Goal: Task Accomplishment & Management: Manage account settings

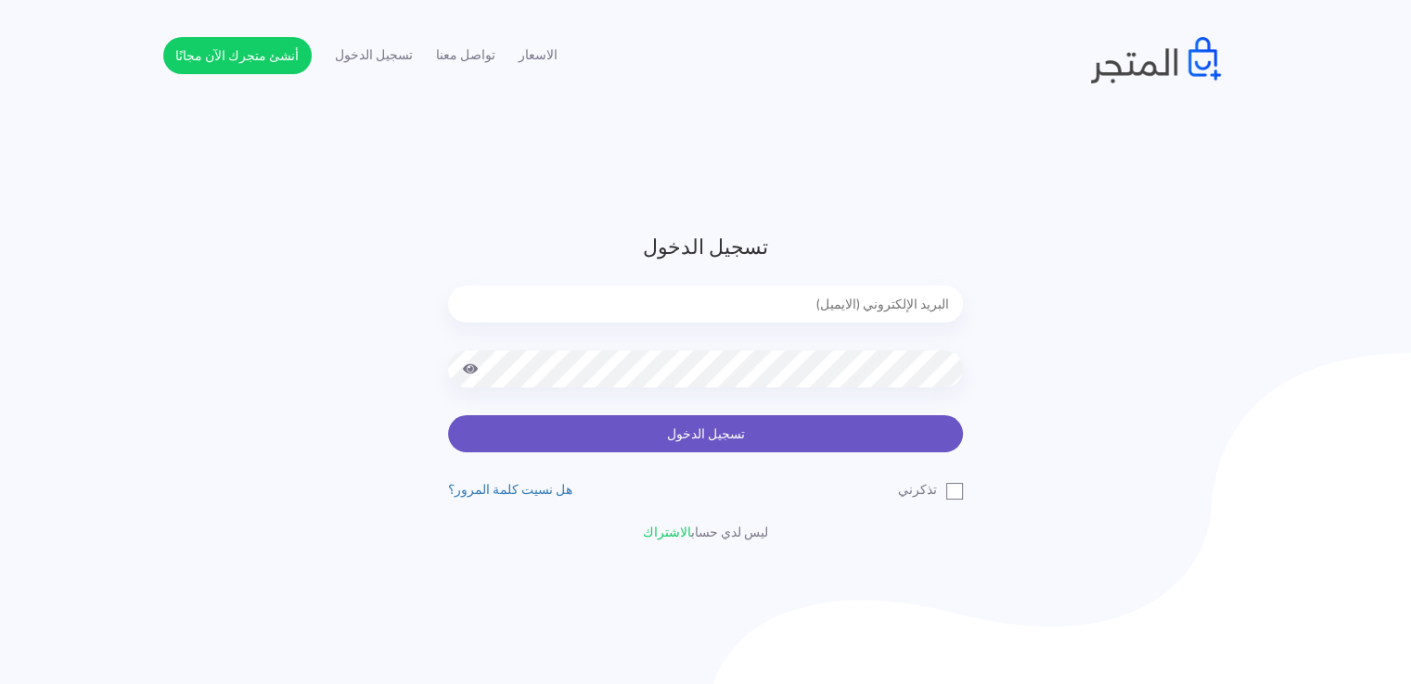
type input "noha_mae86@yahoo.com"
click at [671, 439] on button "تسجيل الدخول" at bounding box center [705, 433] width 515 height 37
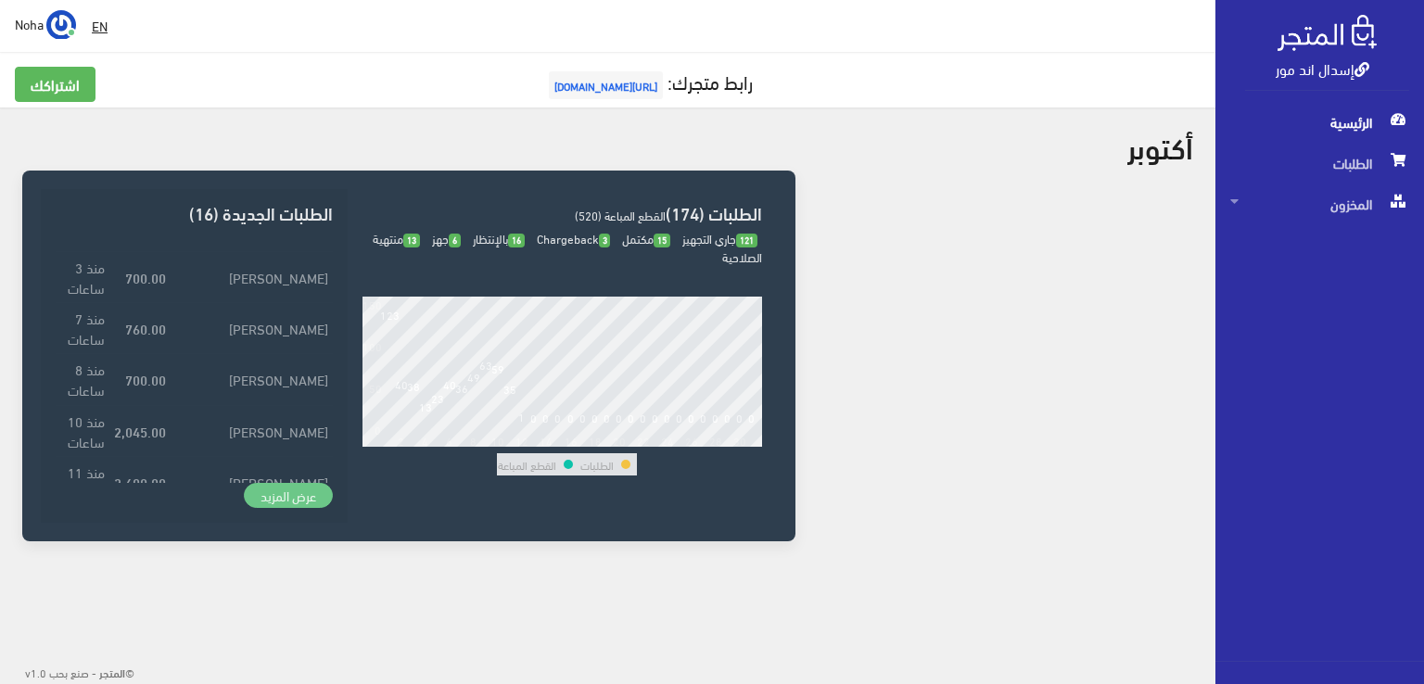
click at [280, 498] on link "عرض المزيد" at bounding box center [288, 496] width 89 height 26
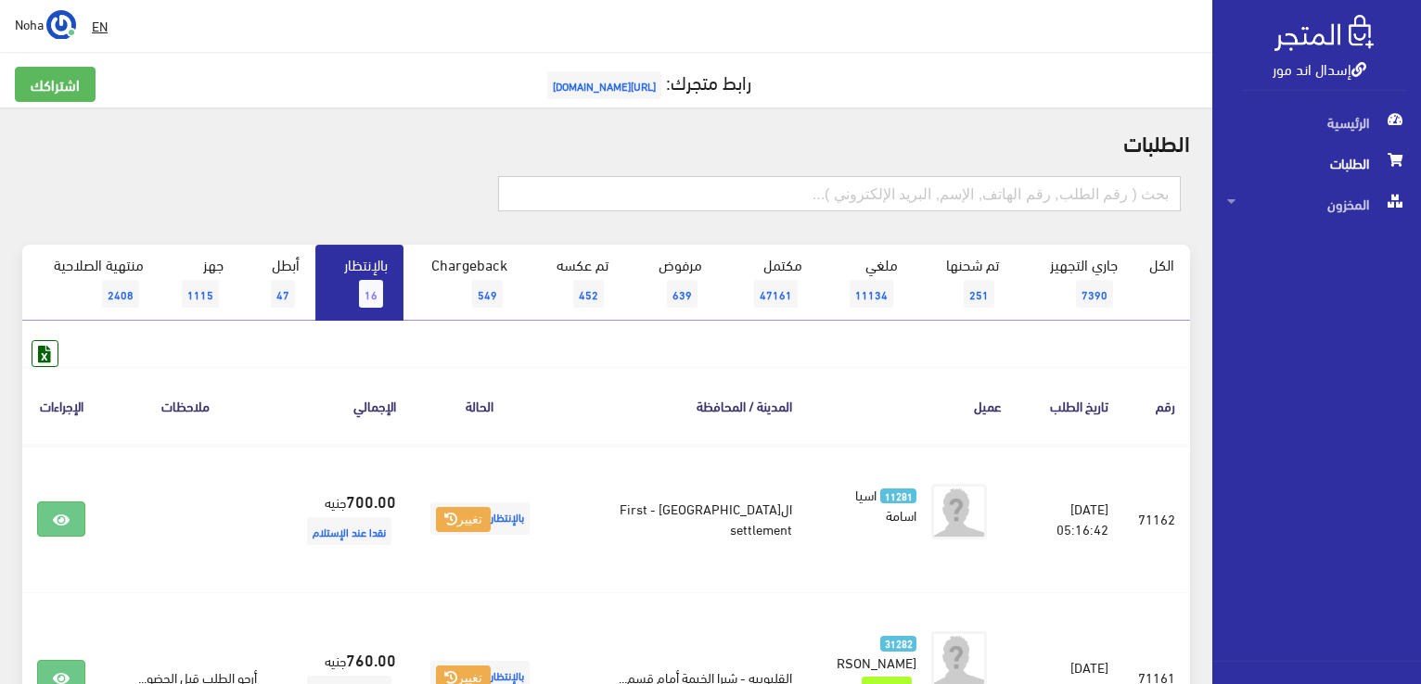
click at [964, 189] on input "text" at bounding box center [839, 193] width 683 height 35
type input "71152"
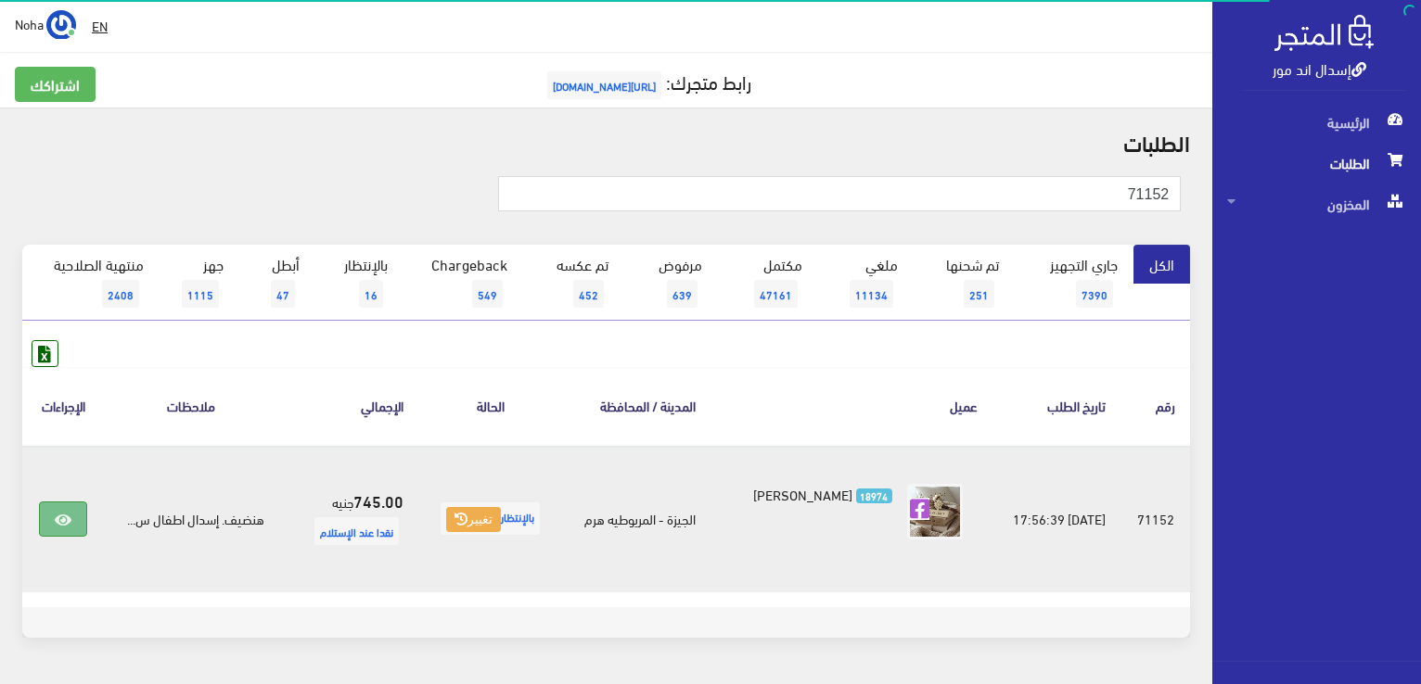
click at [62, 513] on icon at bounding box center [63, 520] width 17 height 15
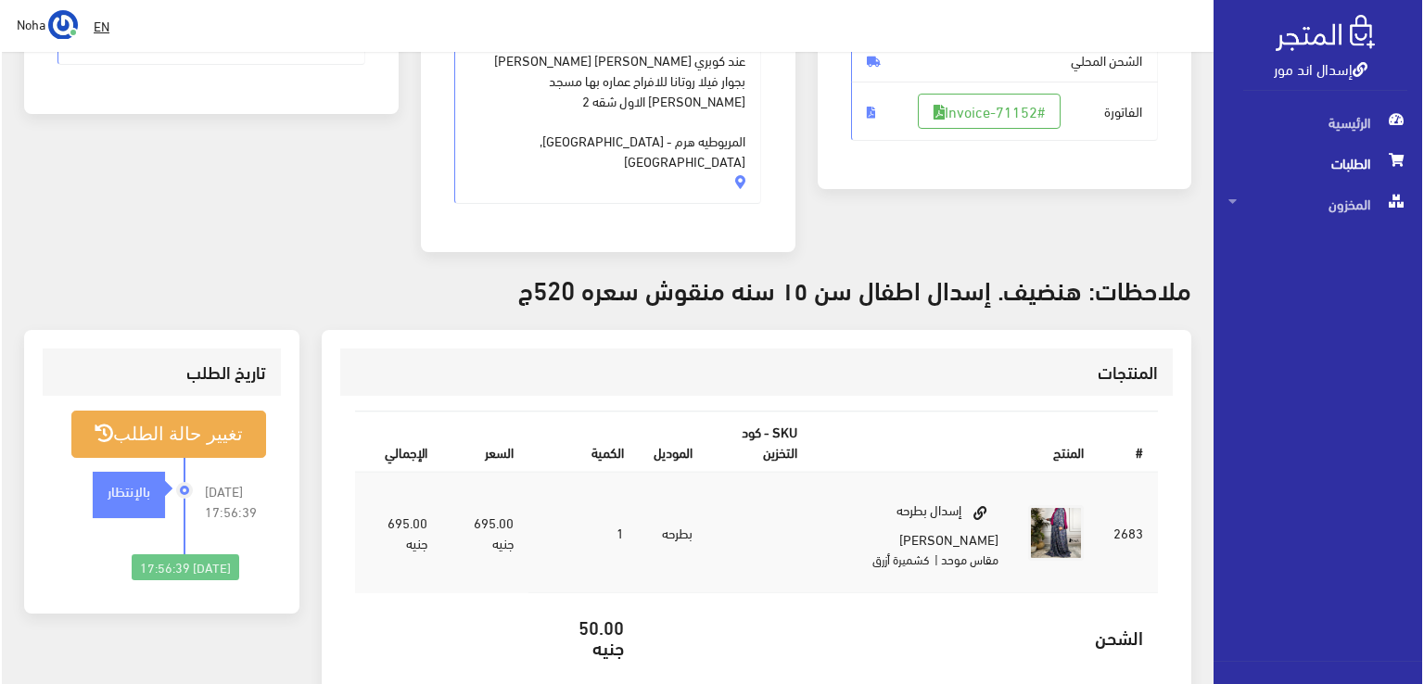
scroll to position [371, 0]
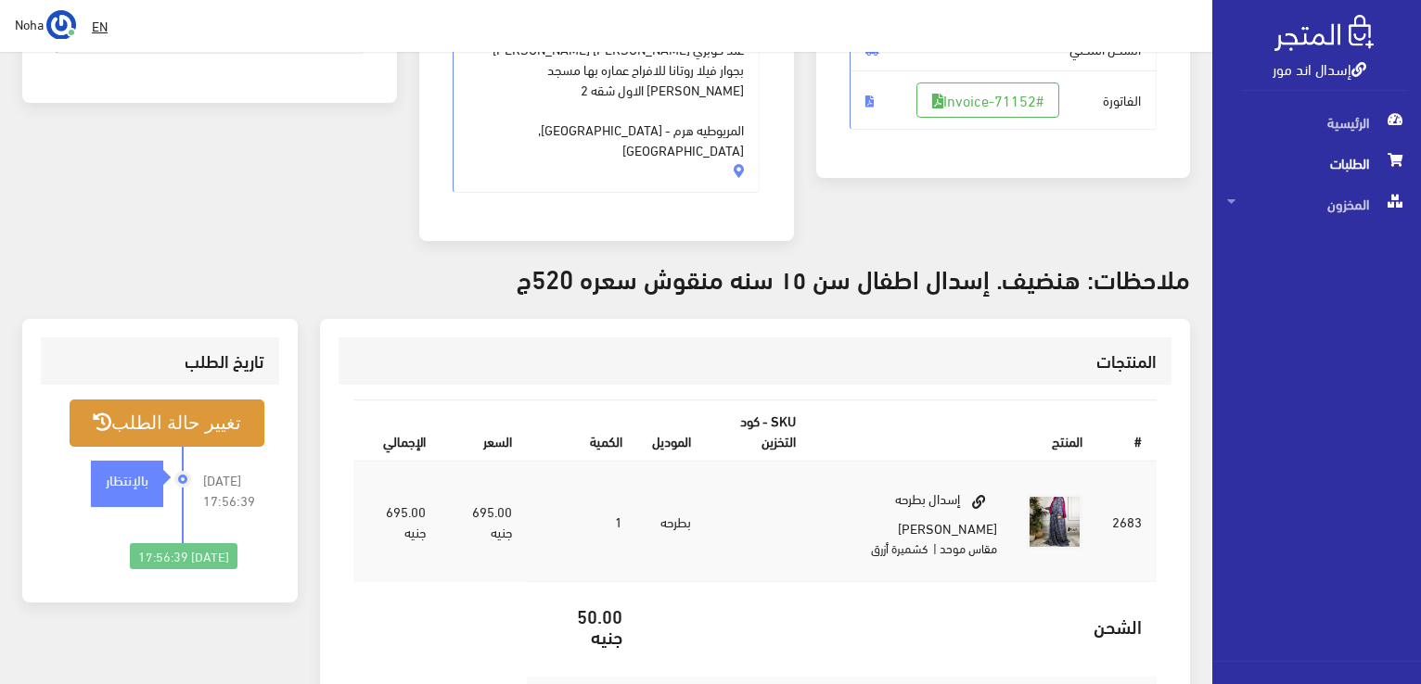
click at [192, 400] on button "تغيير حالة الطلب" at bounding box center [167, 423] width 195 height 47
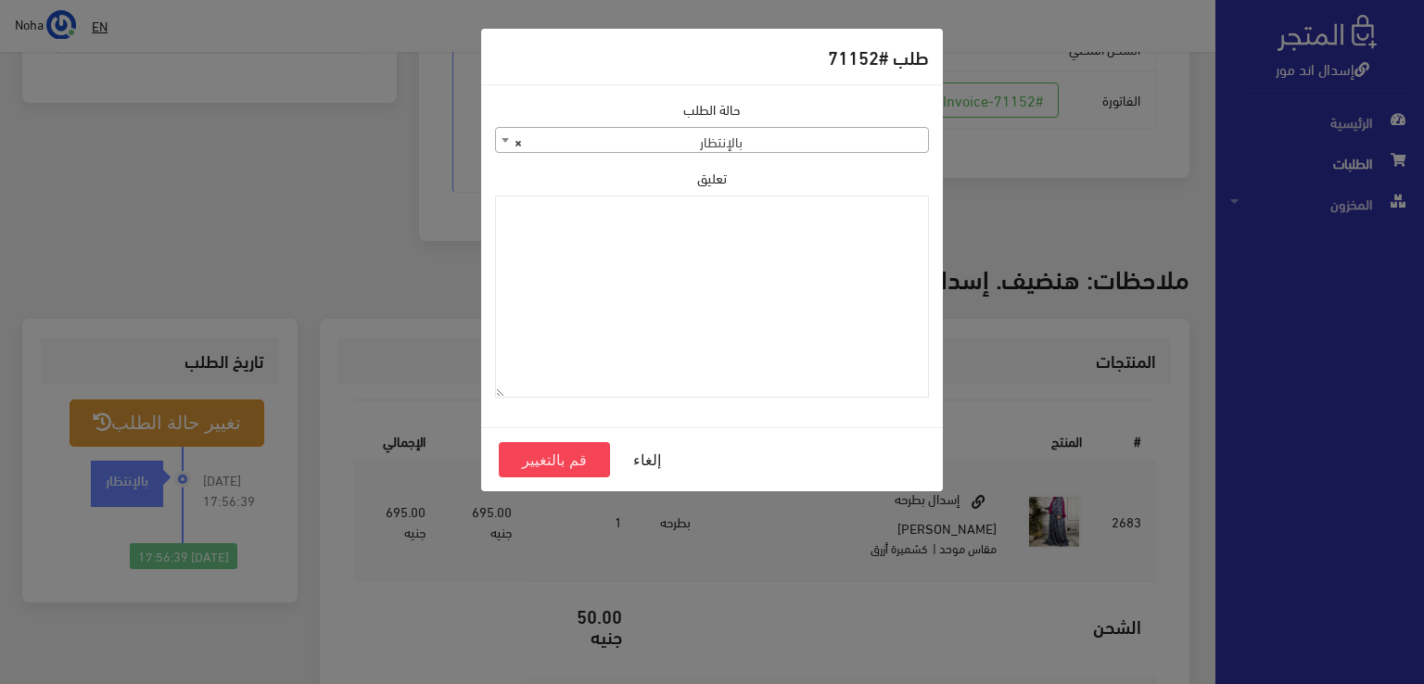
click at [504, 139] on b at bounding box center [505, 140] width 7 height 5
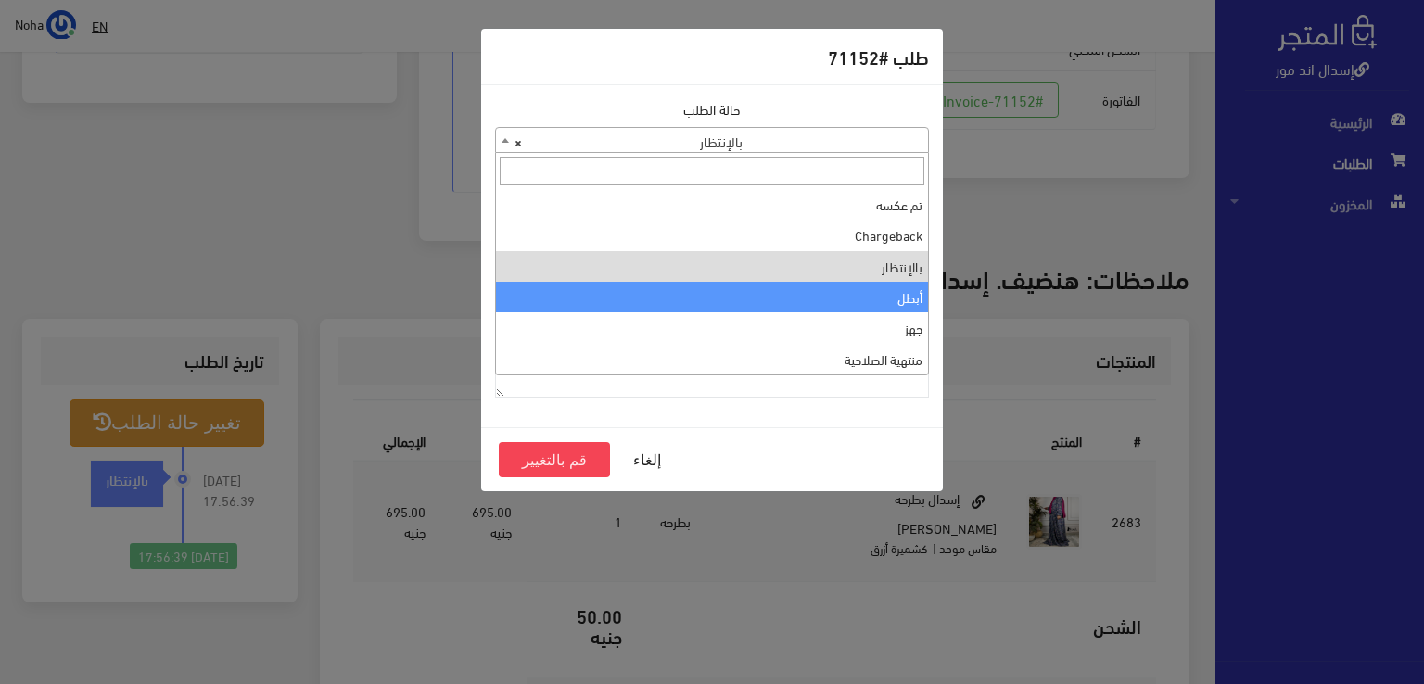
scroll to position [0, 0]
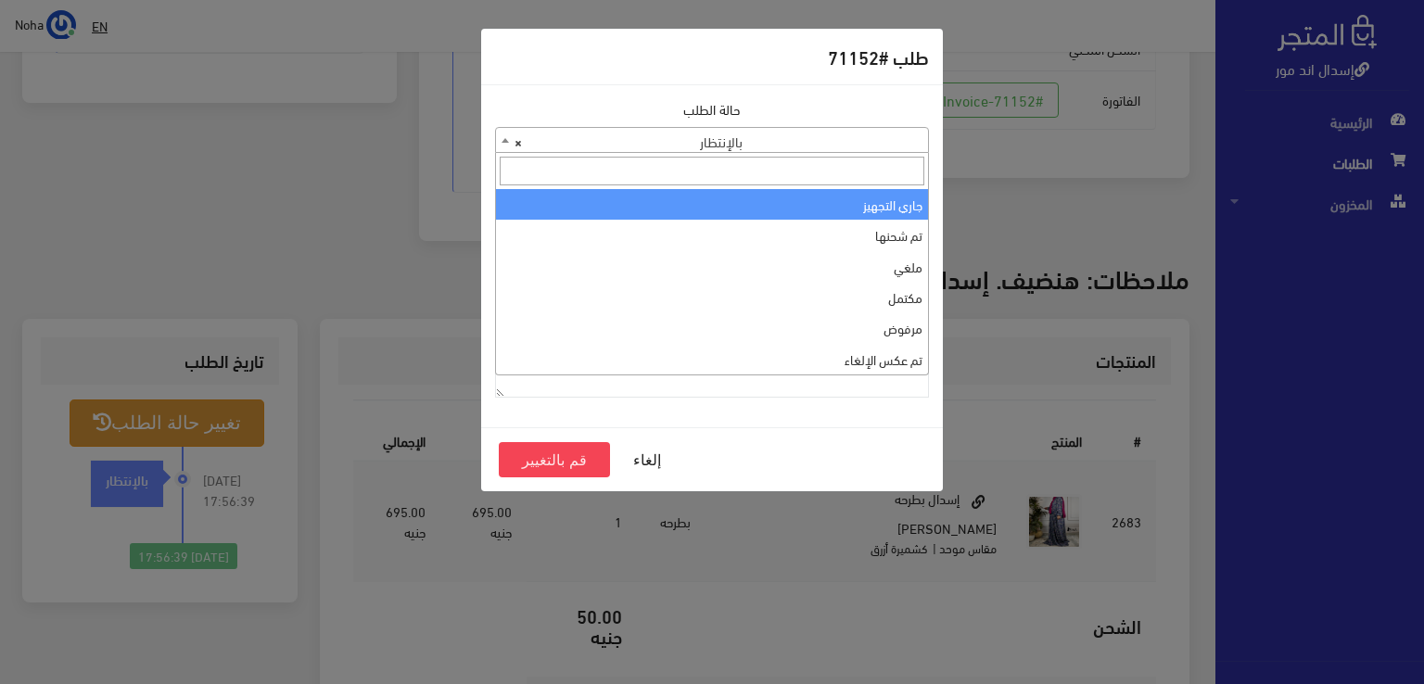
select select "1"
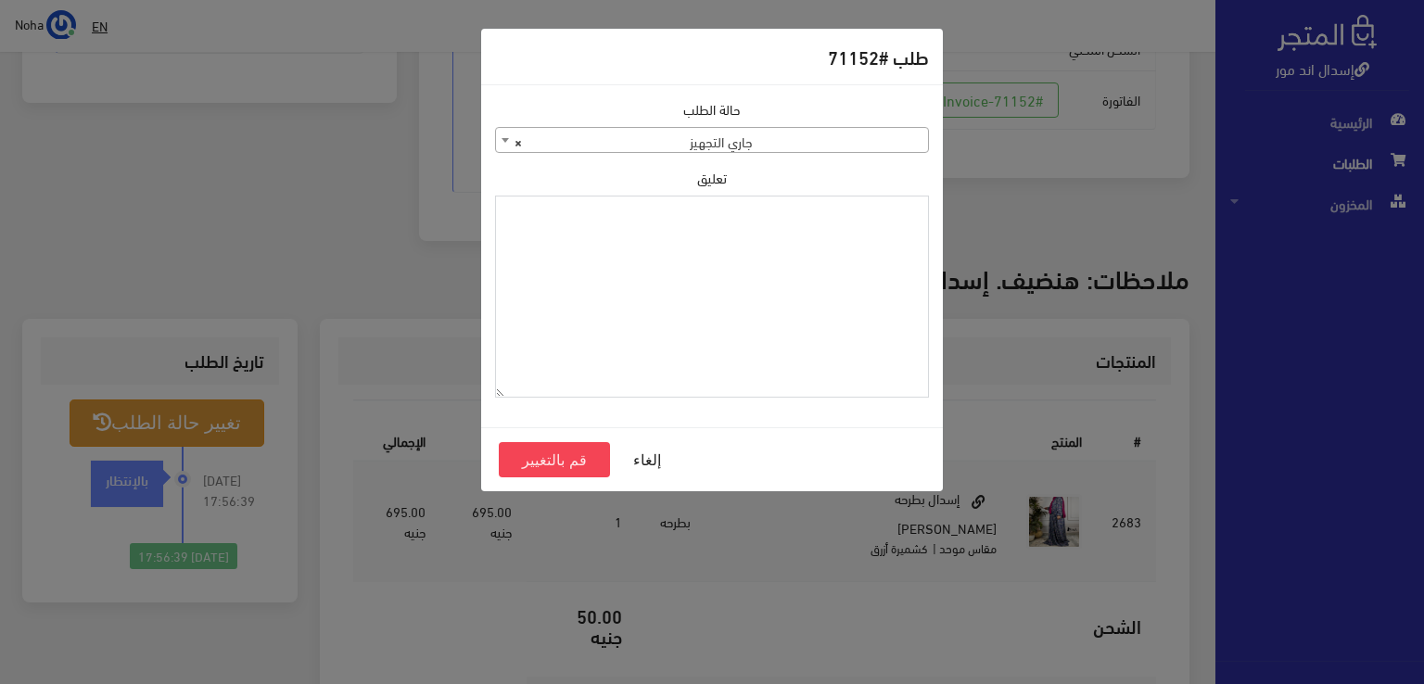
click at [803, 246] on textarea "تعليق" at bounding box center [712, 297] width 434 height 203
type textarea "1134511"
click at [575, 462] on button "قم بالتغيير" at bounding box center [554, 459] width 111 height 35
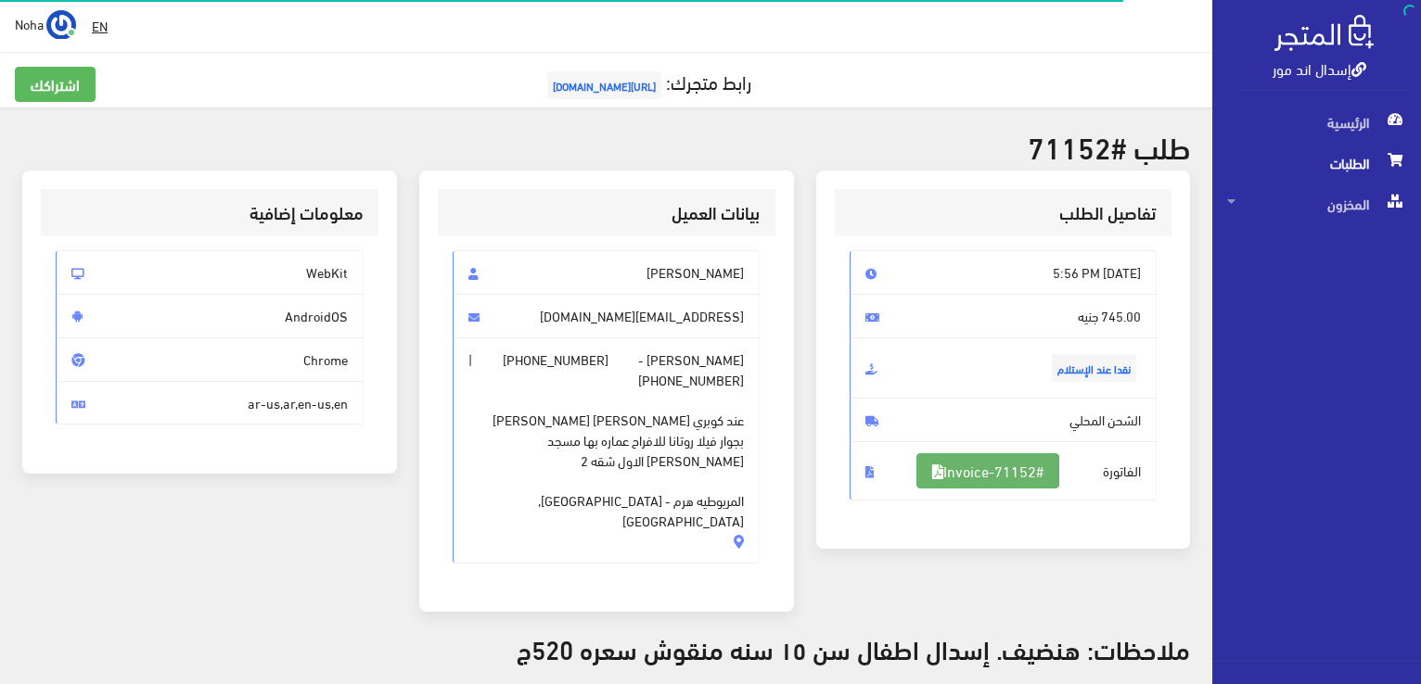
click at [994, 471] on link "#Invoice-71152" at bounding box center [987, 470] width 143 height 35
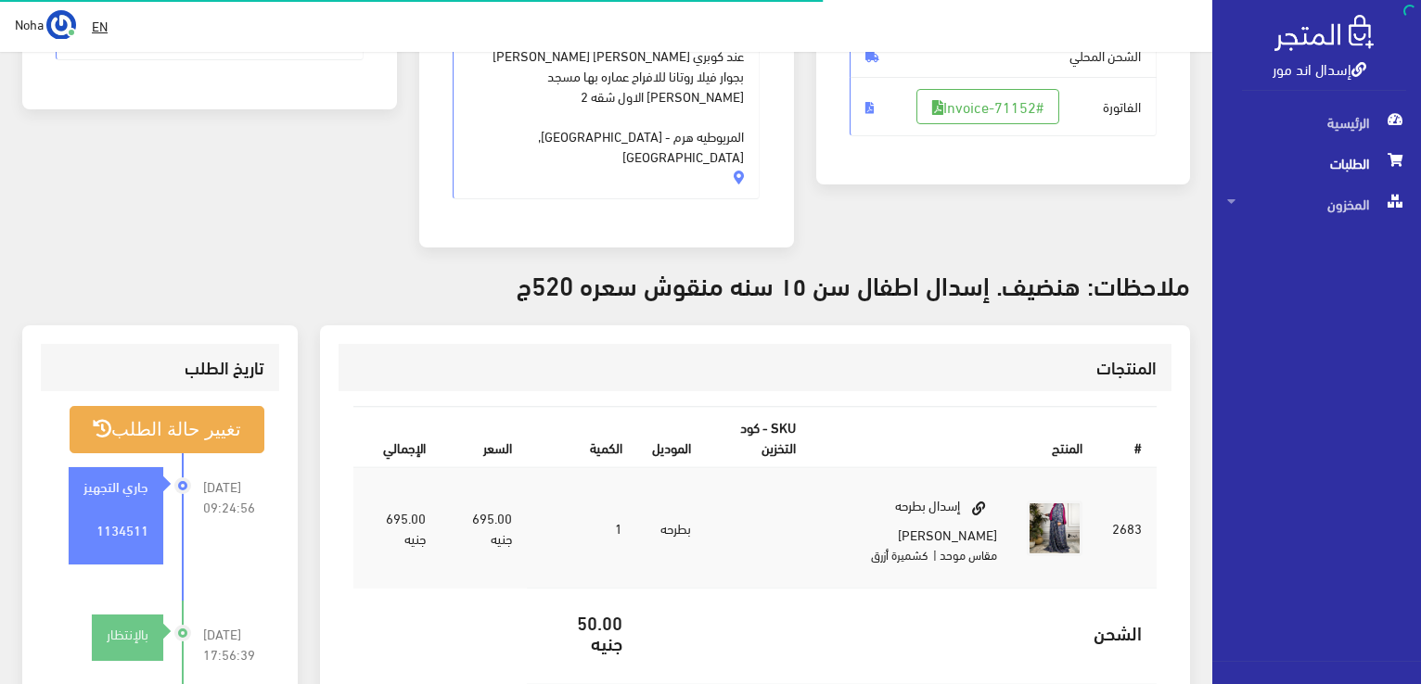
scroll to position [364, 0]
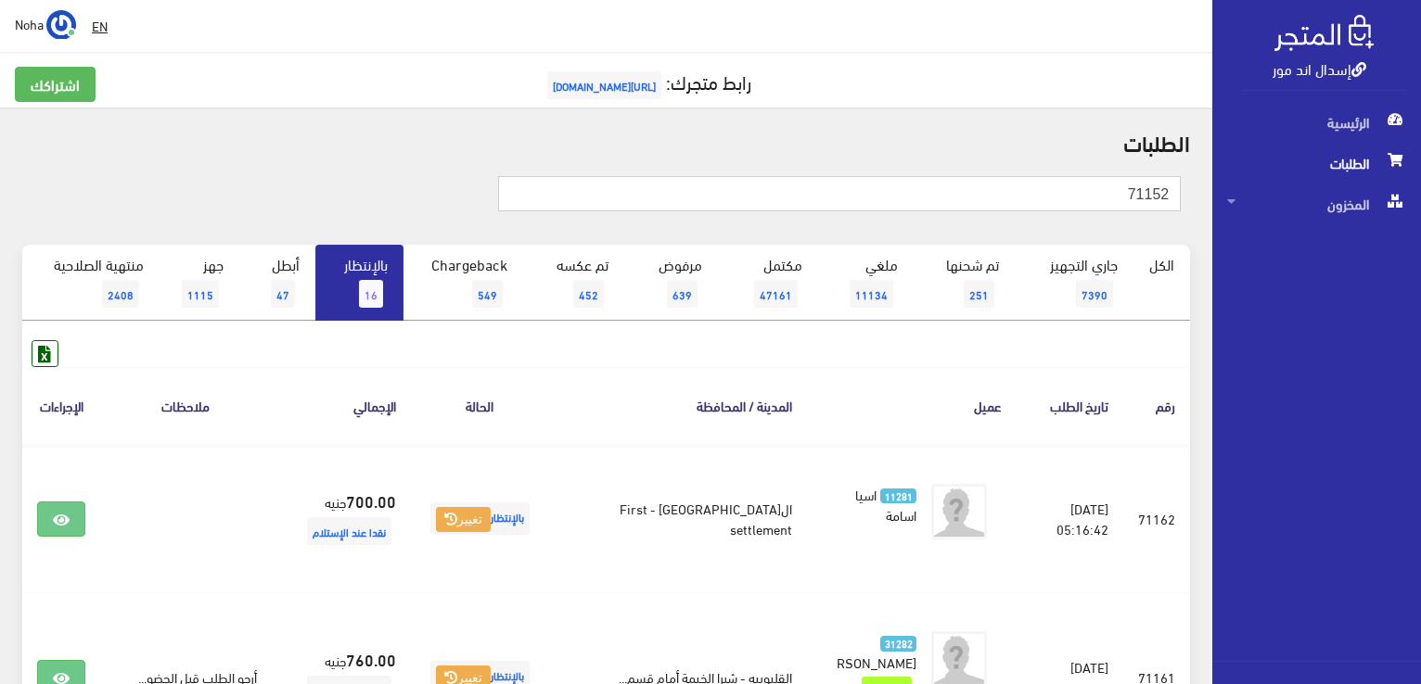
click at [1066, 183] on input "71152" at bounding box center [839, 193] width 683 height 35
type input "7"
type input "71081"
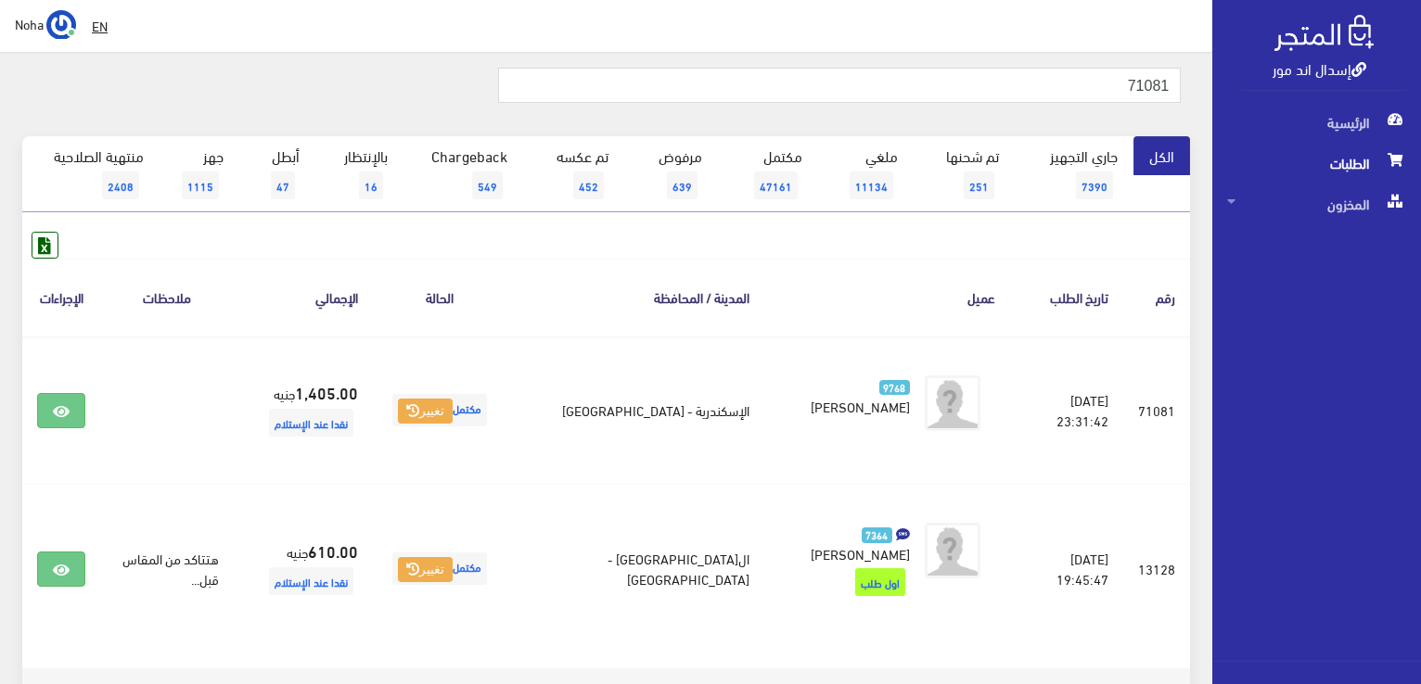
scroll to position [185, 0]
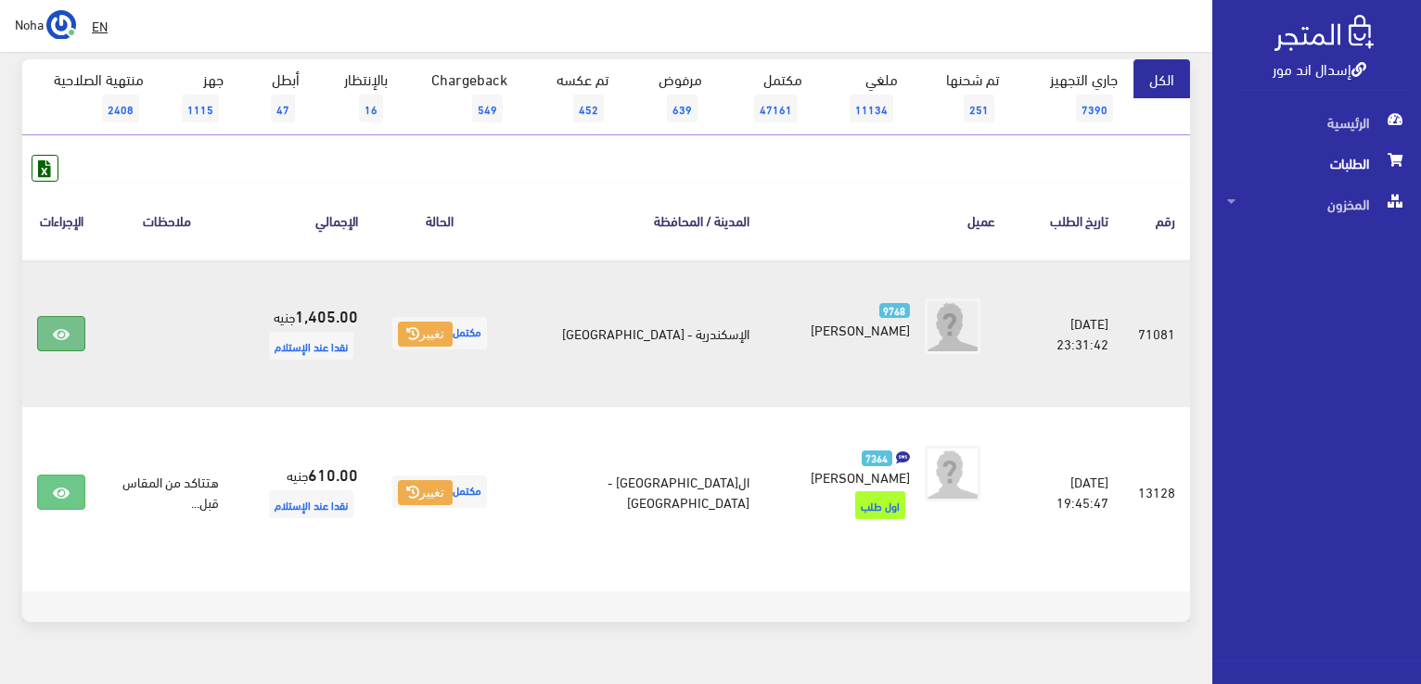
click at [51, 329] on link at bounding box center [61, 333] width 48 height 35
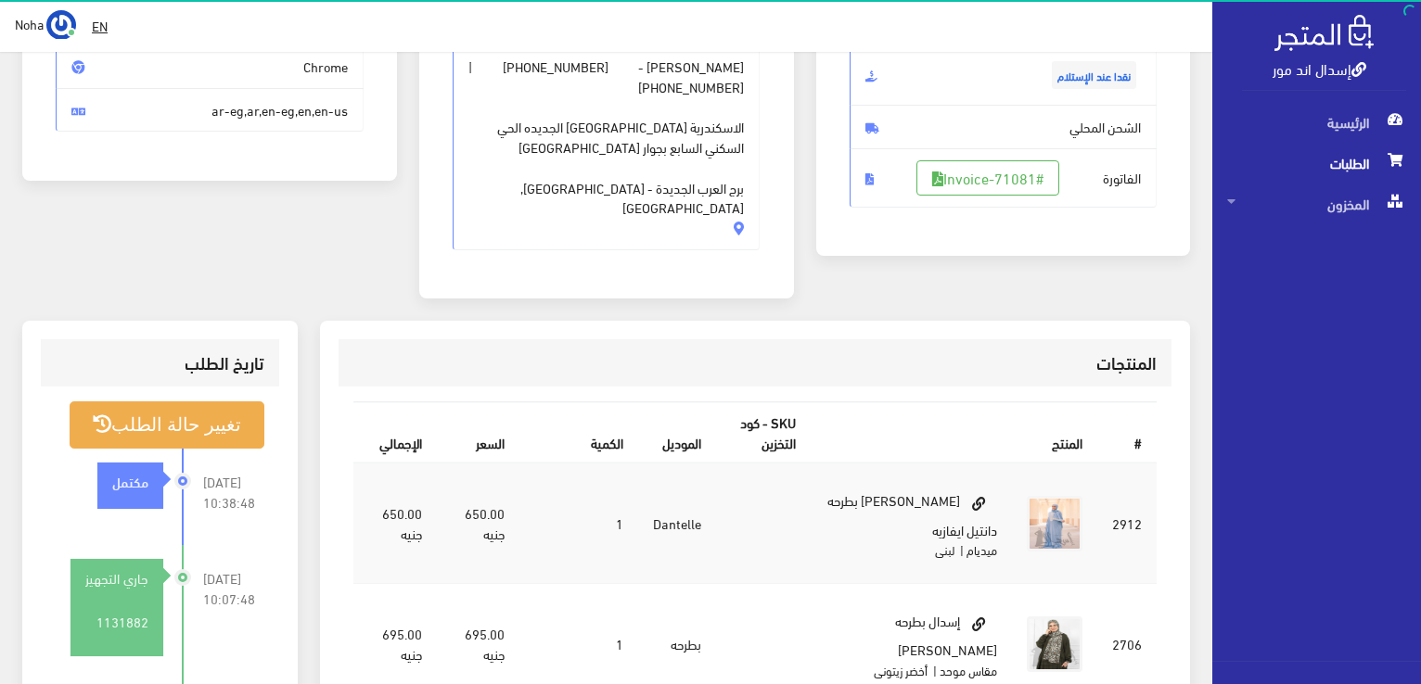
scroll to position [371, 0]
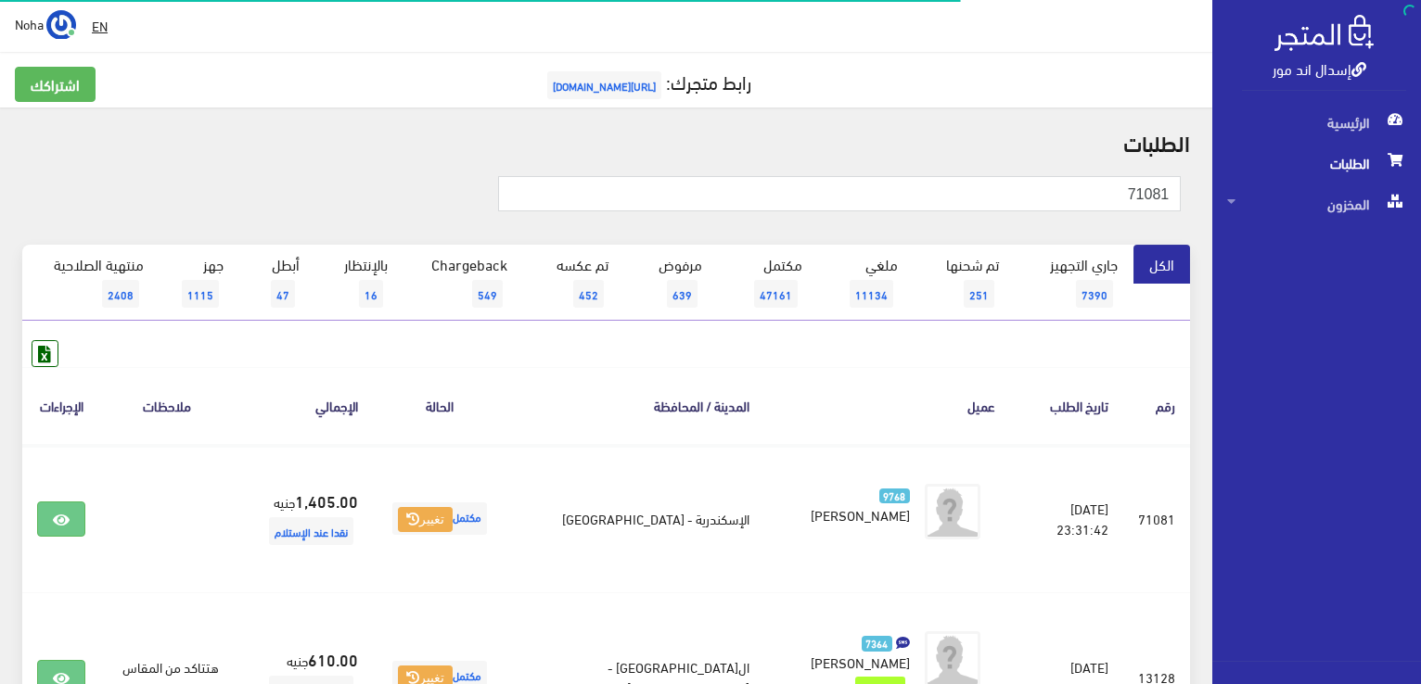
scroll to position [185, 0]
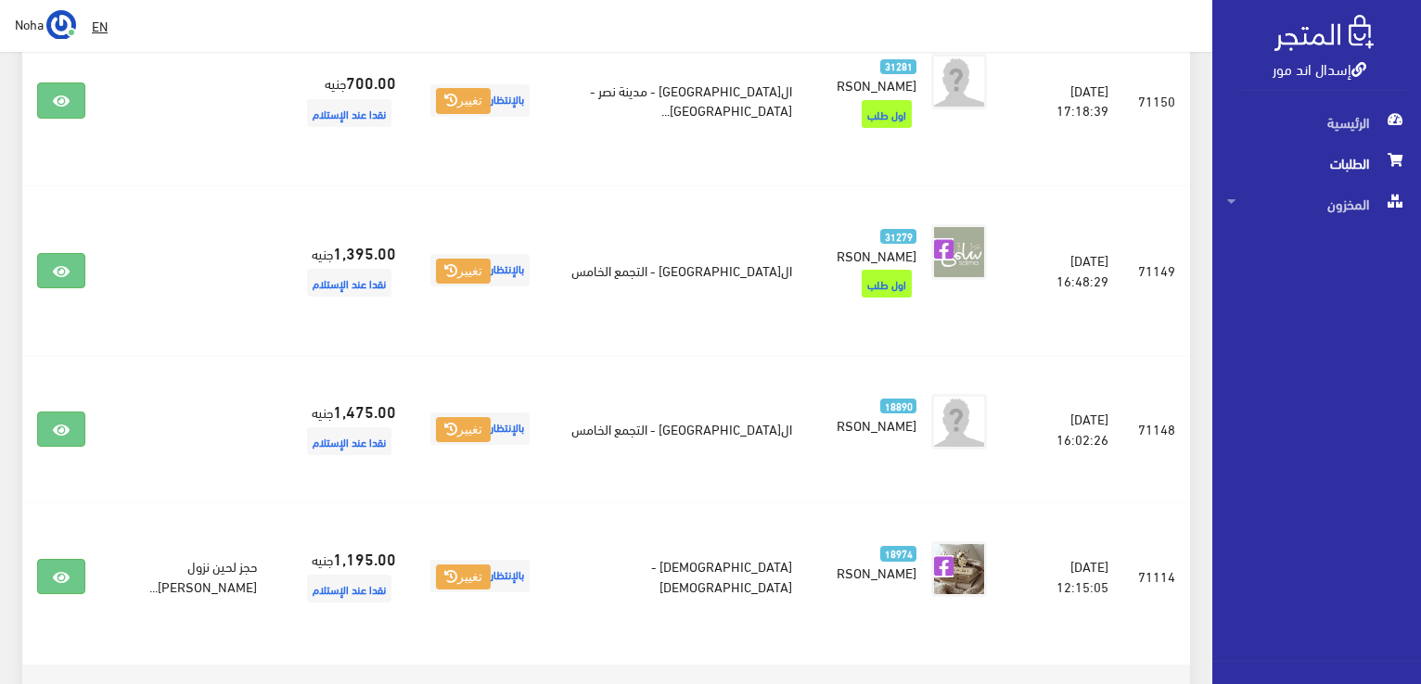
scroll to position [2332, 0]
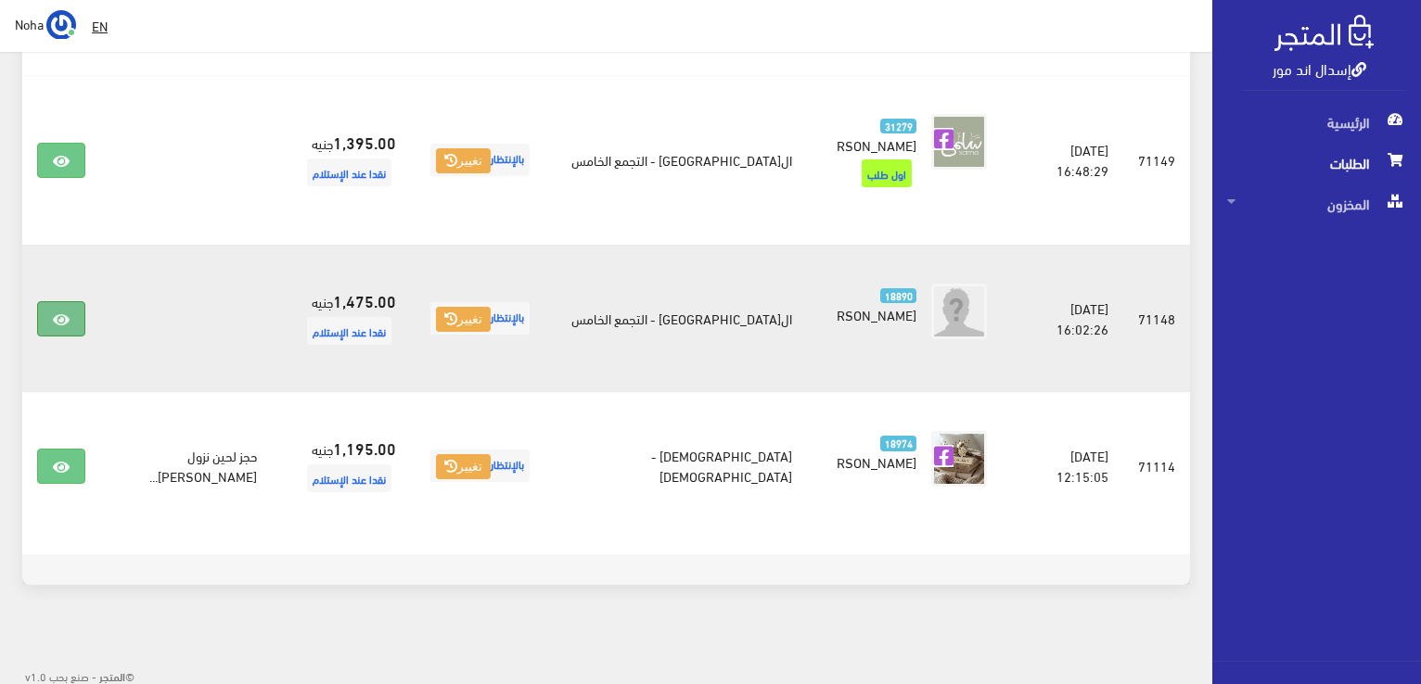
click at [69, 306] on link at bounding box center [61, 318] width 48 height 35
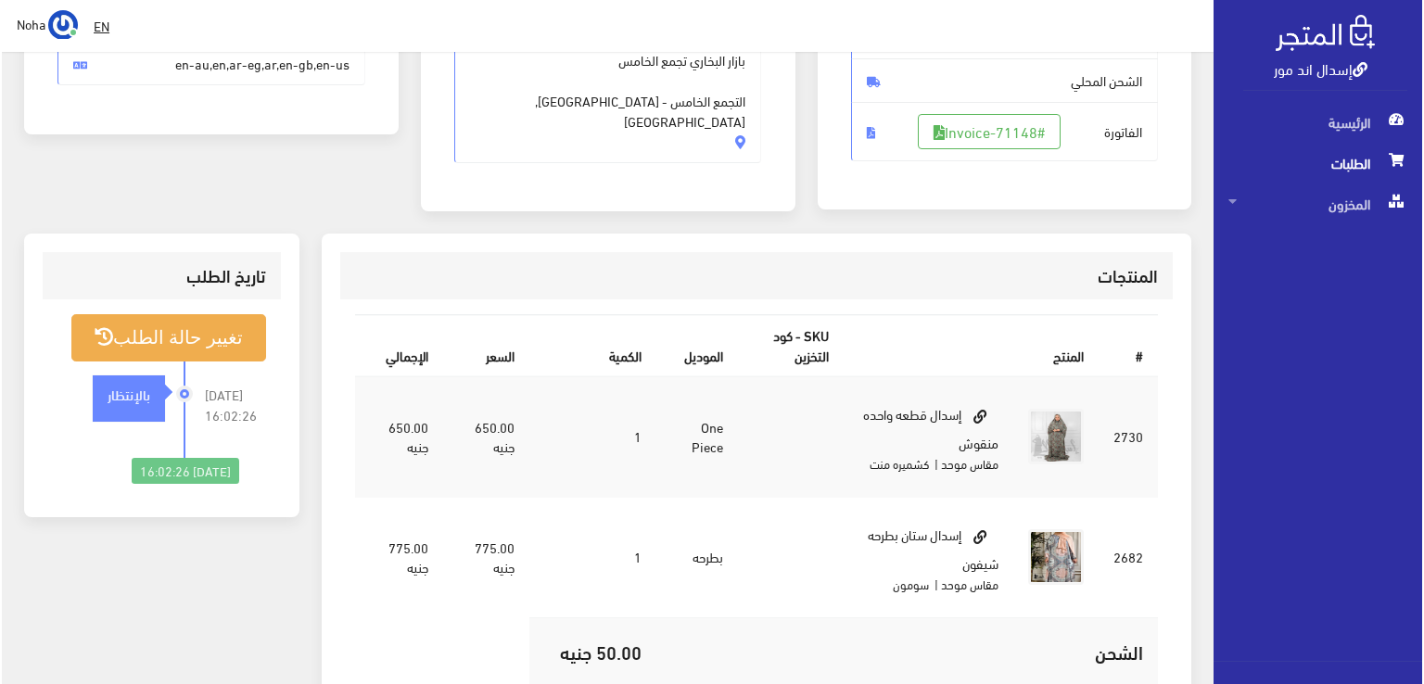
scroll to position [371, 0]
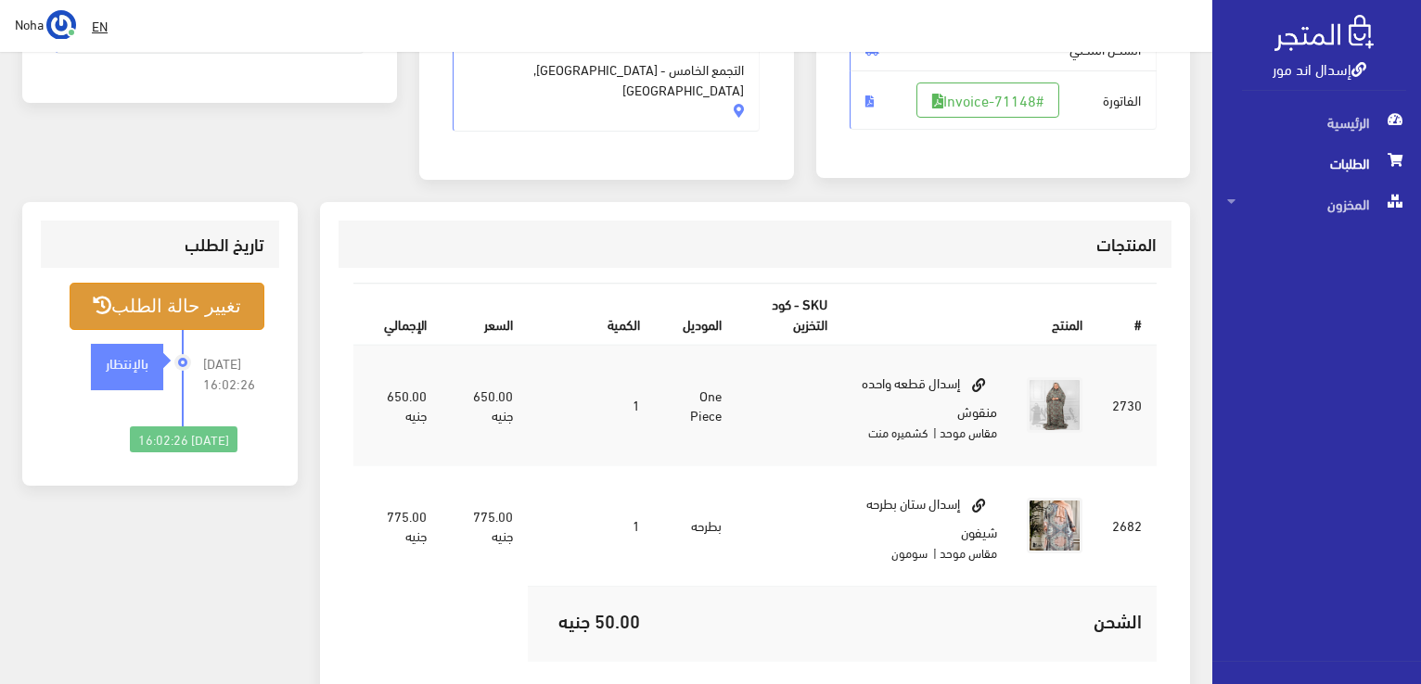
click at [223, 303] on button "تغيير حالة الطلب" at bounding box center [167, 306] width 195 height 47
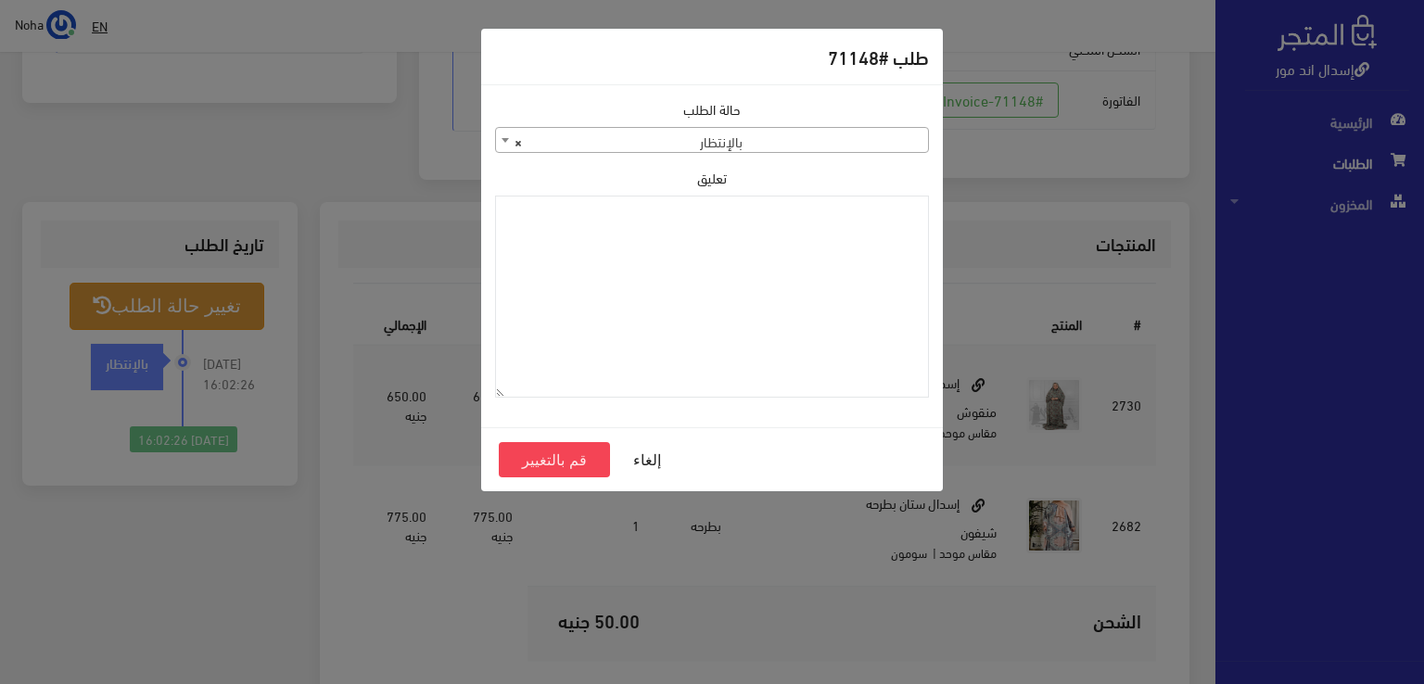
click at [501, 143] on span at bounding box center [505, 140] width 19 height 24
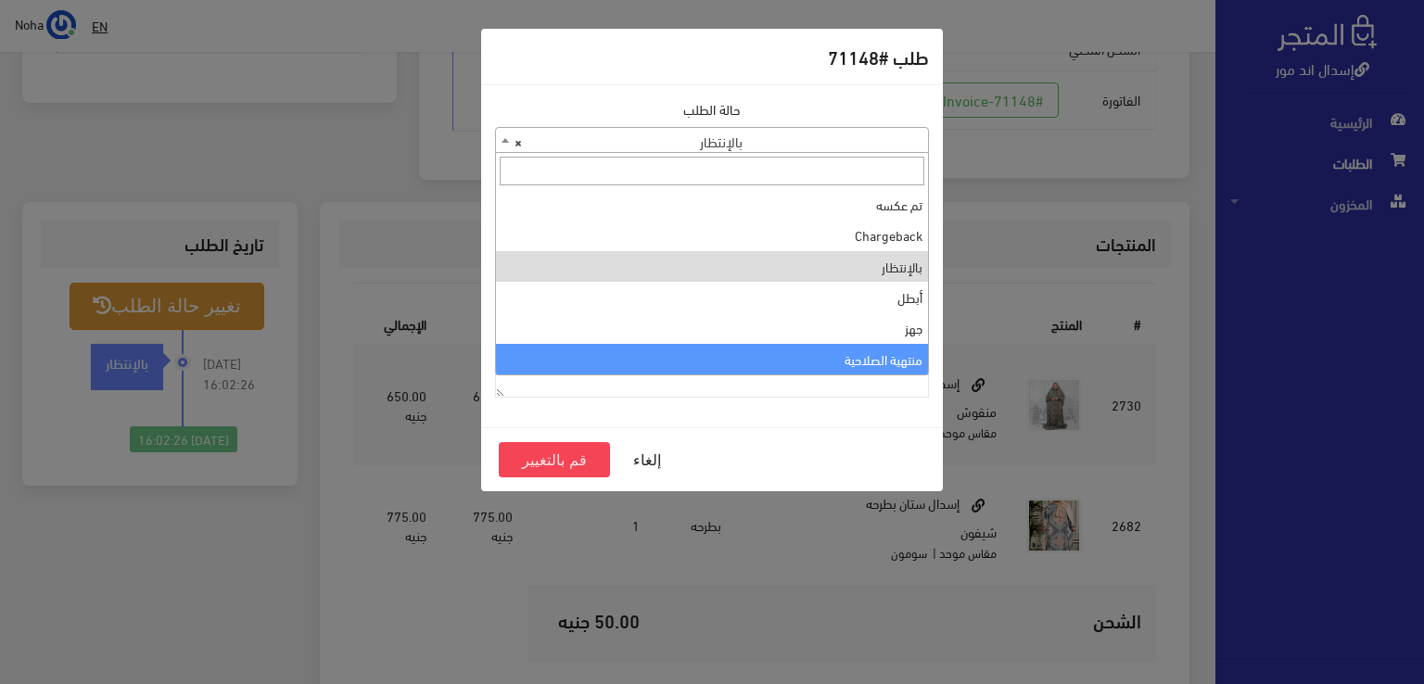
select select "14"
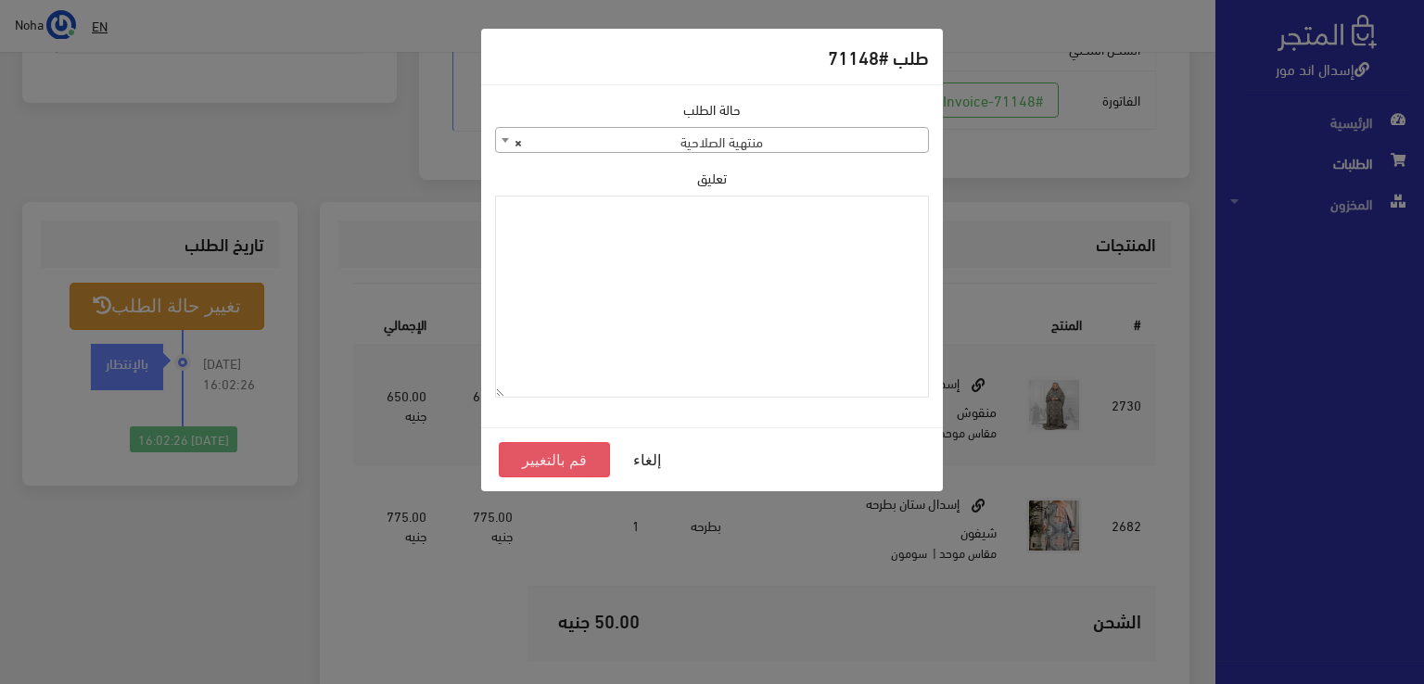
click at [559, 453] on button "قم بالتغيير" at bounding box center [554, 459] width 111 height 35
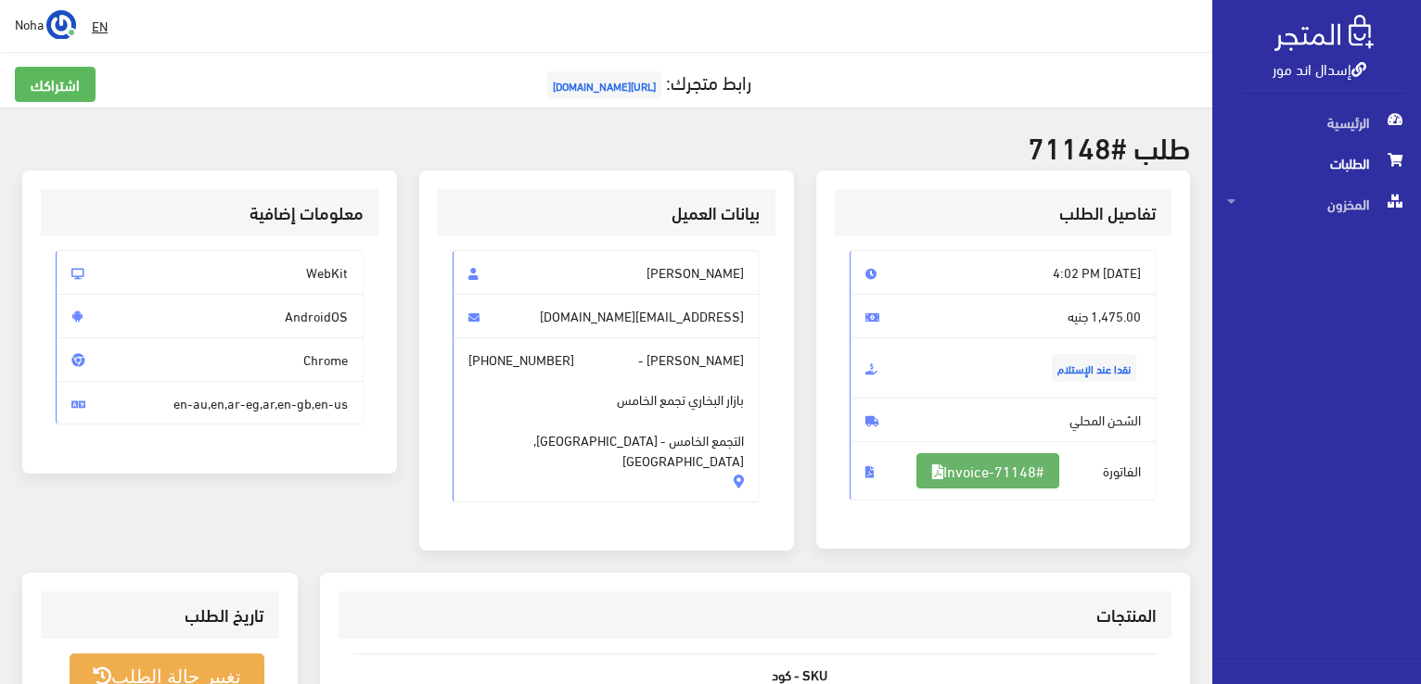
click at [980, 462] on link "#Invoice-71148" at bounding box center [987, 470] width 143 height 35
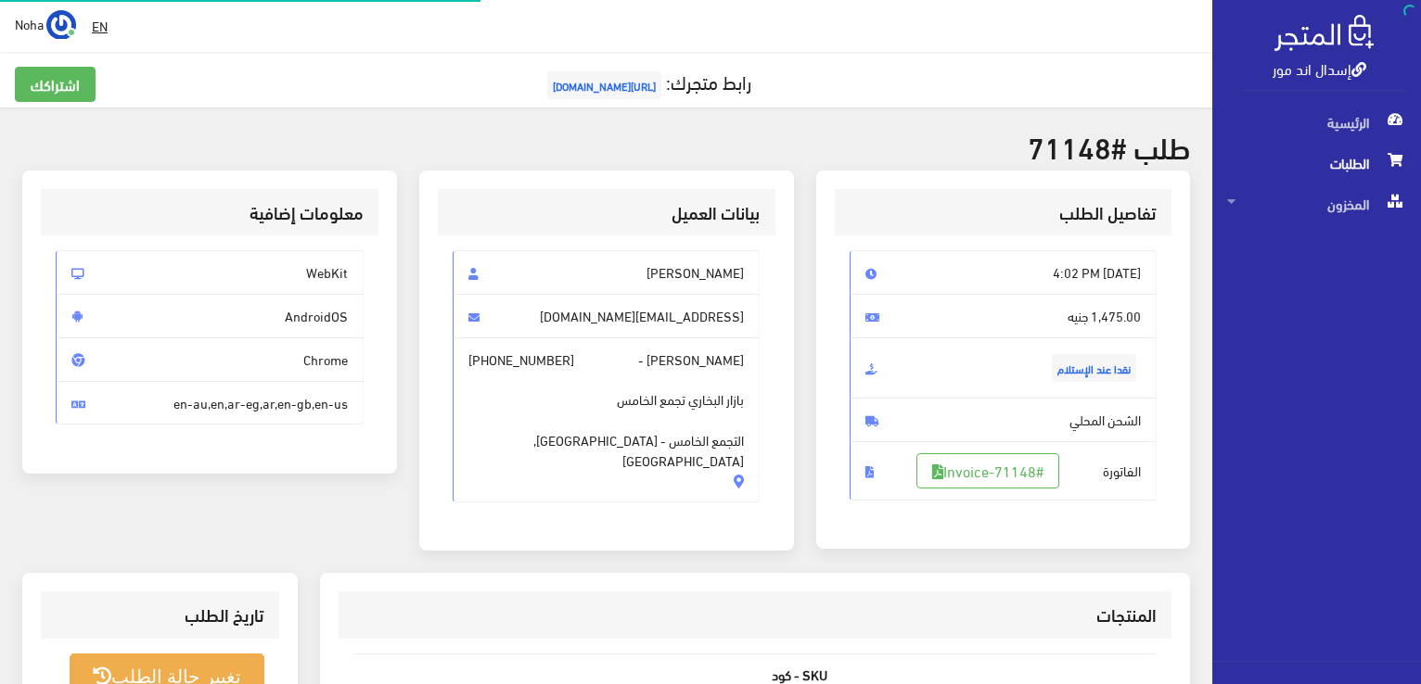
scroll to position [364, 0]
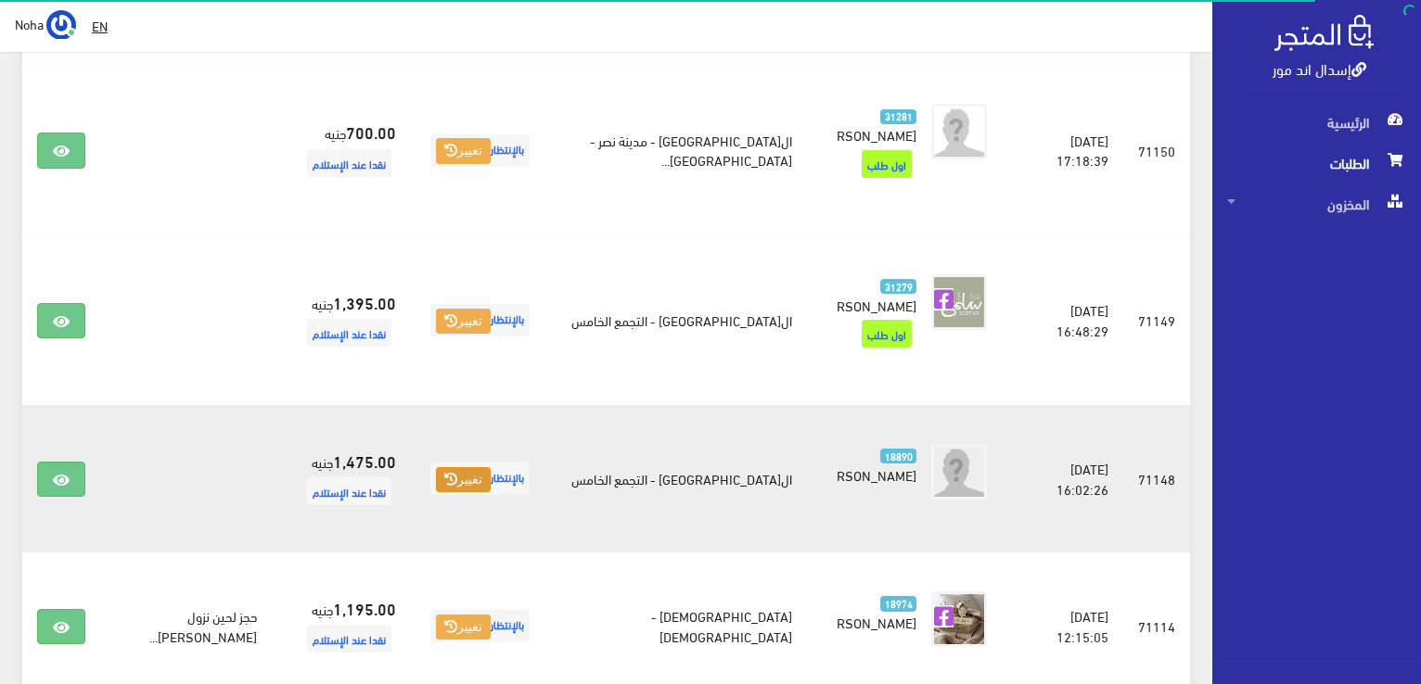
scroll to position [2147, 0]
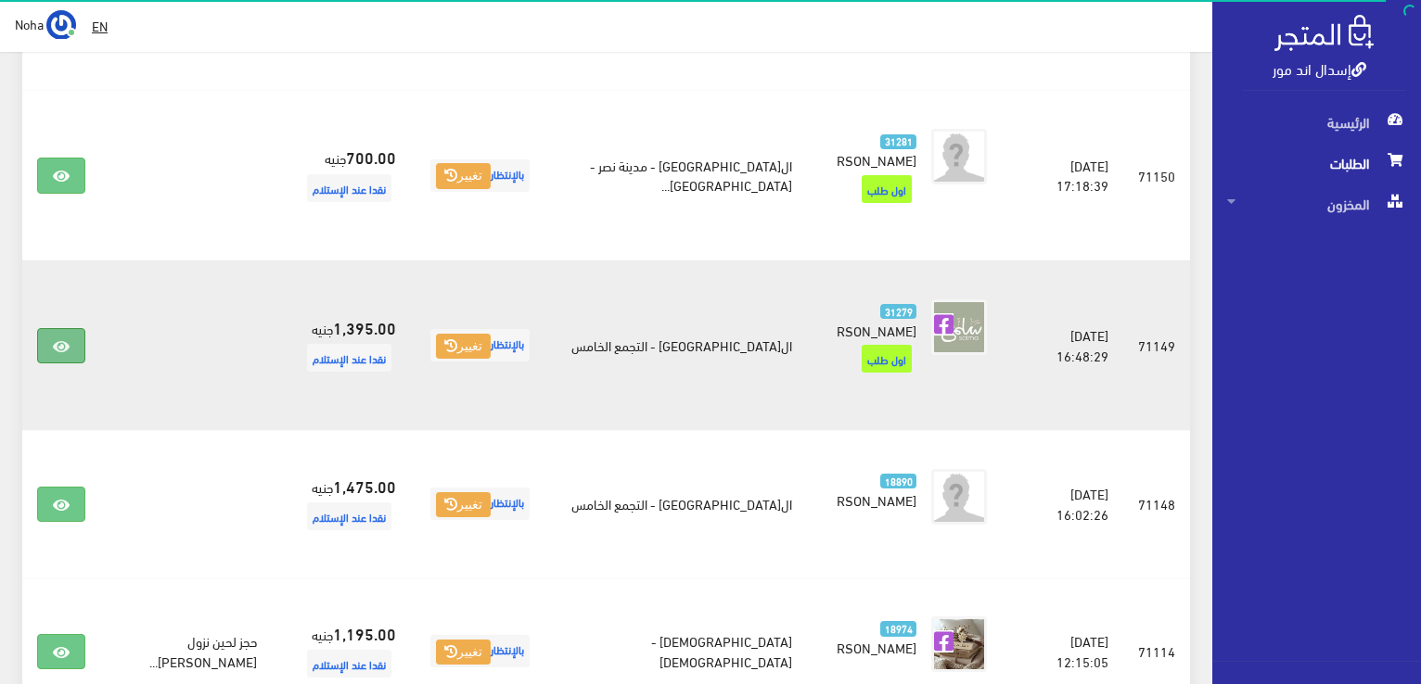
click at [60, 339] on icon at bounding box center [61, 346] width 17 height 15
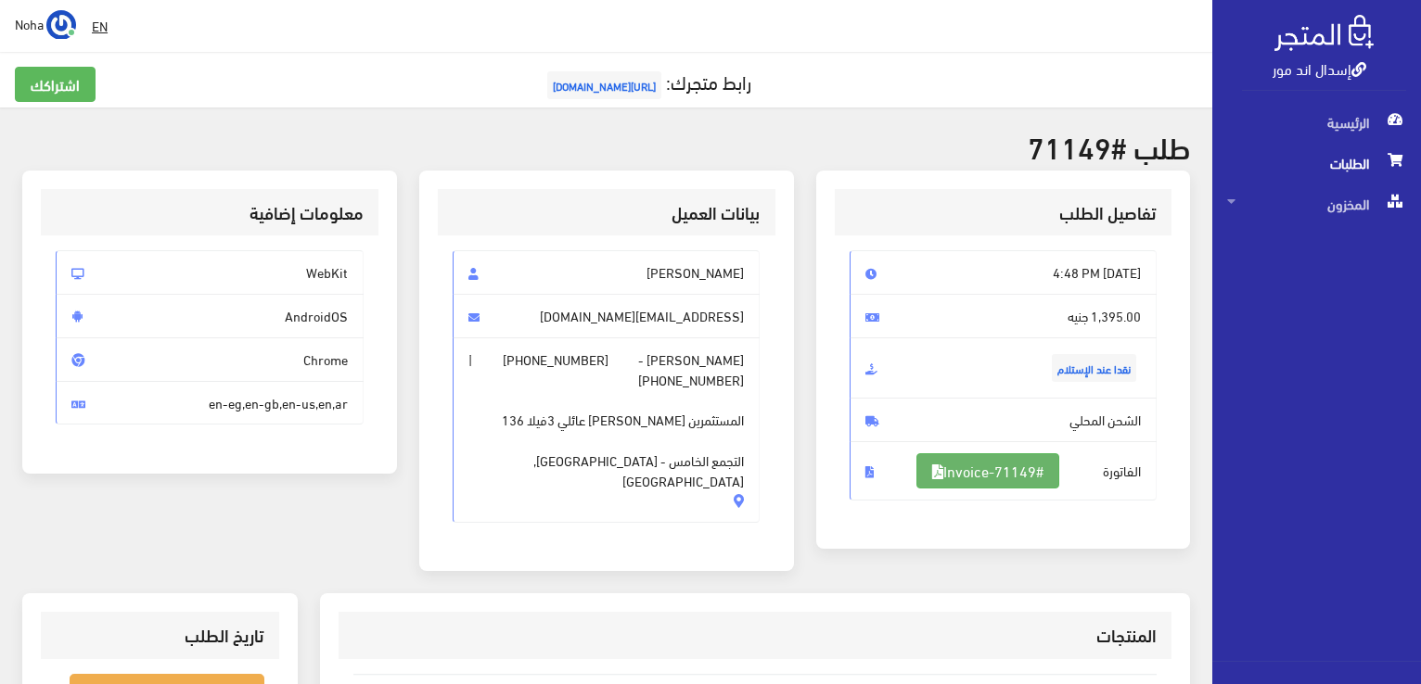
click at [1003, 467] on link "#Invoice-71149" at bounding box center [987, 470] width 143 height 35
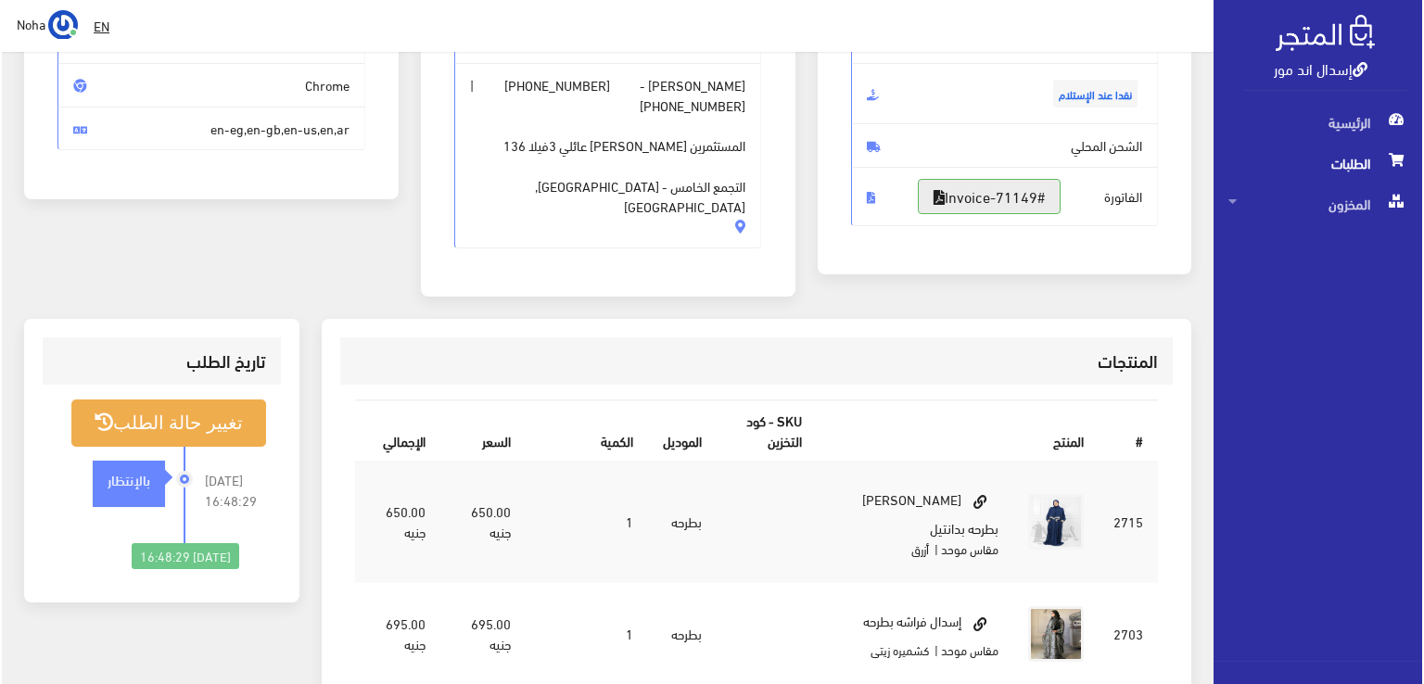
scroll to position [278, 0]
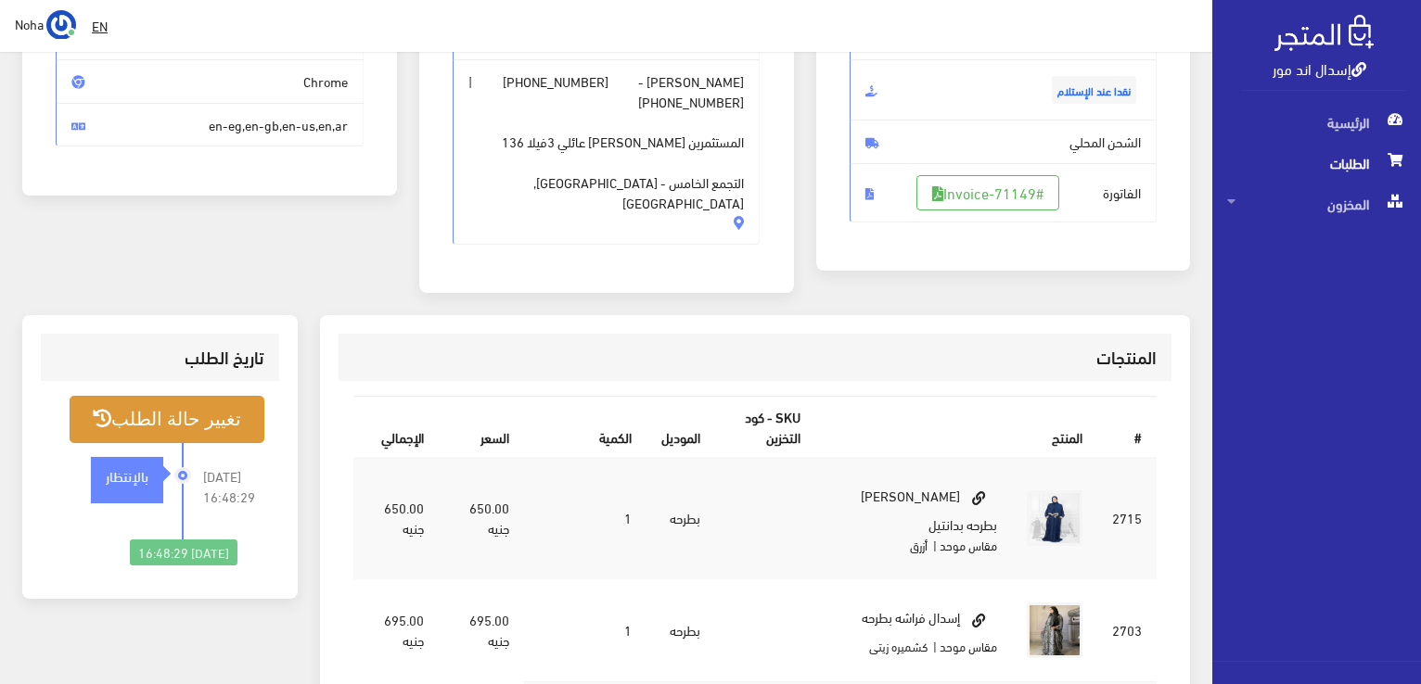
click at [204, 396] on button "تغيير حالة الطلب" at bounding box center [167, 419] width 195 height 47
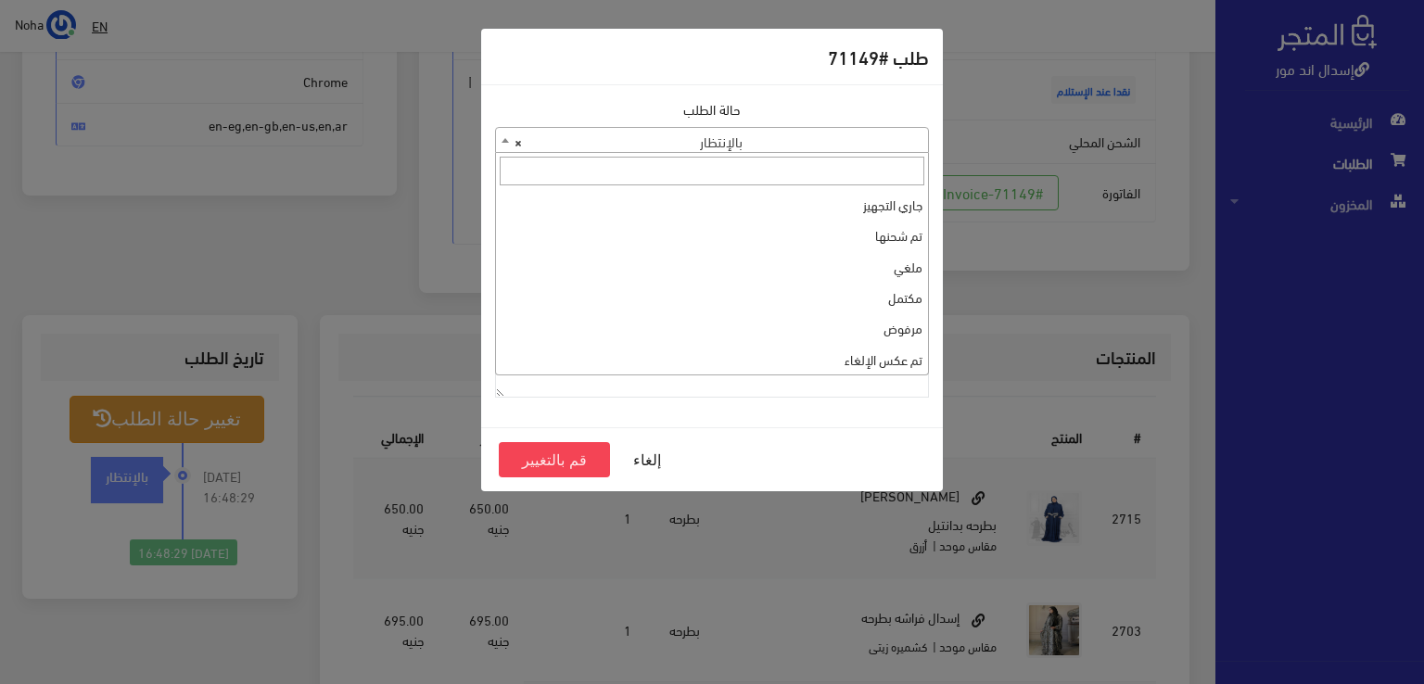
click at [504, 138] on b at bounding box center [505, 140] width 7 height 5
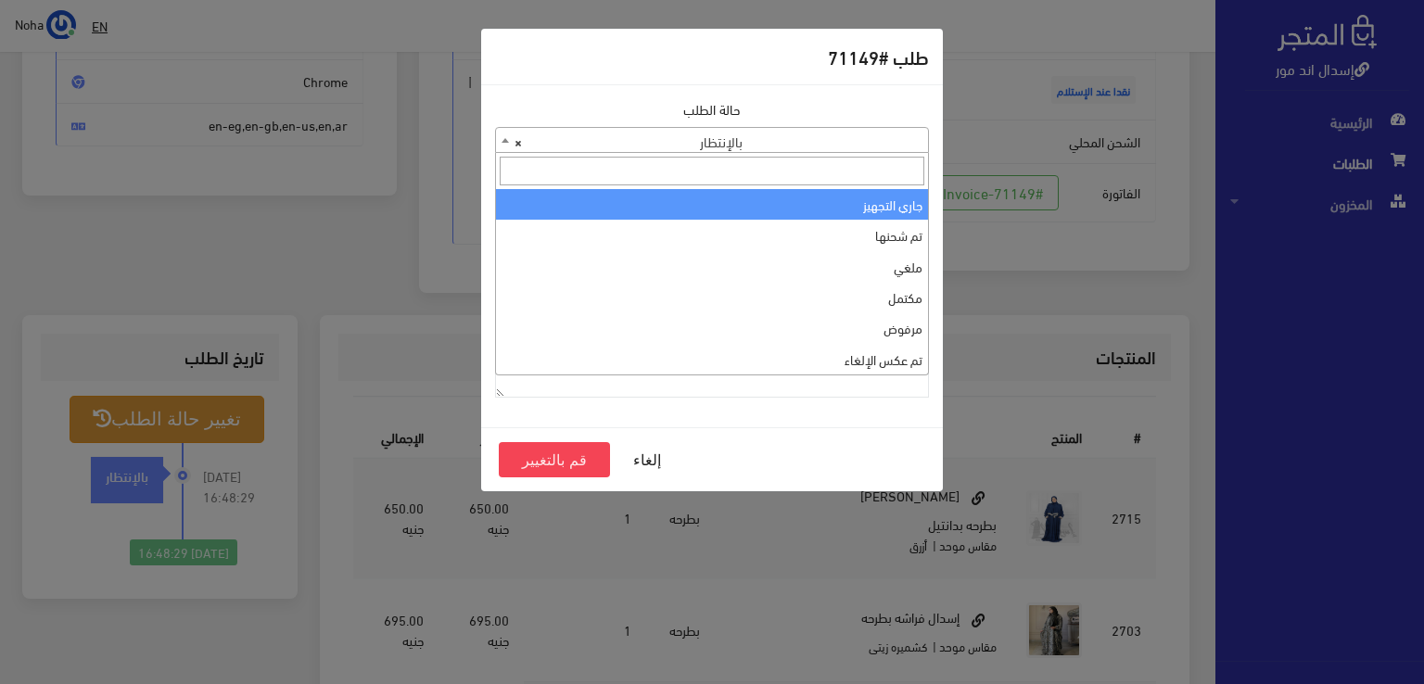
select select "1"
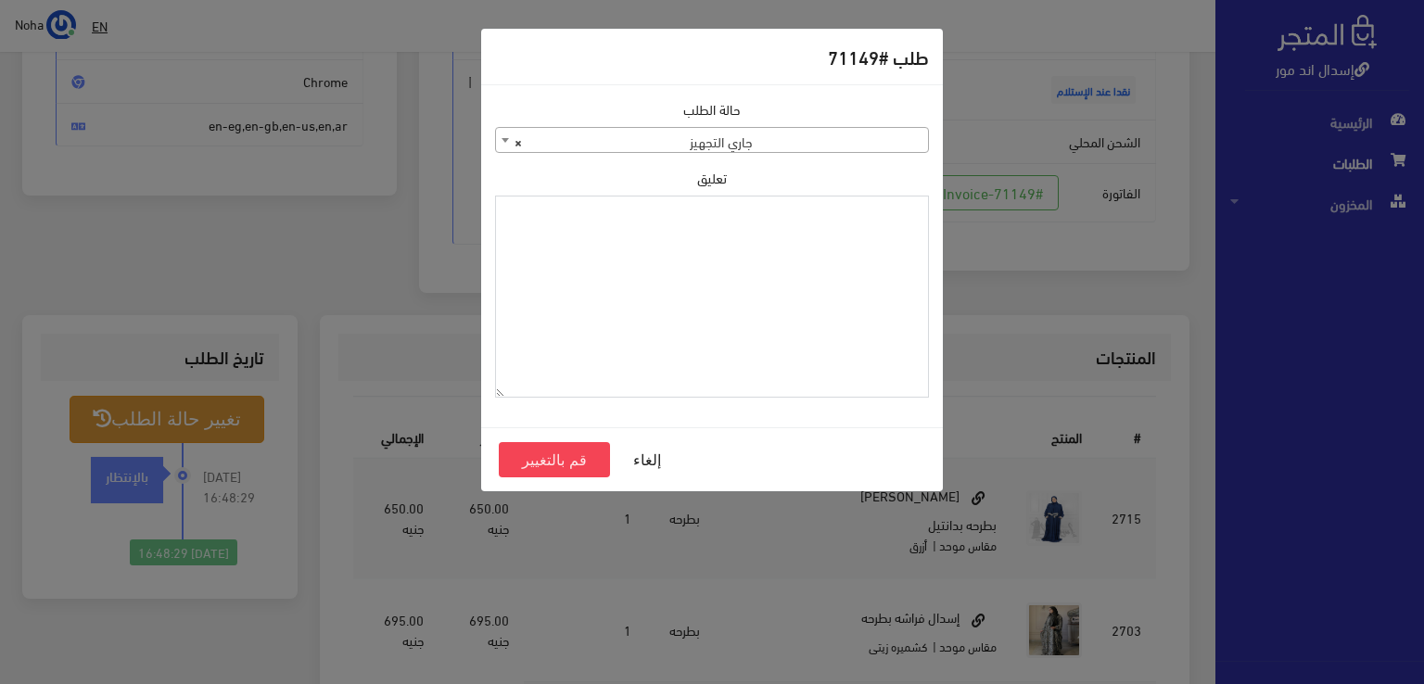
drag, startPoint x: 798, startPoint y: 218, endPoint x: 723, endPoint y: 235, distance: 77.0
click at [723, 235] on textarea "تعليق" at bounding box center [712, 297] width 434 height 203
drag, startPoint x: 856, startPoint y: 210, endPoint x: 924, endPoint y: 212, distance: 67.8
click at [924, 212] on textarea "1134511" at bounding box center [712, 297] width 434 height 203
type textarea "1134511"
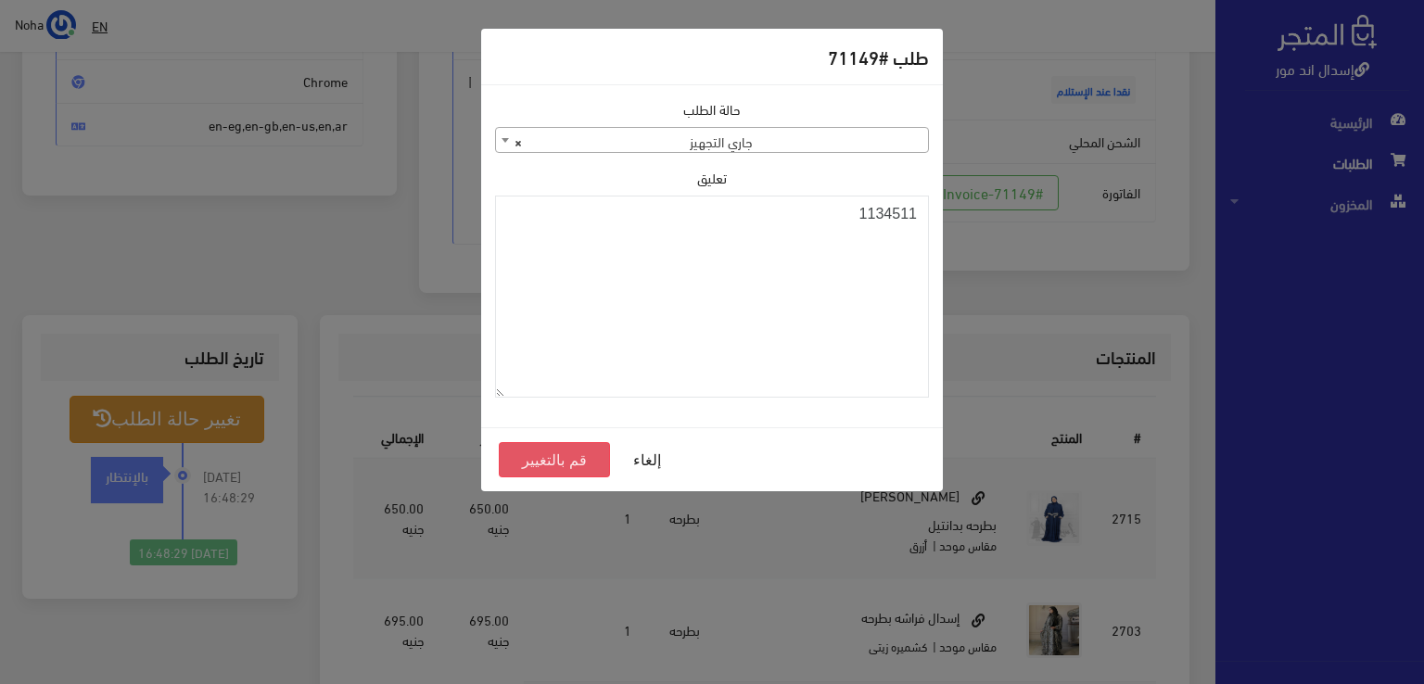
click at [556, 455] on button "قم بالتغيير" at bounding box center [554, 459] width 111 height 35
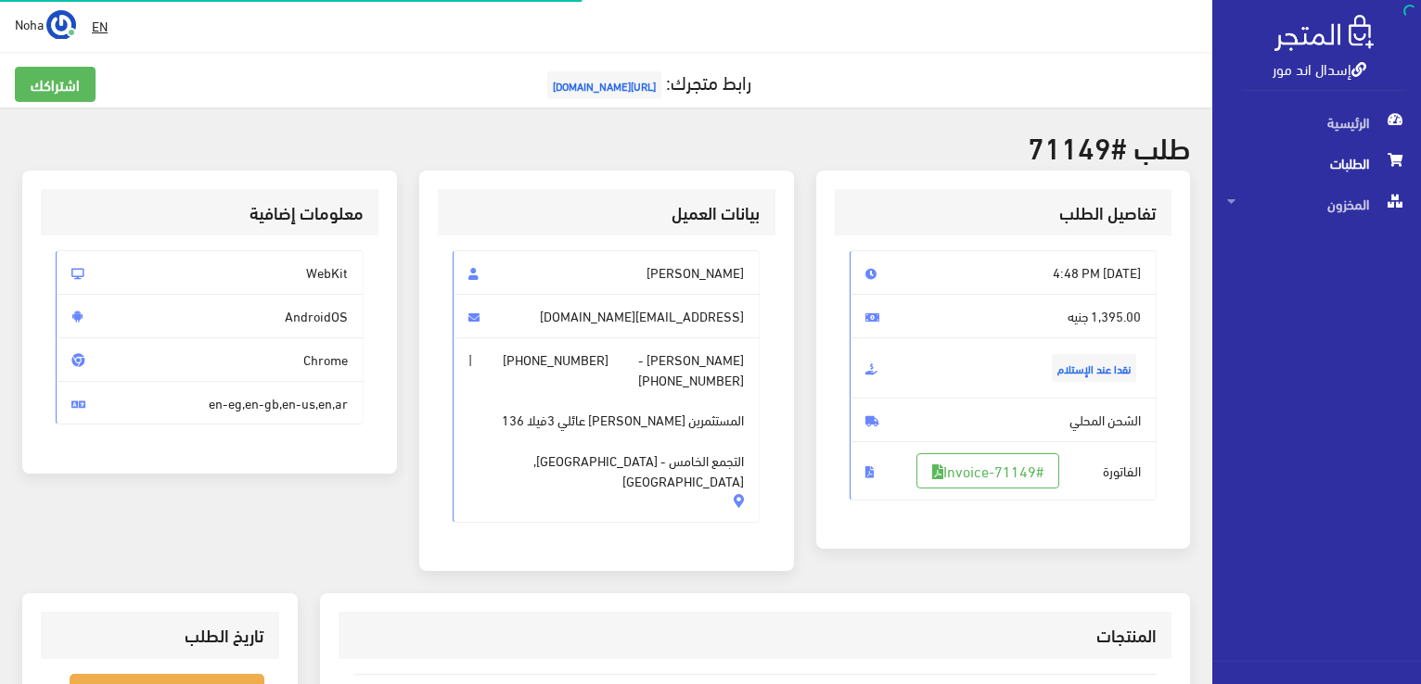
scroll to position [266, 0]
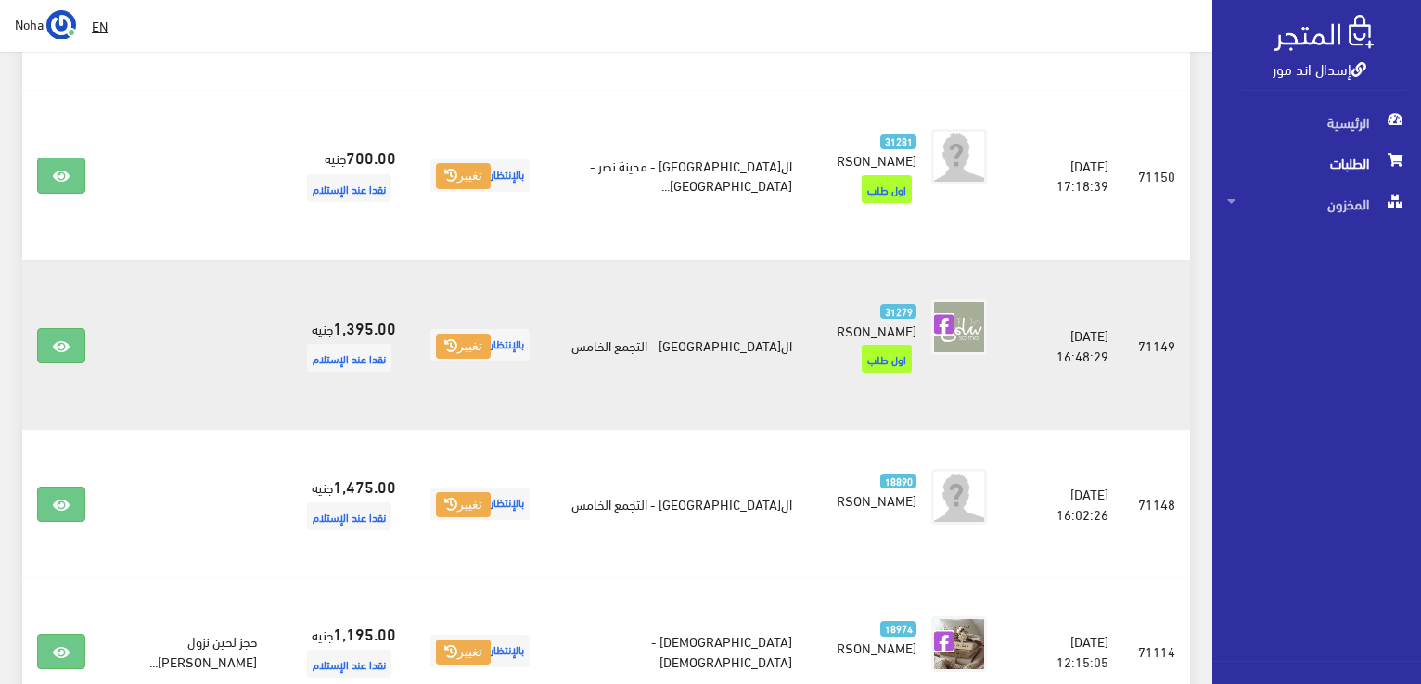
scroll to position [2054, 0]
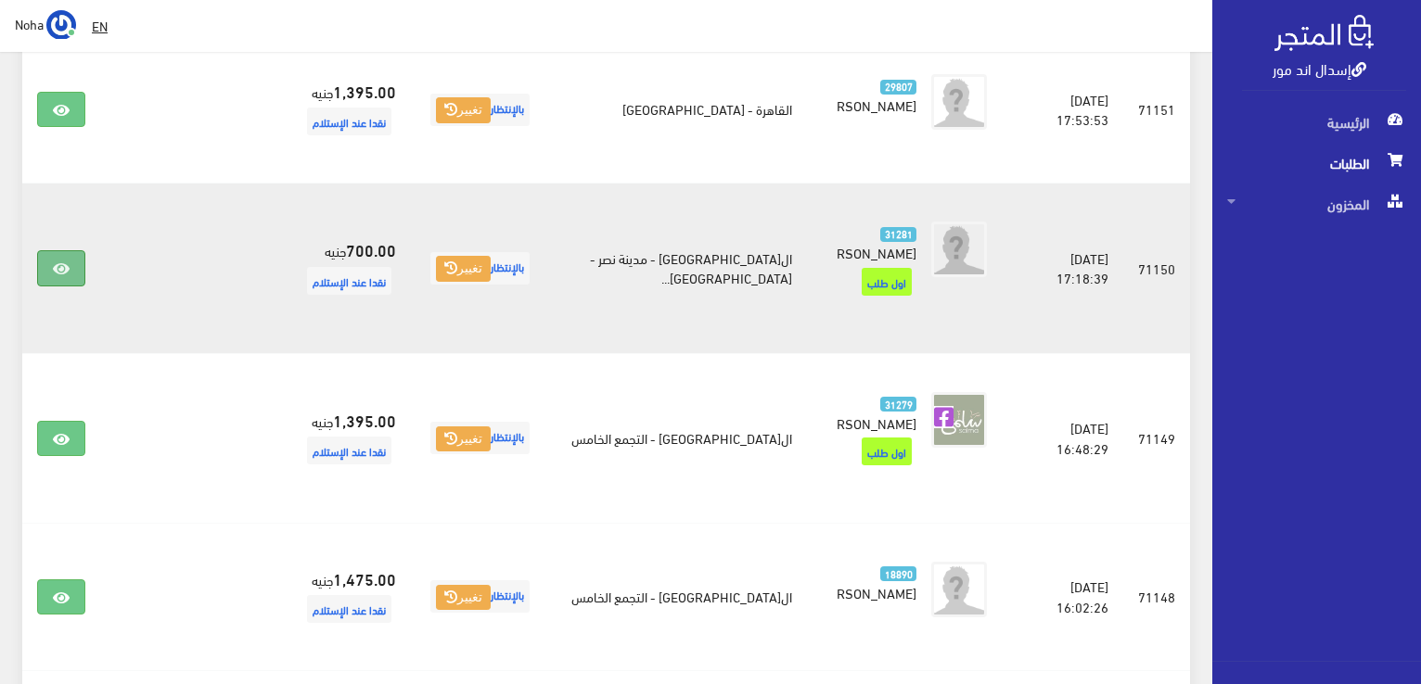
click at [58, 262] on icon at bounding box center [61, 269] width 17 height 15
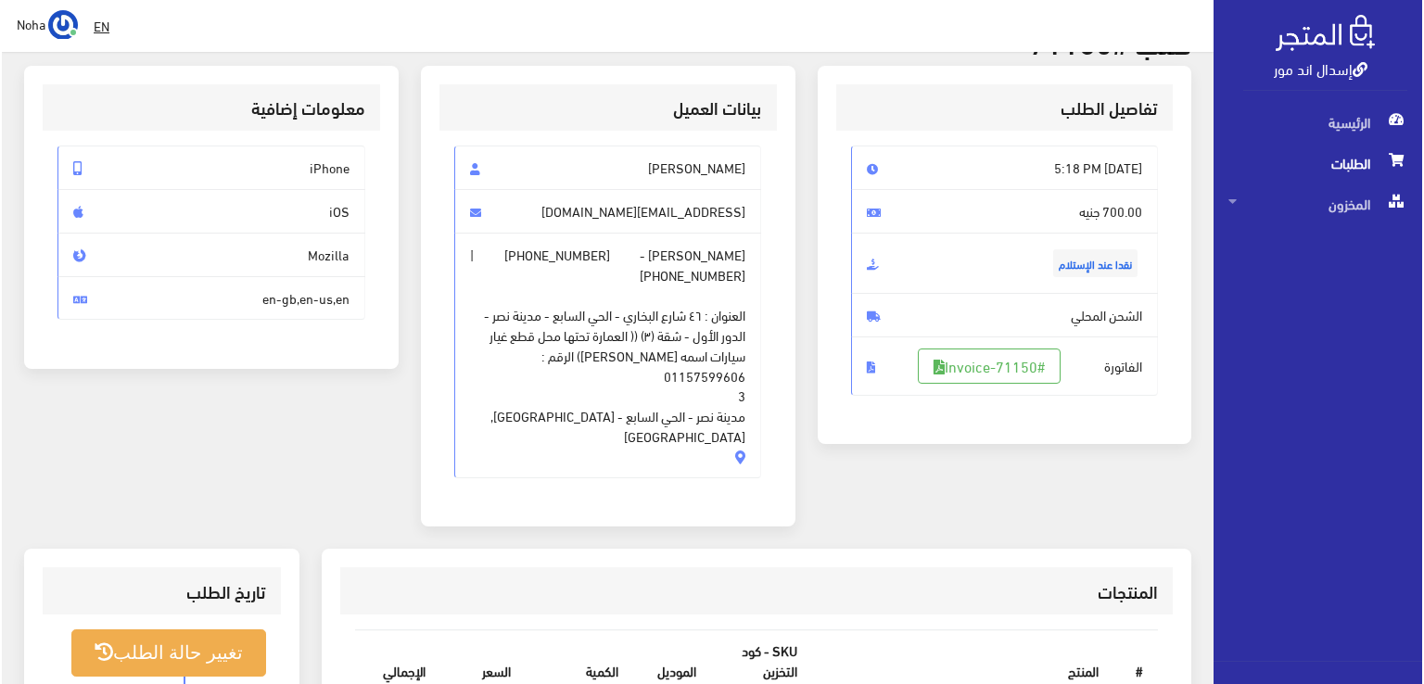
scroll to position [185, 0]
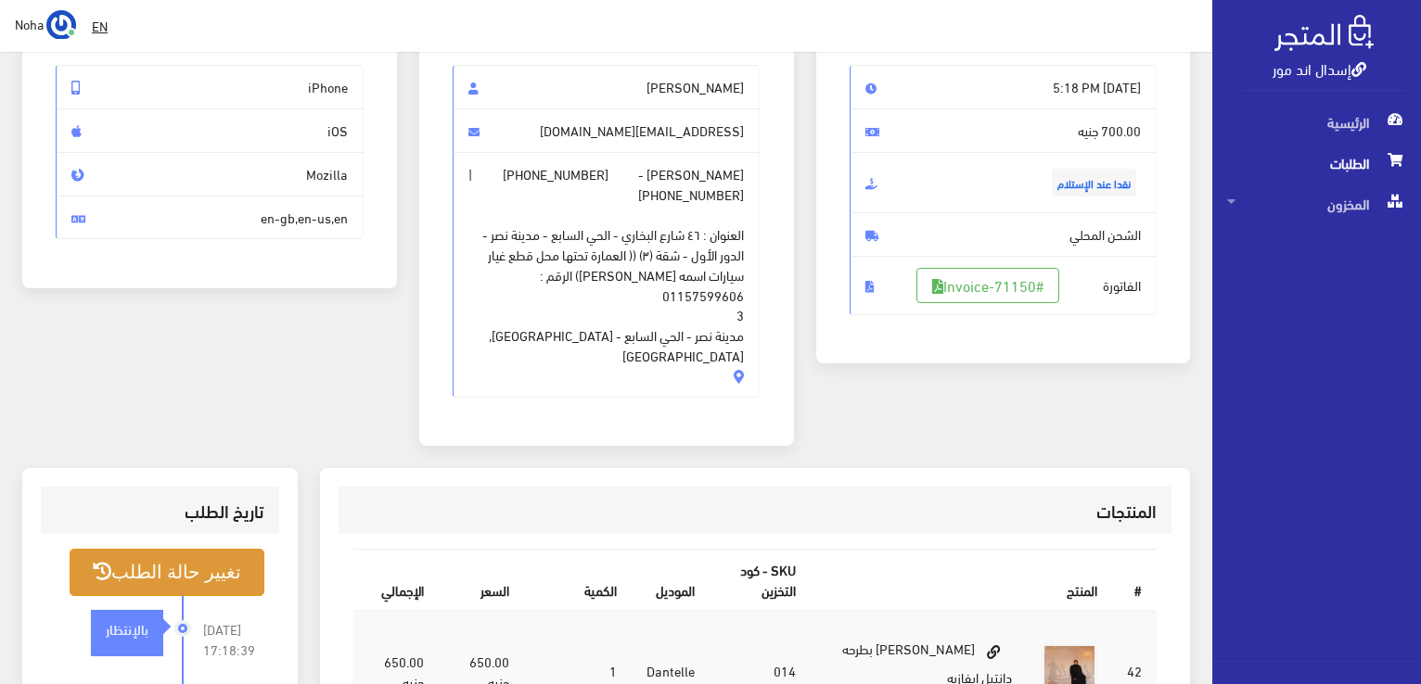
click at [214, 549] on button "تغيير حالة الطلب" at bounding box center [167, 572] width 195 height 47
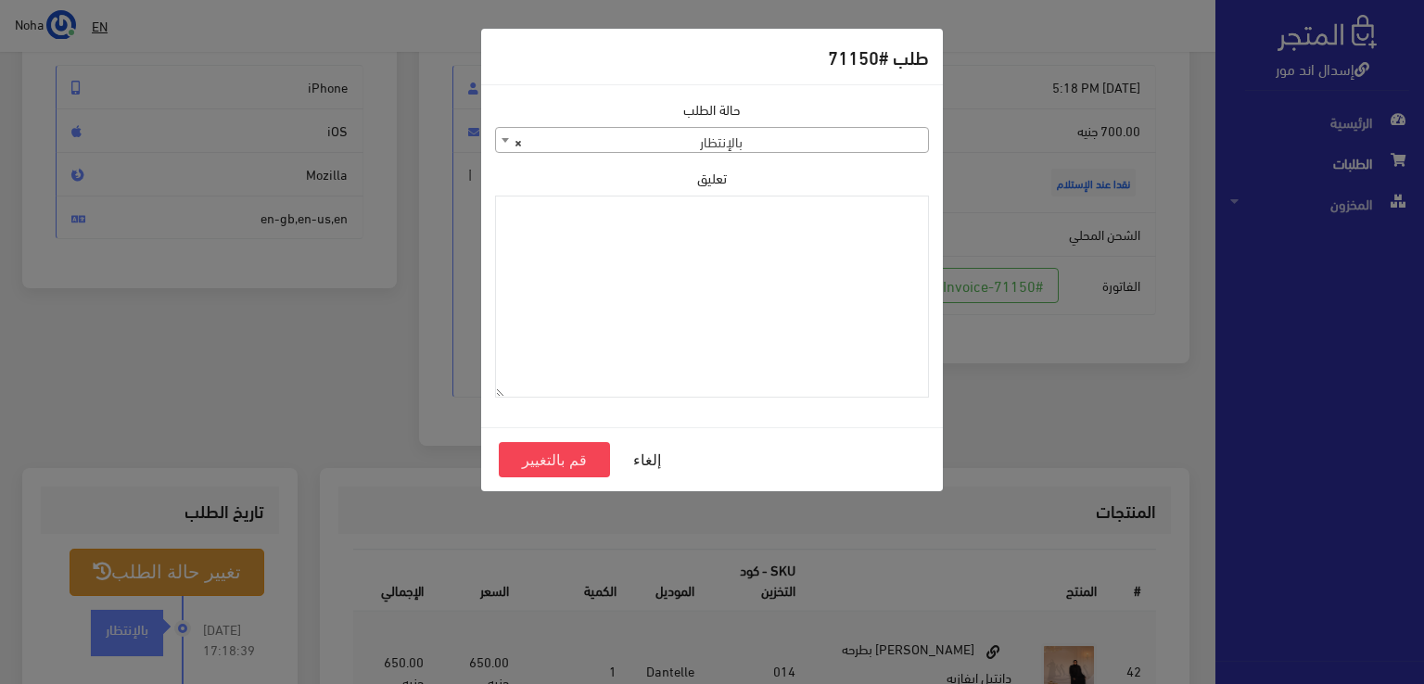
click at [505, 140] on b at bounding box center [505, 140] width 7 height 5
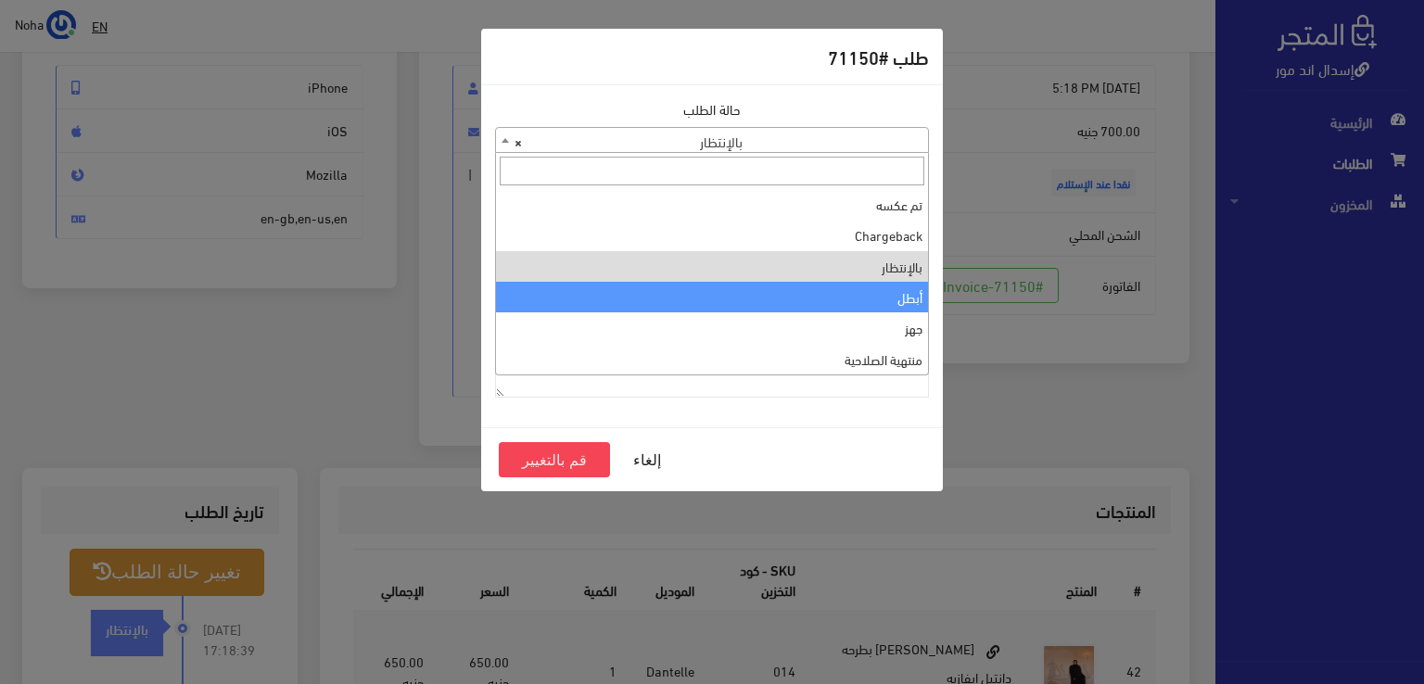
scroll to position [0, 0]
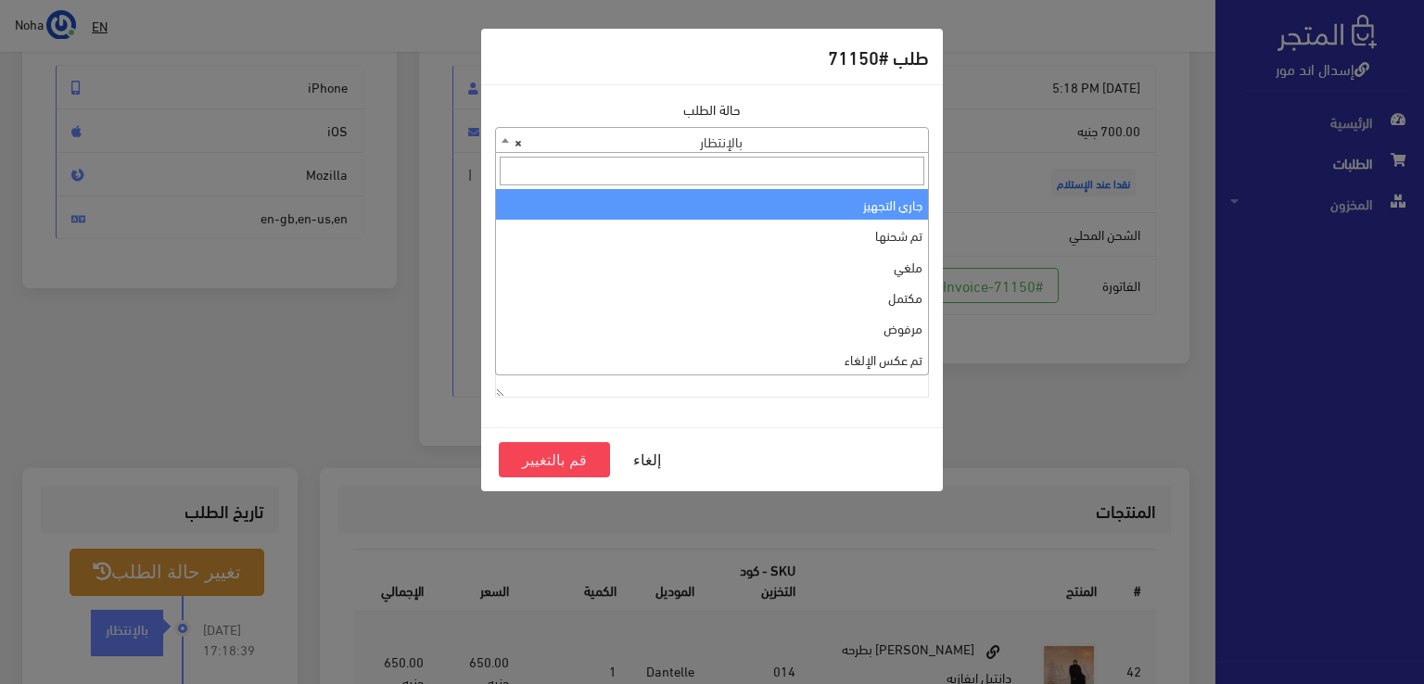
select select "1"
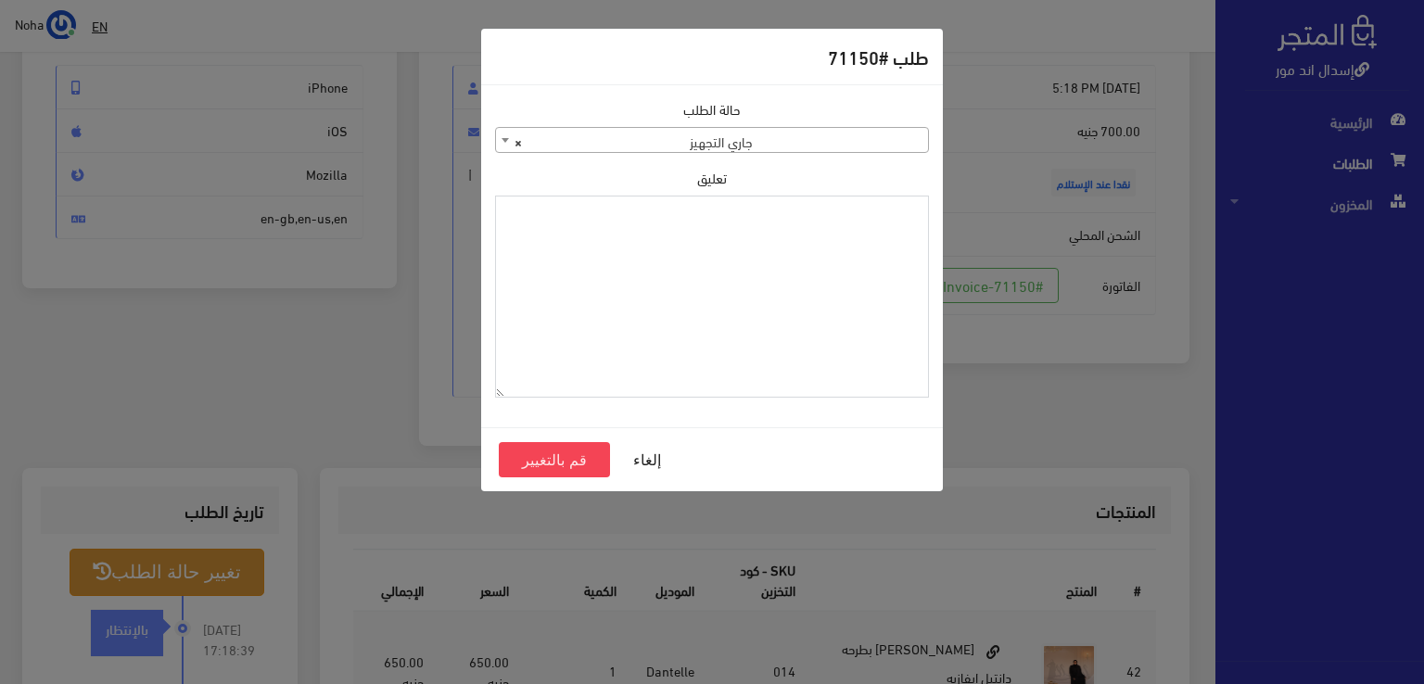
paste textarea "1134511"
type textarea "1134511"
click at [549, 465] on button "قم بالتغيير" at bounding box center [554, 459] width 111 height 35
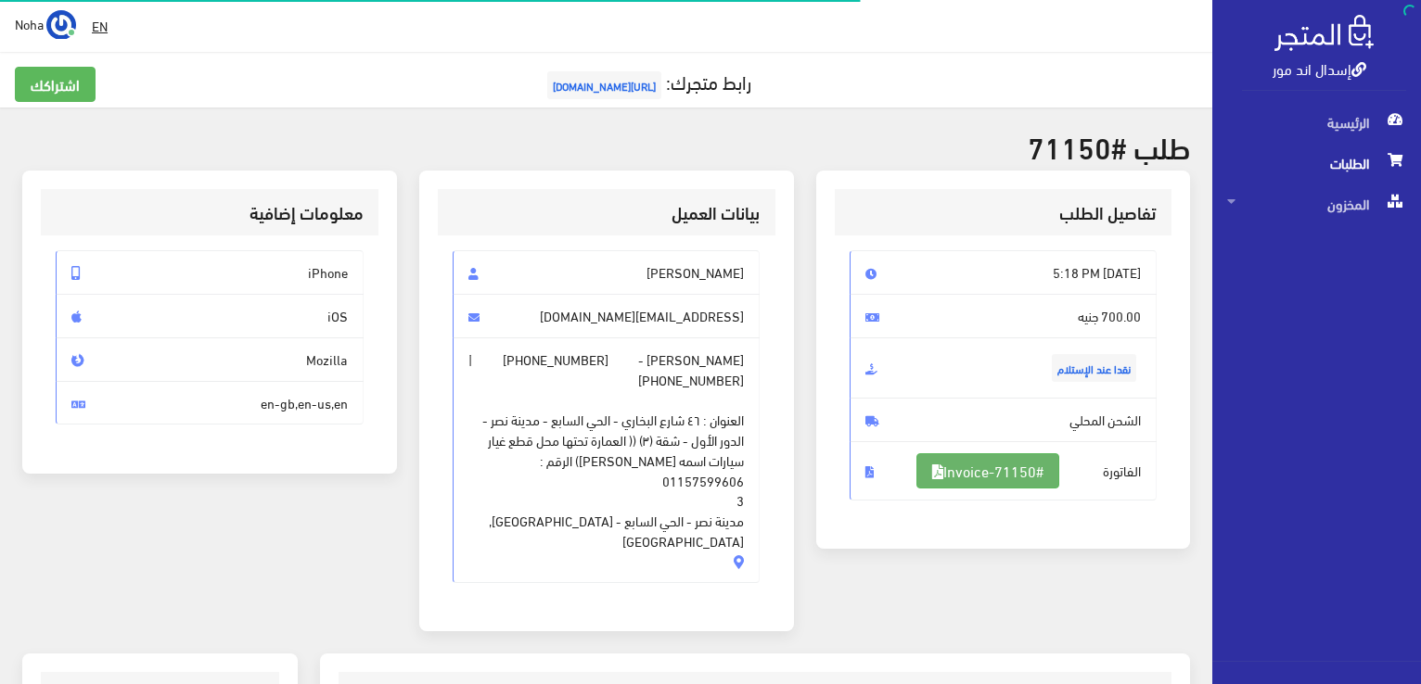
click at [978, 465] on link "#Invoice-71150" at bounding box center [987, 470] width 143 height 35
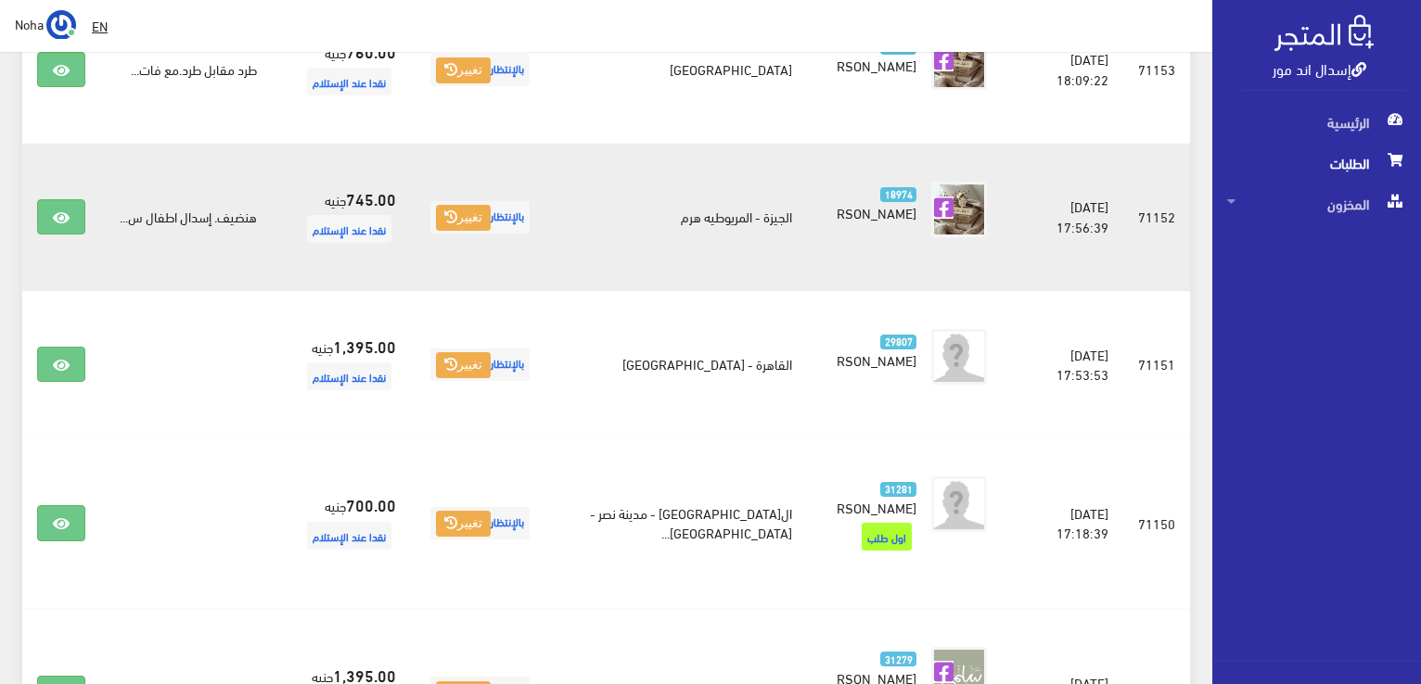
scroll to position [1776, 0]
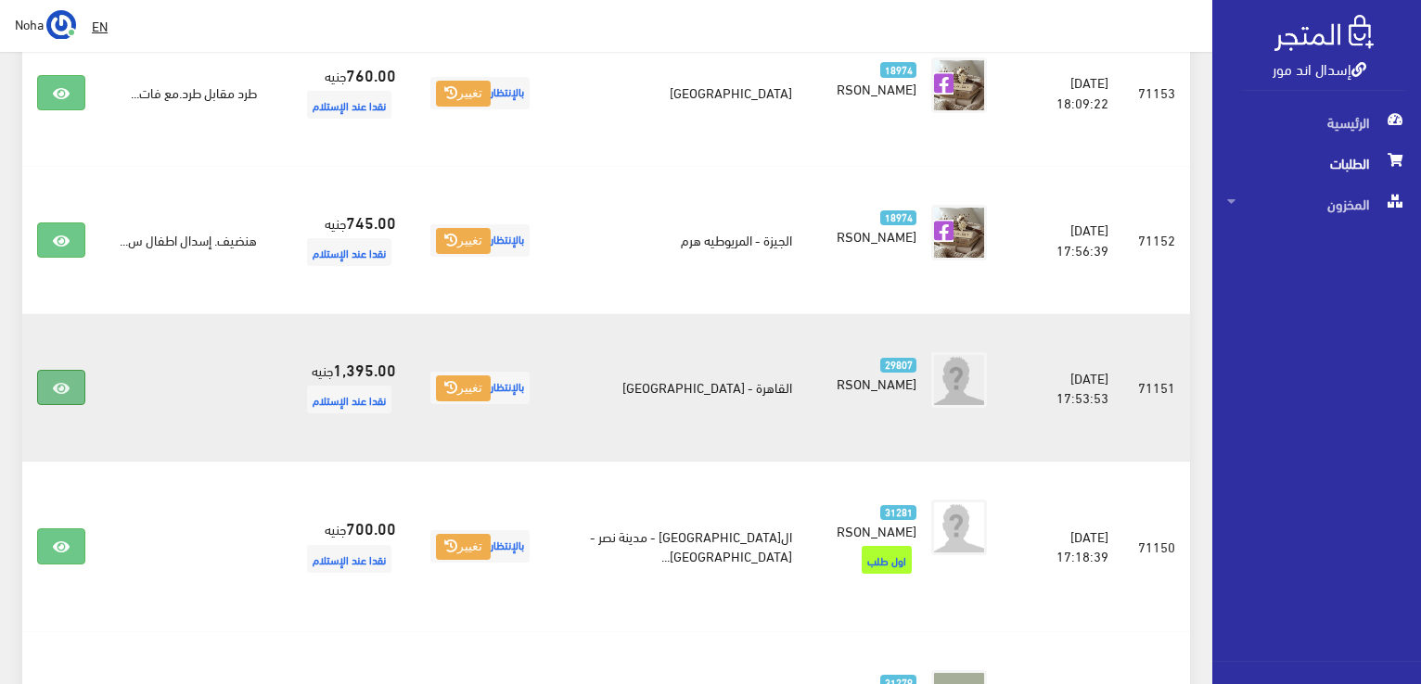
click at [58, 382] on icon at bounding box center [61, 388] width 17 height 15
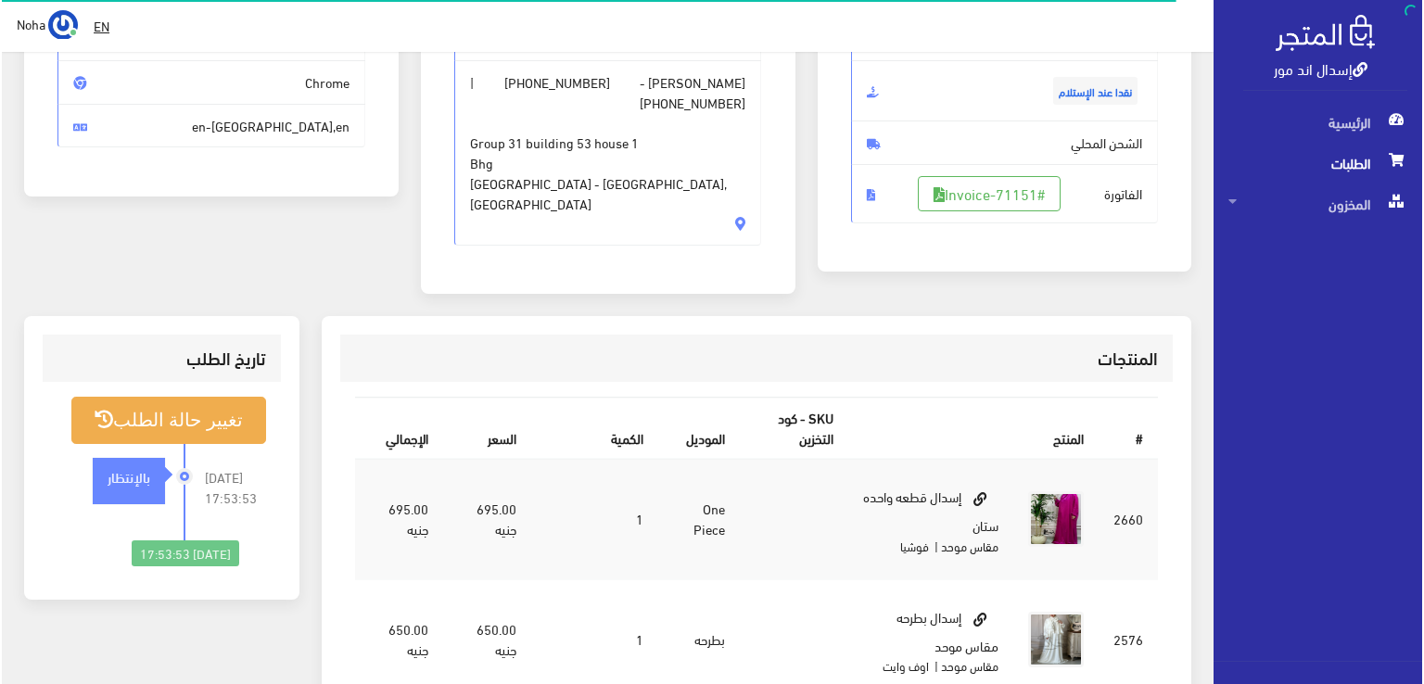
scroll to position [278, 0]
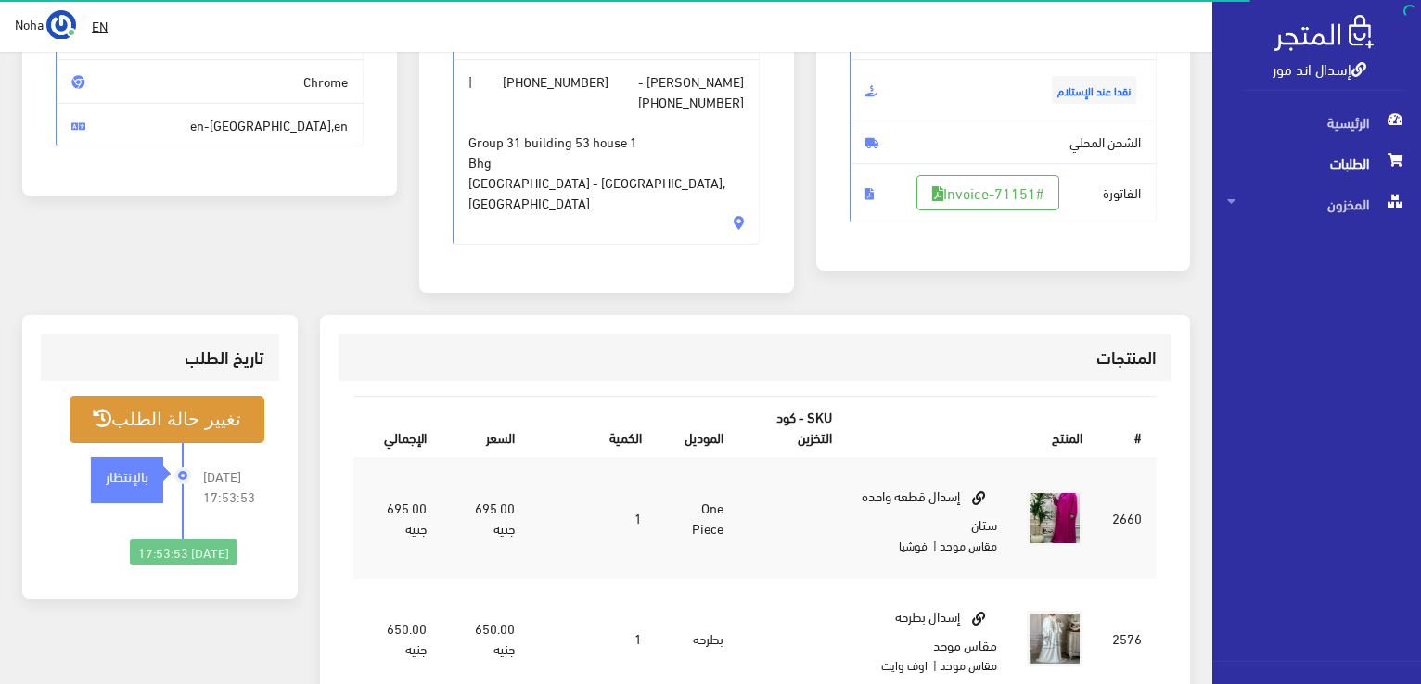
click at [223, 396] on button "تغيير حالة الطلب" at bounding box center [167, 419] width 195 height 47
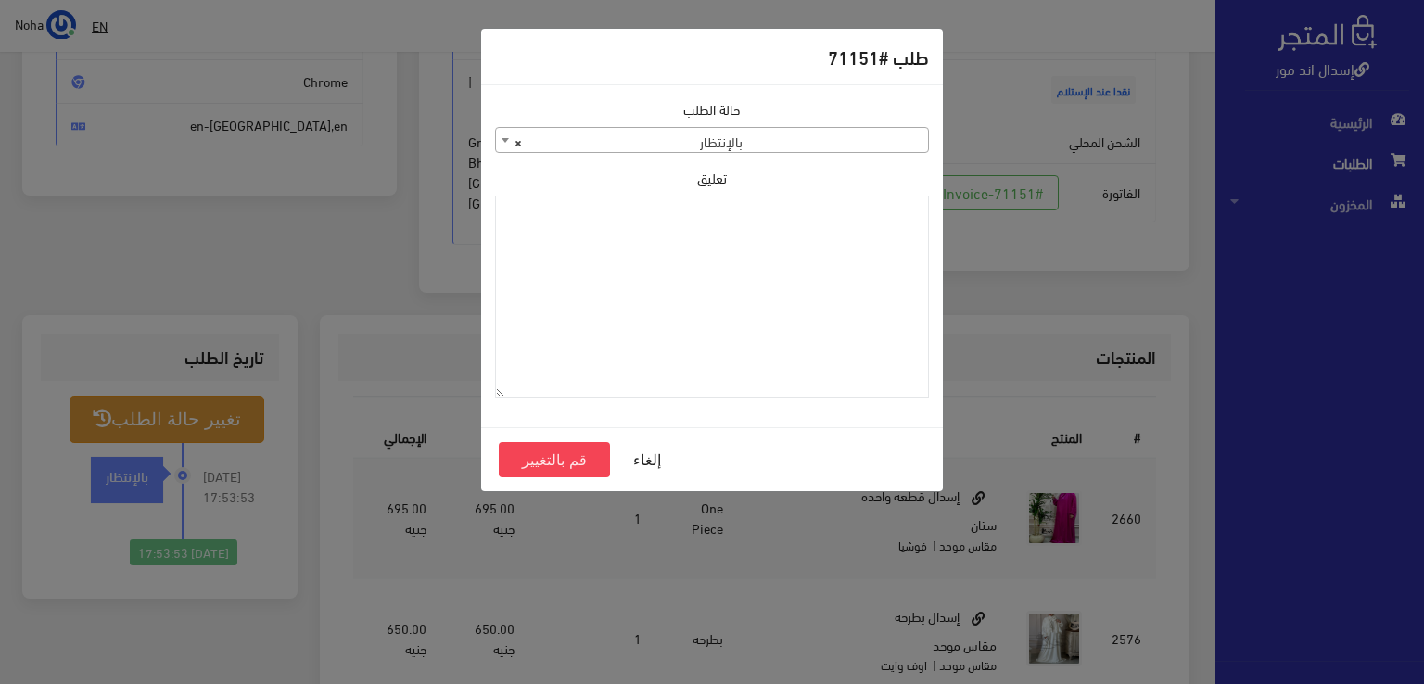
click at [503, 140] on b at bounding box center [505, 140] width 7 height 5
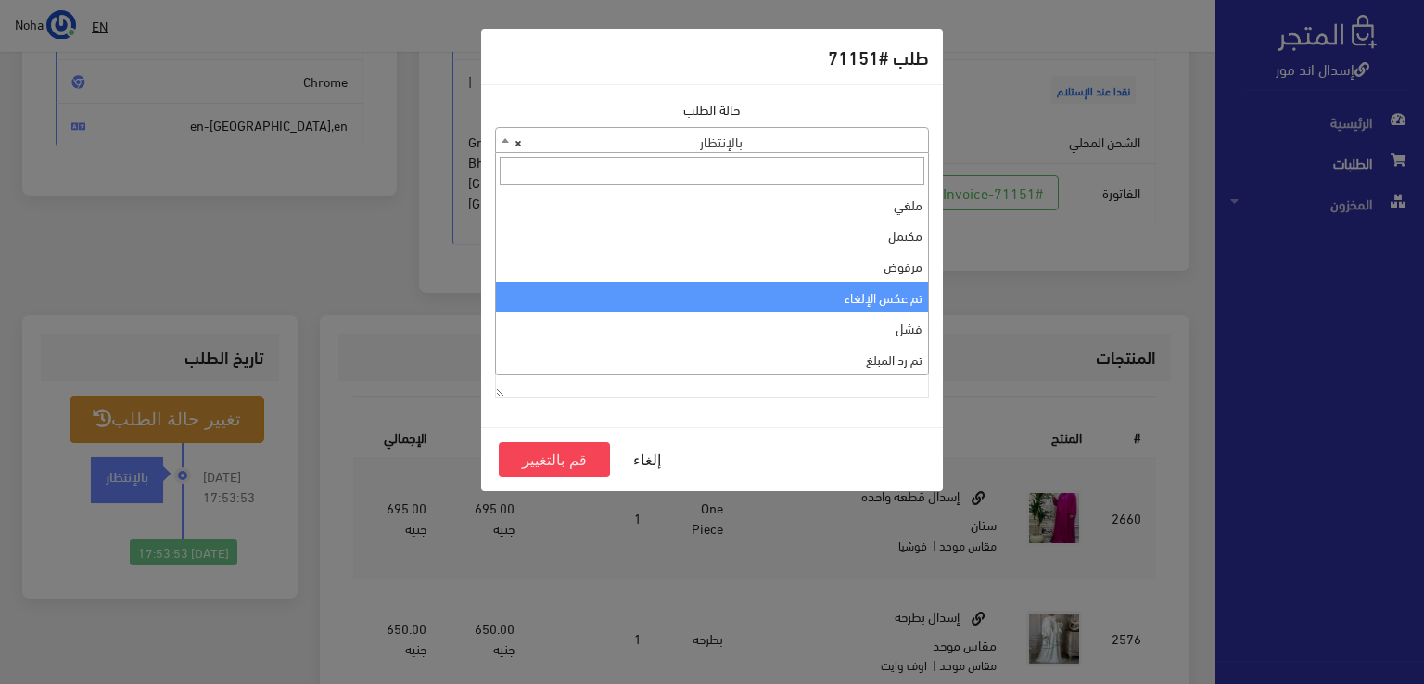
scroll to position [0, 0]
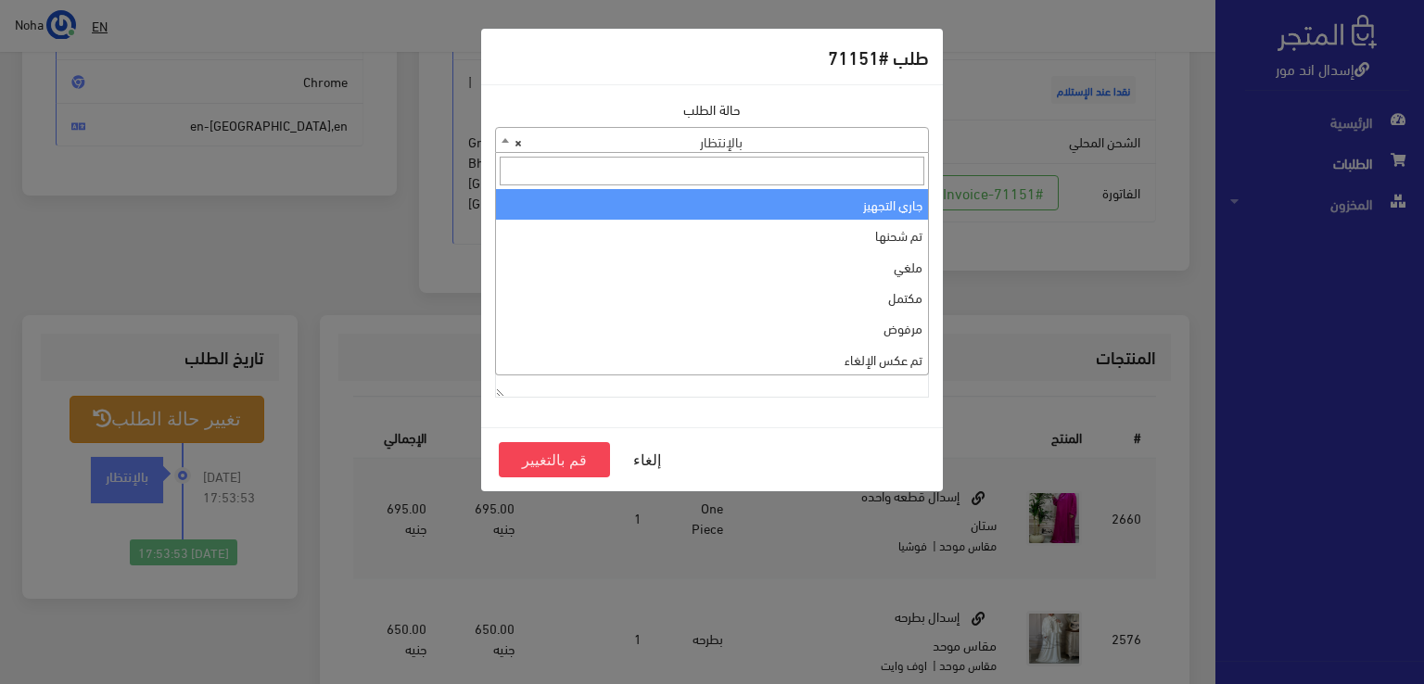
select select "1"
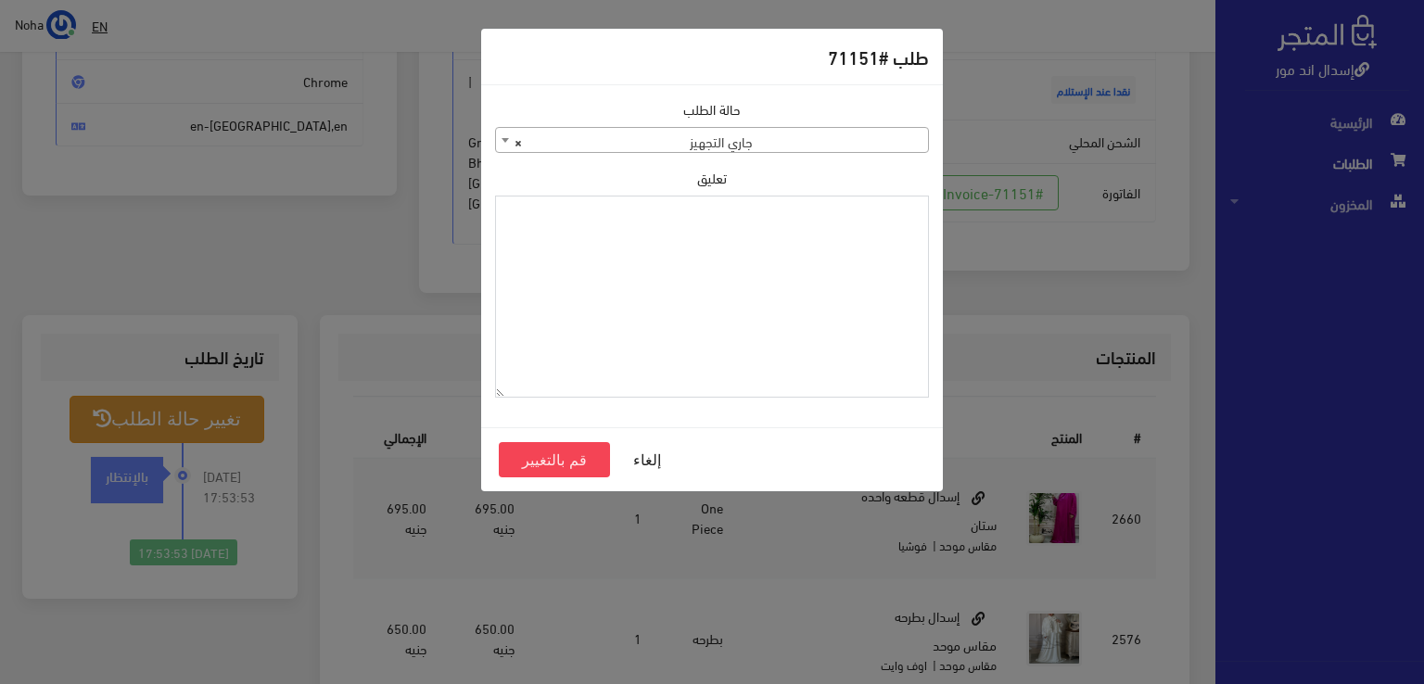
paste textarea "1134511"
type textarea "1134511"
click at [569, 457] on button "قم بالتغيير" at bounding box center [554, 459] width 111 height 35
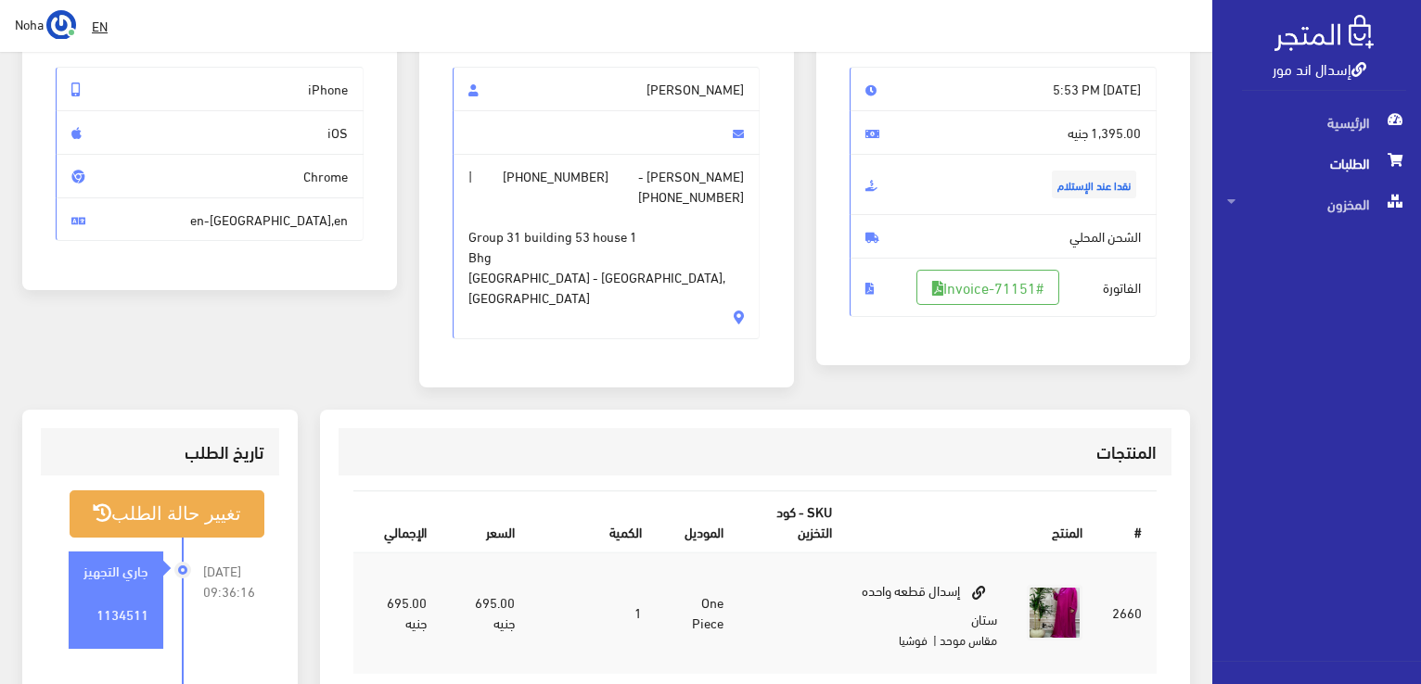
scroll to position [185, 0]
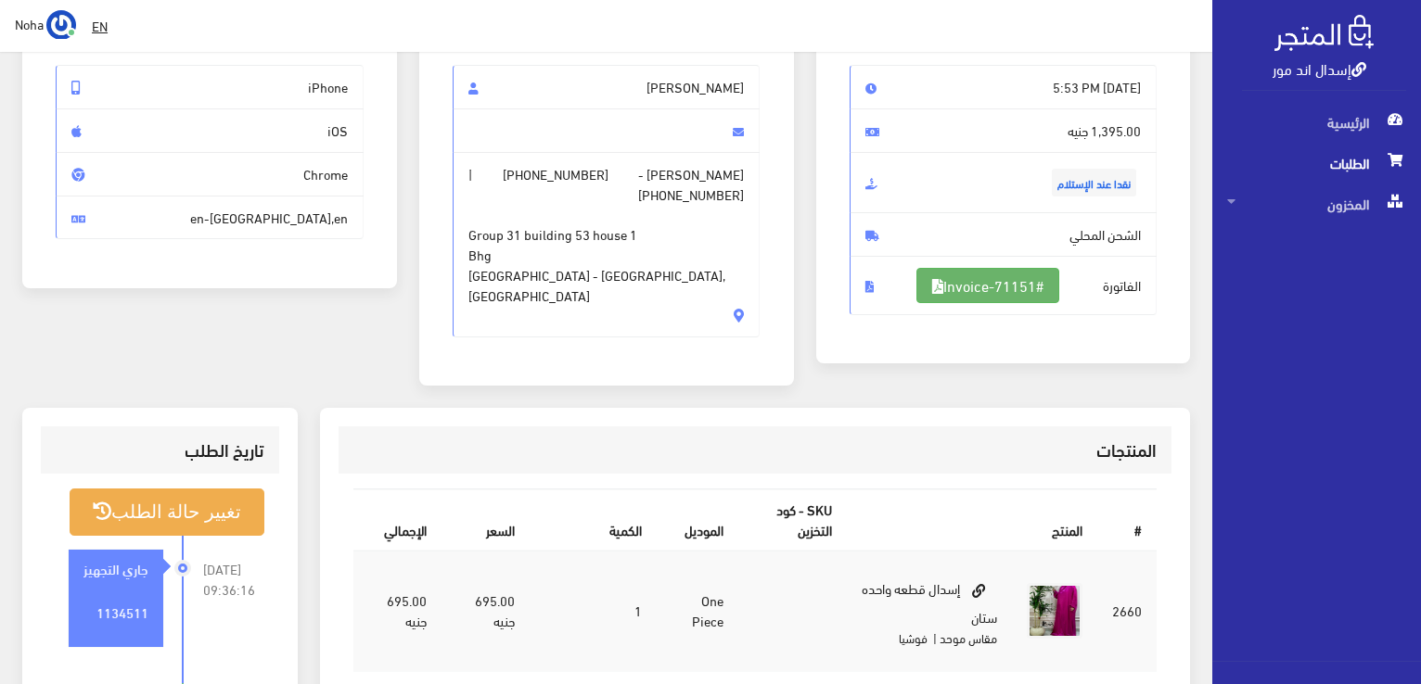
click at [989, 285] on link "#Invoice-71151" at bounding box center [987, 285] width 143 height 35
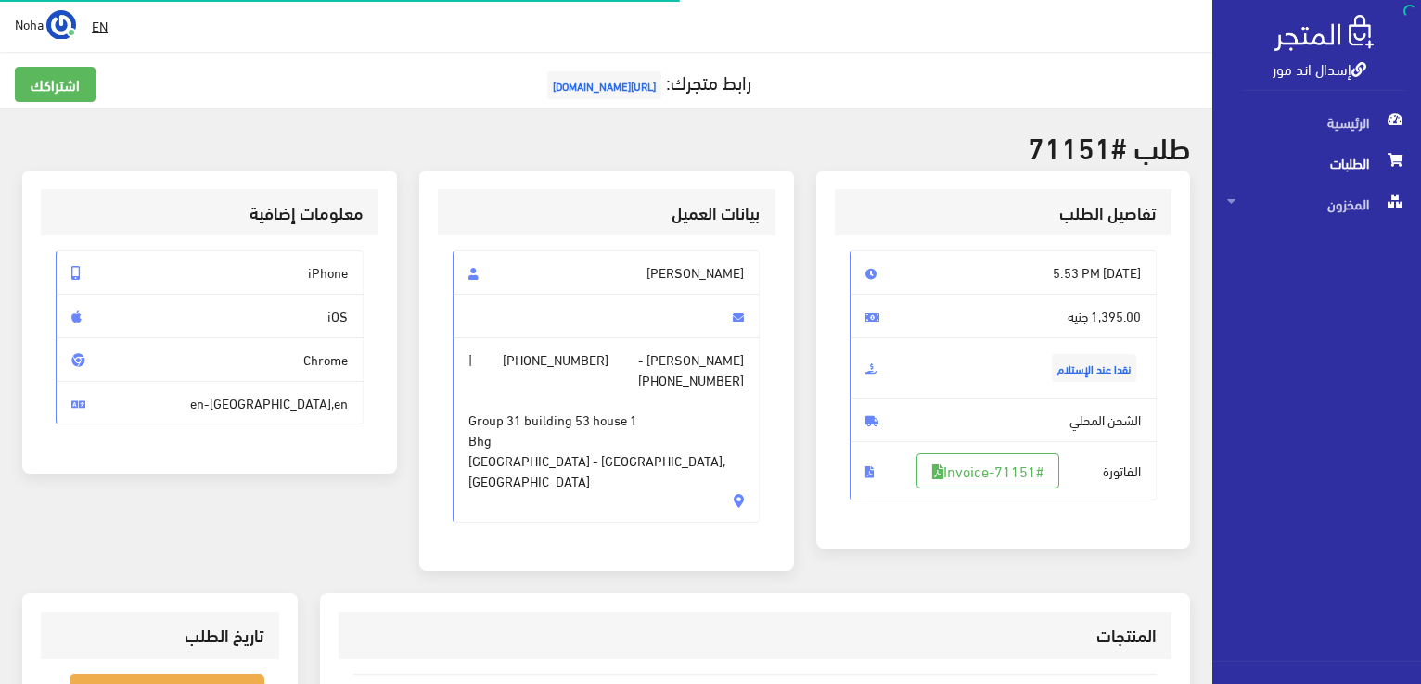
scroll to position [266, 0]
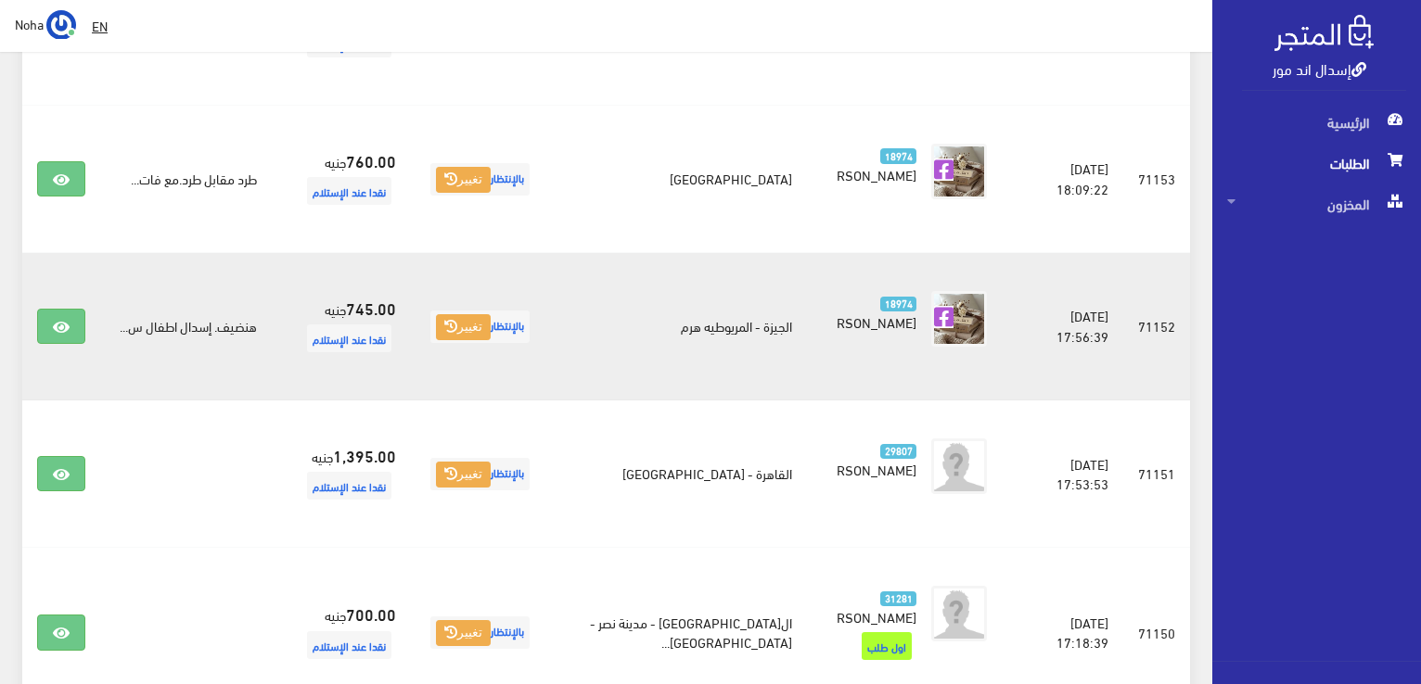
scroll to position [1498, 0]
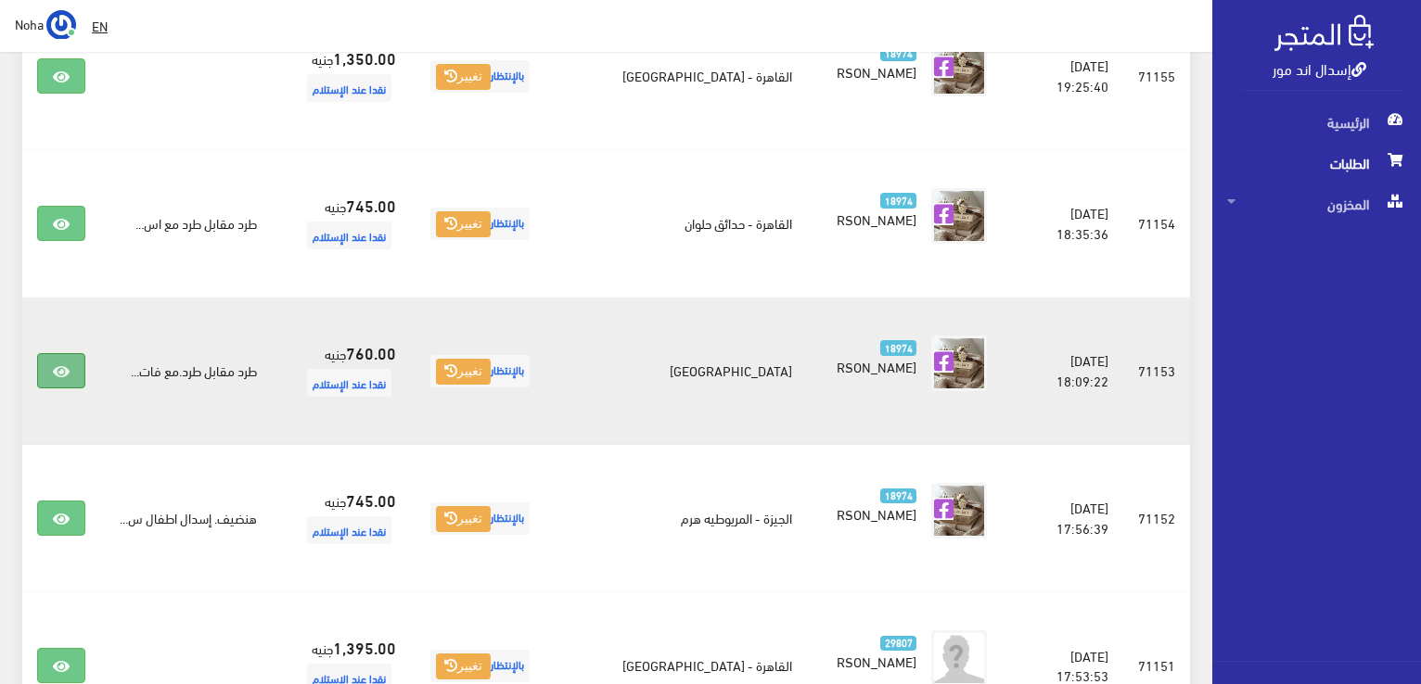
click at [55, 372] on icon at bounding box center [61, 371] width 17 height 15
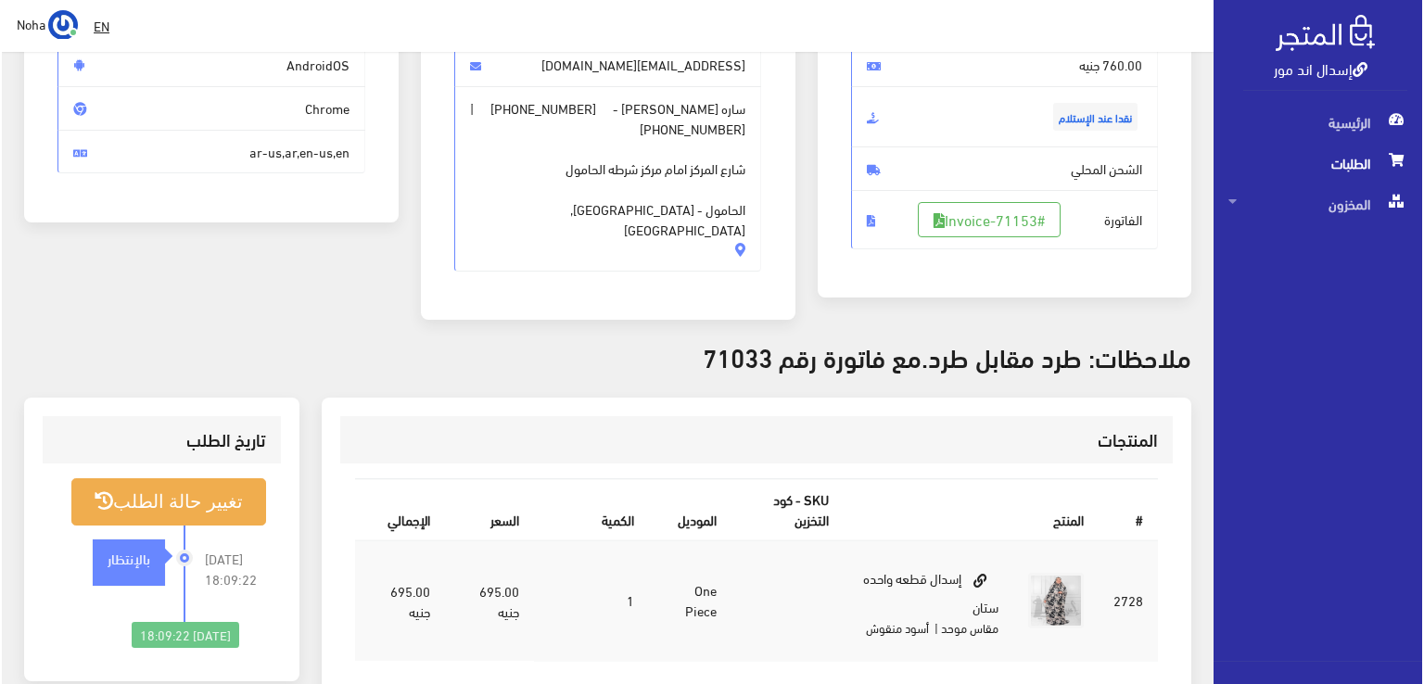
scroll to position [278, 0]
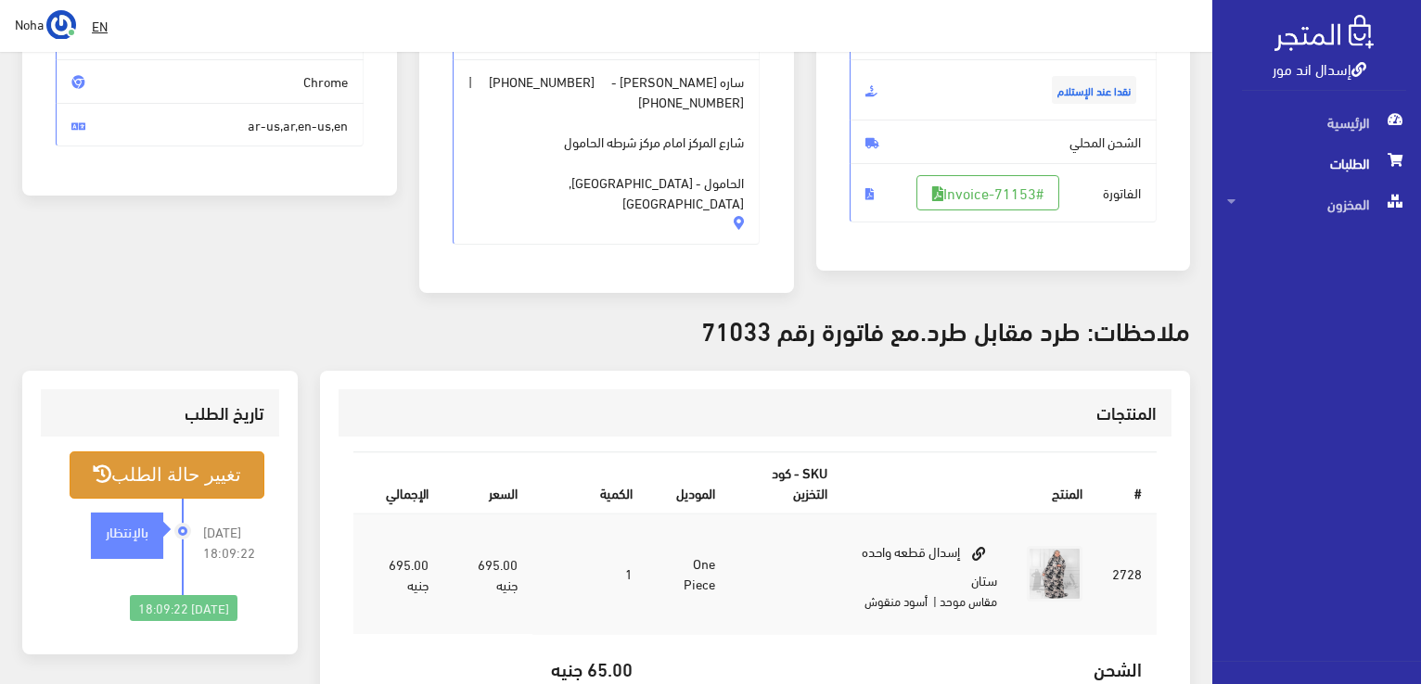
click at [220, 456] on button "تغيير حالة الطلب" at bounding box center [167, 475] width 195 height 47
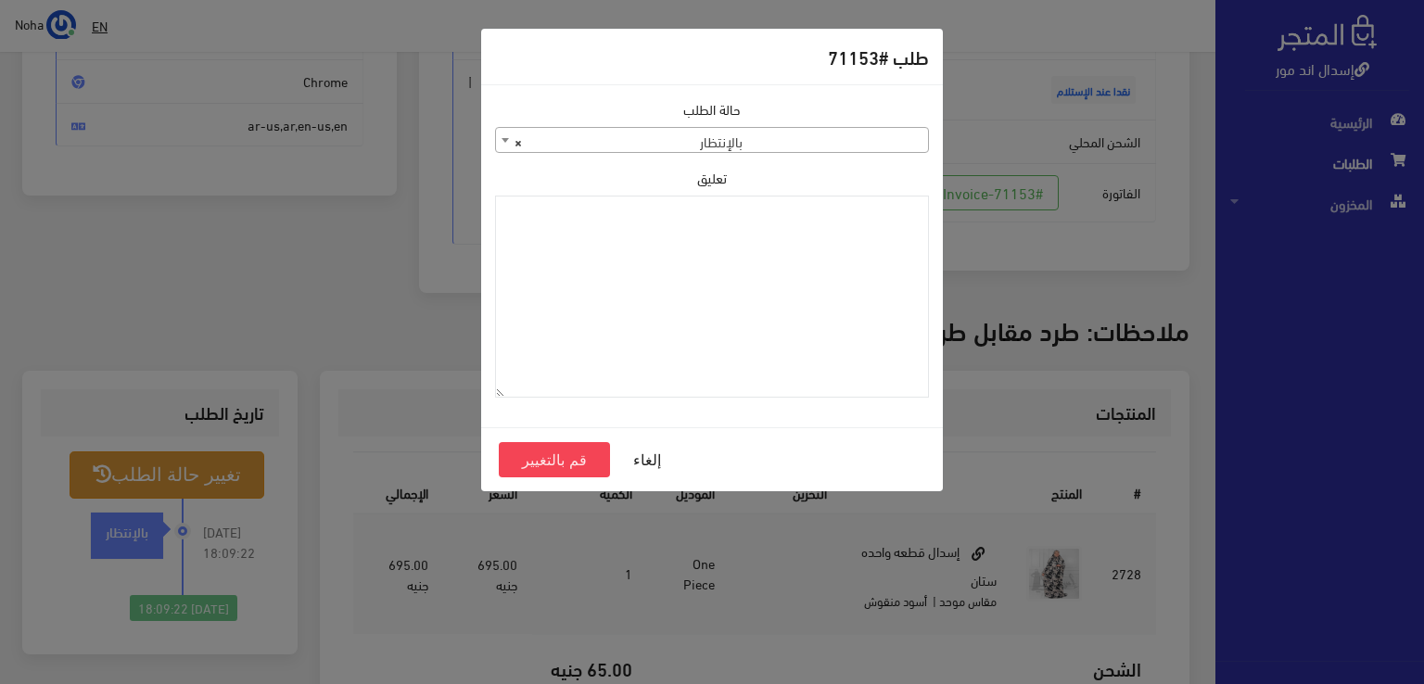
click at [505, 139] on b at bounding box center [505, 140] width 7 height 5
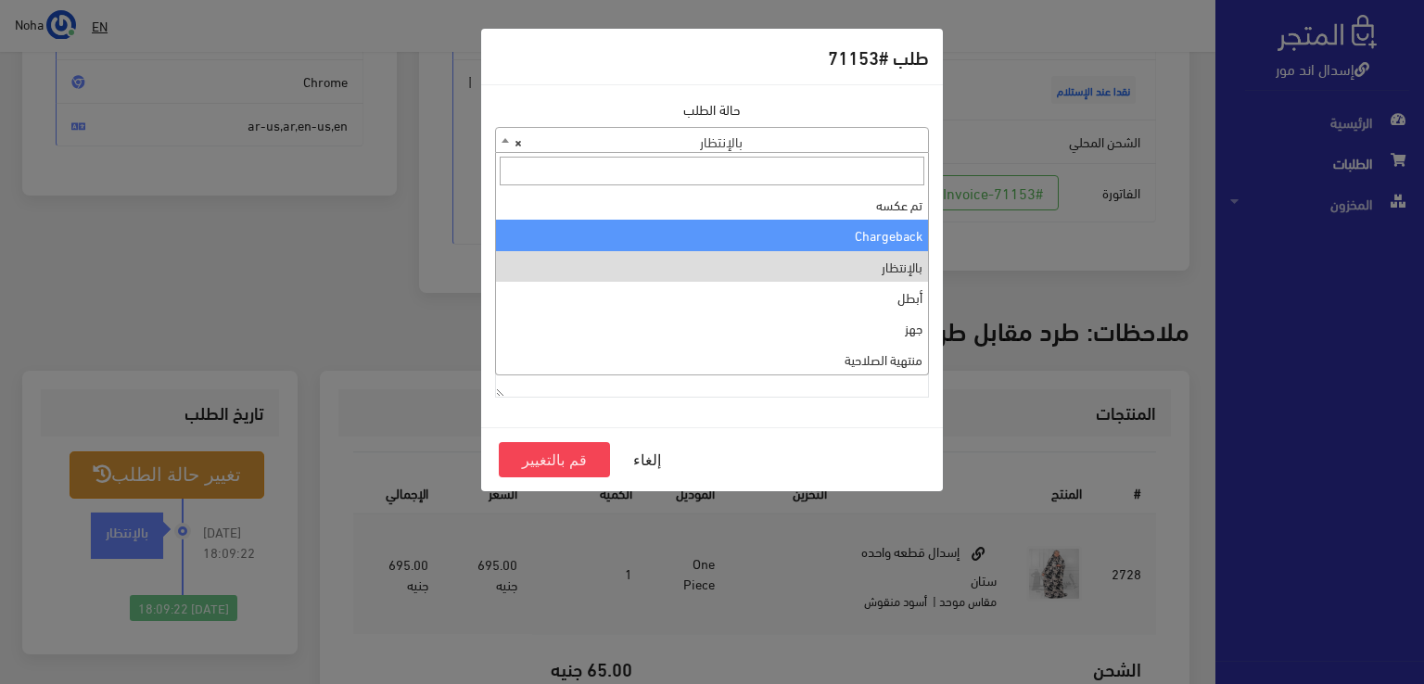
scroll to position [0, 0]
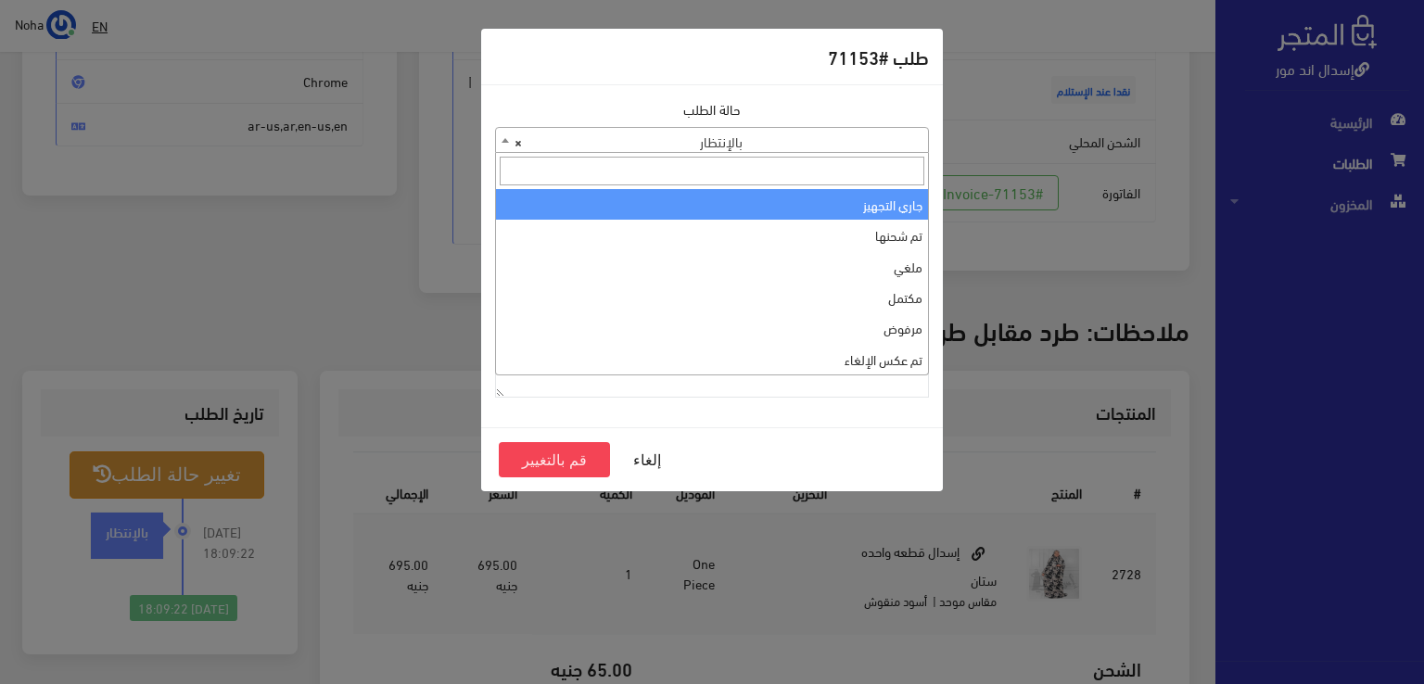
select select "1"
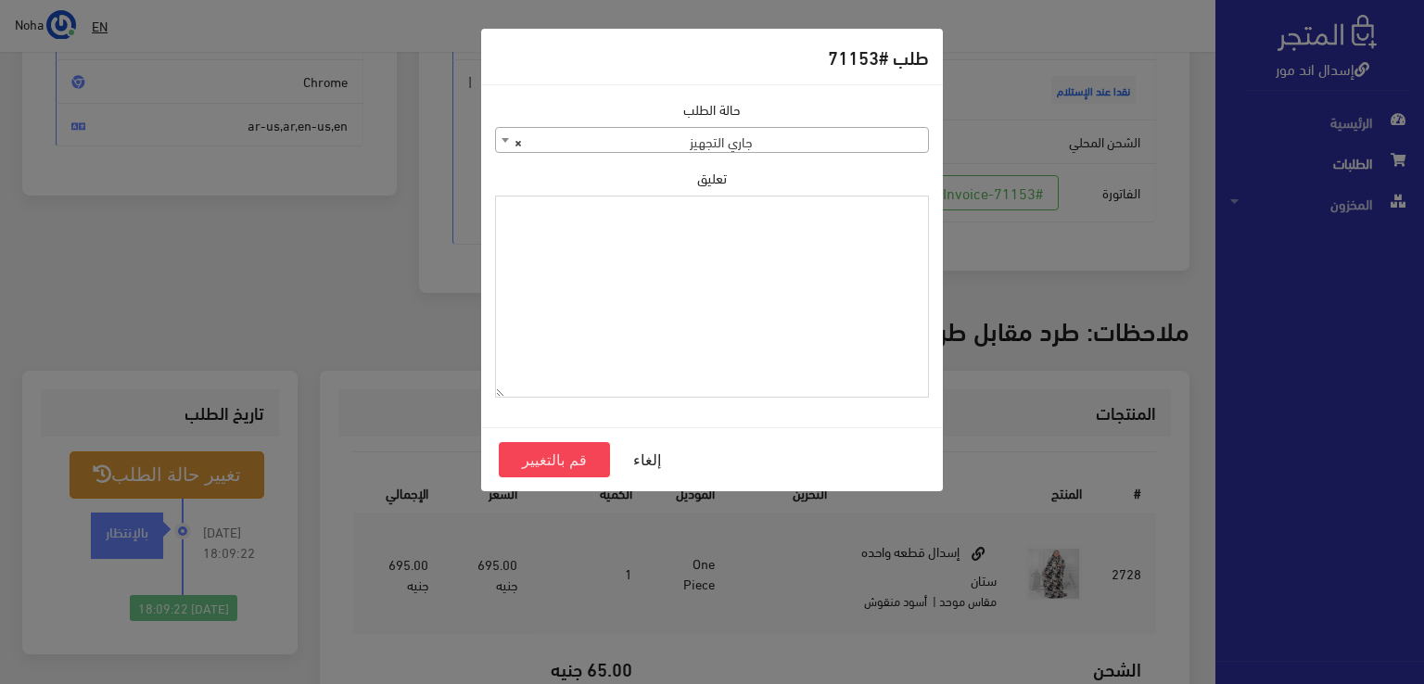
paste textarea "1134511"
type textarea "1134511"
click at [560, 456] on button "قم بالتغيير" at bounding box center [554, 459] width 111 height 35
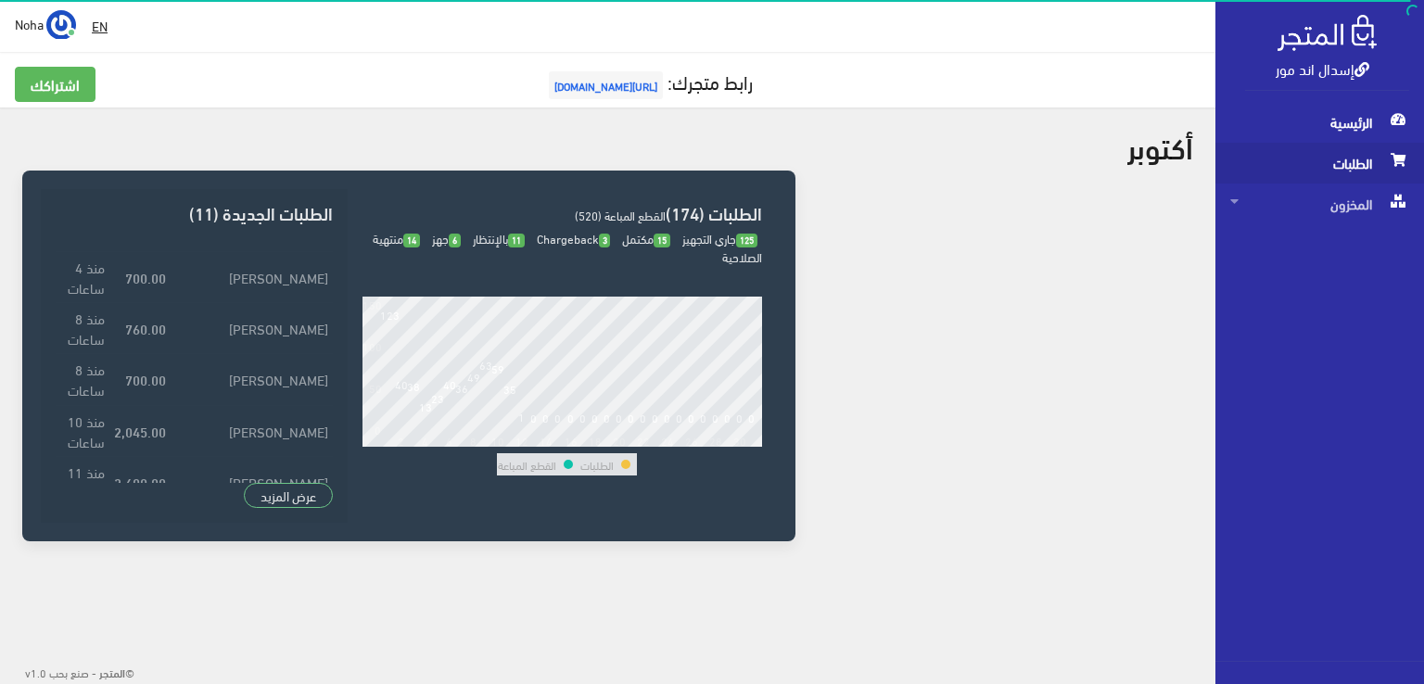
click at [1334, 161] on span "الطلبات" at bounding box center [1320, 163] width 179 height 41
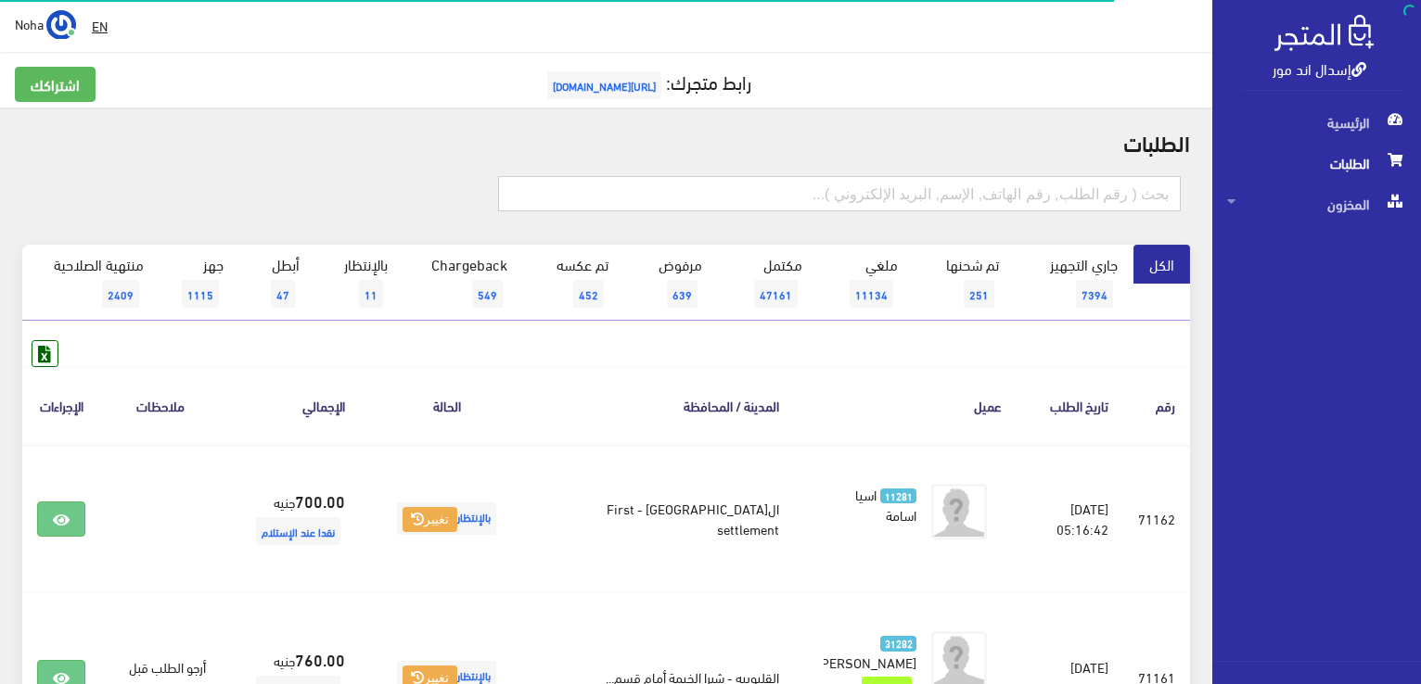
click at [849, 185] on input "text" at bounding box center [839, 193] width 683 height 35
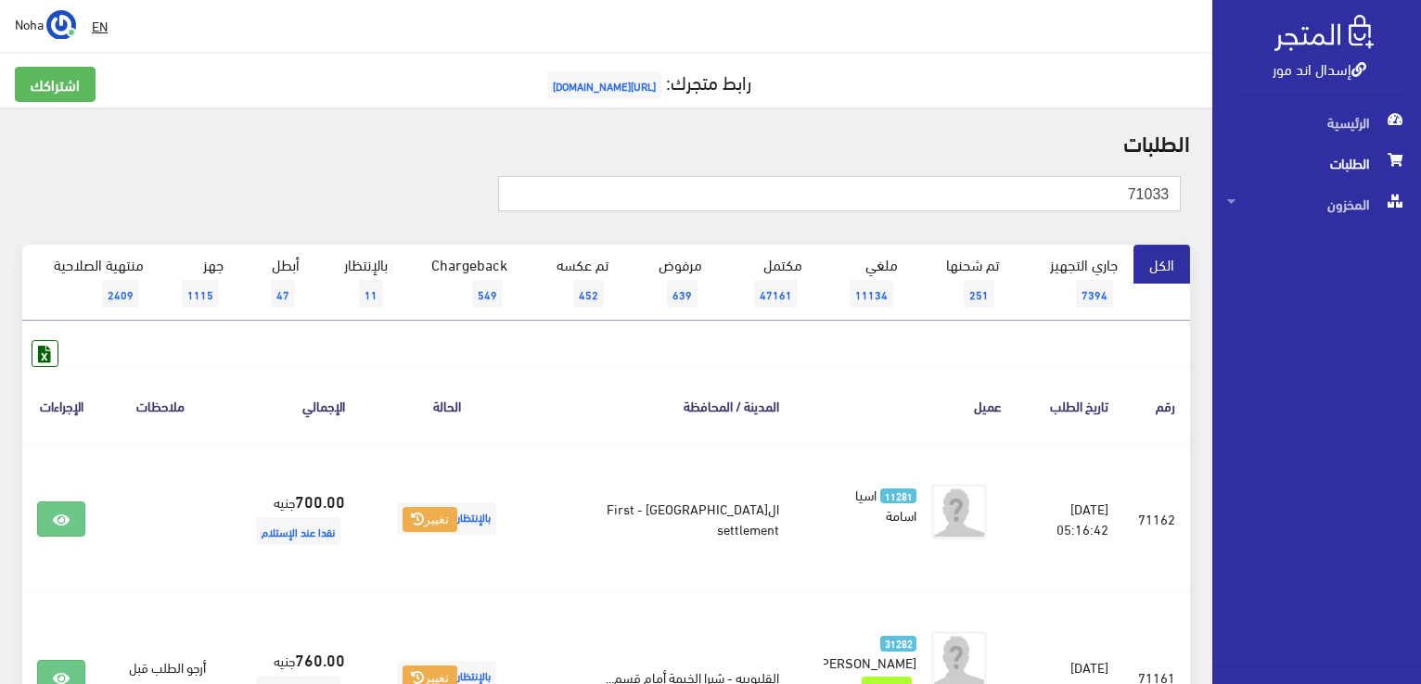
type input "71033"
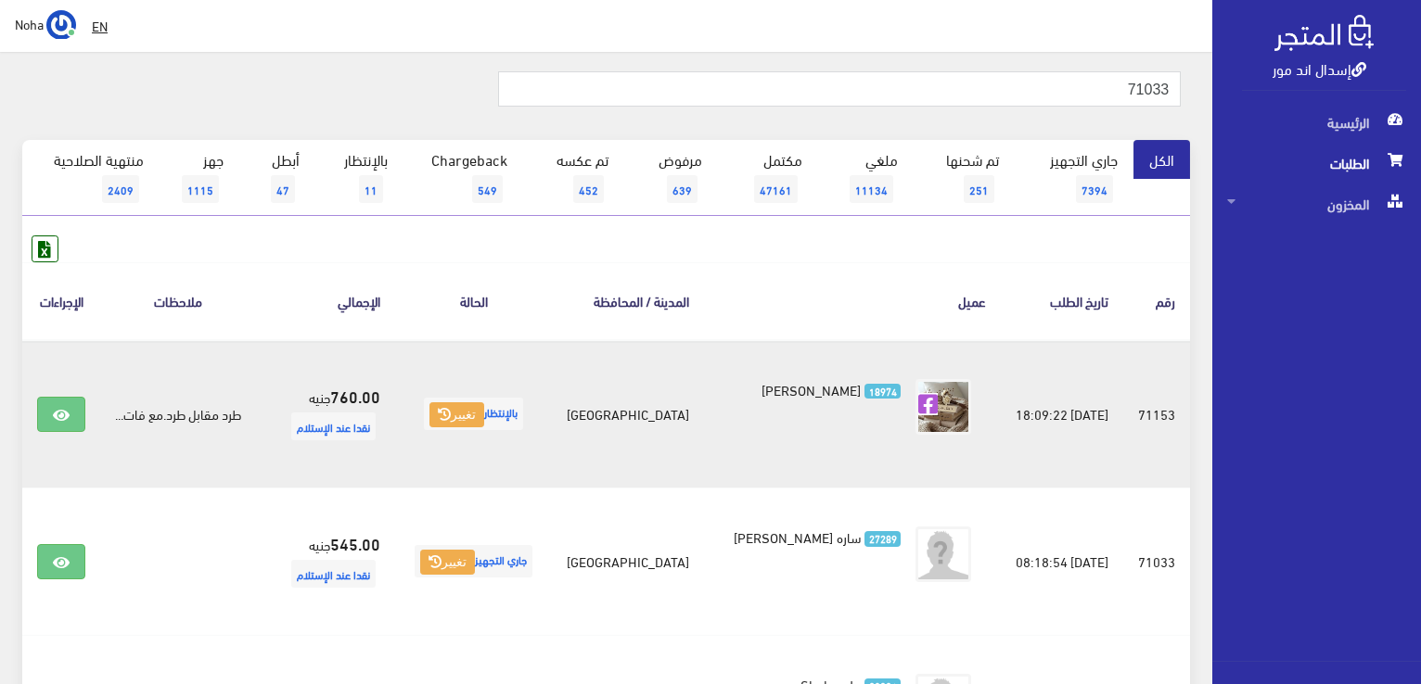
scroll to position [185, 0]
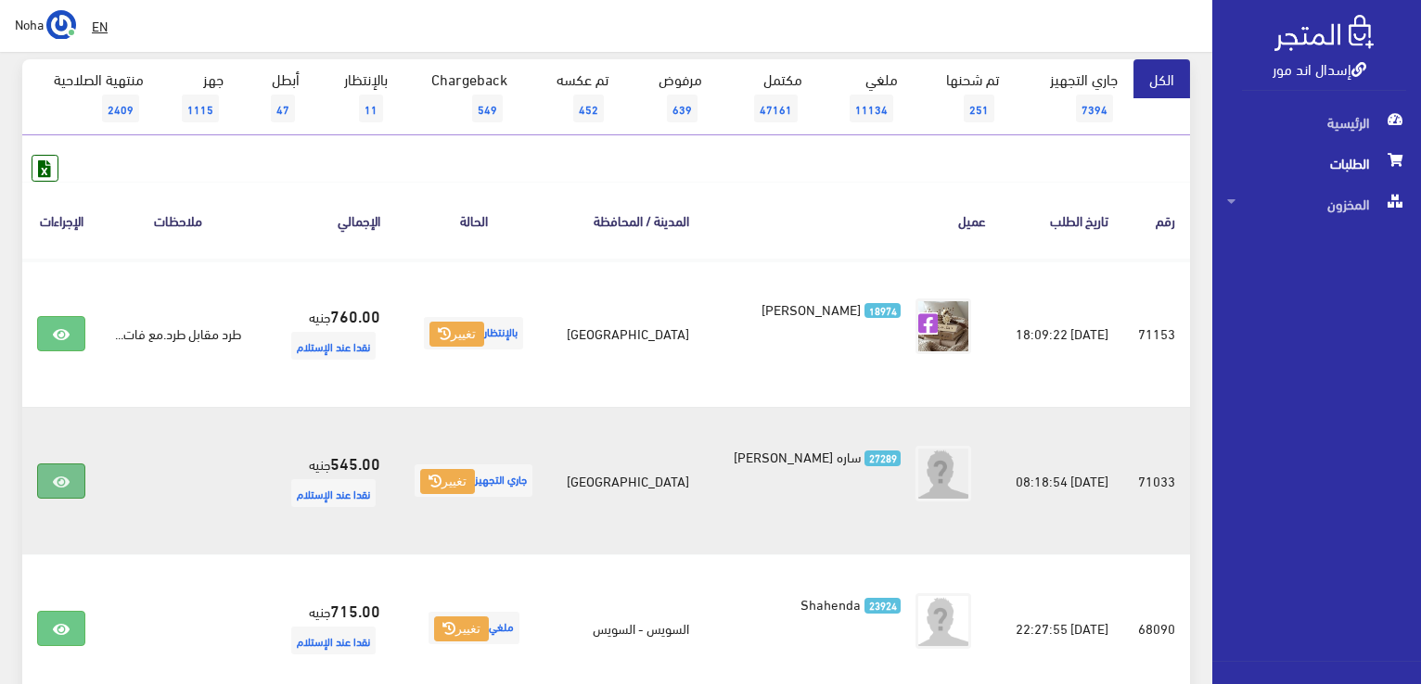
click at [54, 479] on icon at bounding box center [61, 482] width 17 height 15
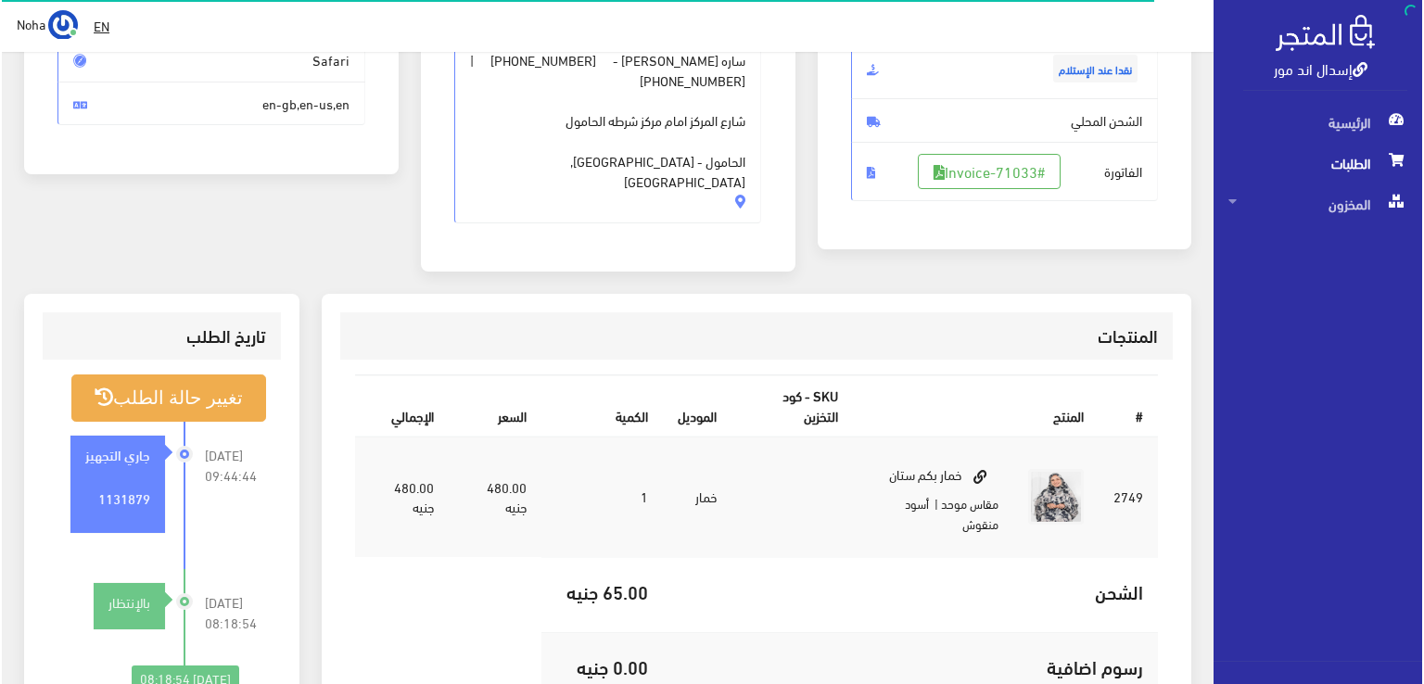
scroll to position [371, 0]
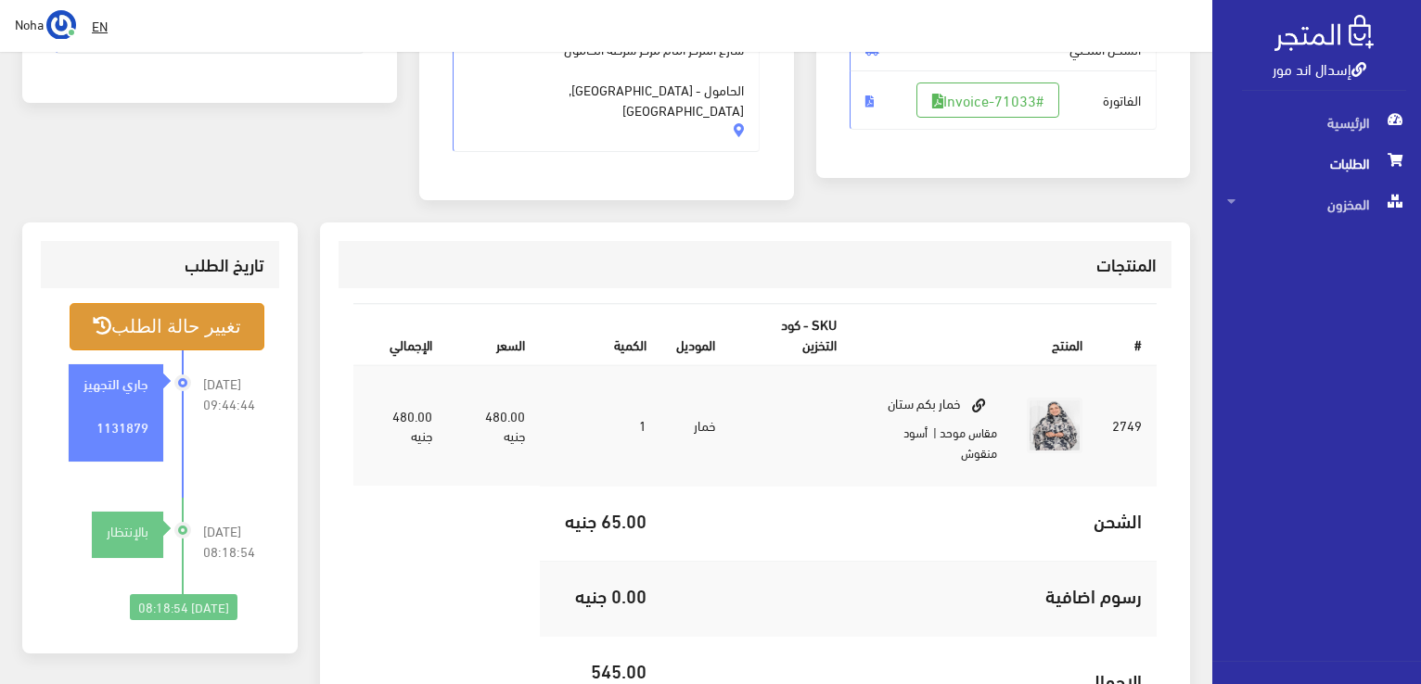
click at [234, 303] on button "تغيير حالة الطلب" at bounding box center [167, 326] width 195 height 47
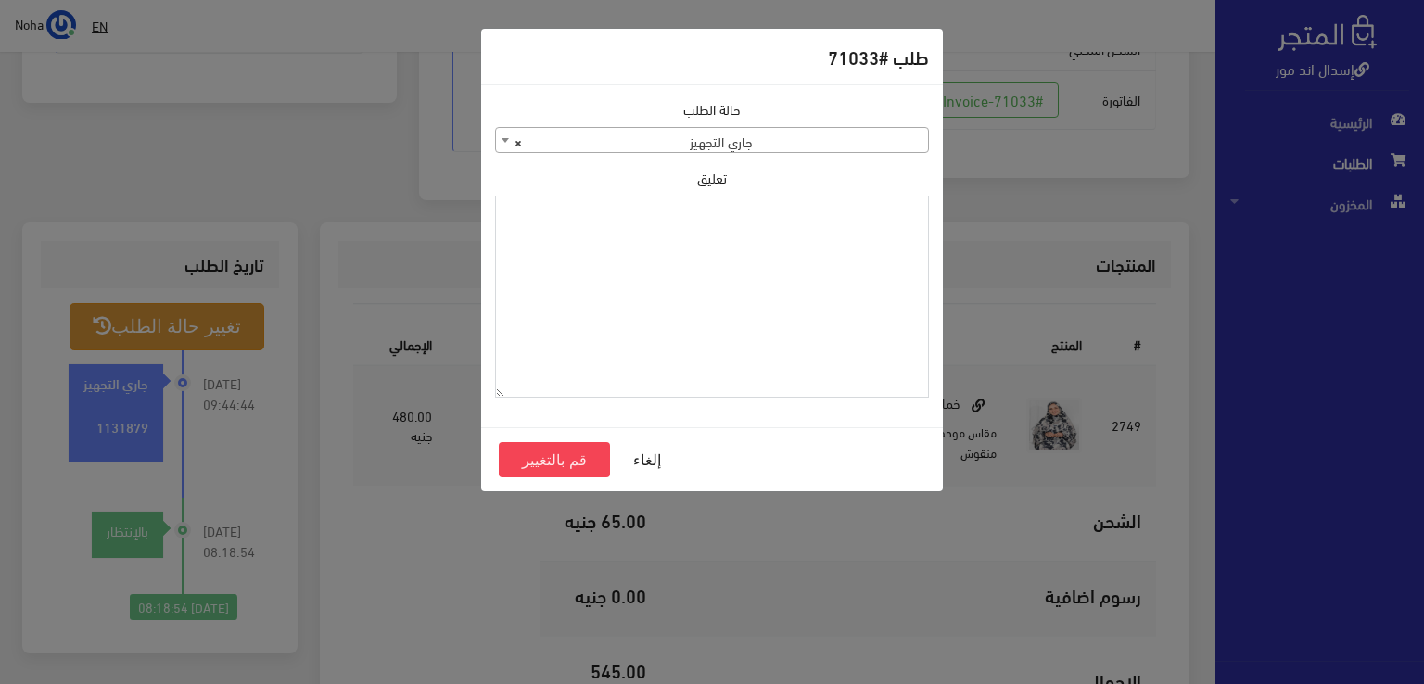
click at [861, 231] on textarea "تعليق" at bounding box center [712, 297] width 434 height 203
type textarea "j"
click at [849, 214] on textarea "تبديل مع غوردر" at bounding box center [712, 297] width 434 height 203
click at [820, 216] on textarea "تبديل مع اوردر" at bounding box center [712, 297] width 434 height 203
type textarea "تبديل مع اوردر 71153"
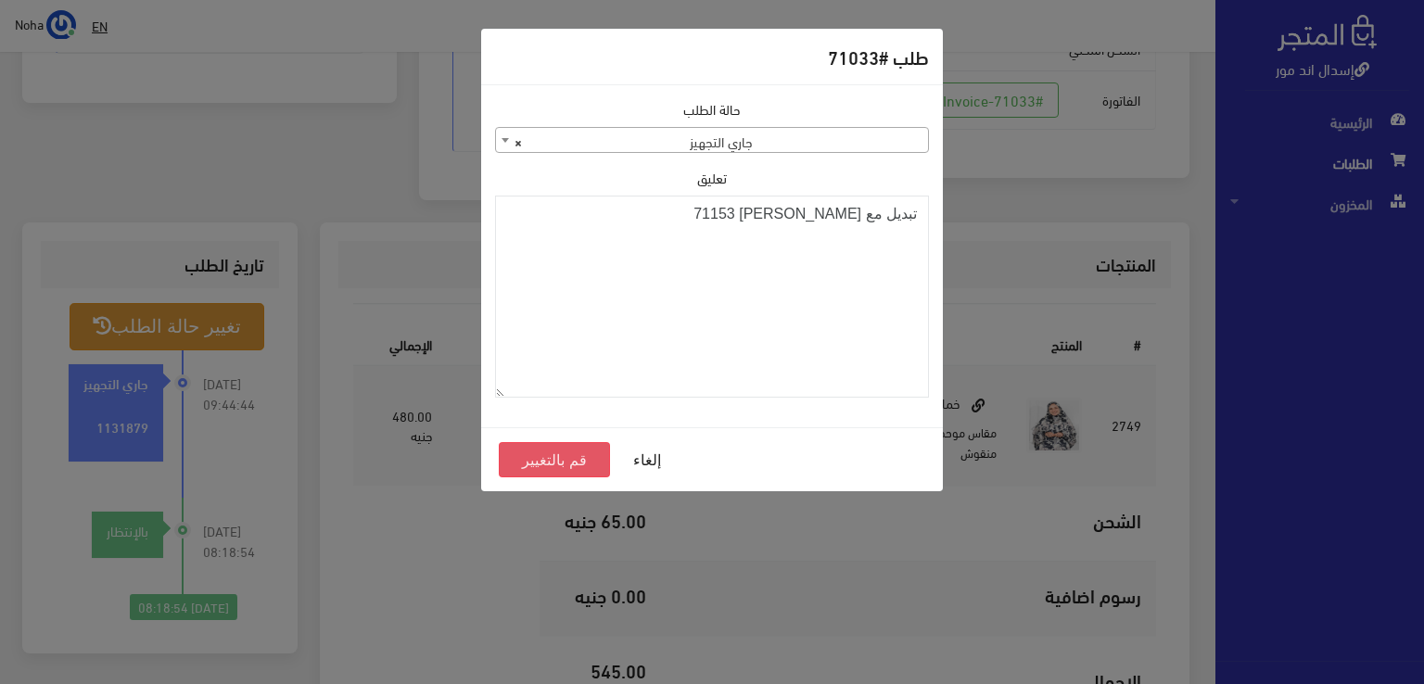
click at [580, 464] on button "قم بالتغيير" at bounding box center [554, 459] width 111 height 35
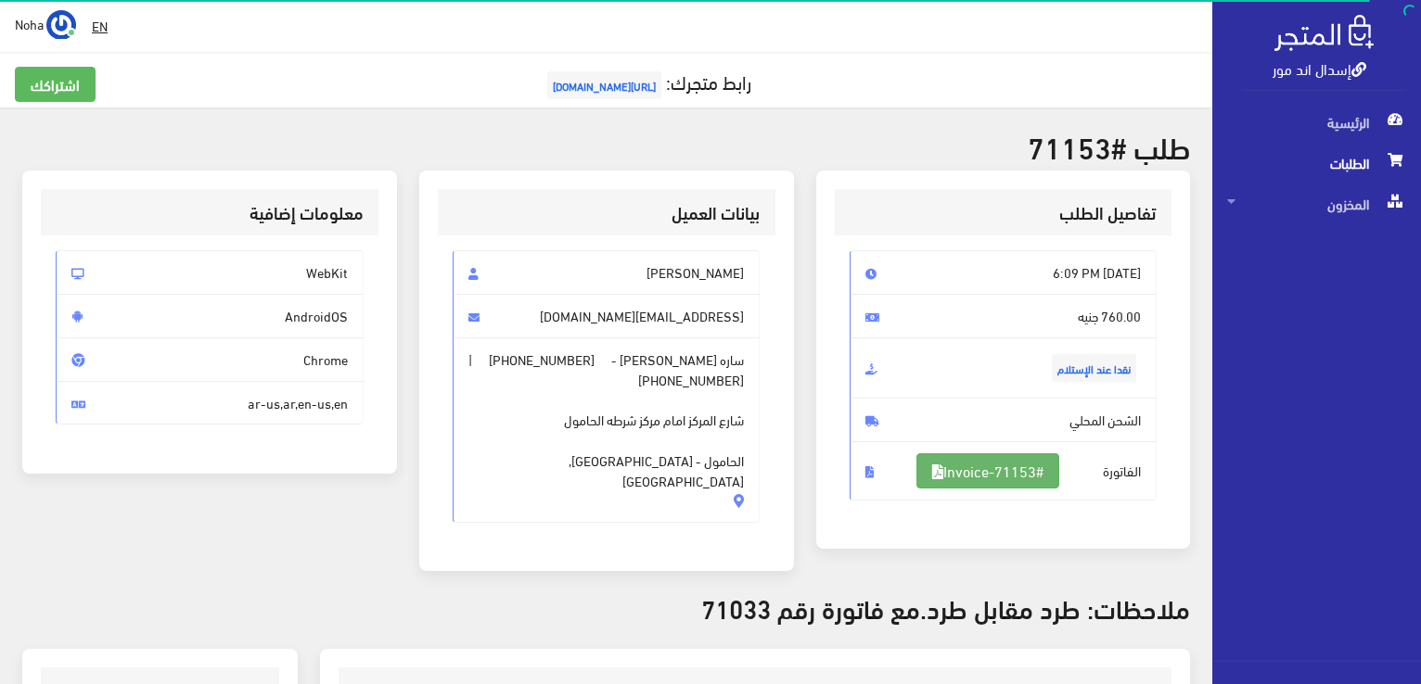
click at [1034, 462] on link "#Invoice-71153" at bounding box center [987, 470] width 143 height 35
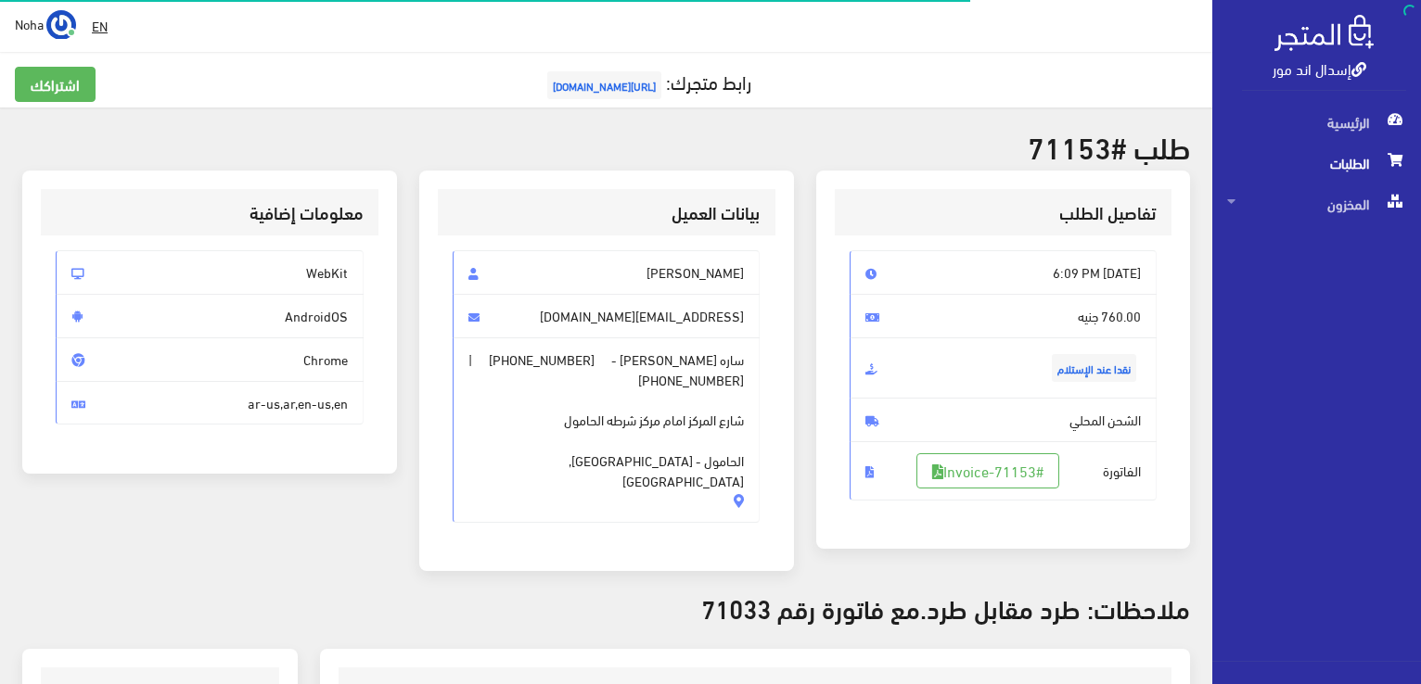
scroll to position [266, 0]
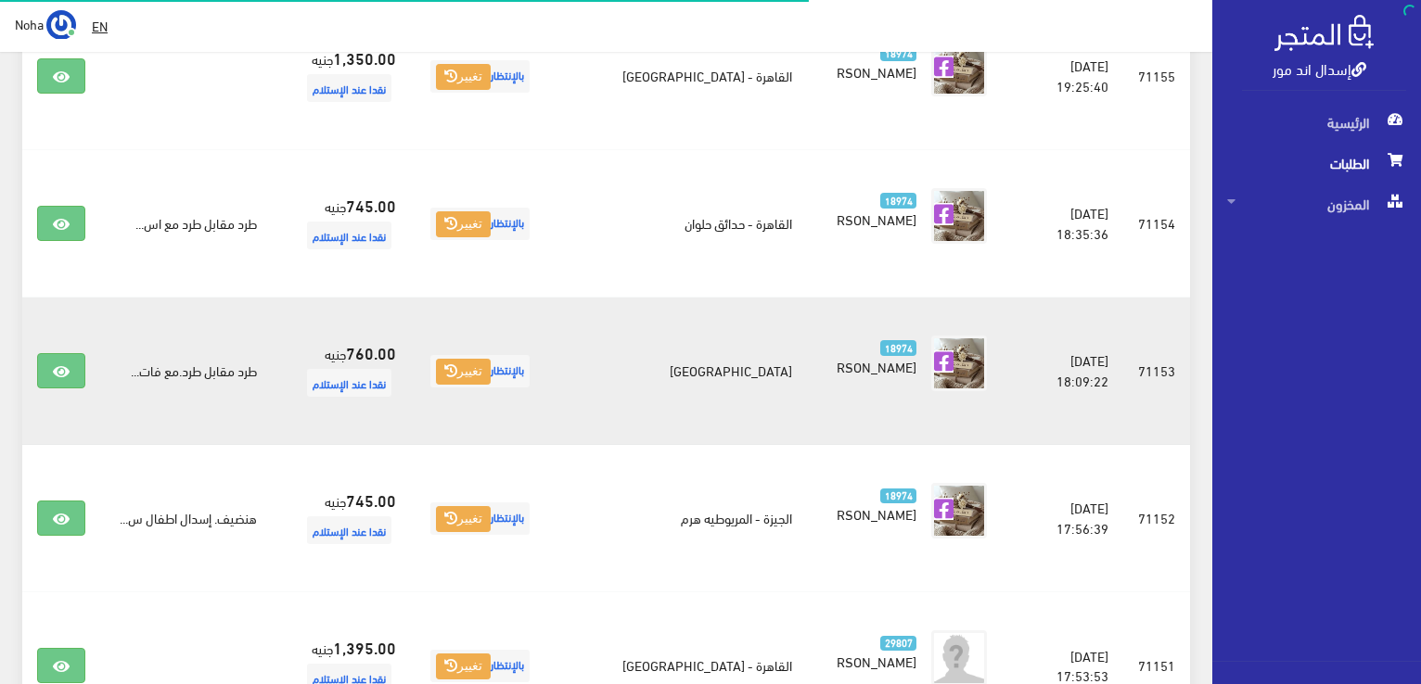
scroll to position [1498, 0]
click at [61, 367] on icon at bounding box center [61, 371] width 17 height 15
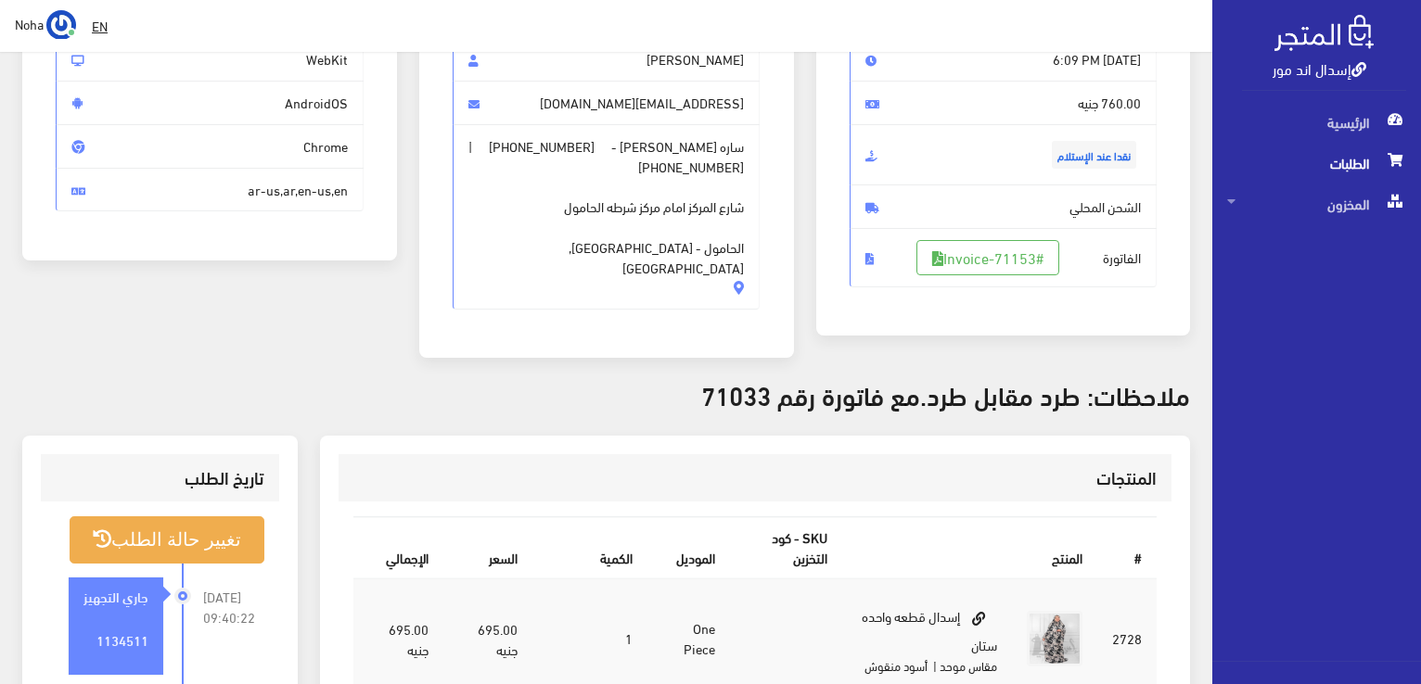
scroll to position [93, 0]
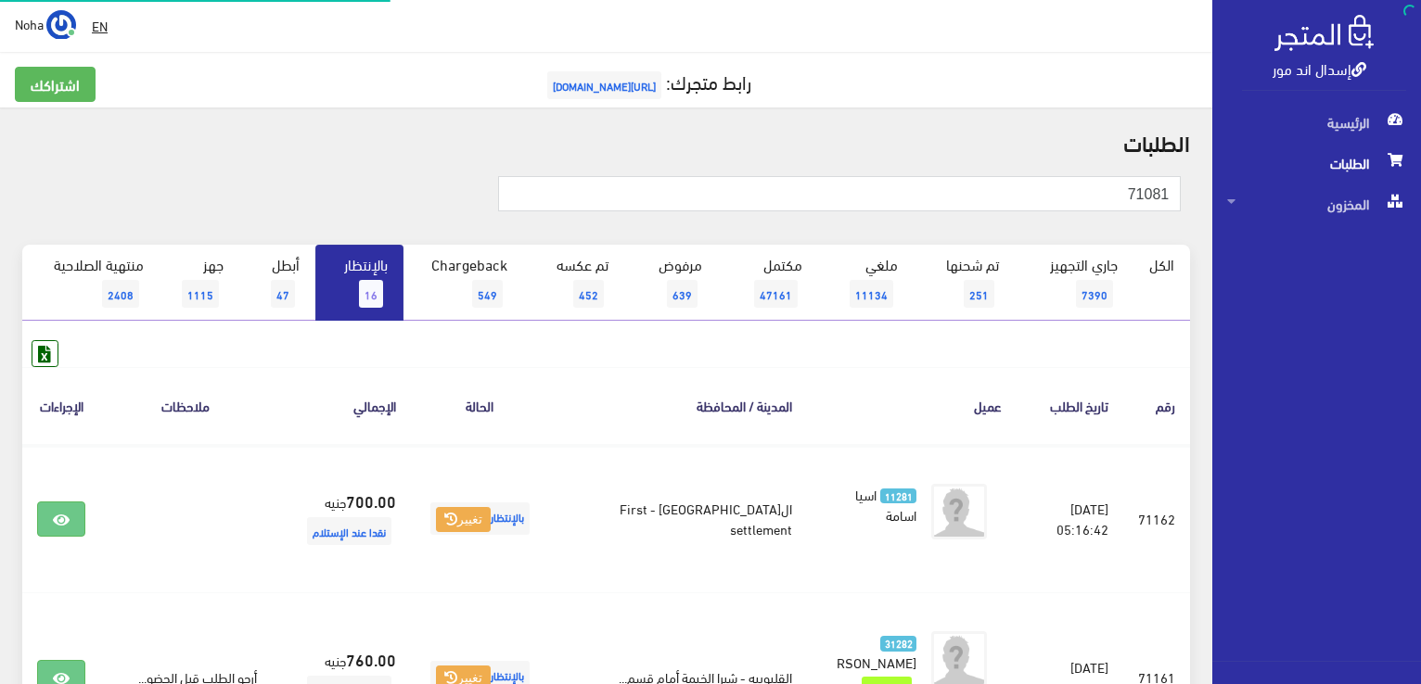
scroll to position [1498, 0]
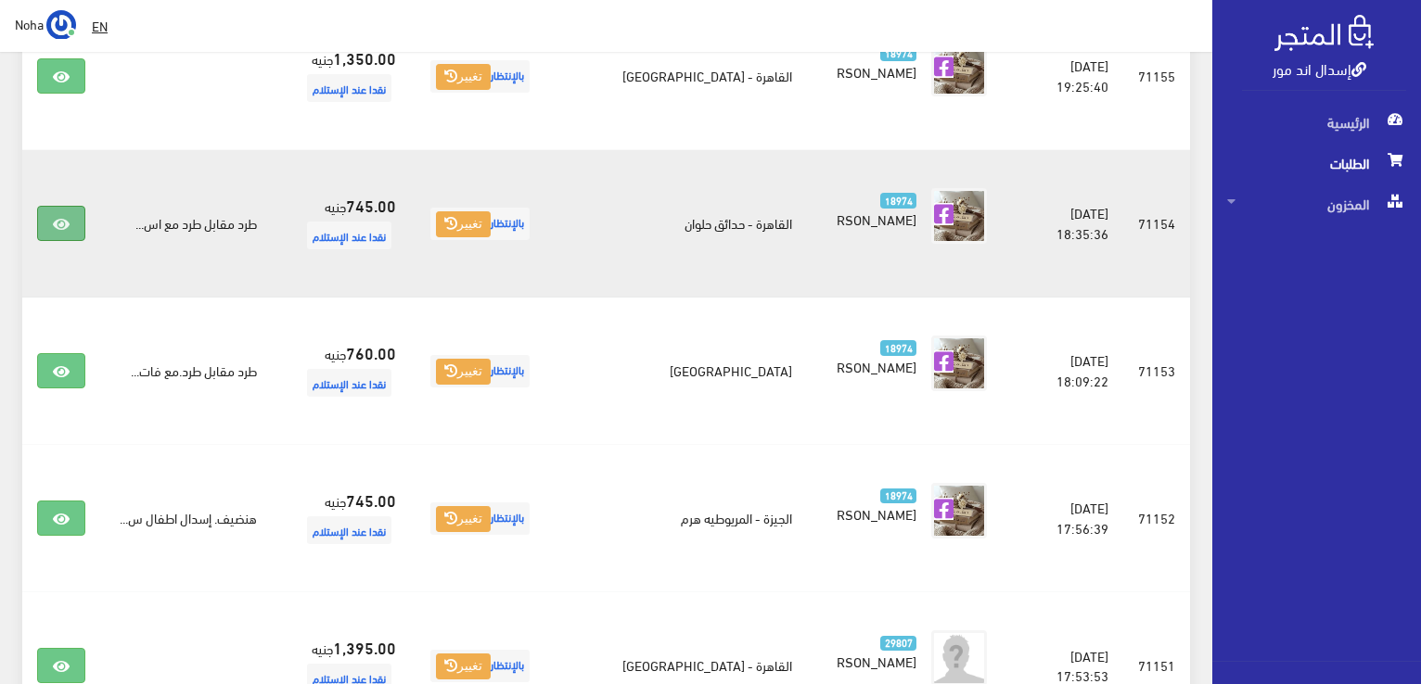
click at [67, 220] on icon at bounding box center [61, 224] width 17 height 15
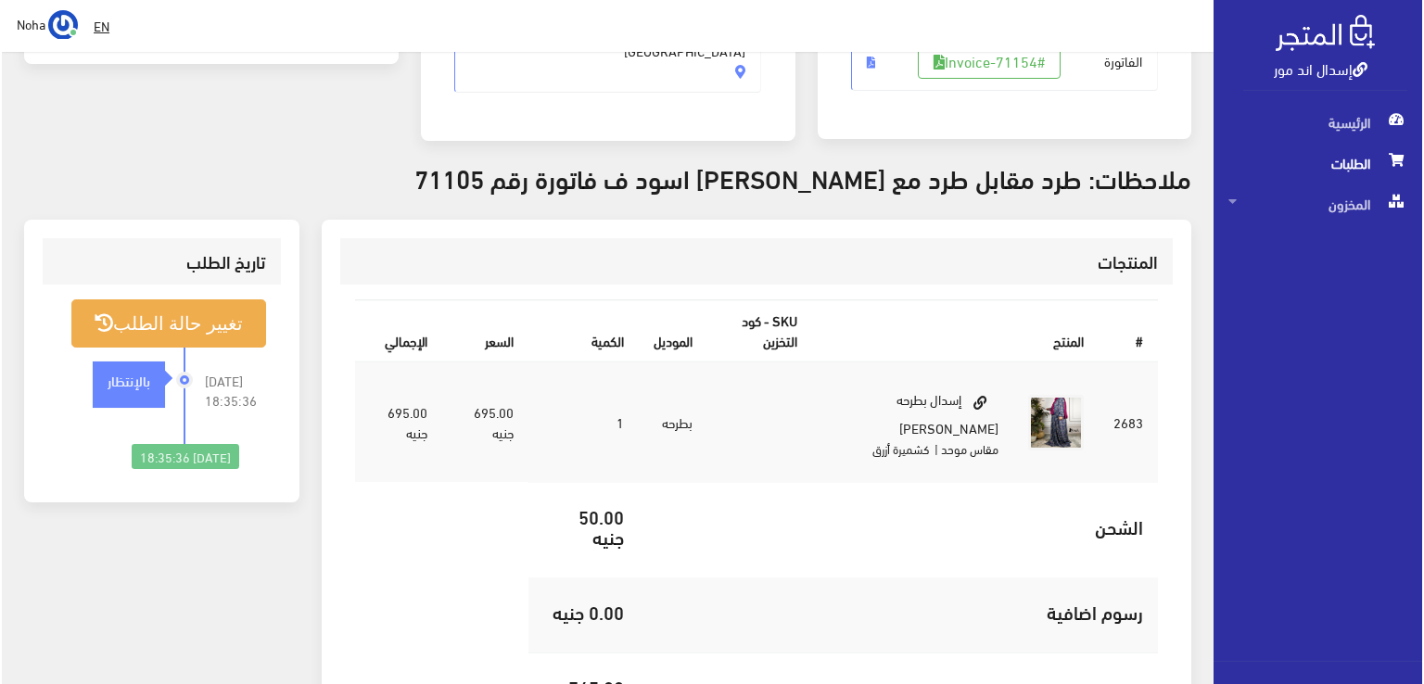
scroll to position [414, 0]
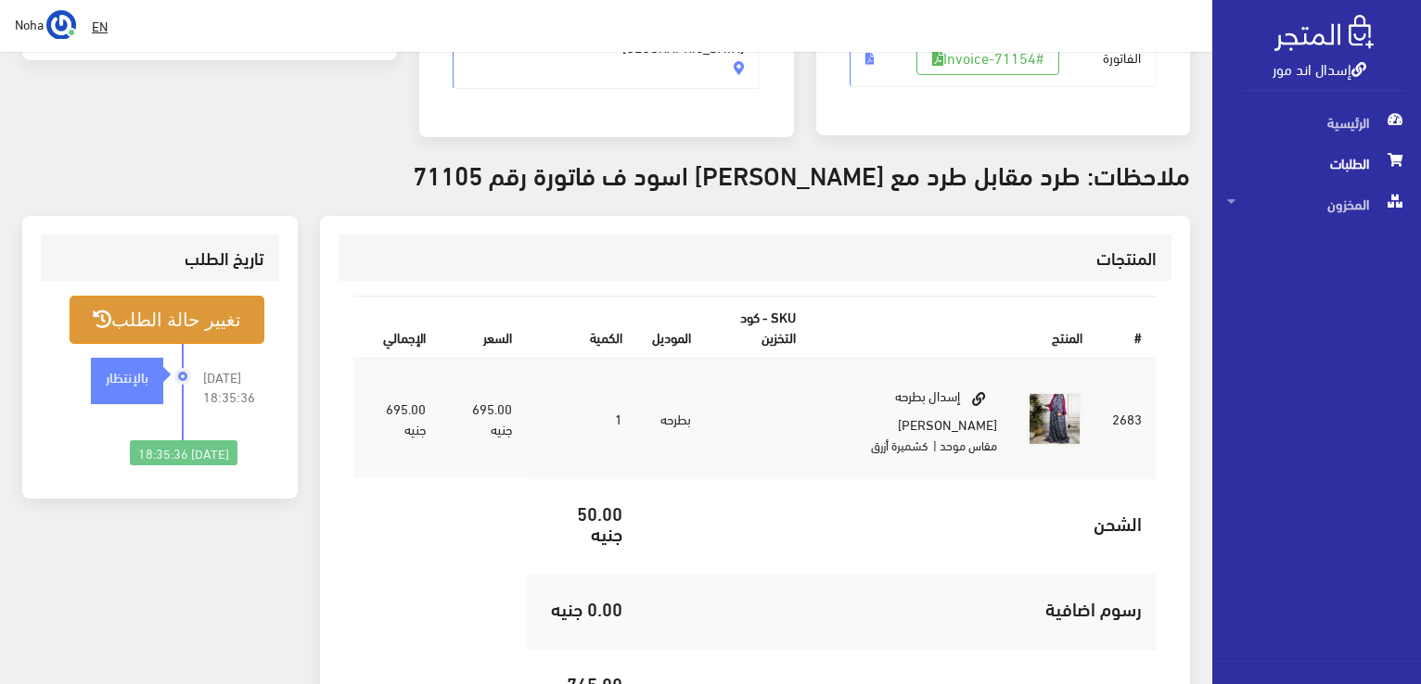
click at [206, 316] on button "تغيير حالة الطلب" at bounding box center [167, 319] width 195 height 47
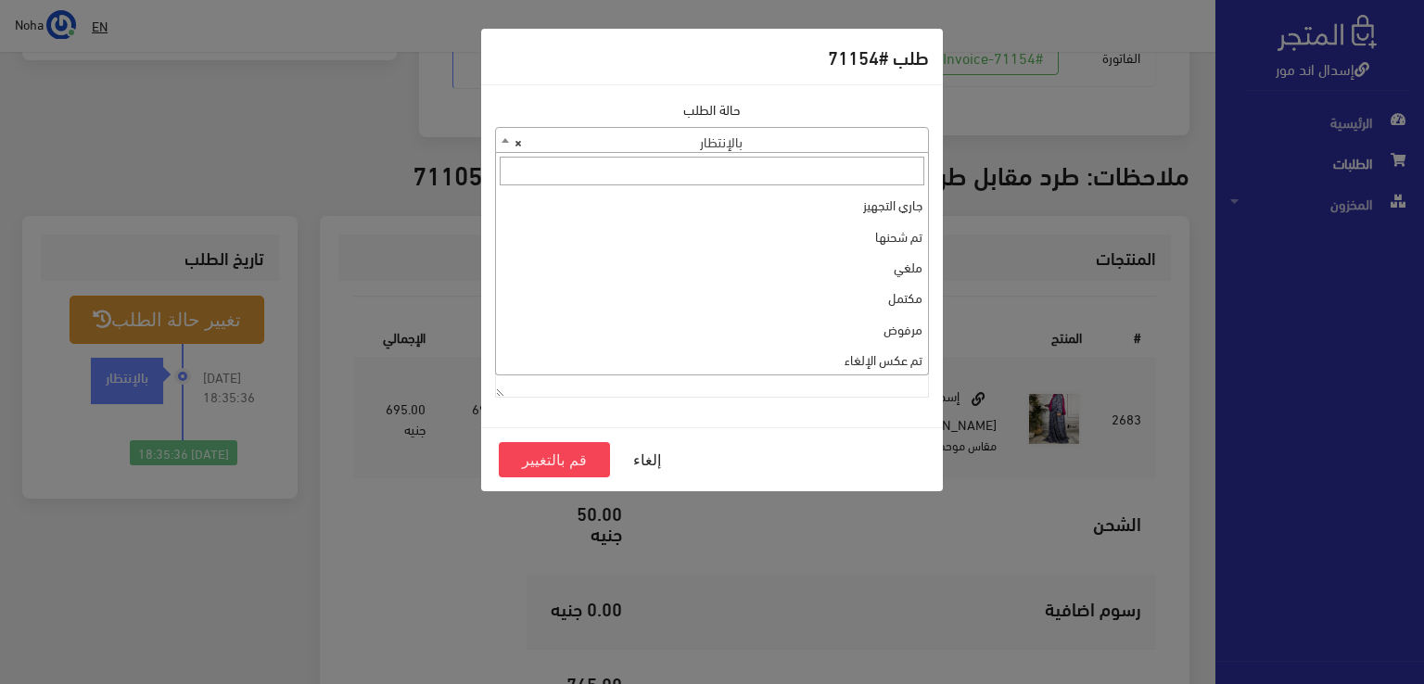
click at [502, 138] on b at bounding box center [505, 140] width 7 height 5
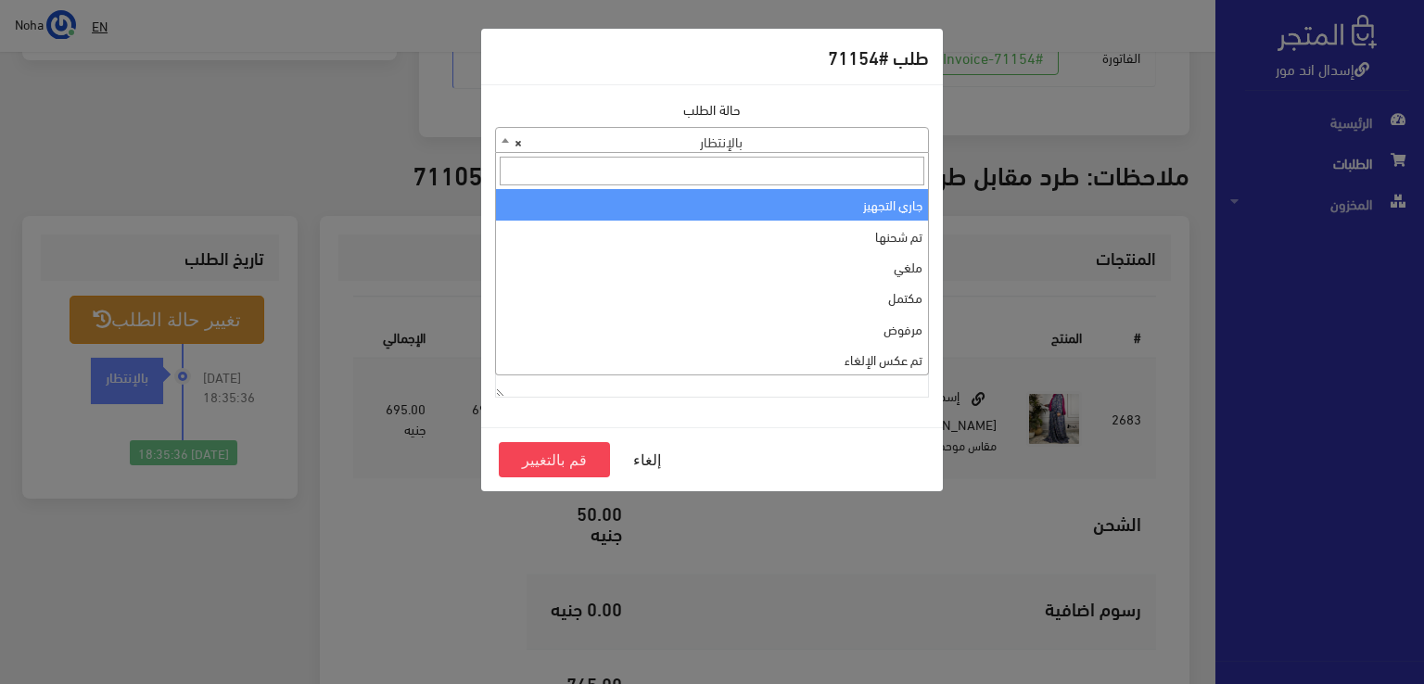
select select "1"
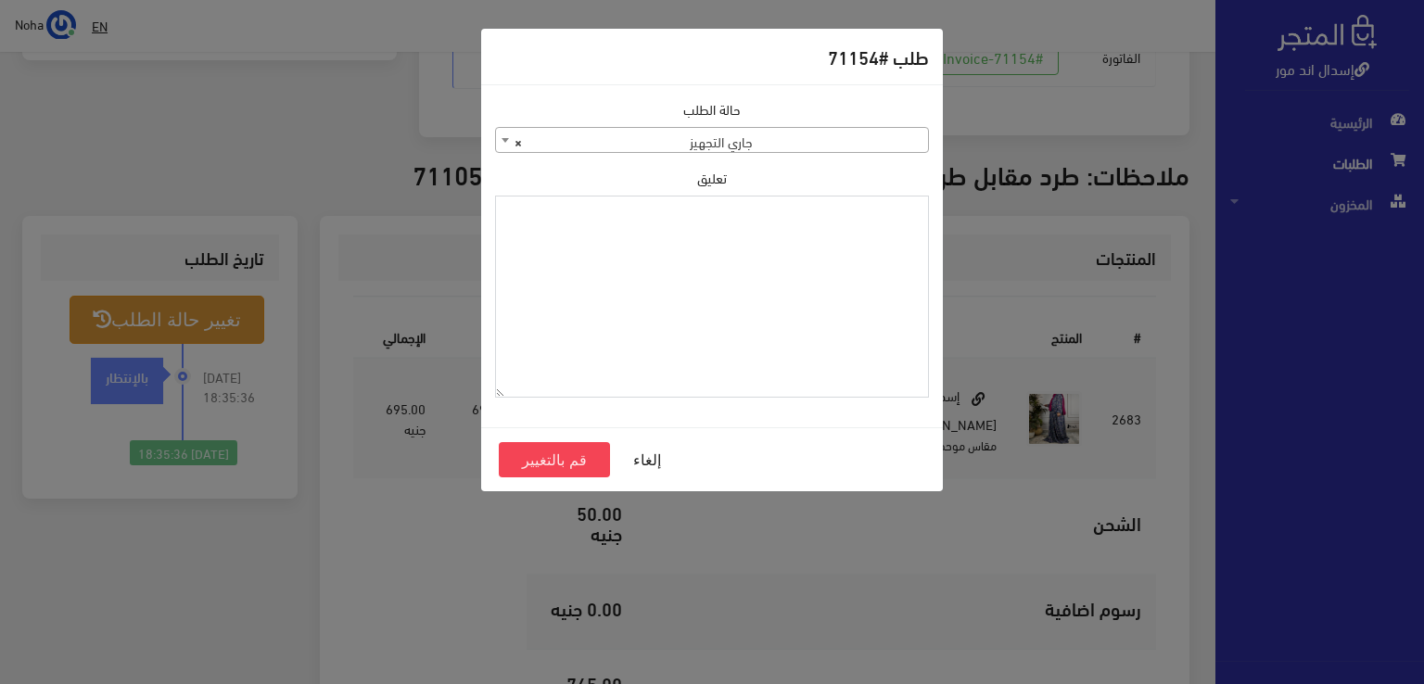
paste textarea "1134511"
type textarea "1134511"
click at [549, 465] on button "قم بالتغيير" at bounding box center [554, 459] width 111 height 35
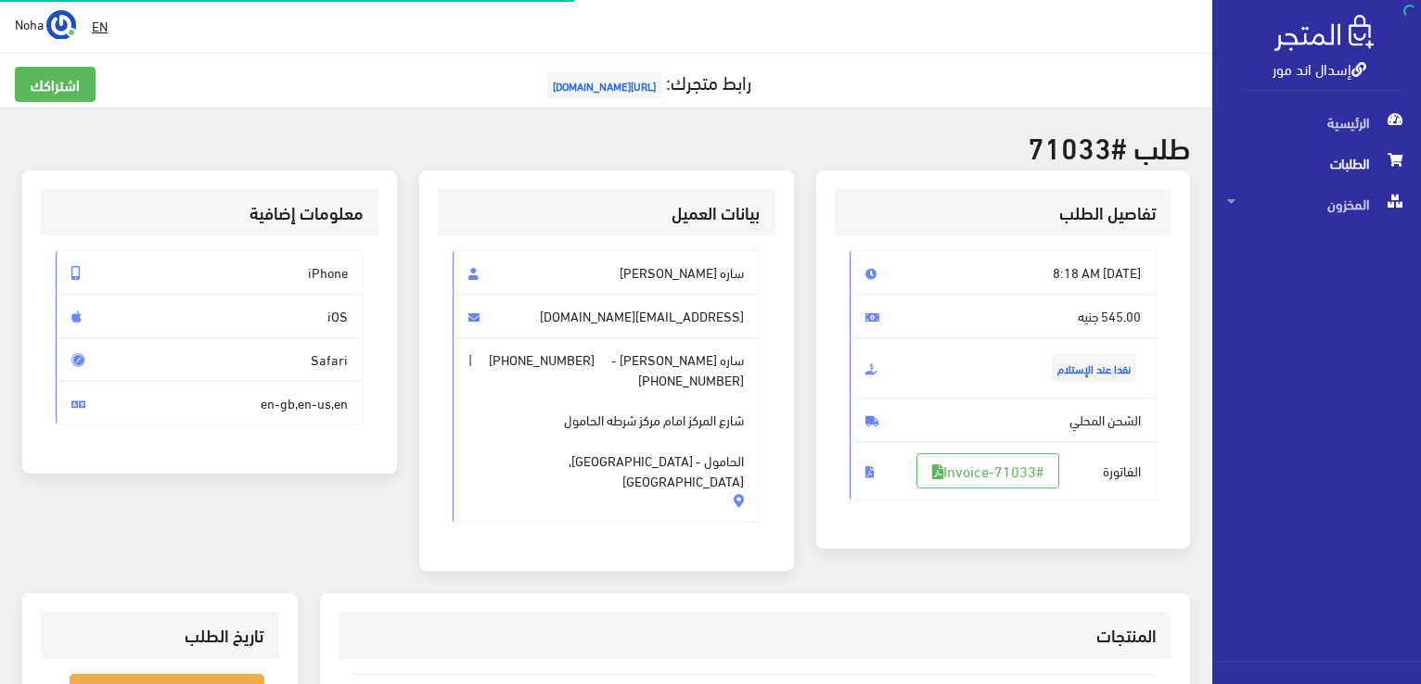
scroll to position [364, 0]
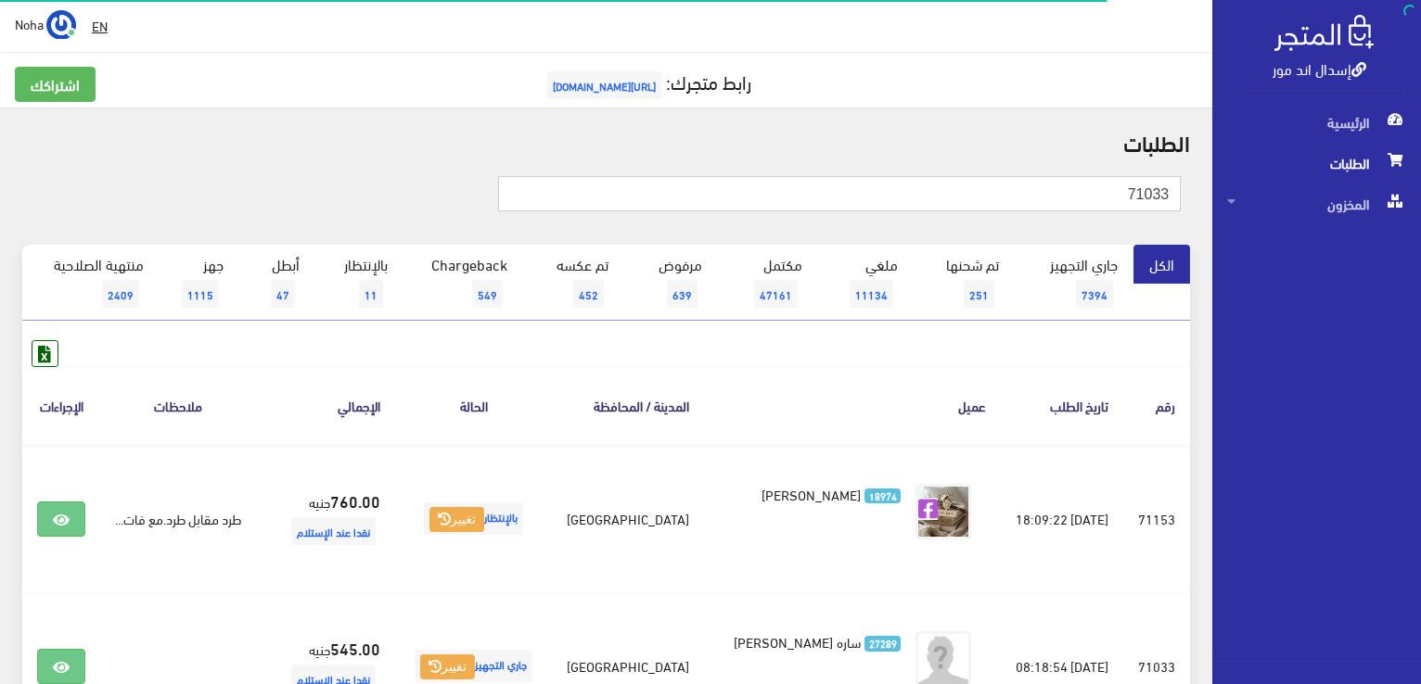
click at [1115, 196] on input "71033" at bounding box center [839, 193] width 683 height 35
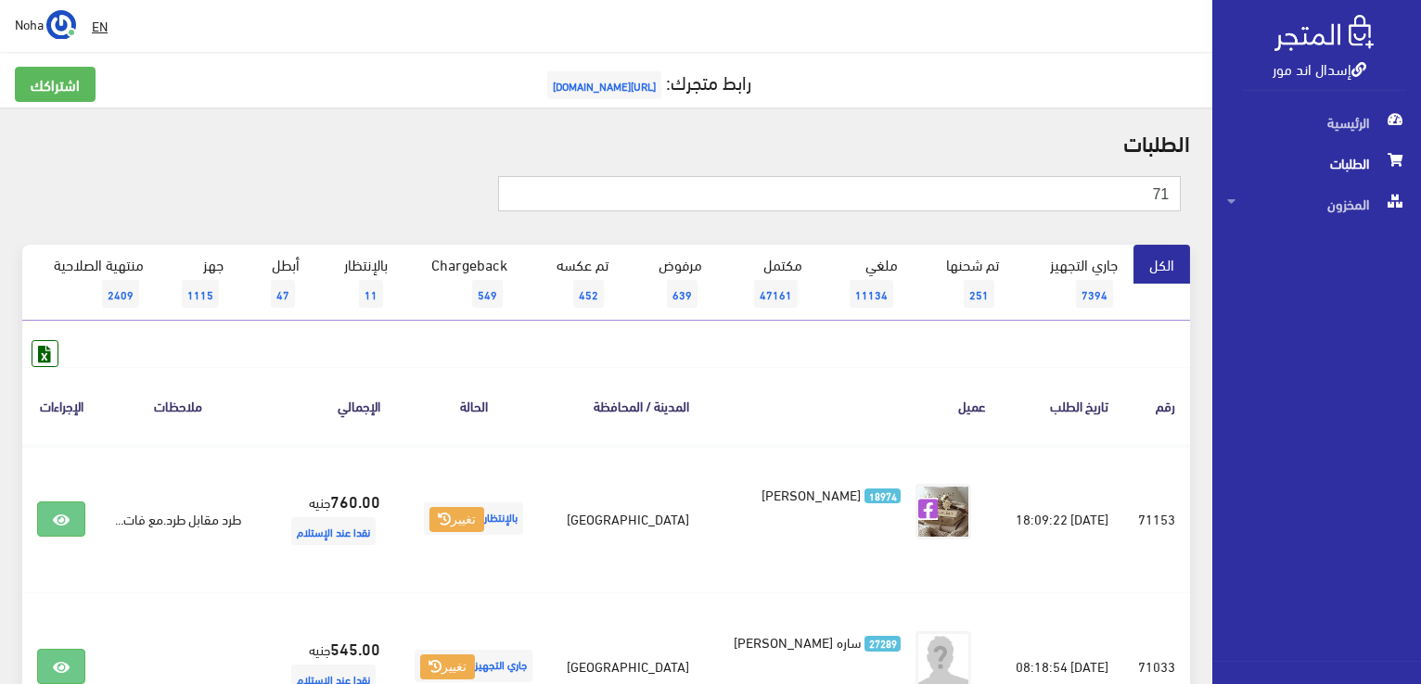
type input "7"
type input "71105"
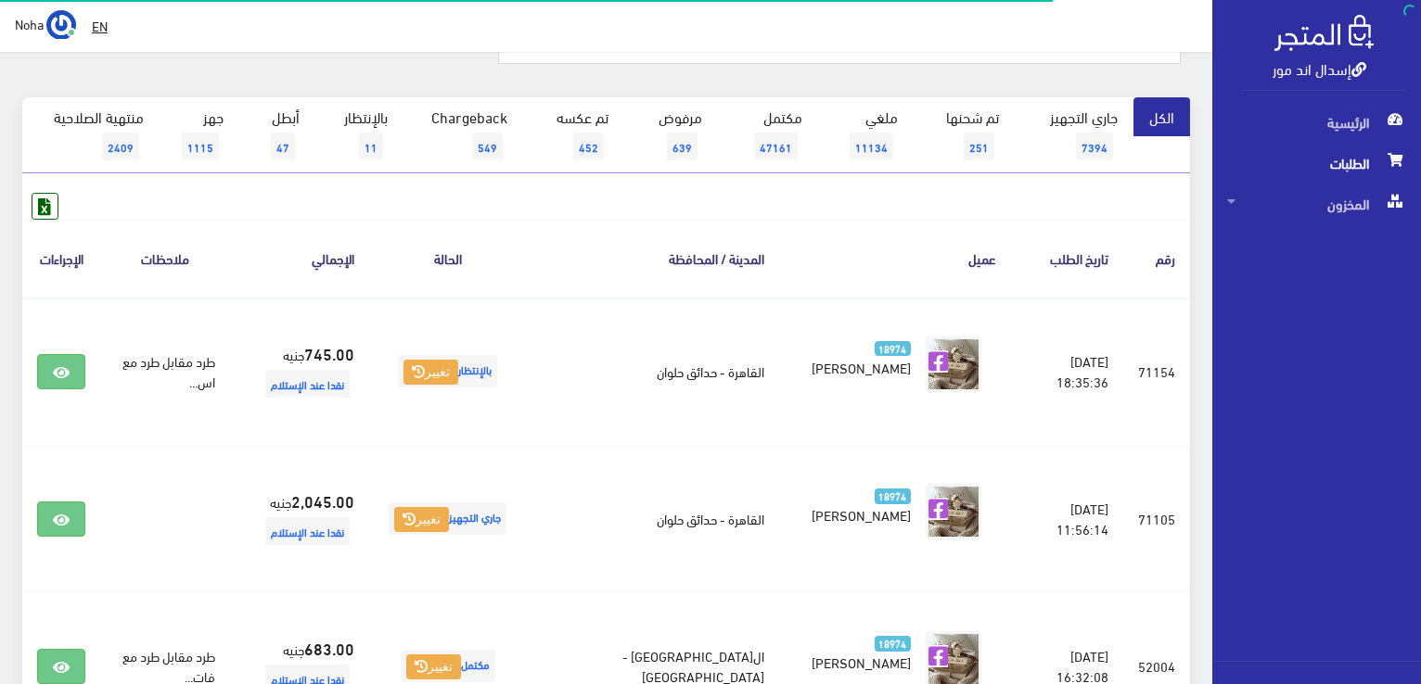
scroll to position [278, 0]
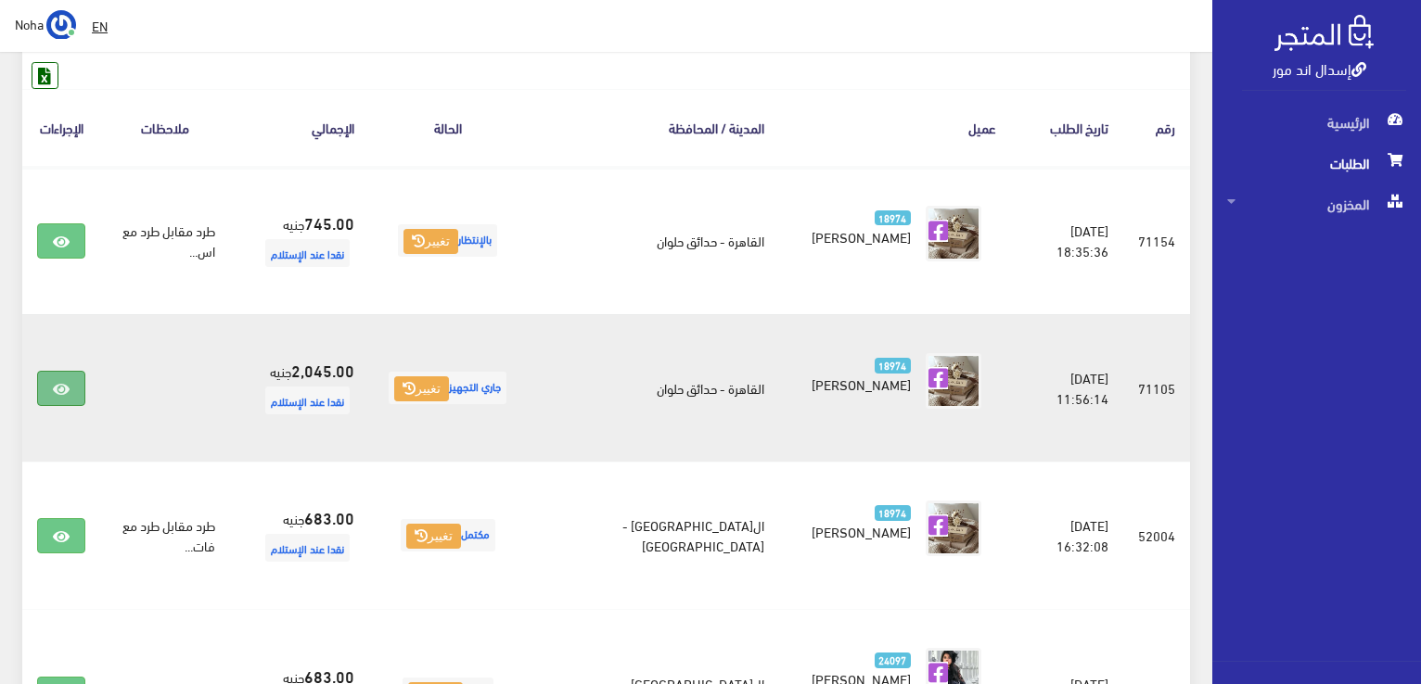
click at [65, 383] on icon at bounding box center [61, 389] width 17 height 15
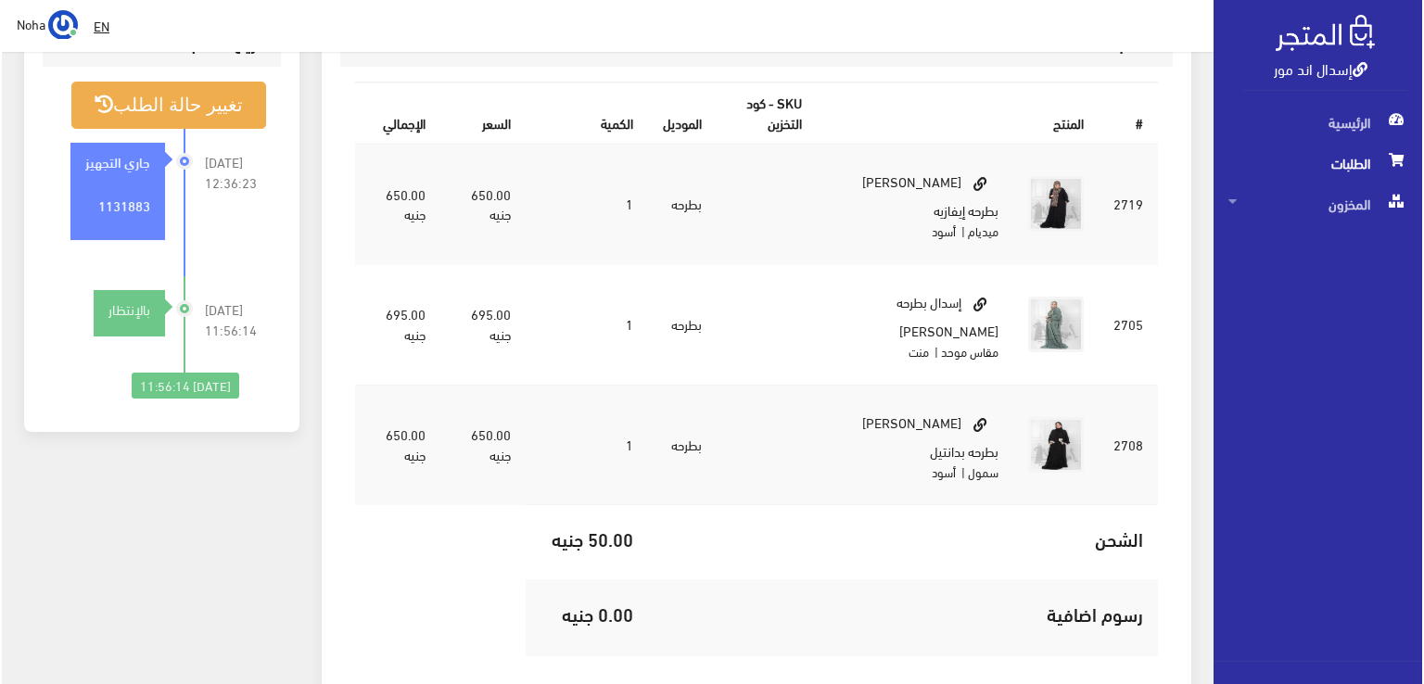
scroll to position [464, 0]
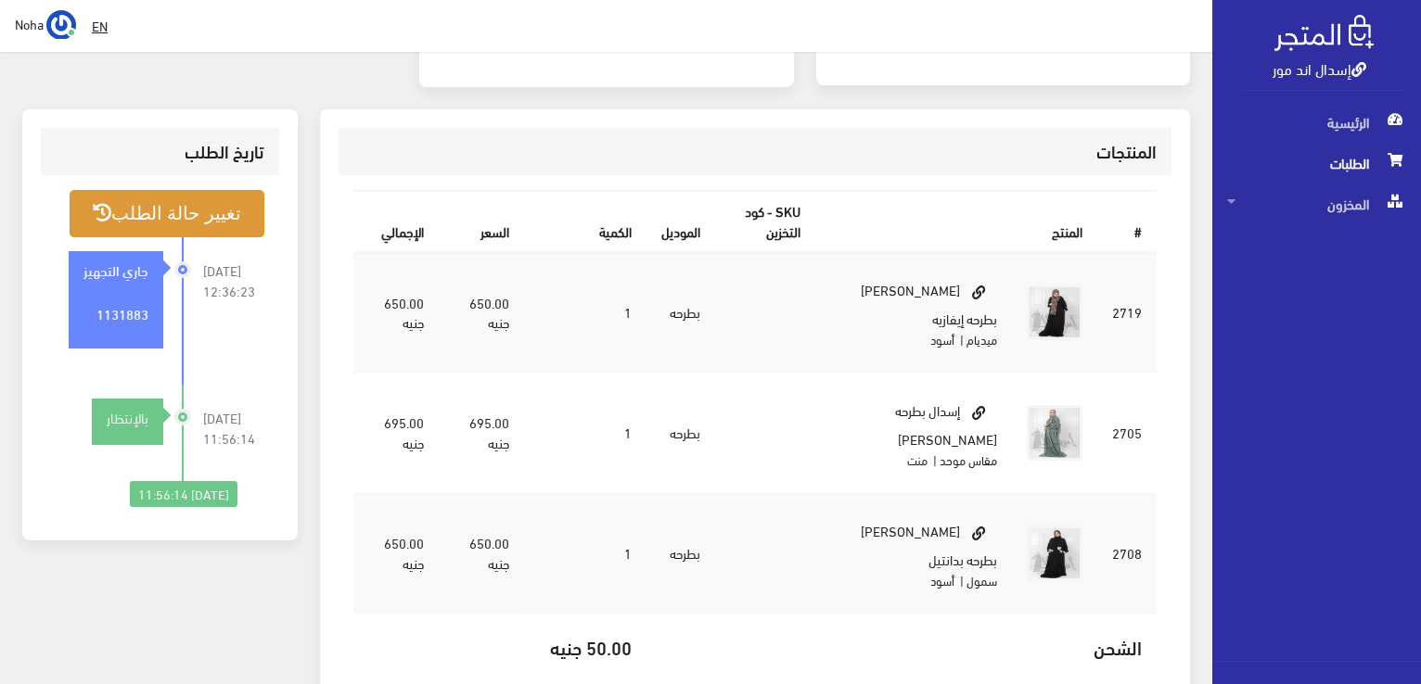
click at [213, 204] on button "تغيير حالة الطلب" at bounding box center [167, 213] width 195 height 47
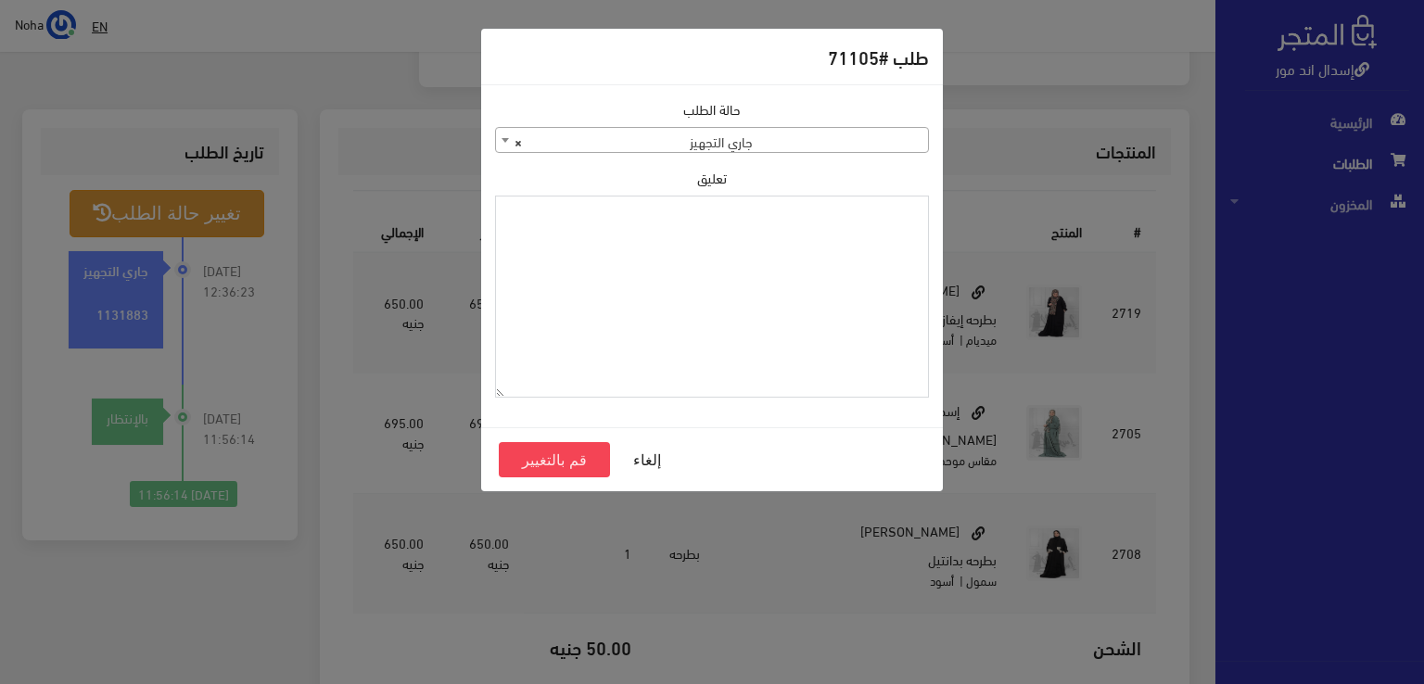
click at [887, 234] on textarea "تعليق" at bounding box center [712, 297] width 434 height 203
type textarea "تبديل مع [PERSON_NAME] 71154"
click at [564, 459] on button "قم بالتغيير" at bounding box center [554, 459] width 111 height 35
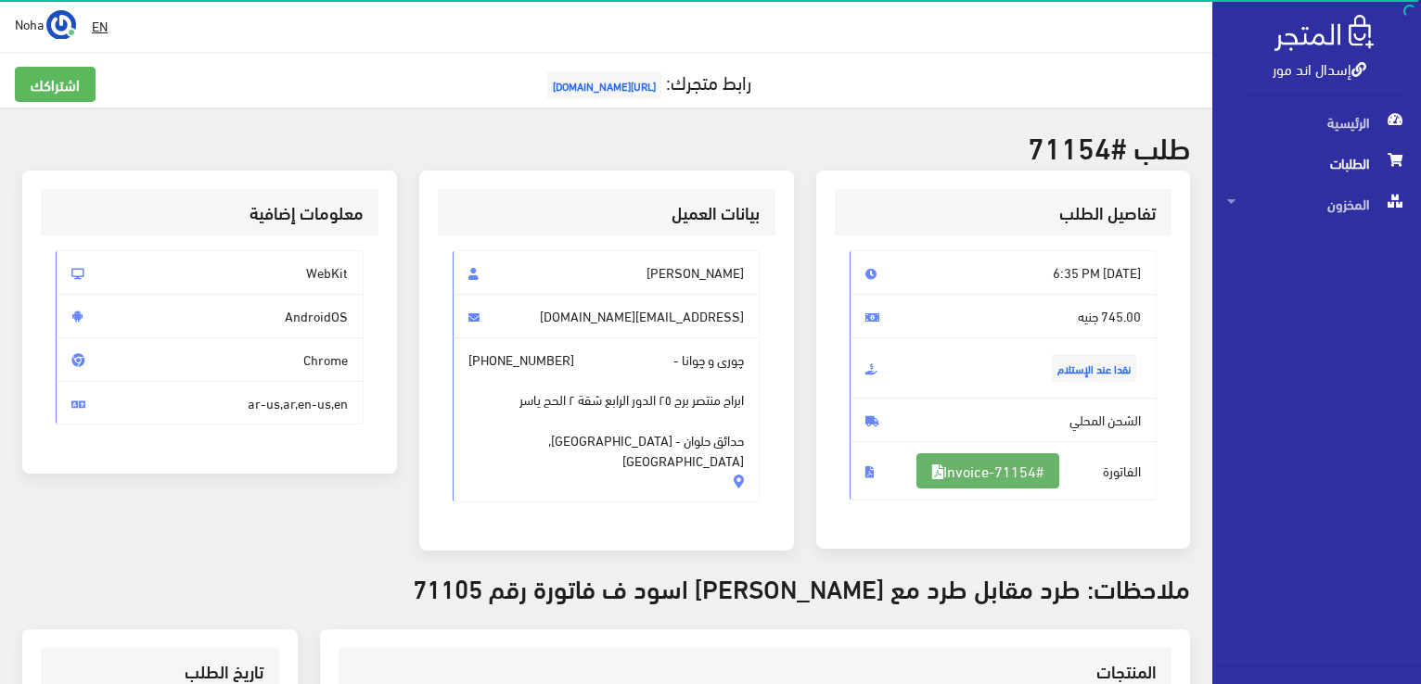
click at [984, 466] on link "#Invoice-71154" at bounding box center [987, 470] width 143 height 35
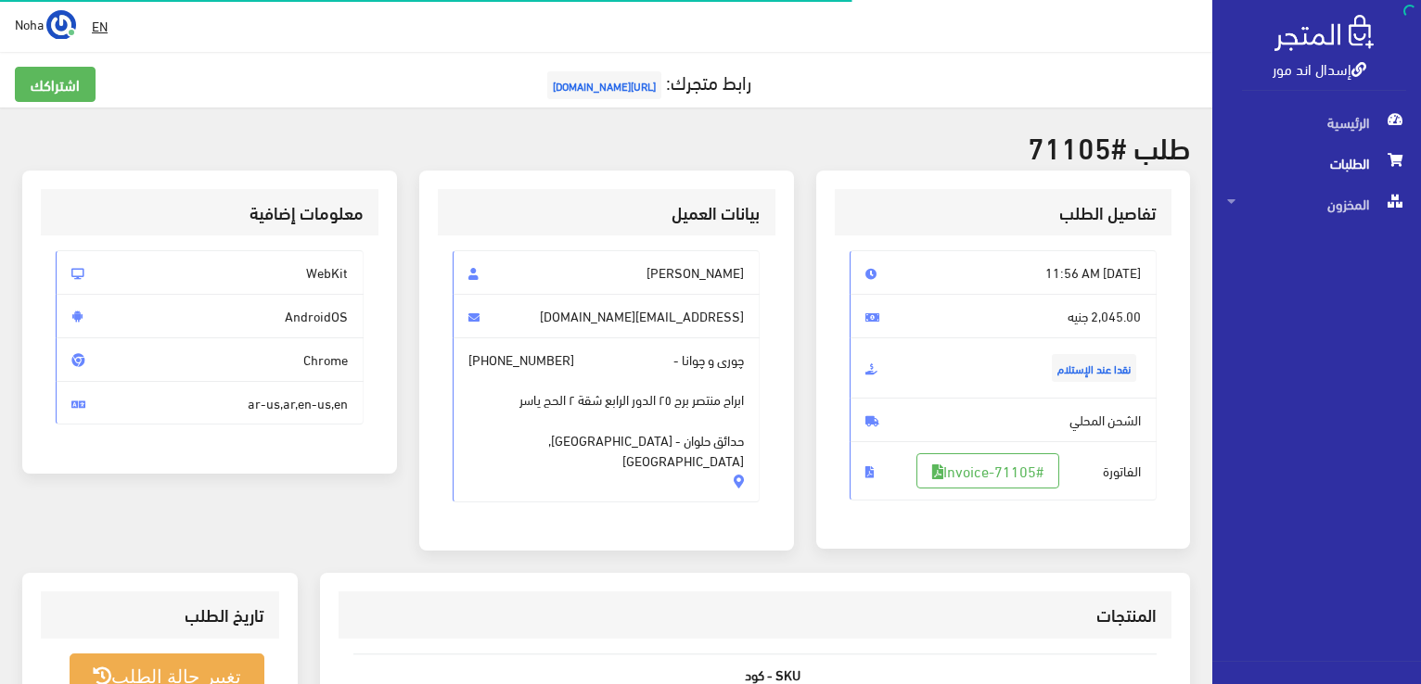
scroll to position [444, 0]
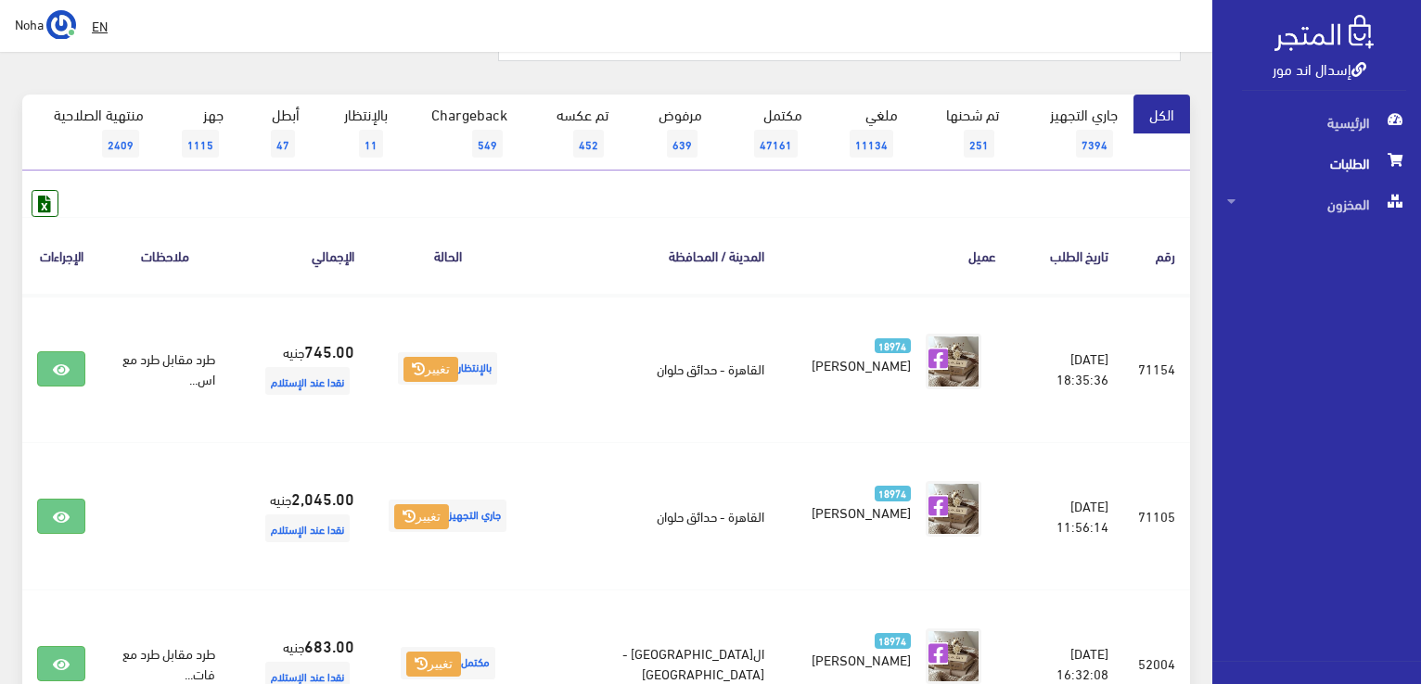
scroll to position [129, 0]
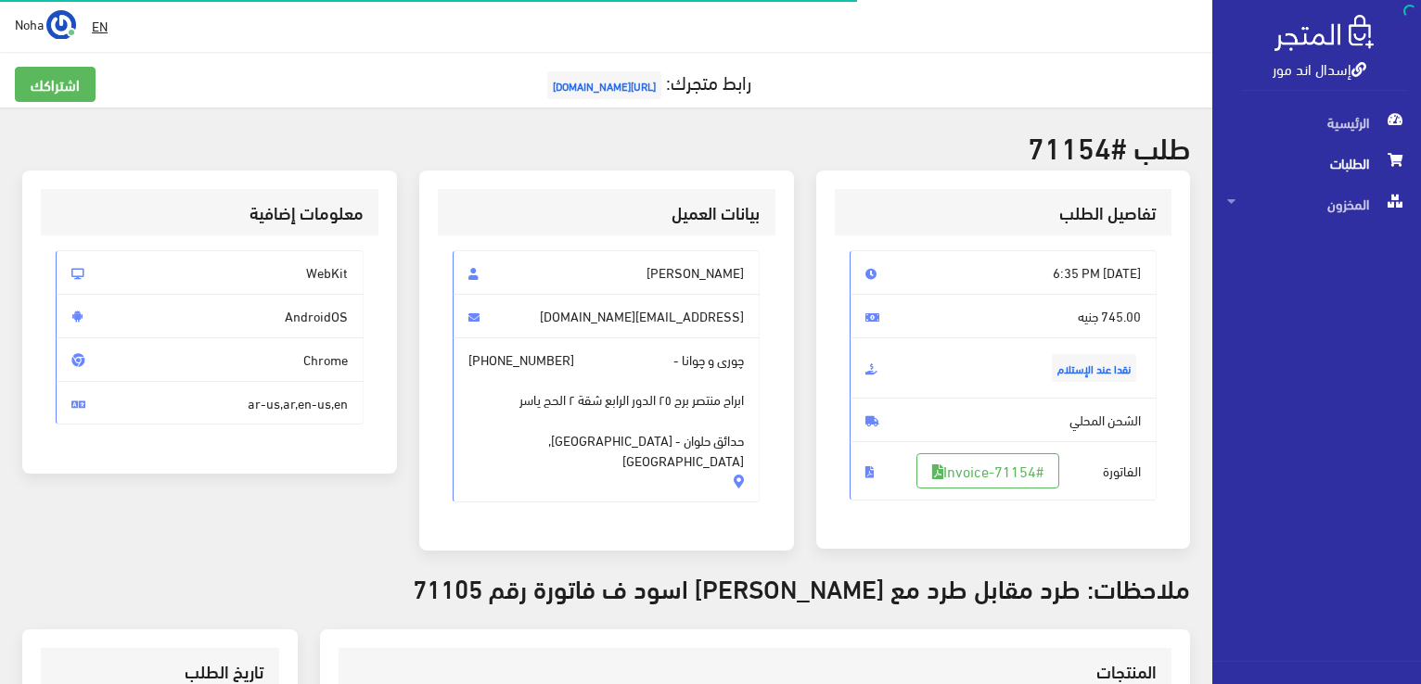
scroll to position [402, 0]
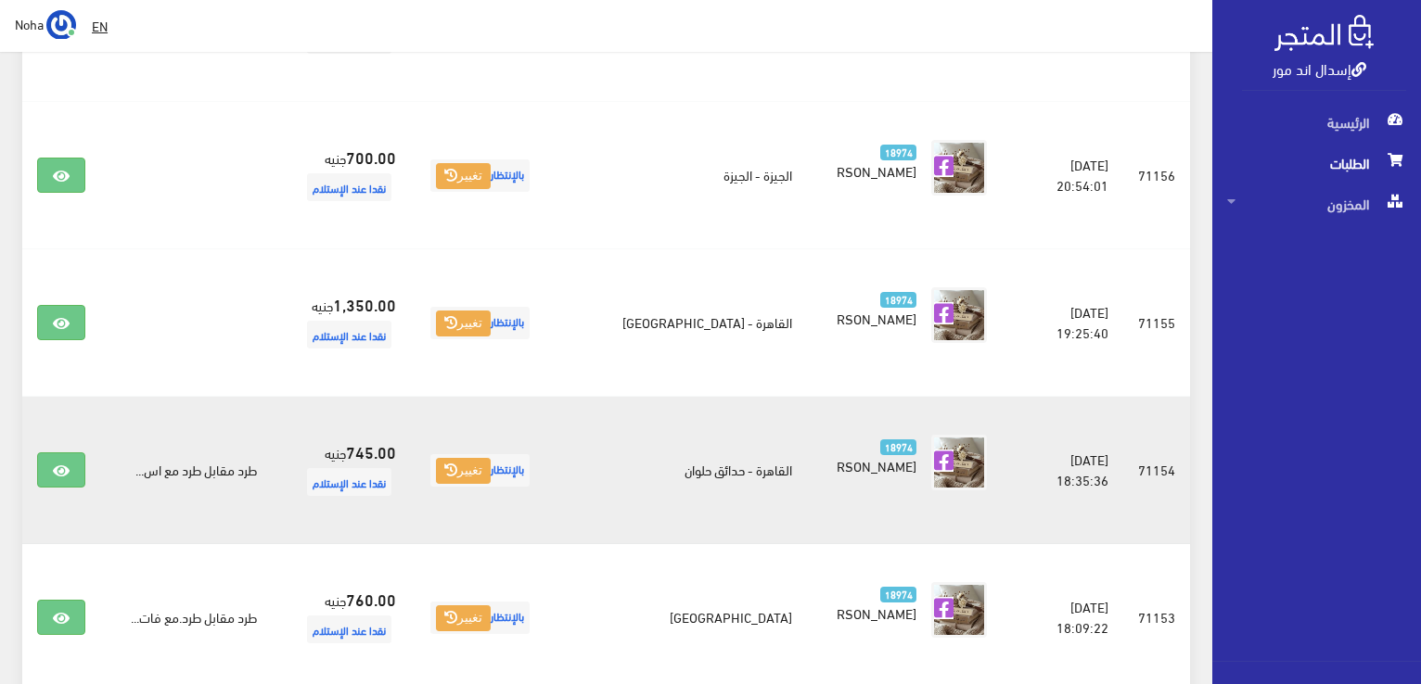
scroll to position [1220, 0]
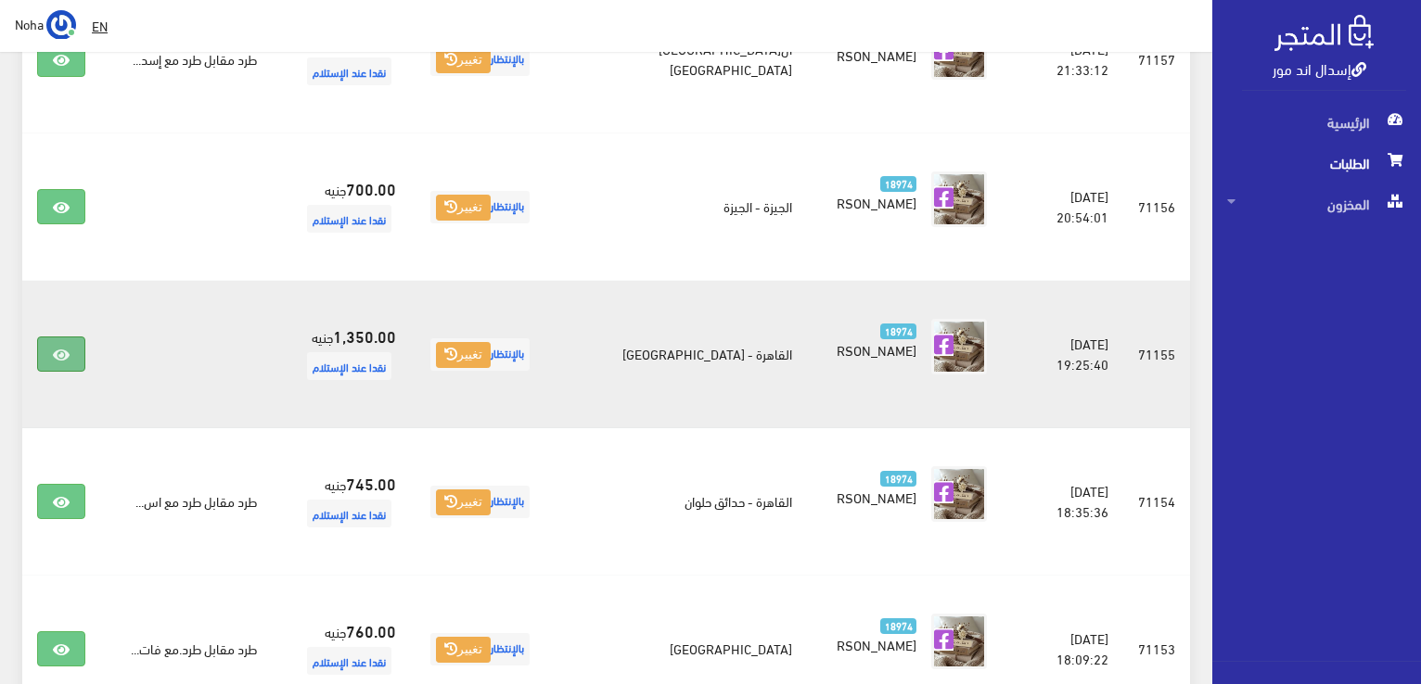
click at [63, 349] on icon at bounding box center [61, 355] width 17 height 15
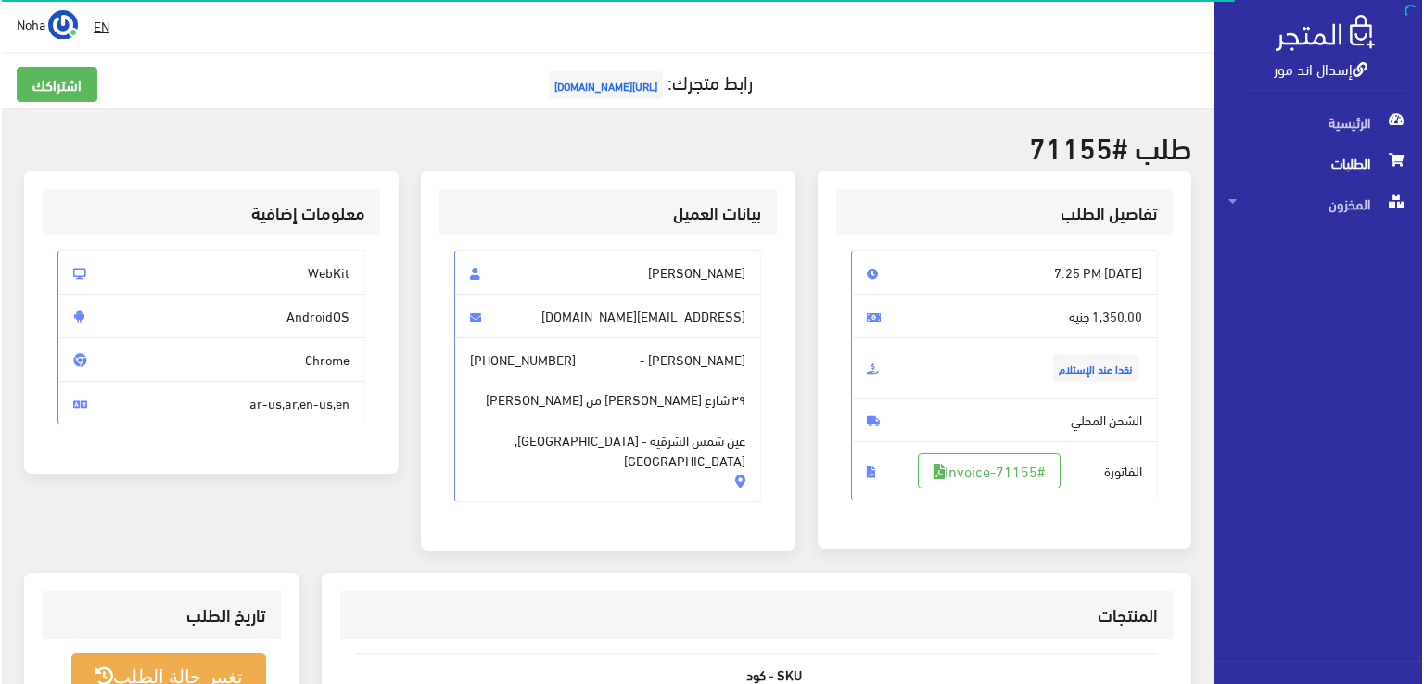
scroll to position [185, 0]
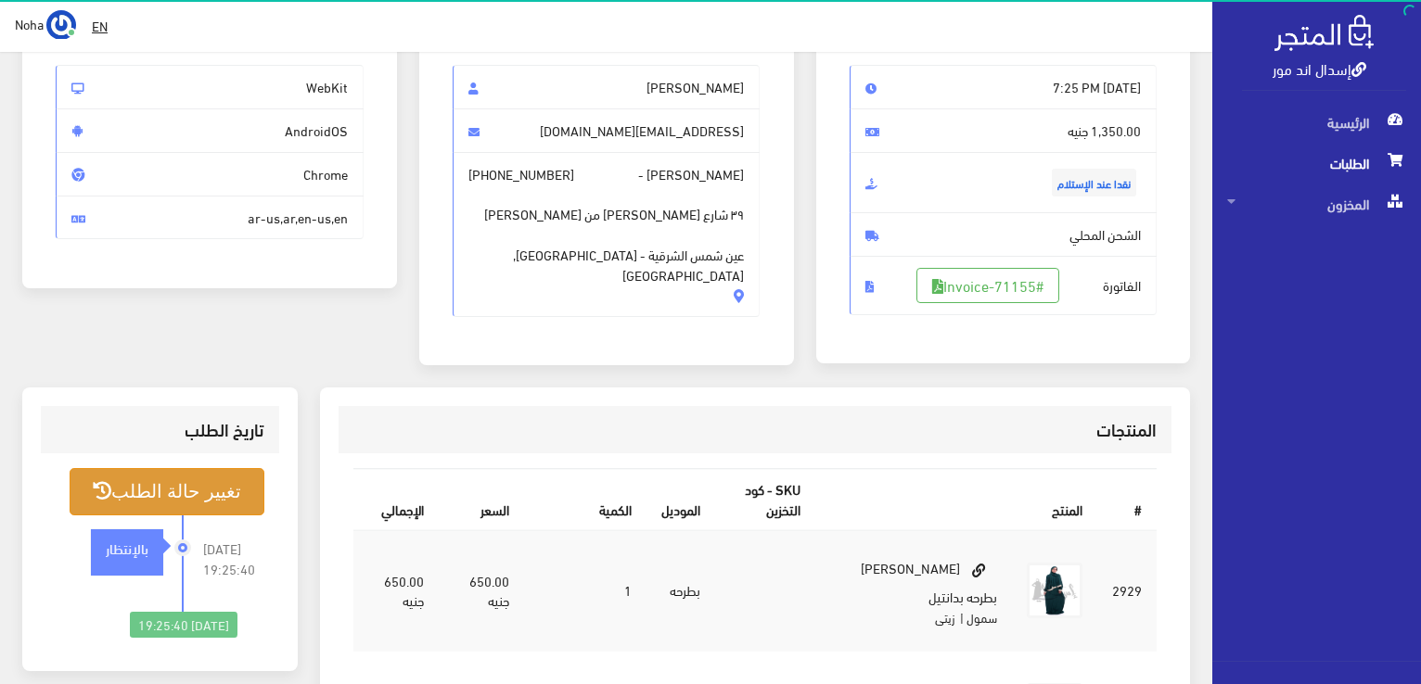
click at [224, 479] on button "تغيير حالة الطلب" at bounding box center [167, 491] width 195 height 47
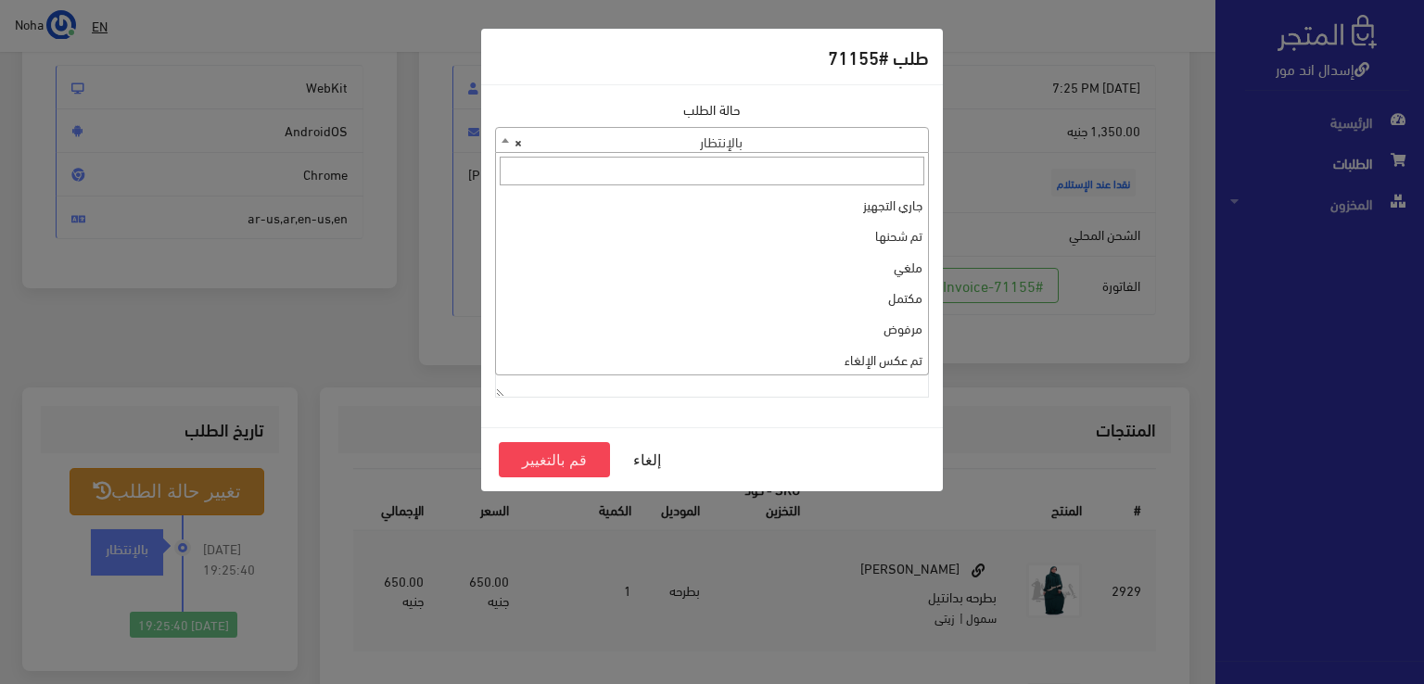
click at [508, 138] on b at bounding box center [505, 140] width 7 height 5
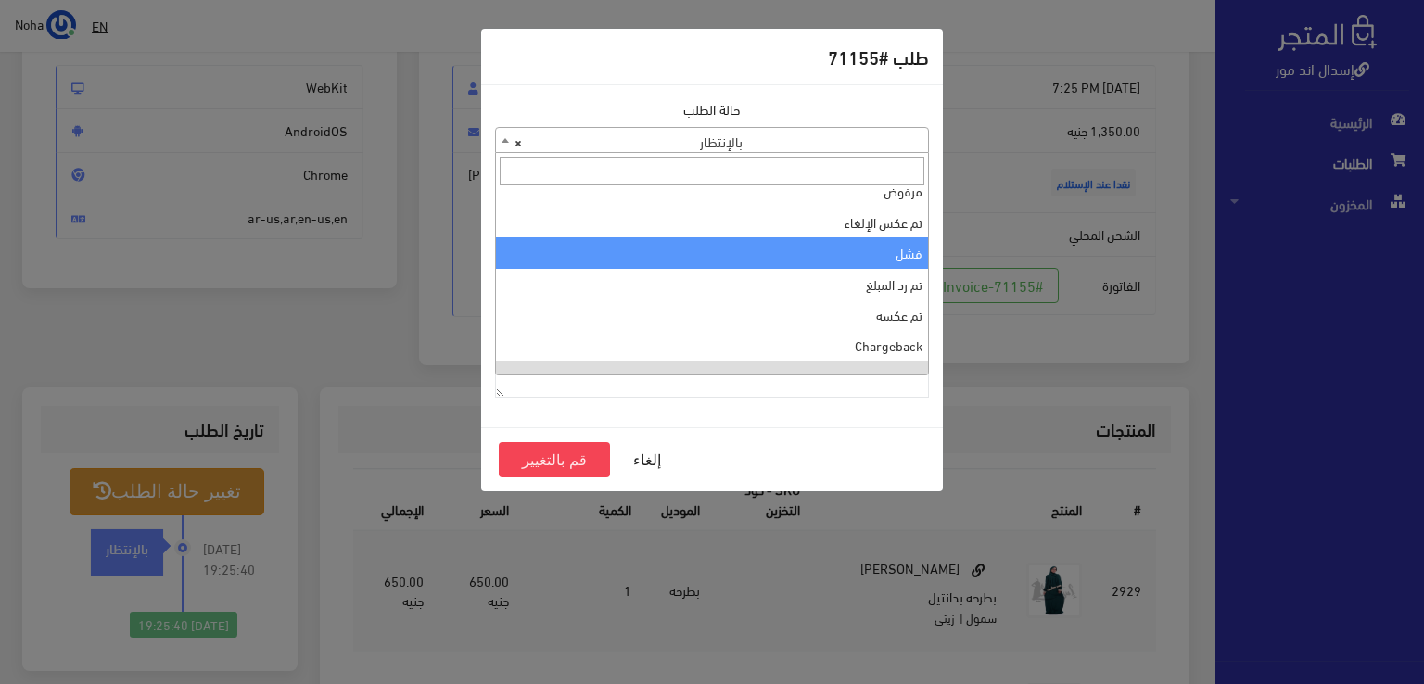
scroll to position [0, 0]
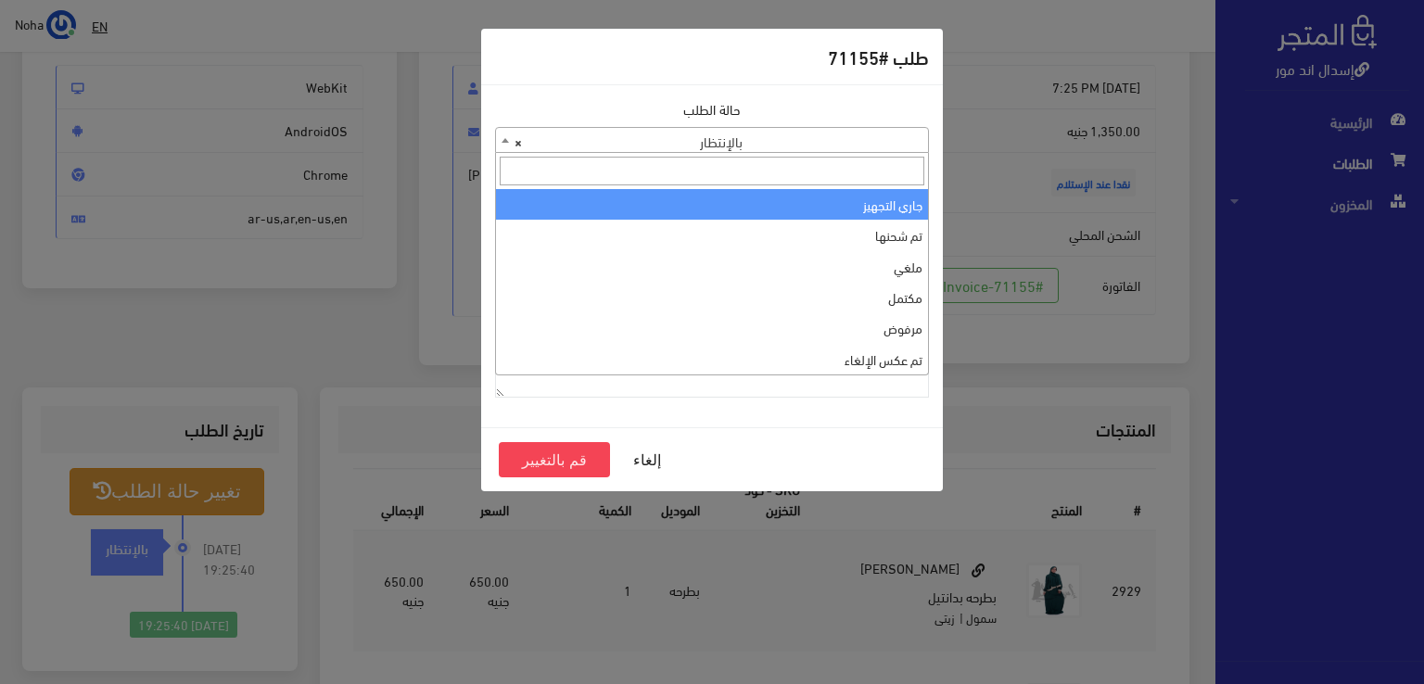
select select "1"
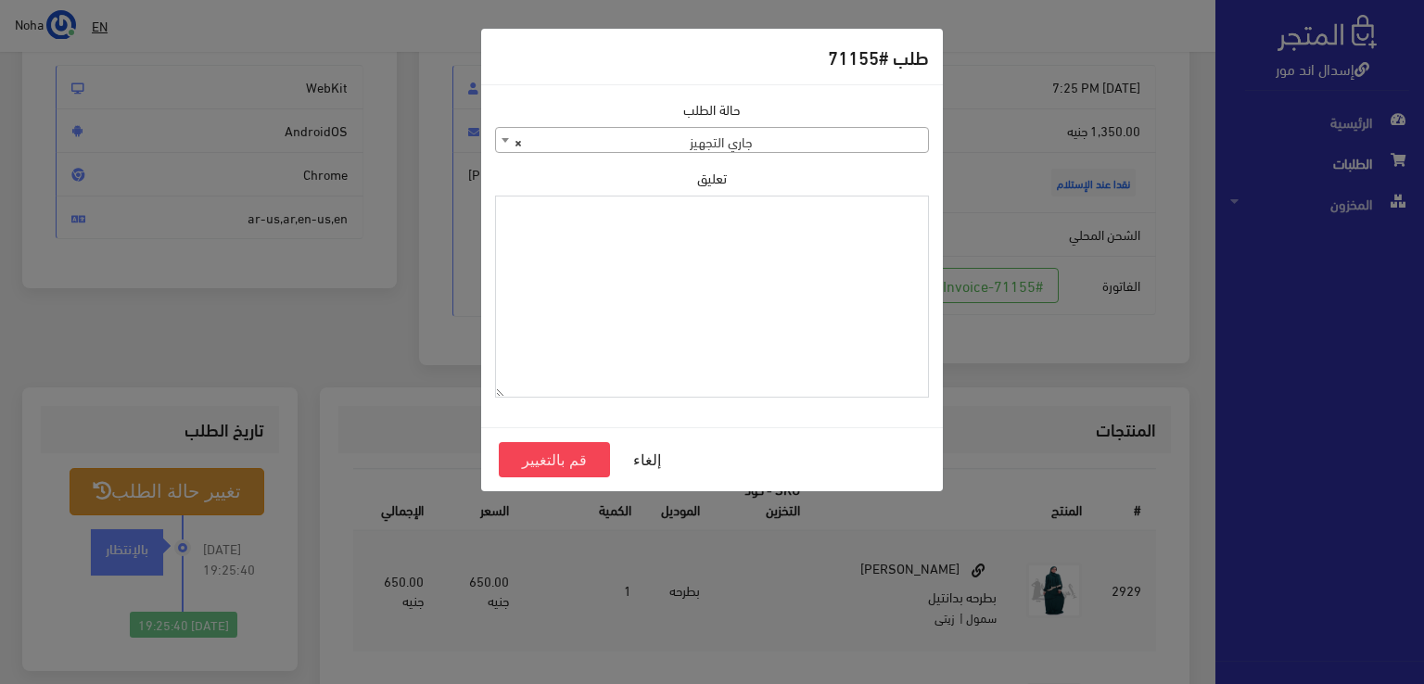
paste textarea "1134511"
type textarea "1134511"
click at [567, 453] on button "قم بالتغيير" at bounding box center [554, 459] width 111 height 35
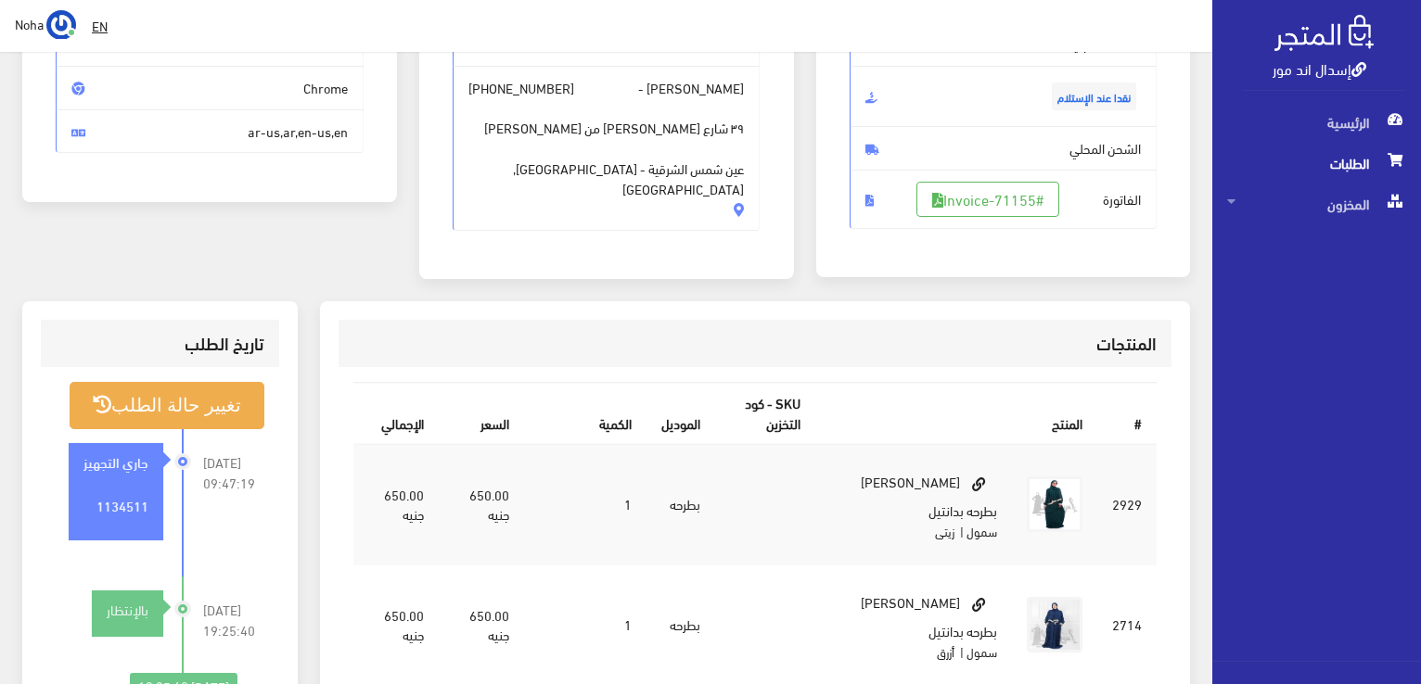
scroll to position [278, 0]
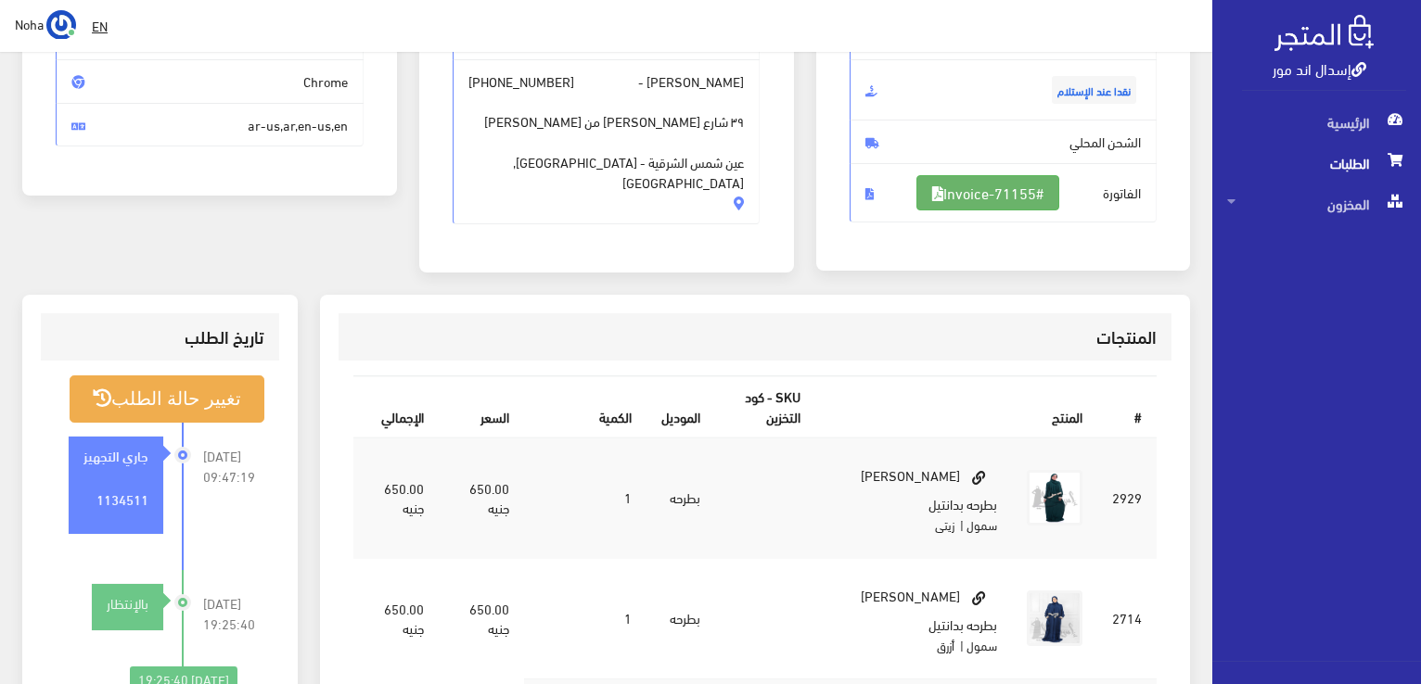
click at [987, 191] on link "#Invoice-71155" at bounding box center [987, 192] width 143 height 35
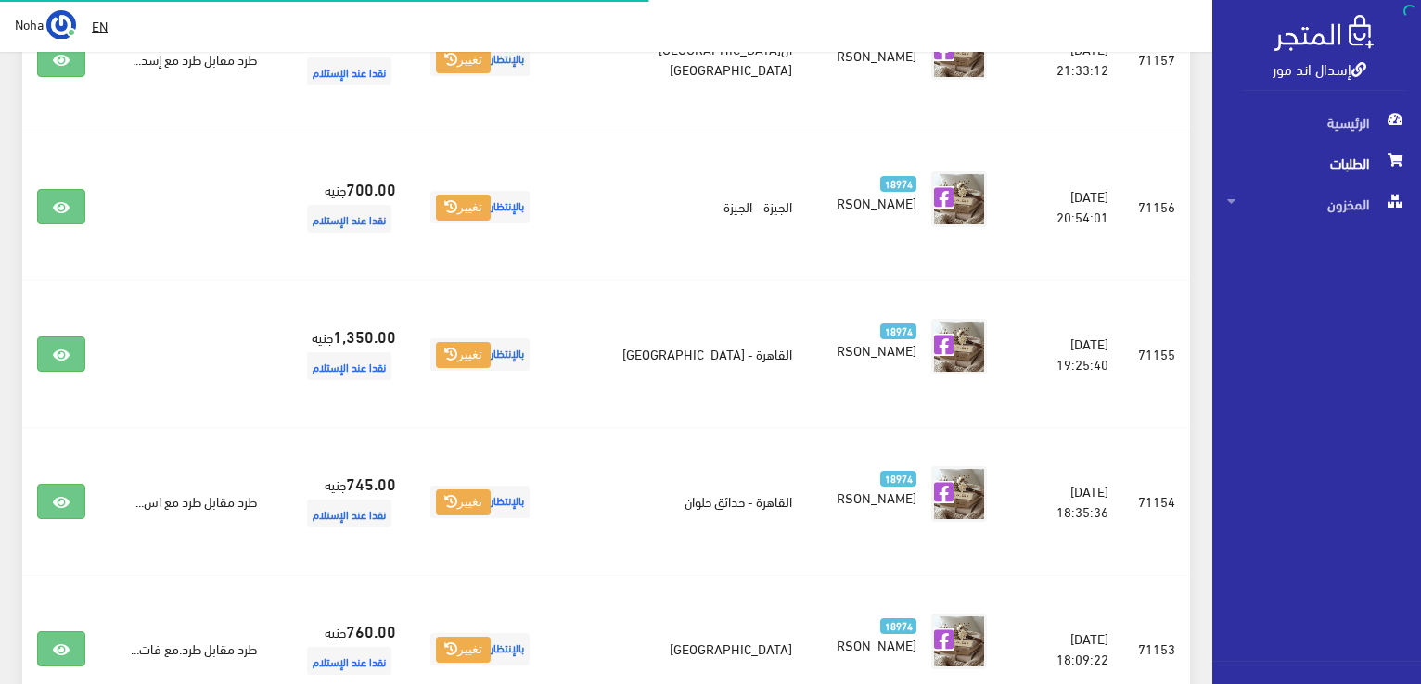
scroll to position [1220, 0]
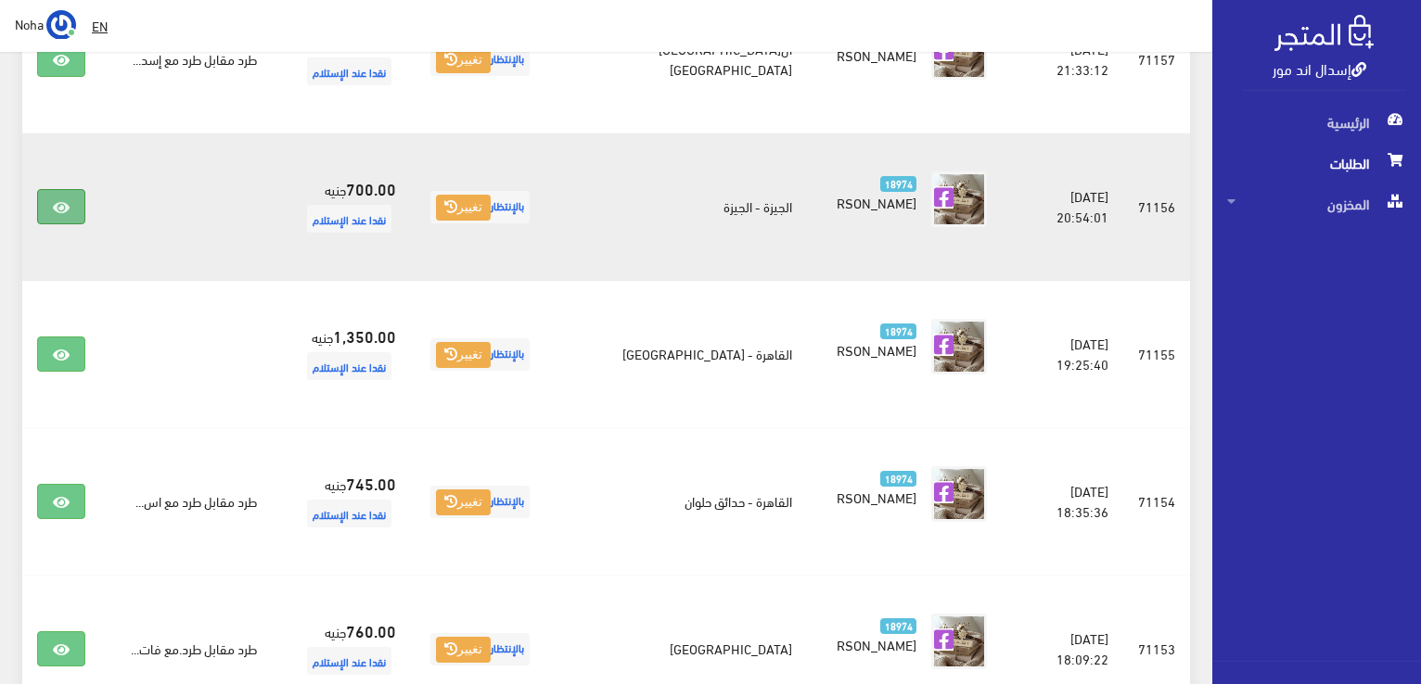
click at [63, 202] on icon at bounding box center [61, 207] width 17 height 15
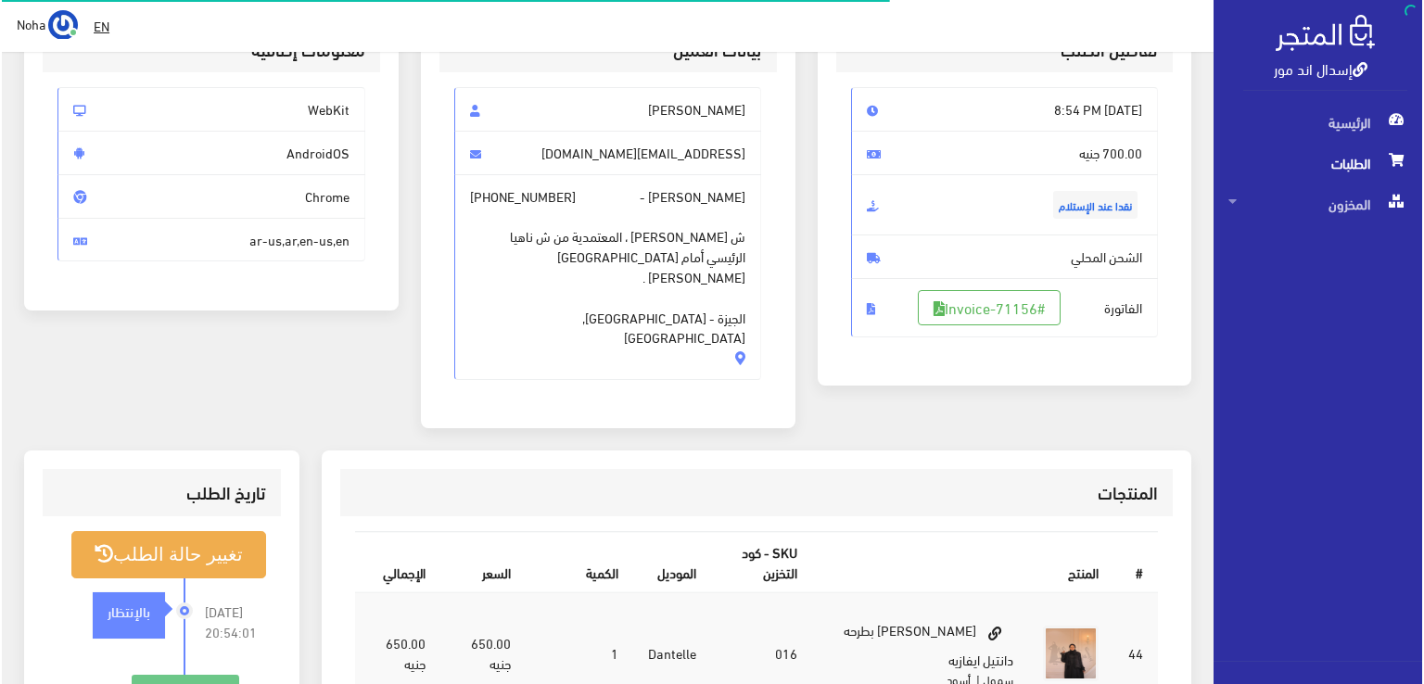
scroll to position [185, 0]
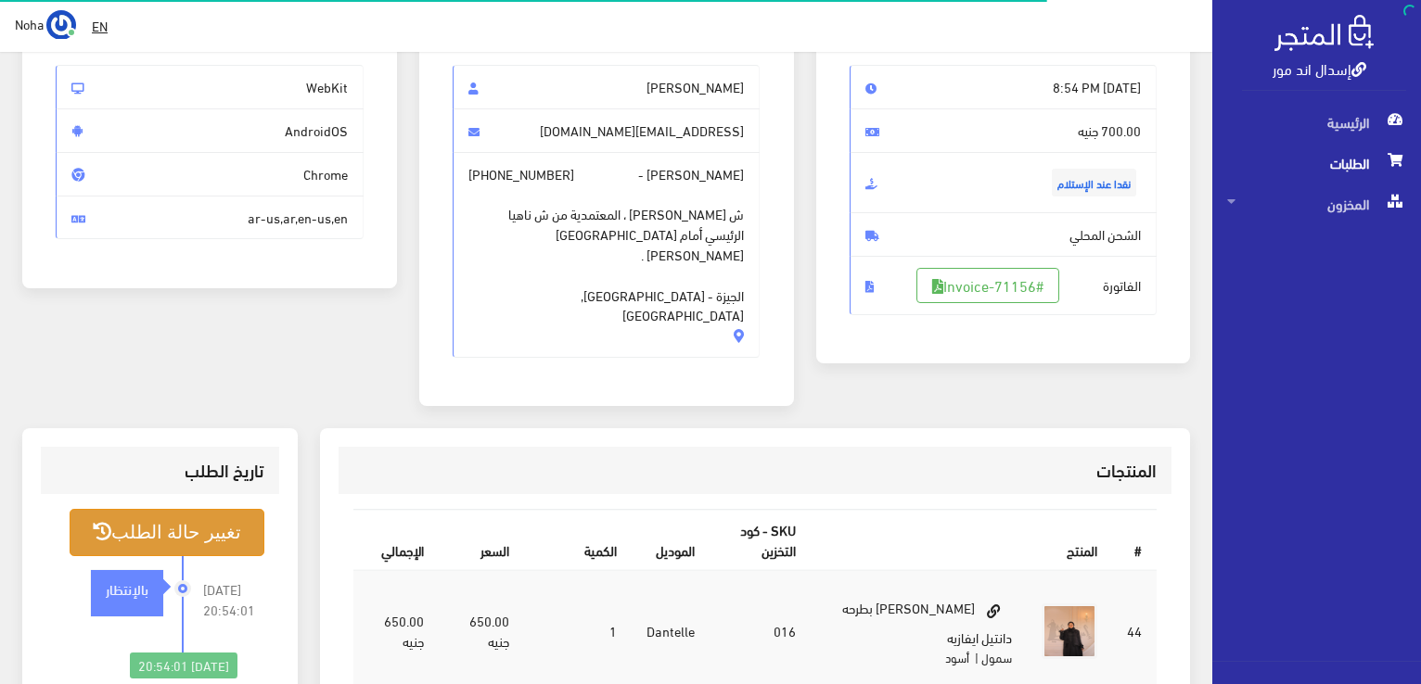
click at [216, 509] on button "تغيير حالة الطلب" at bounding box center [167, 532] width 195 height 47
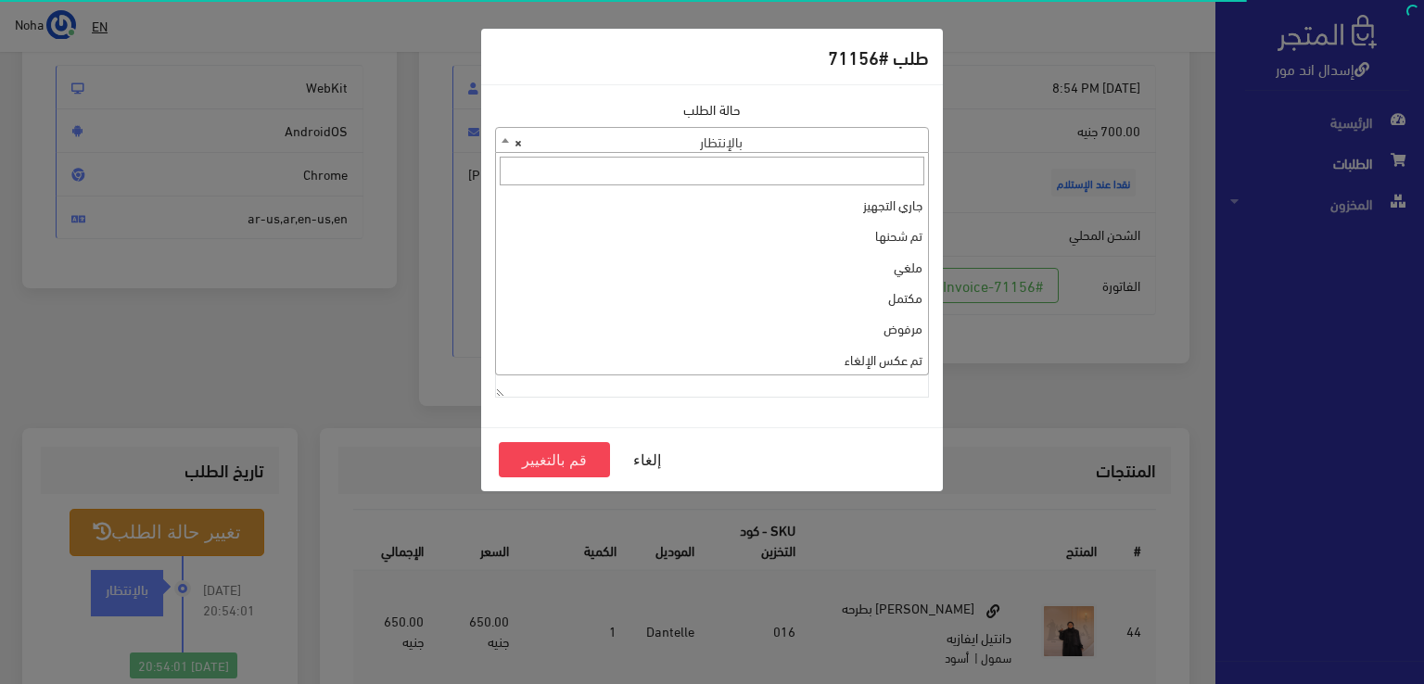
click at [504, 141] on b at bounding box center [505, 140] width 7 height 5
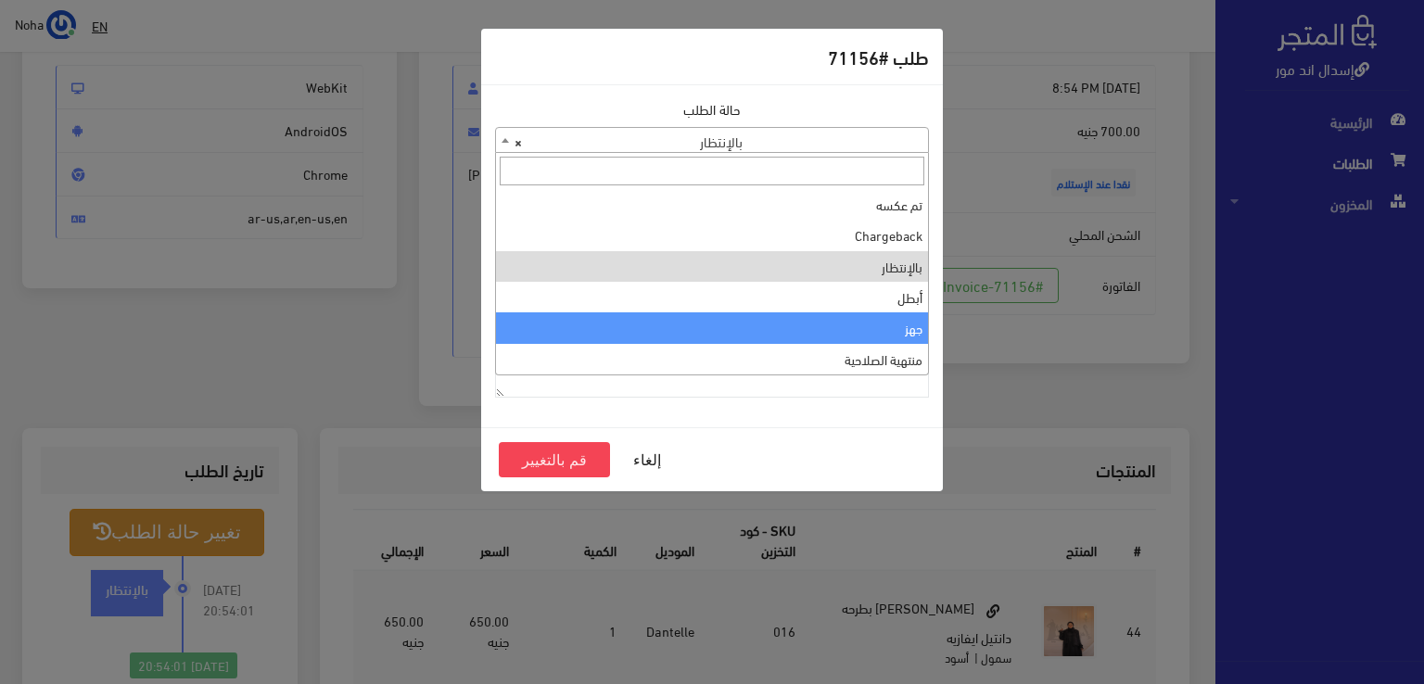
scroll to position [0, 0]
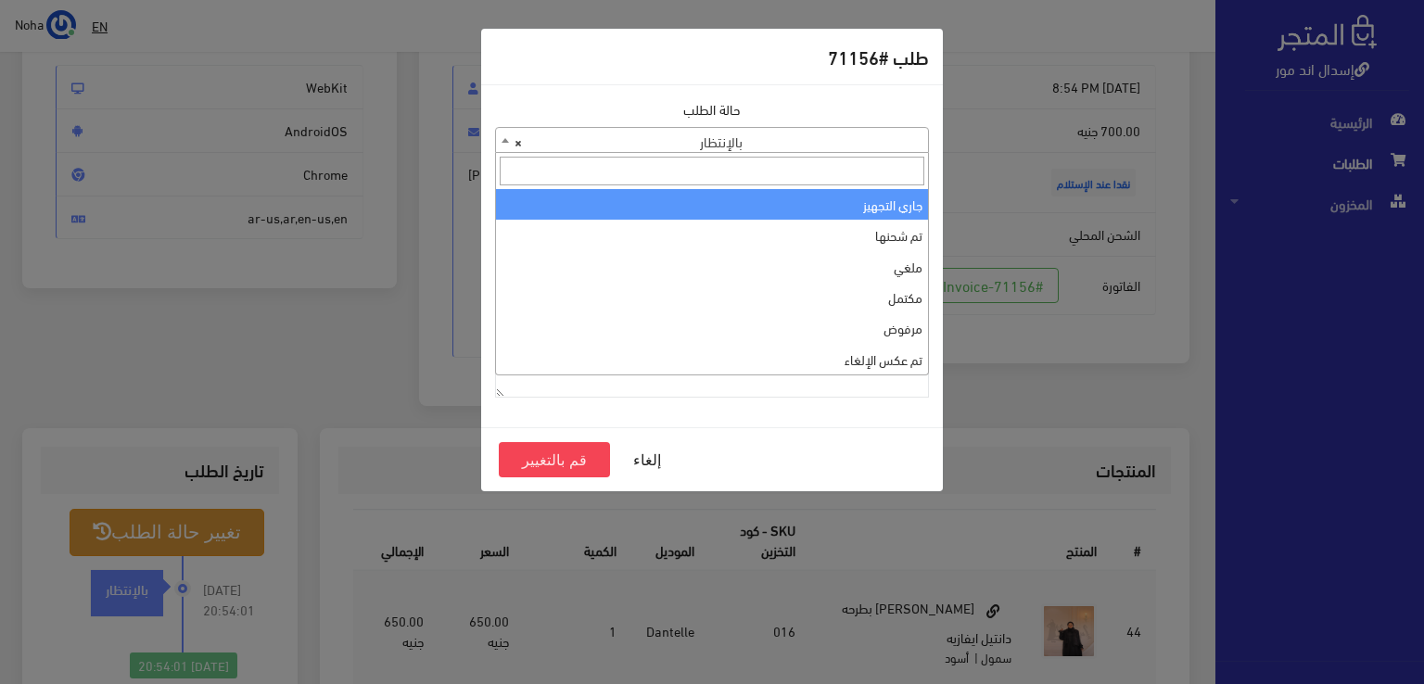
select select "1"
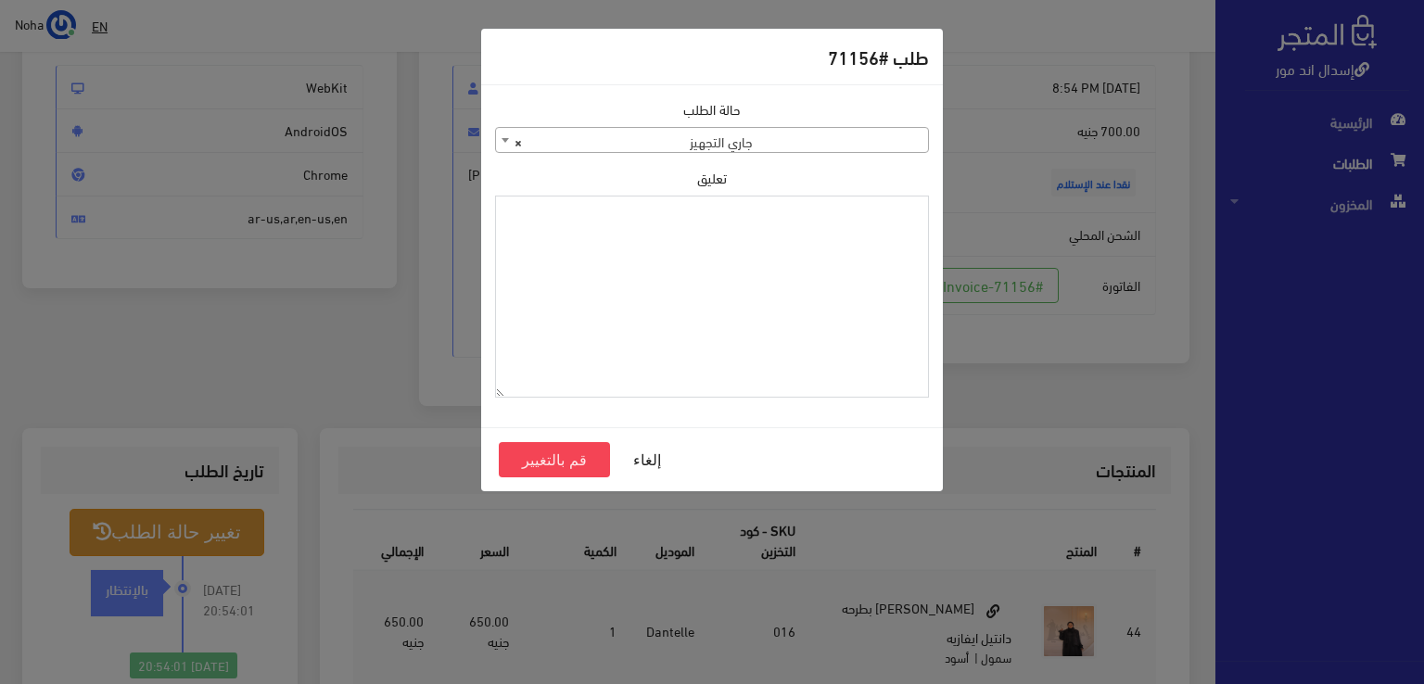
paste textarea "1134511"
type textarea "1134511"
click at [548, 460] on button "قم بالتغيير" at bounding box center [554, 459] width 111 height 35
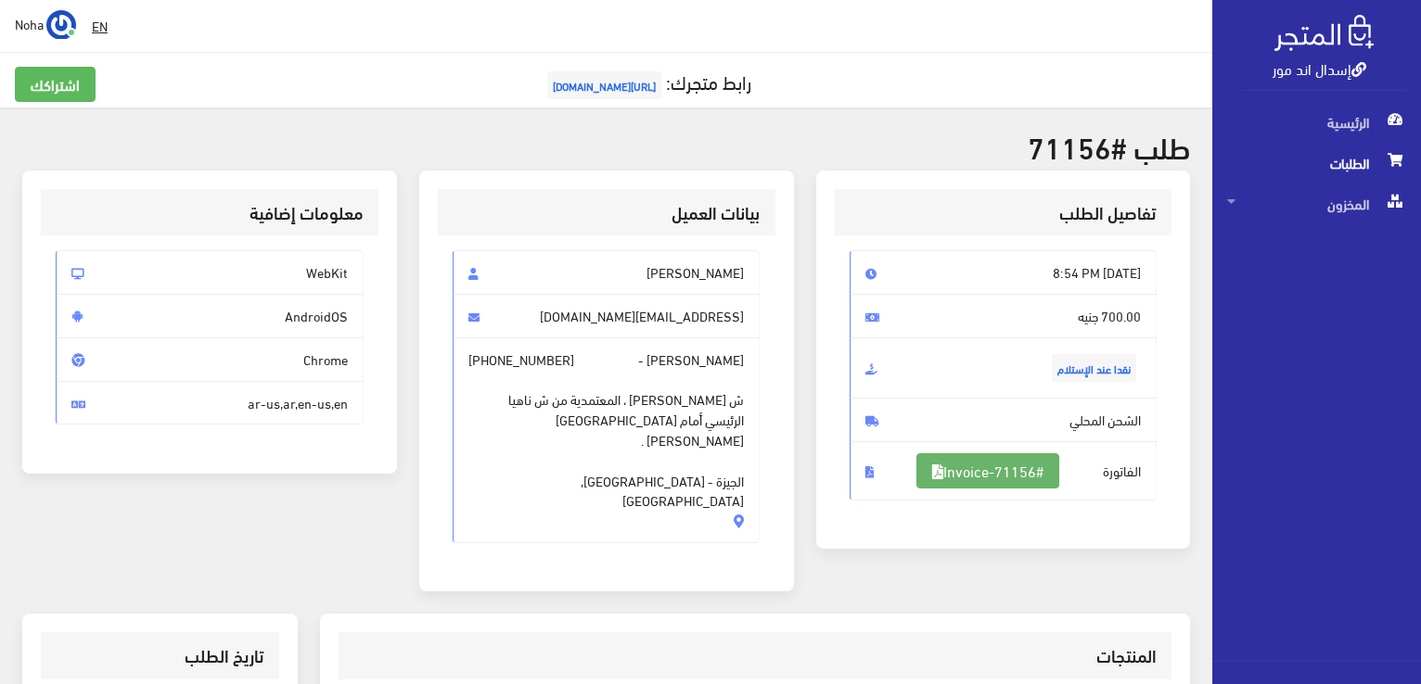
click at [971, 467] on link "#Invoice-71156" at bounding box center [987, 470] width 143 height 35
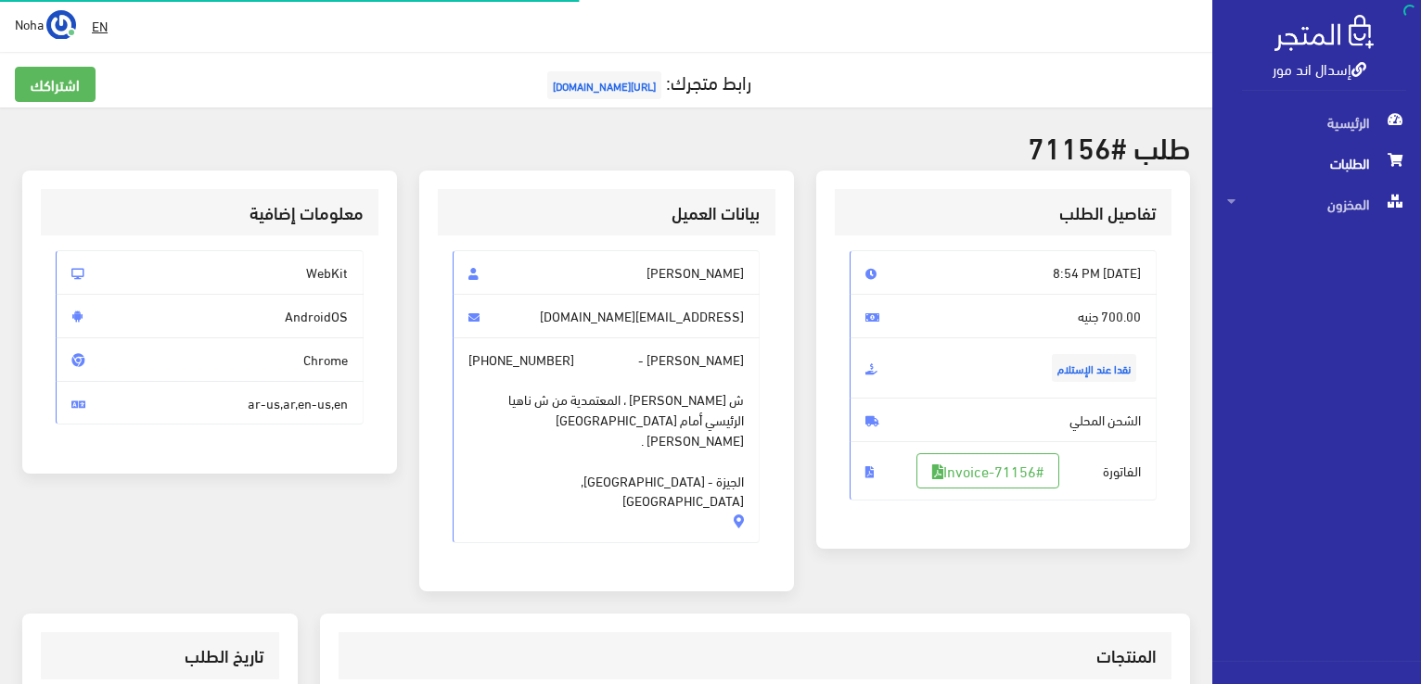
scroll to position [185, 0]
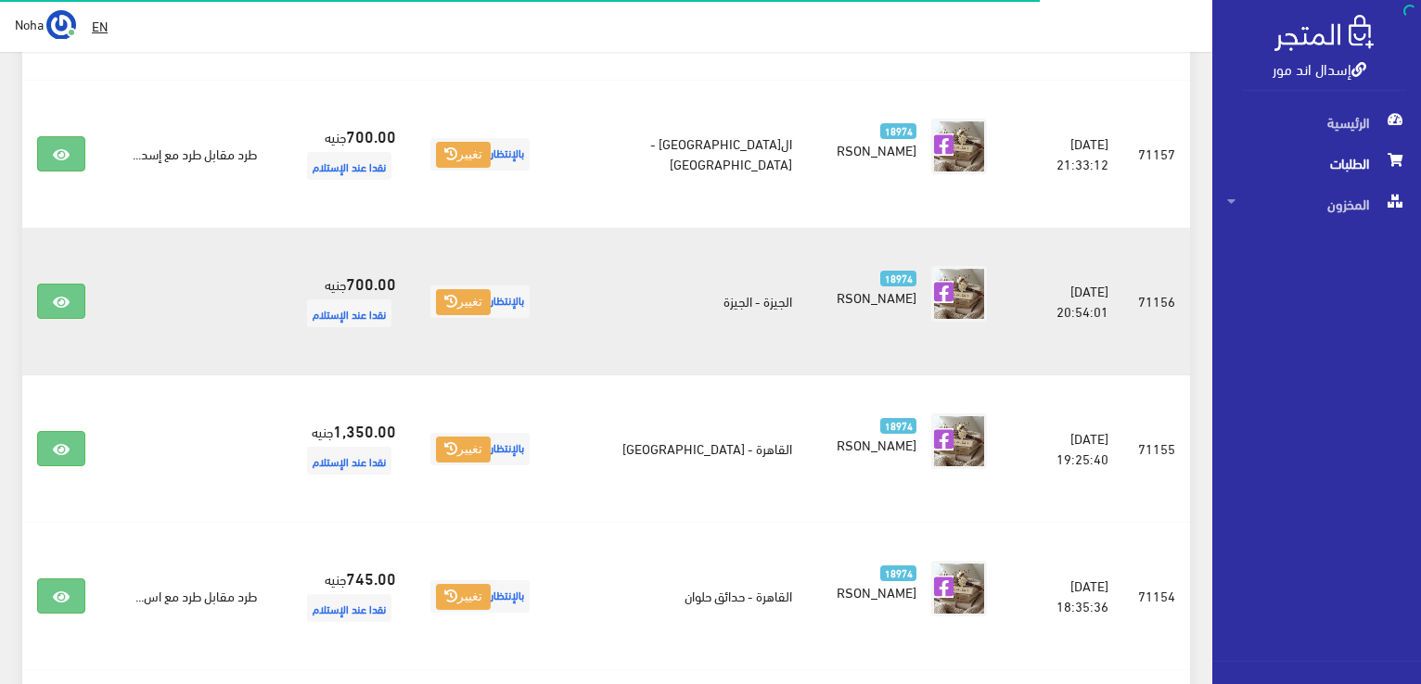
scroll to position [1034, 0]
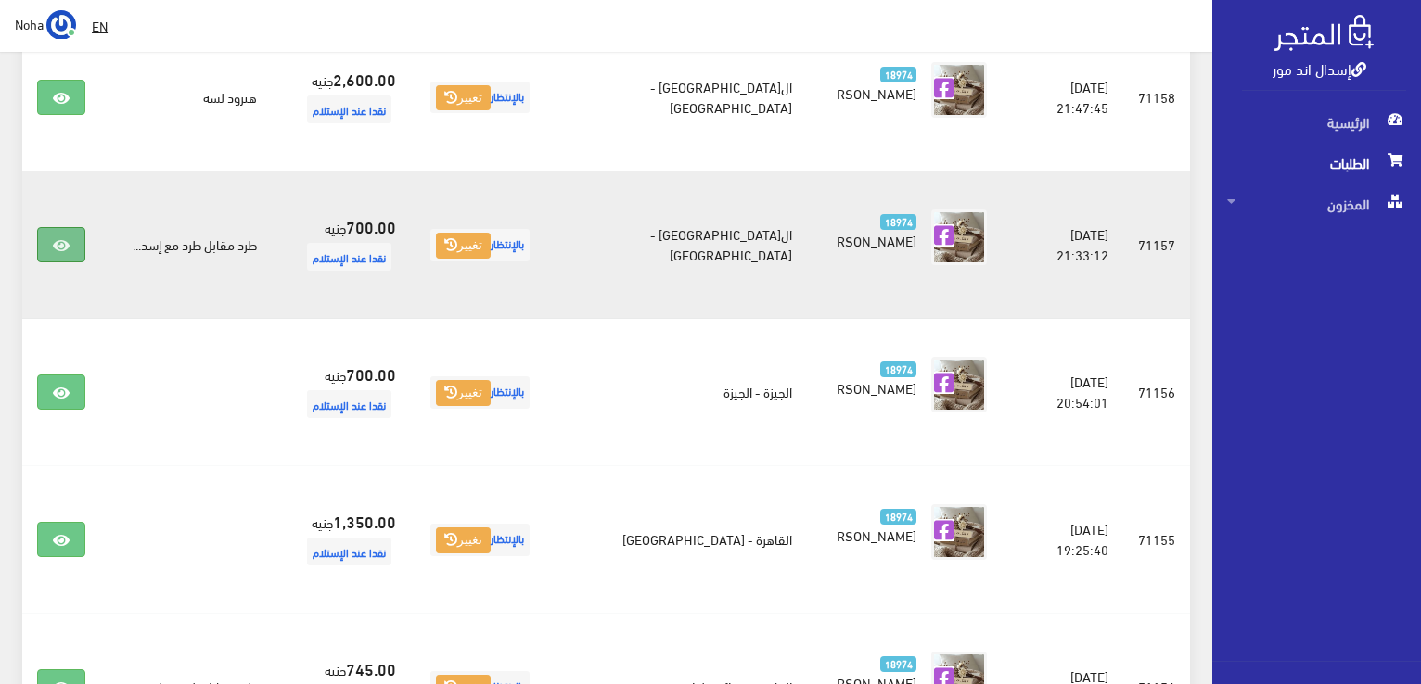
click at [57, 245] on icon at bounding box center [61, 245] width 17 height 15
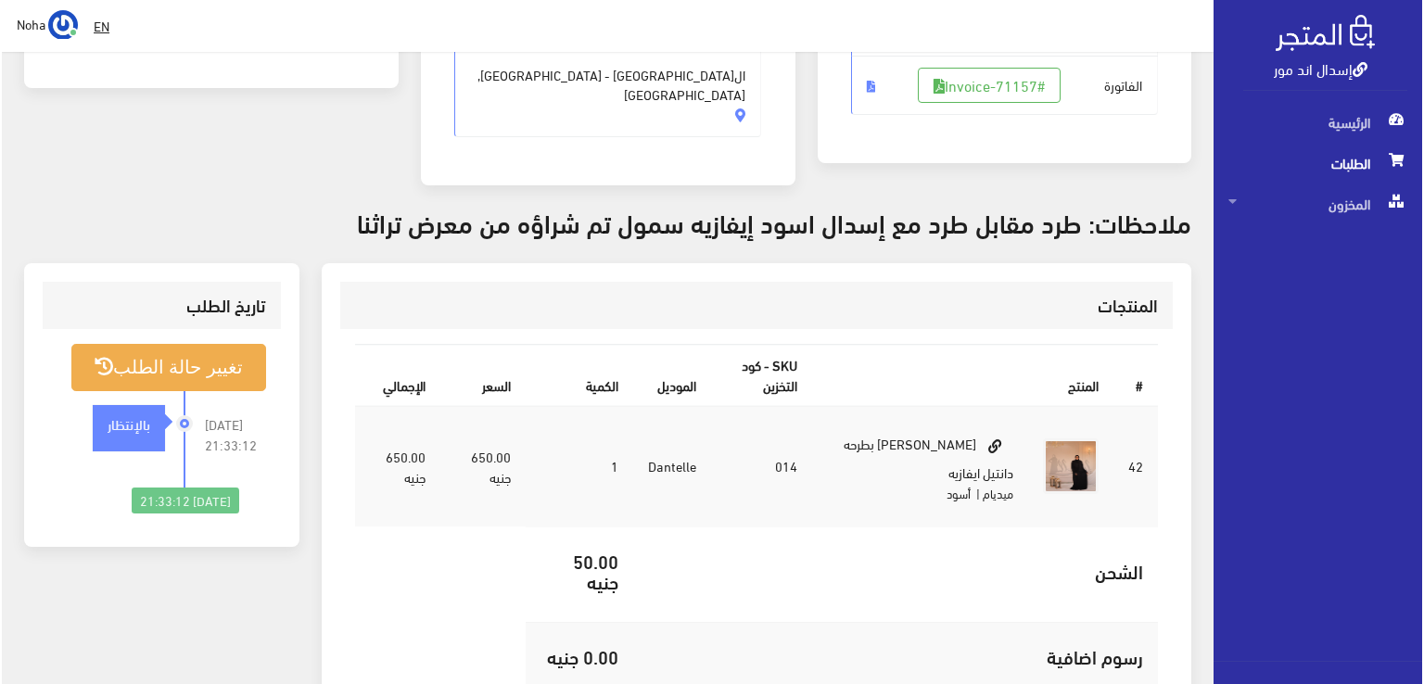
scroll to position [371, 0]
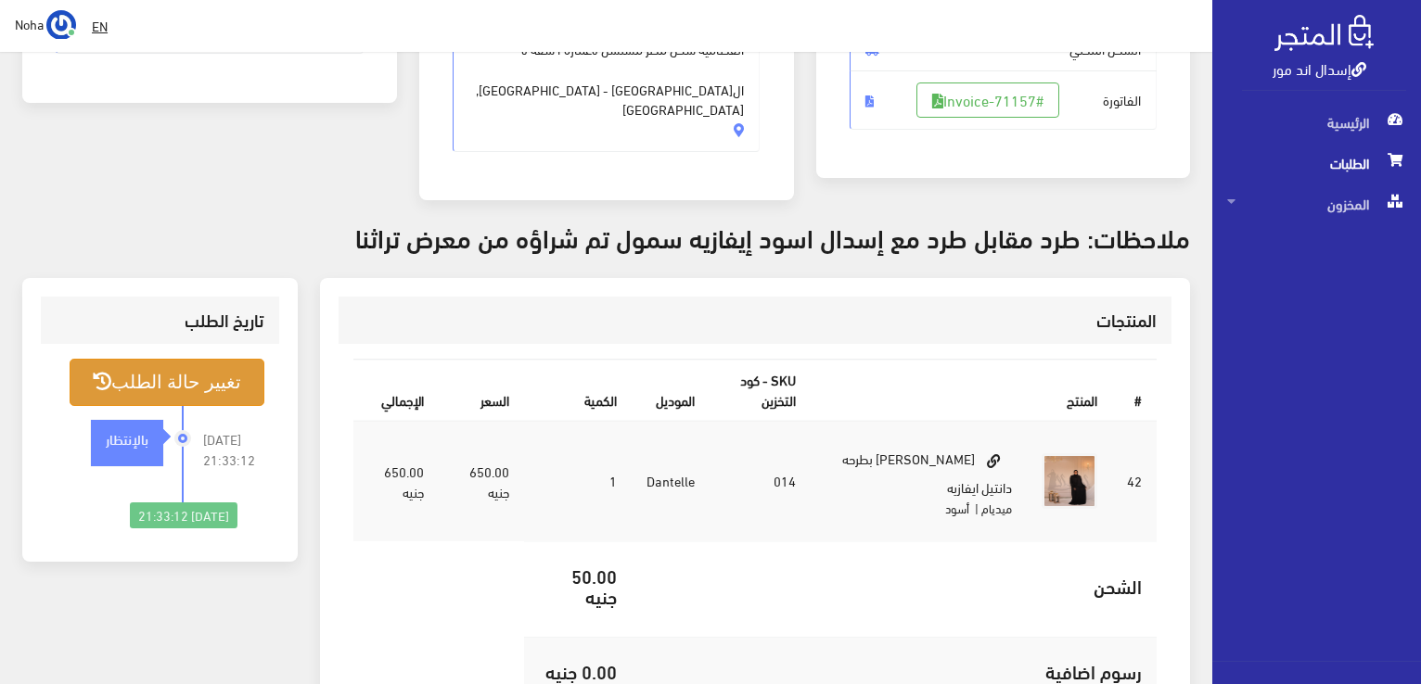
click at [198, 364] on button "تغيير حالة الطلب" at bounding box center [167, 382] width 195 height 47
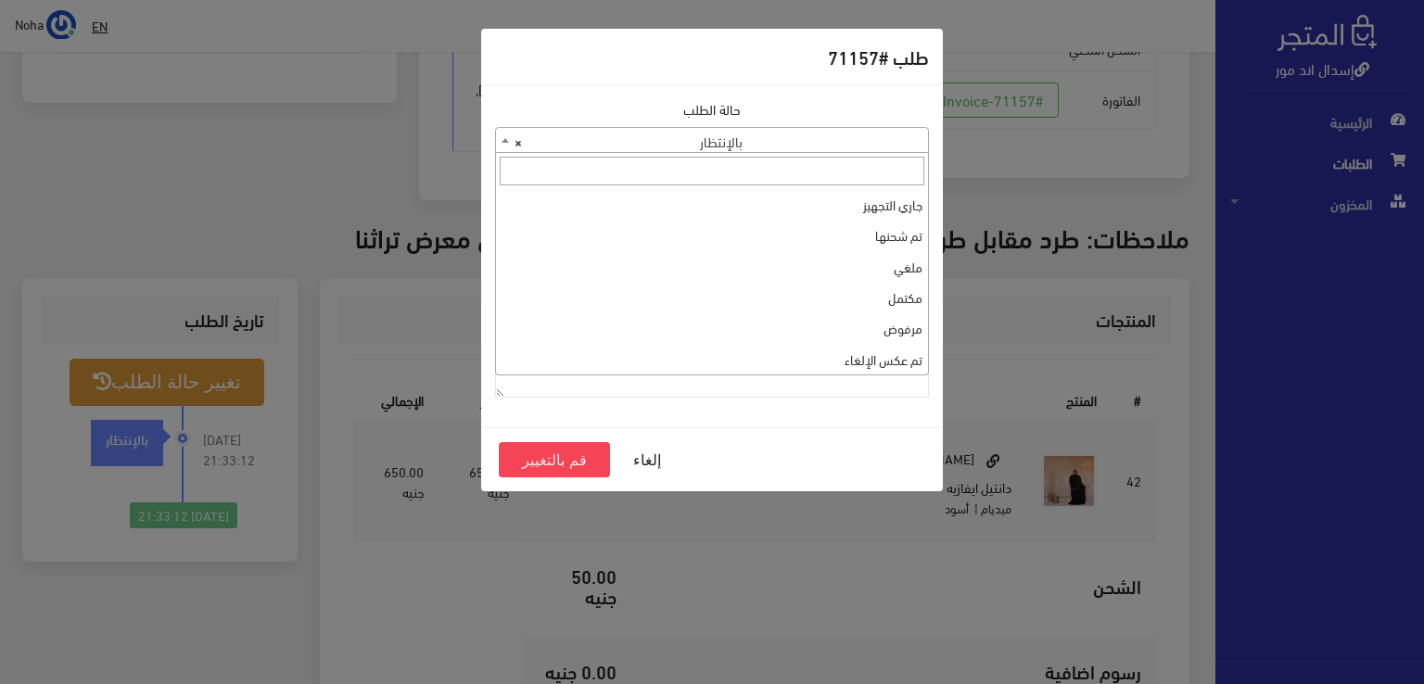
click at [502, 138] on b at bounding box center [505, 140] width 7 height 5
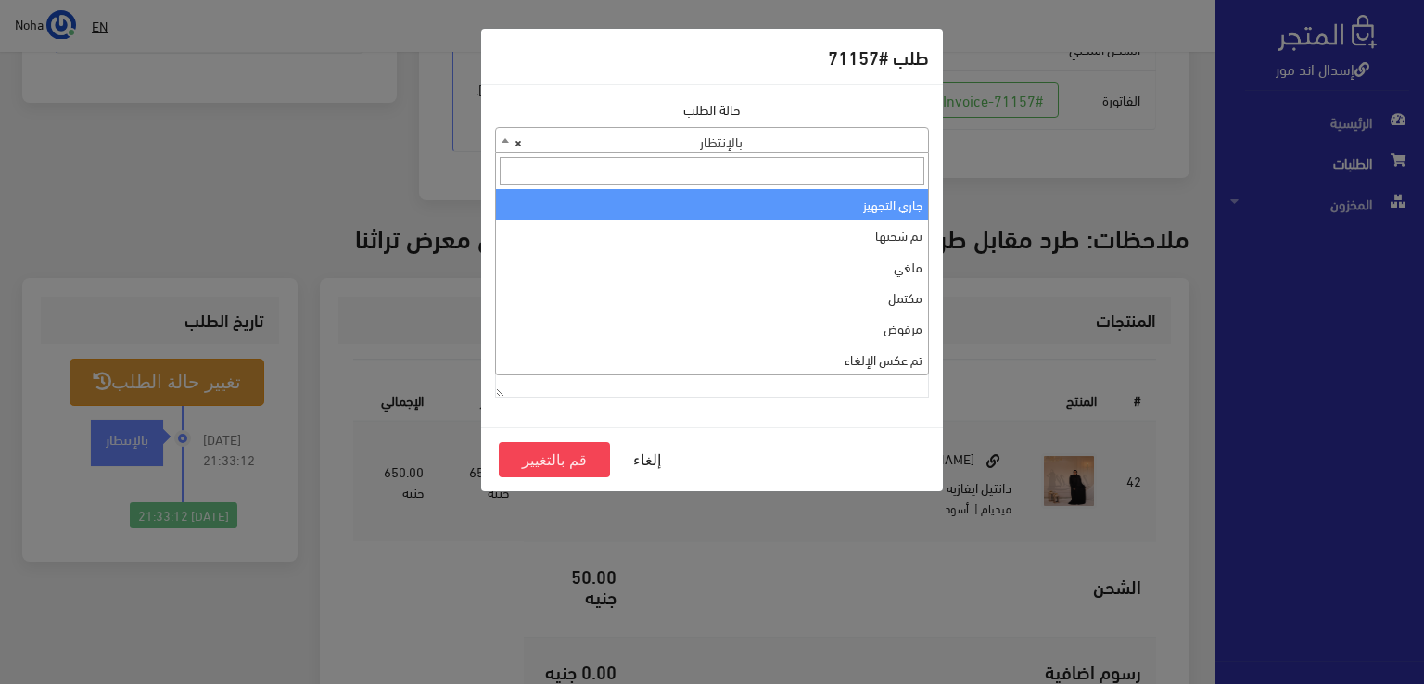
select select "1"
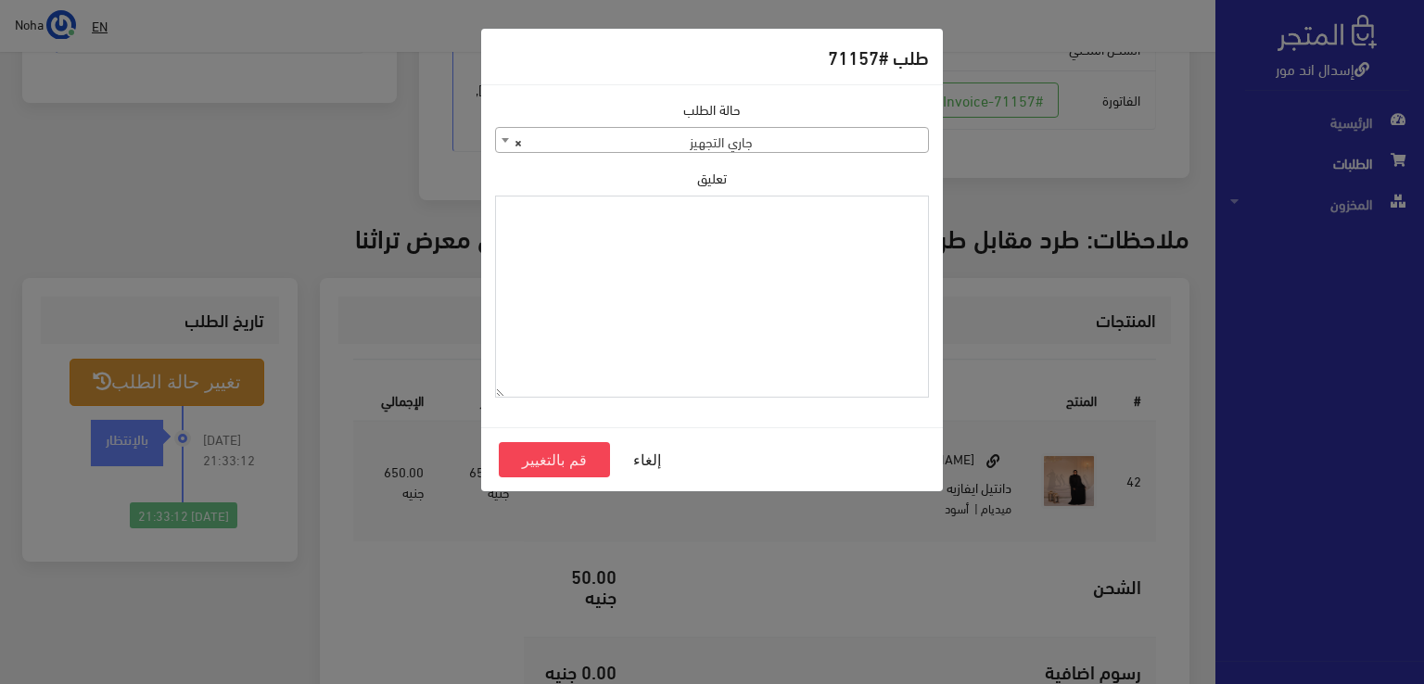
paste textarea "1134511"
type textarea "1134511"
click at [570, 456] on button "قم بالتغيير" at bounding box center [554, 459] width 111 height 35
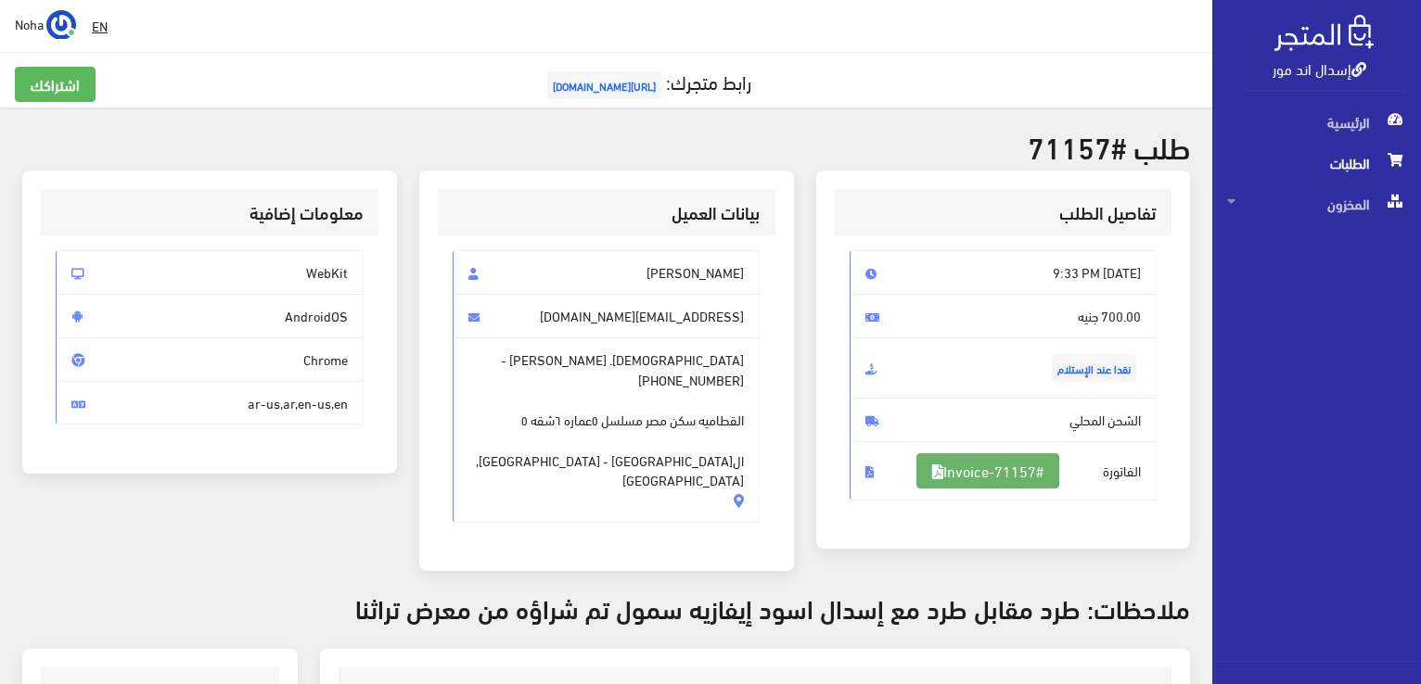
click at [983, 467] on link "#Invoice-71157" at bounding box center [987, 470] width 143 height 35
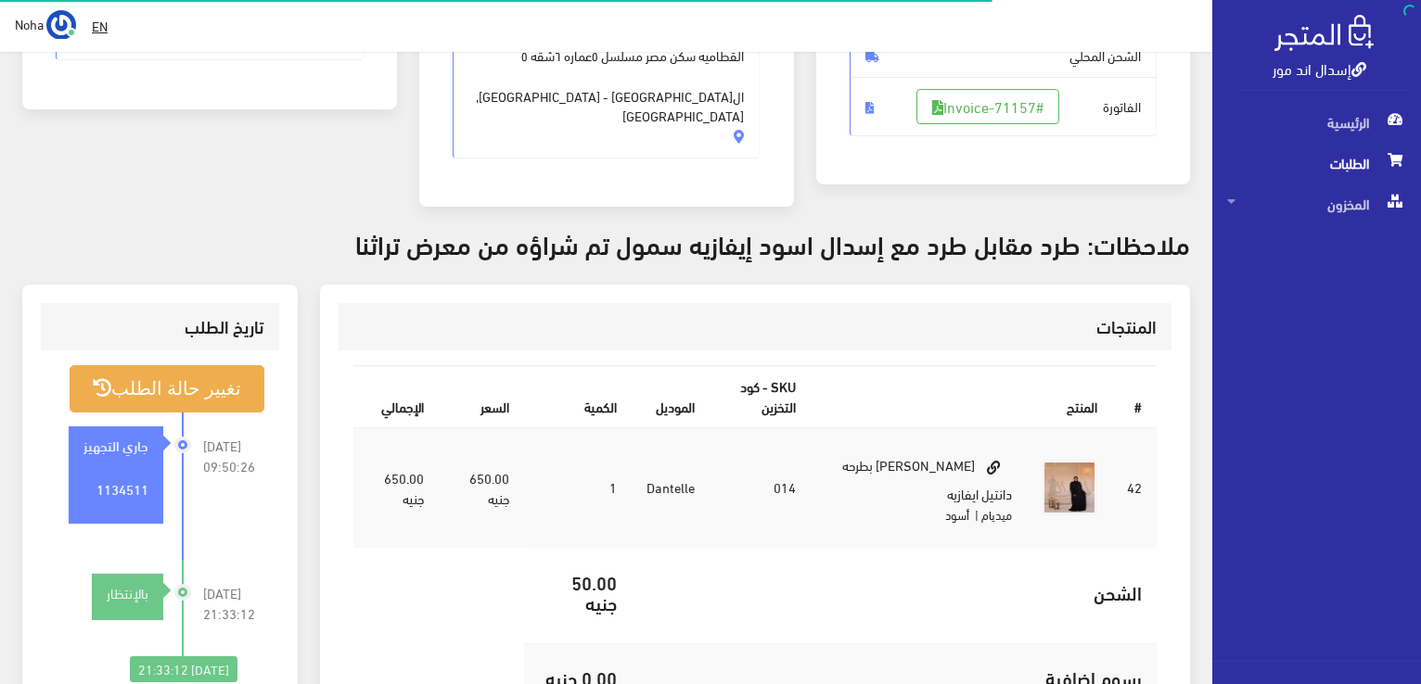
scroll to position [364, 0]
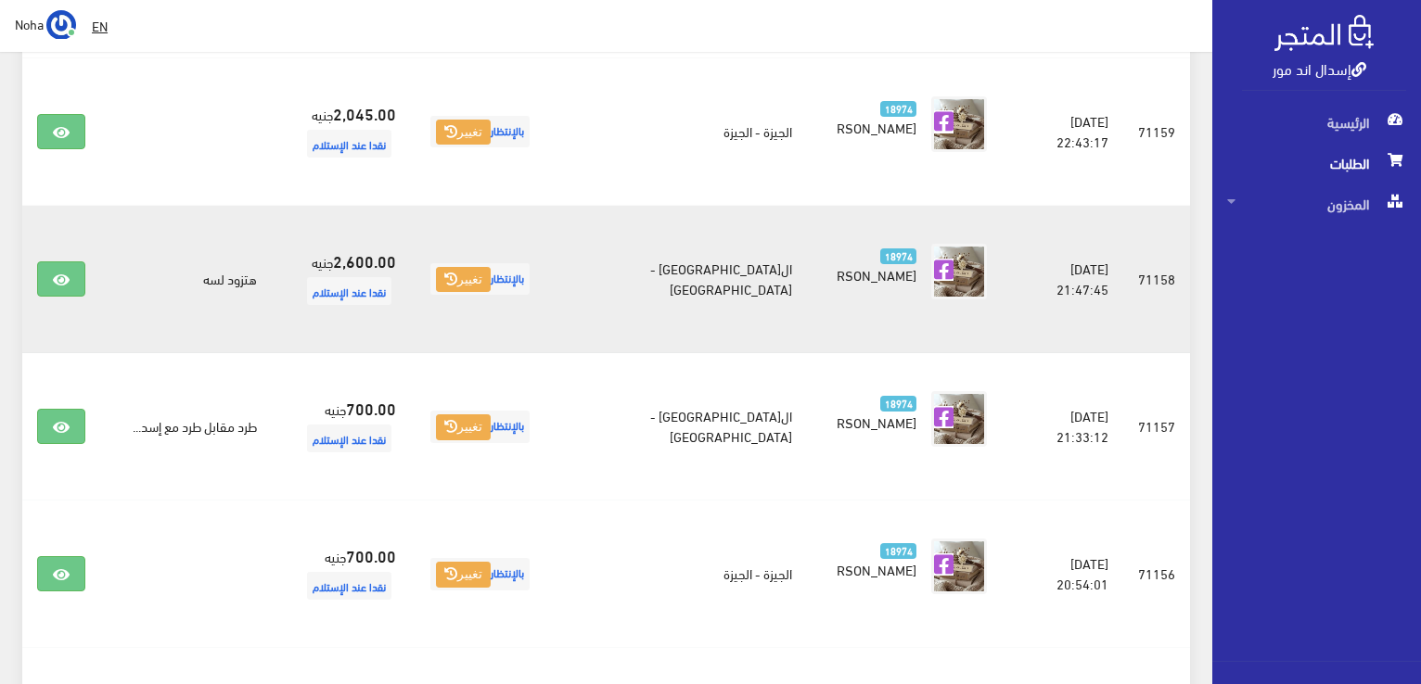
scroll to position [849, 0]
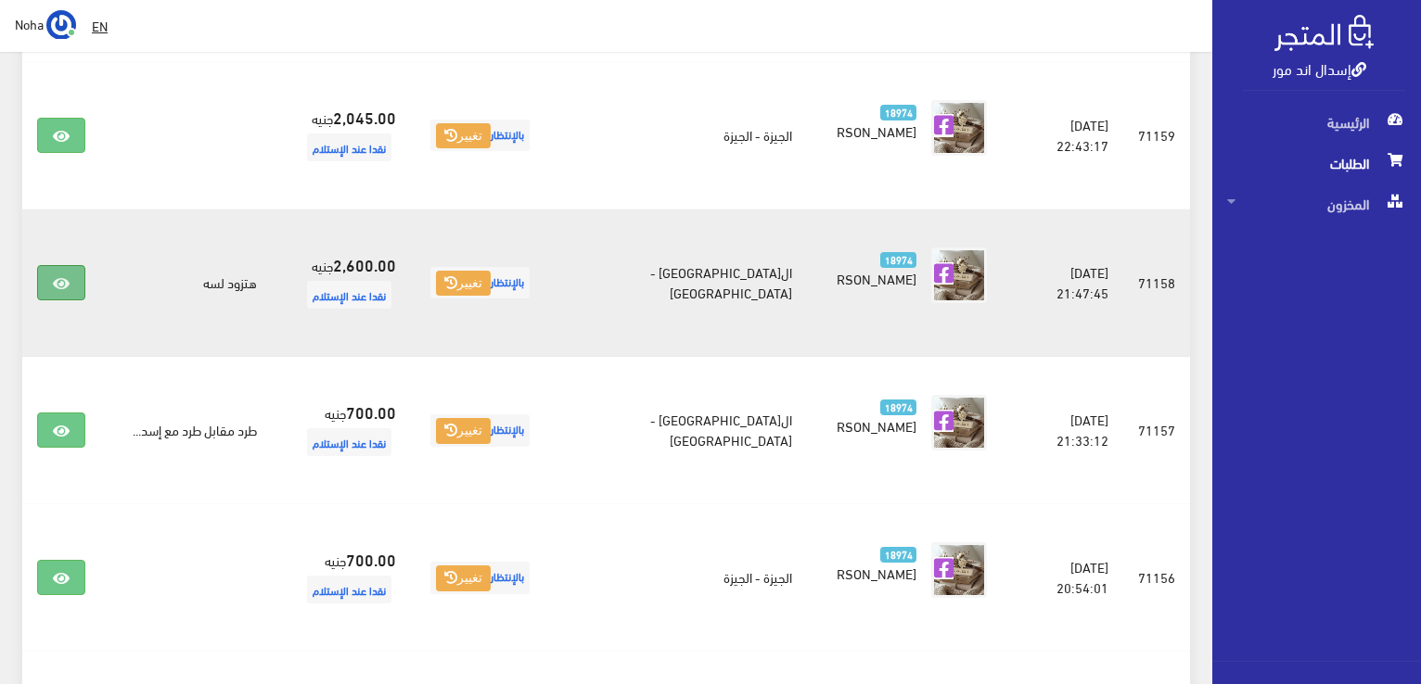
click at [69, 282] on icon at bounding box center [61, 283] width 17 height 15
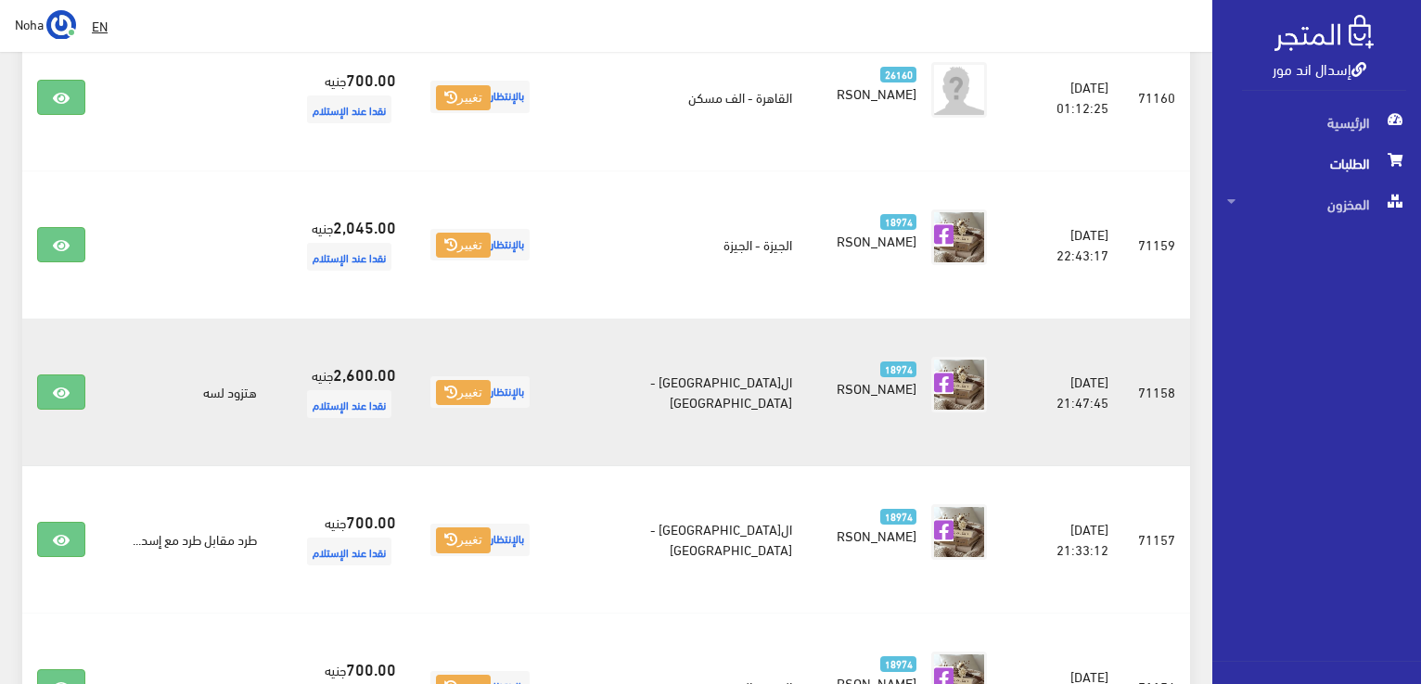
scroll to position [663, 0]
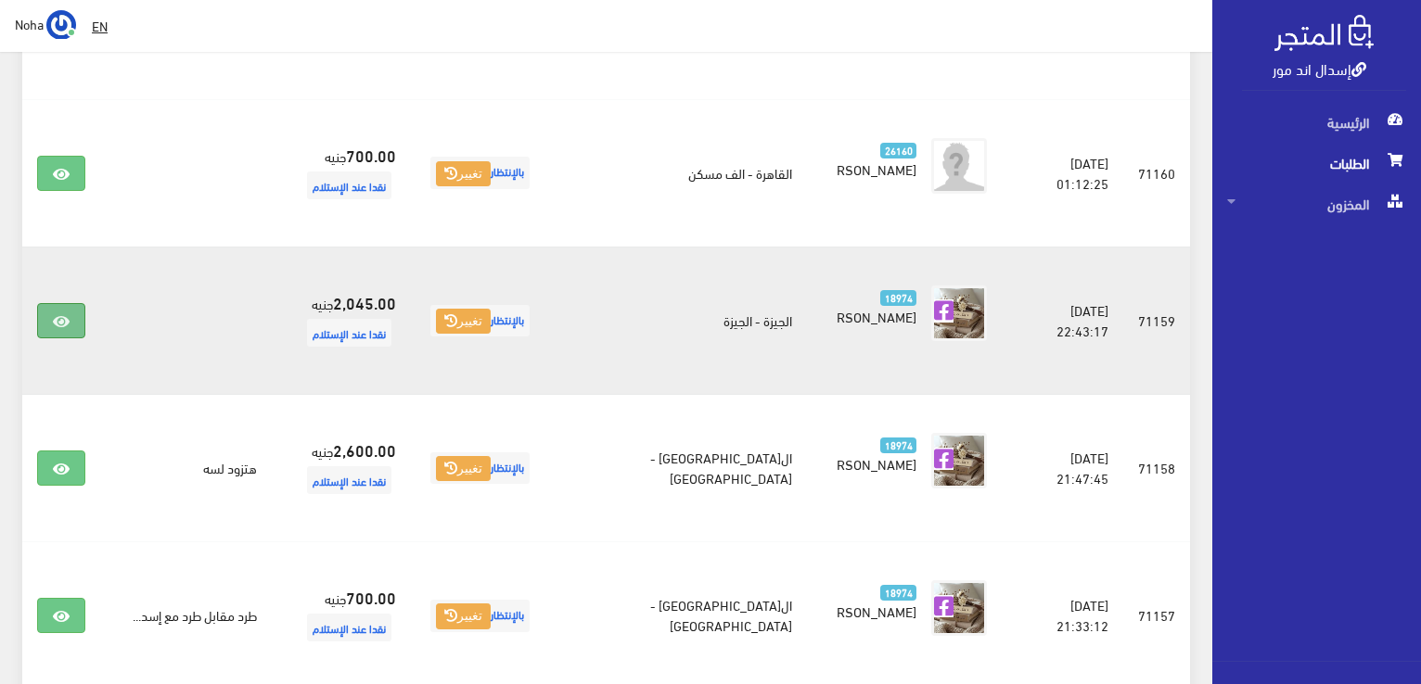
click at [59, 314] on icon at bounding box center [61, 321] width 17 height 15
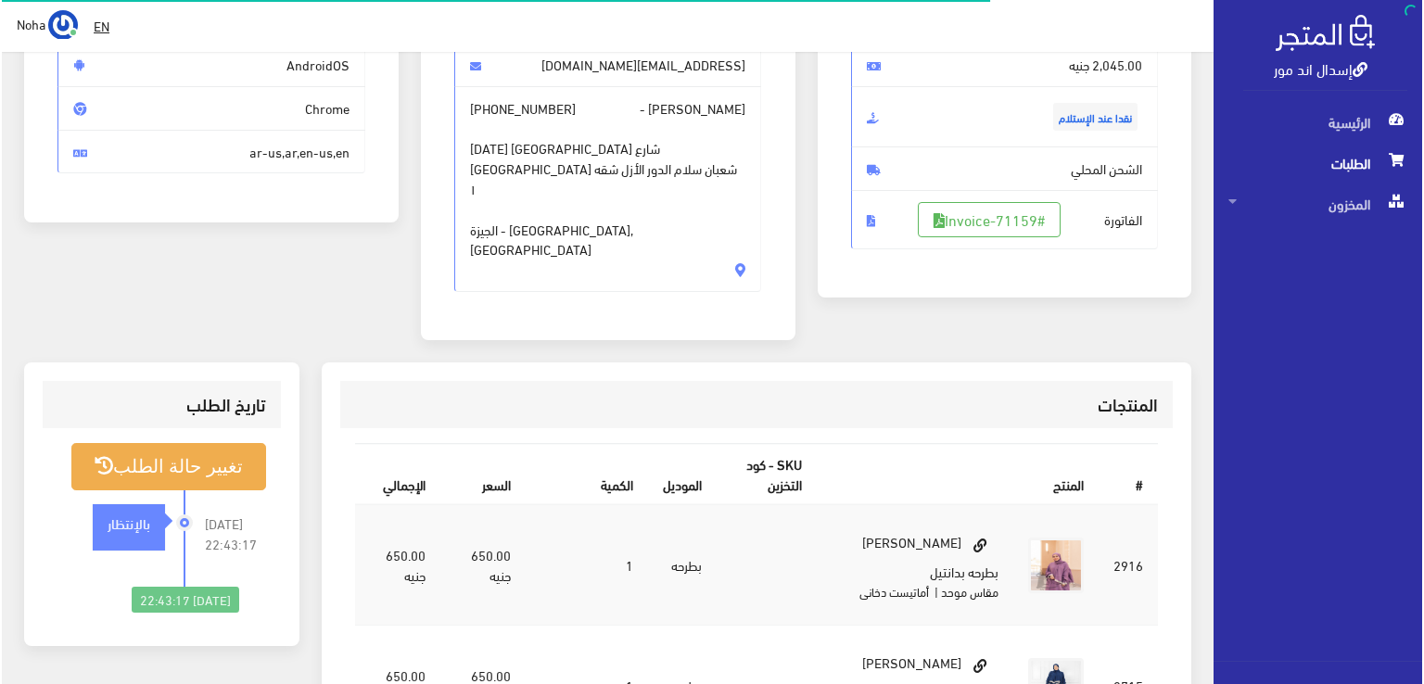
scroll to position [278, 0]
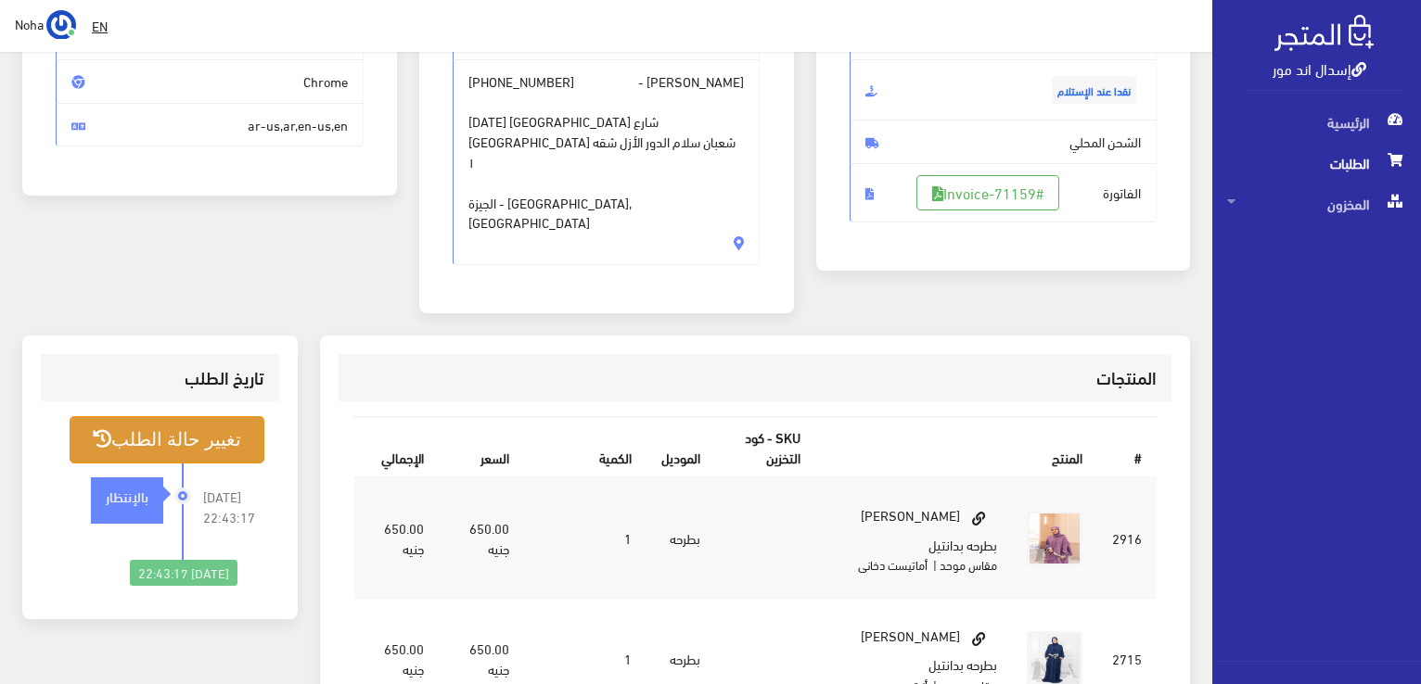
click at [222, 416] on button "تغيير حالة الطلب" at bounding box center [167, 439] width 195 height 47
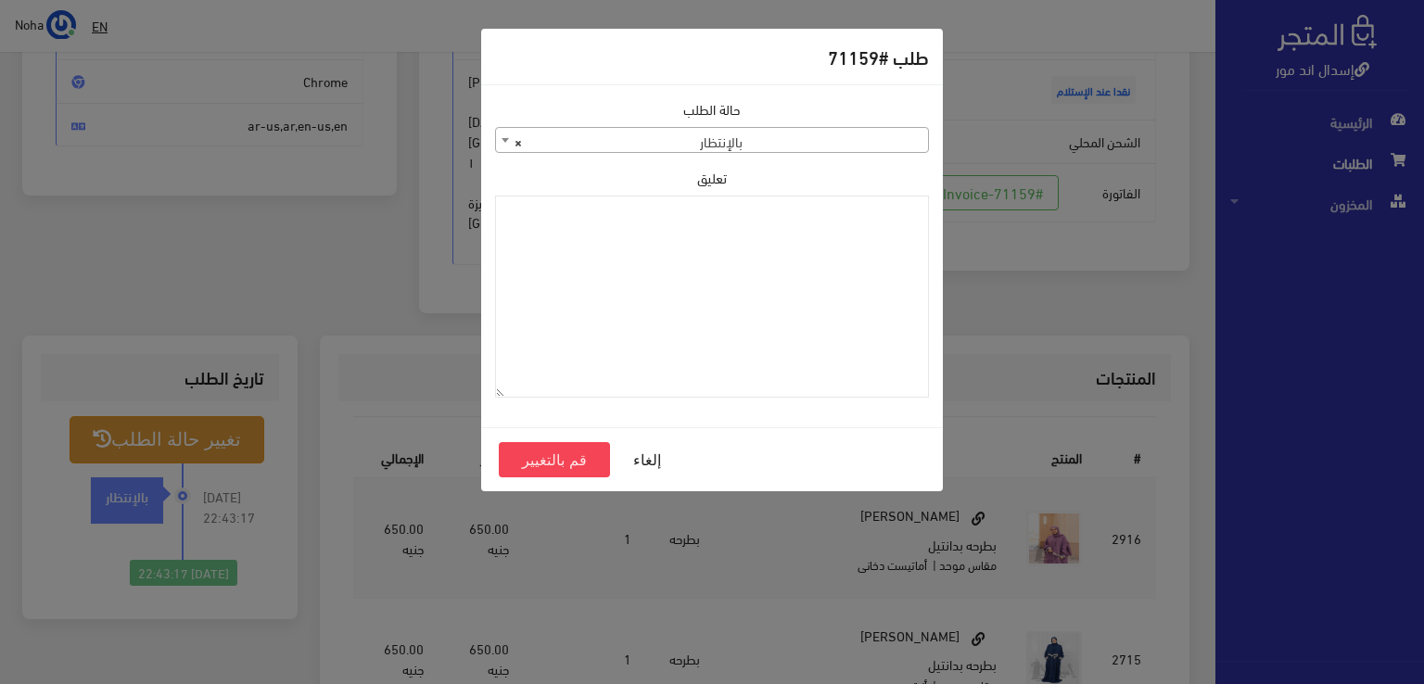
click at [507, 141] on b at bounding box center [505, 140] width 7 height 5
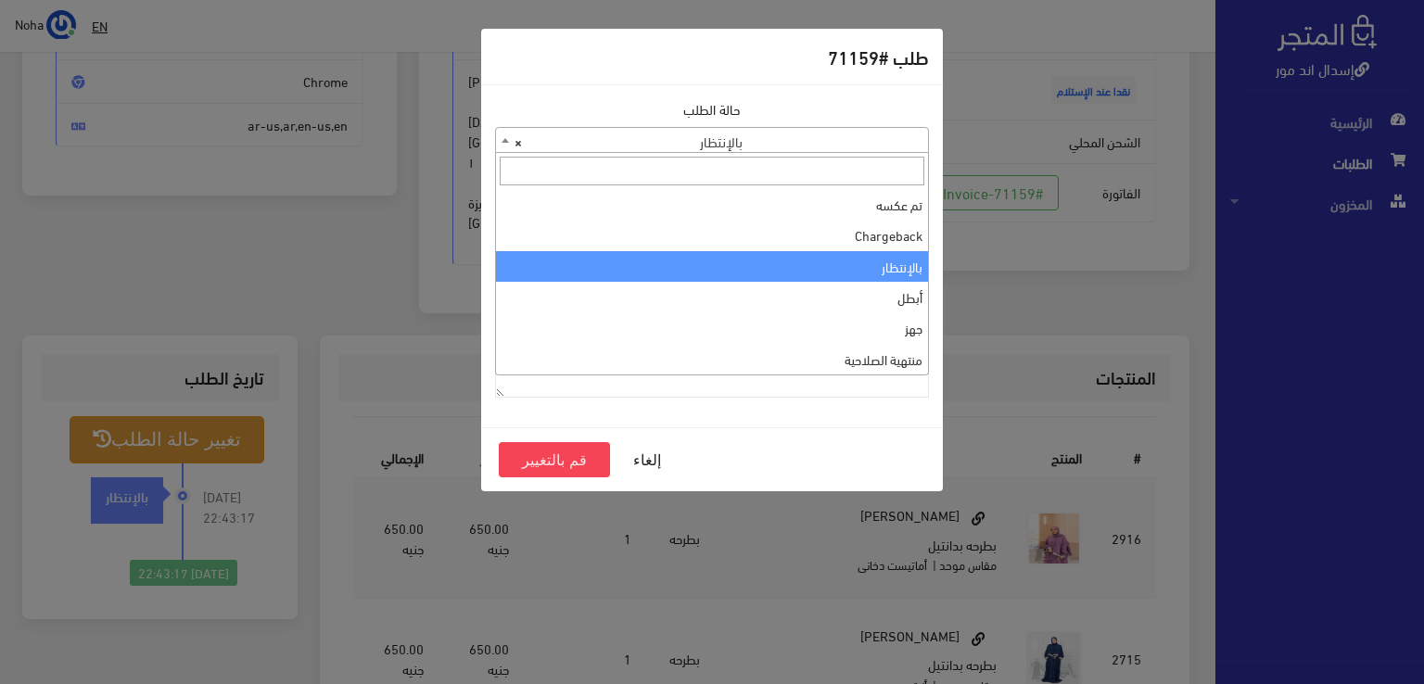
scroll to position [0, 0]
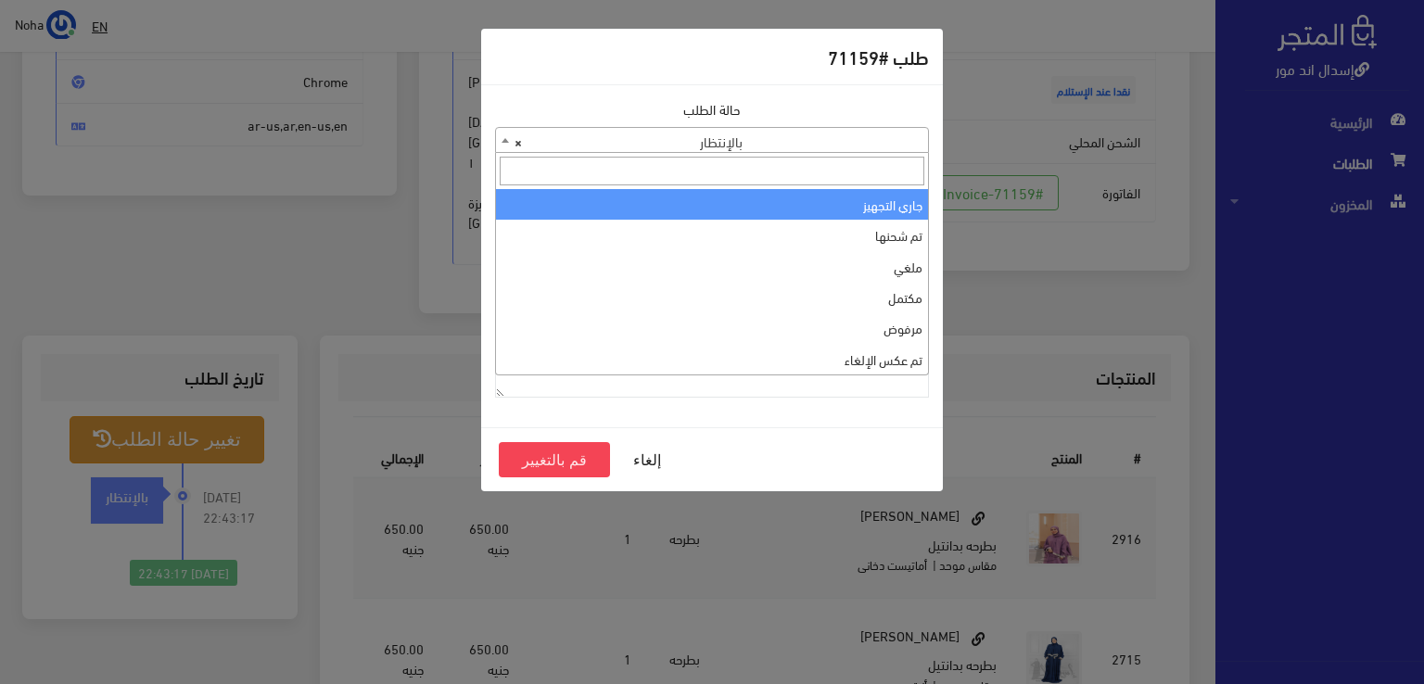
select select "1"
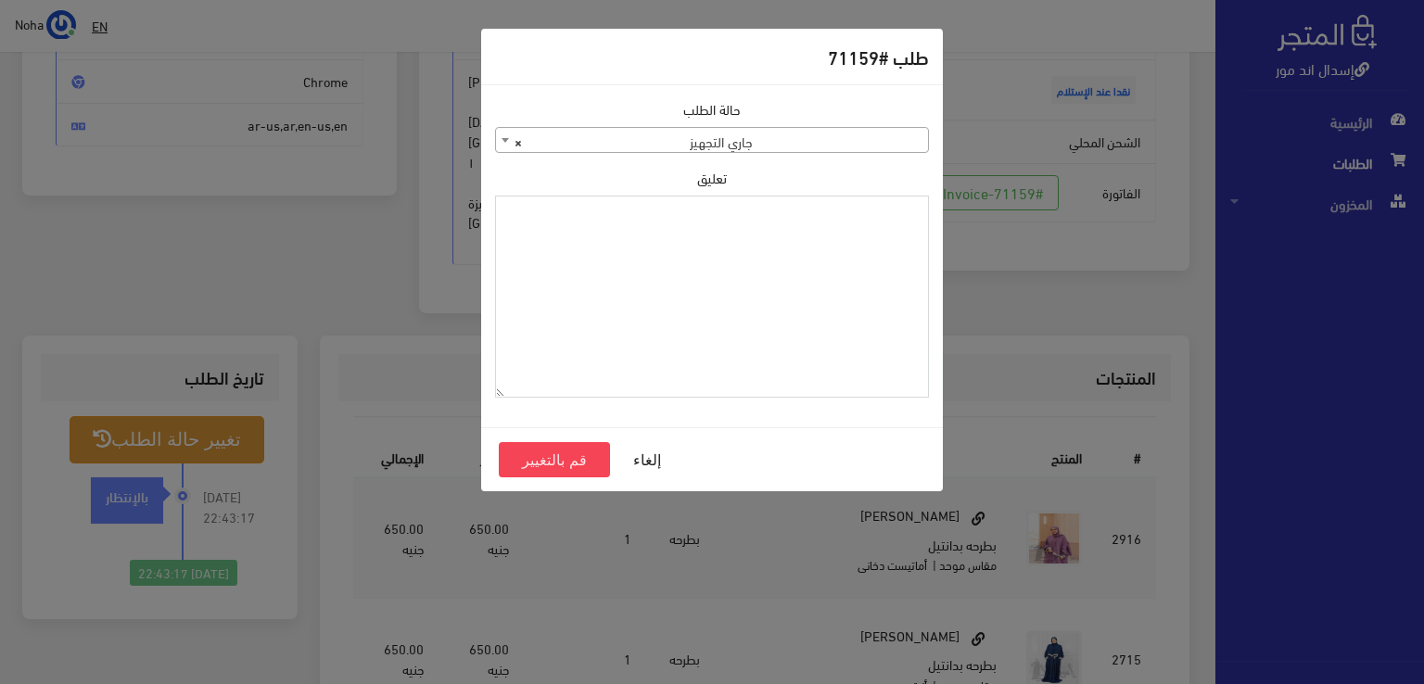
paste textarea "1134511"
type textarea "1134511"
click at [552, 451] on button "قم بالتغيير" at bounding box center [554, 459] width 111 height 35
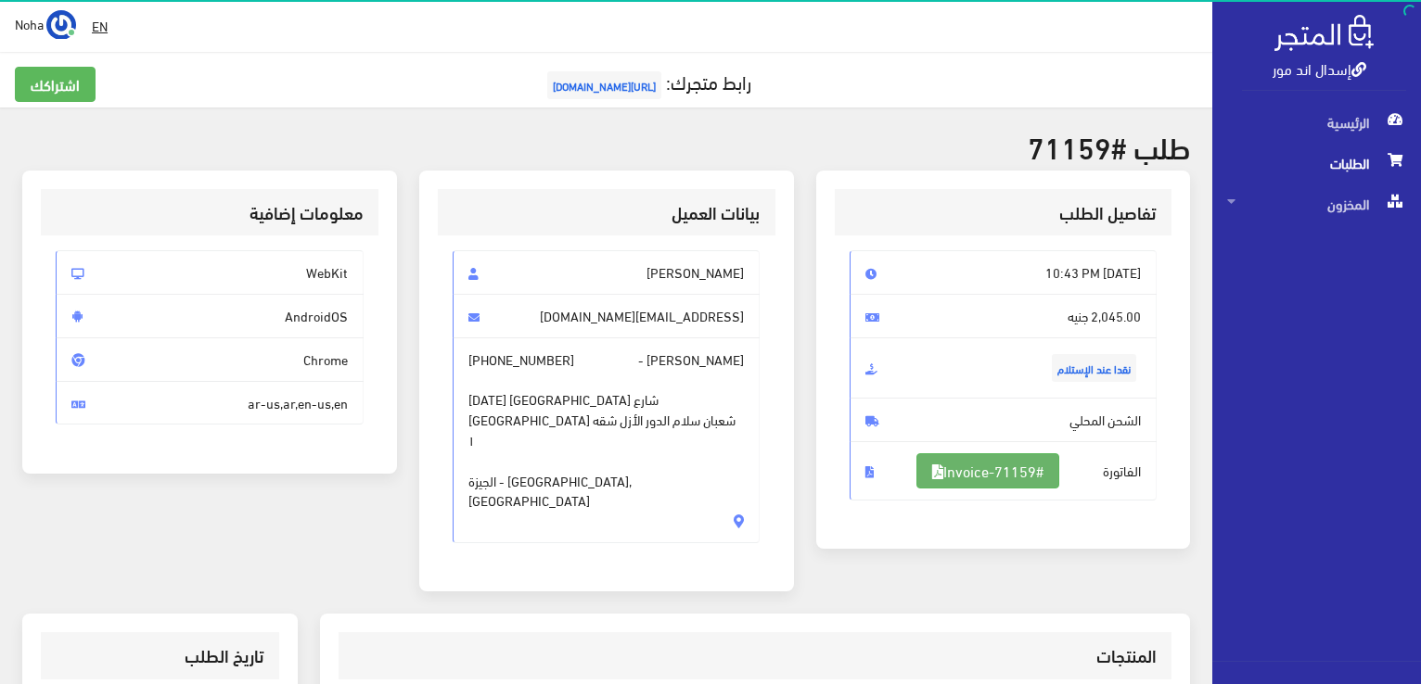
click at [1001, 476] on link "#Invoice-71159" at bounding box center [987, 470] width 143 height 35
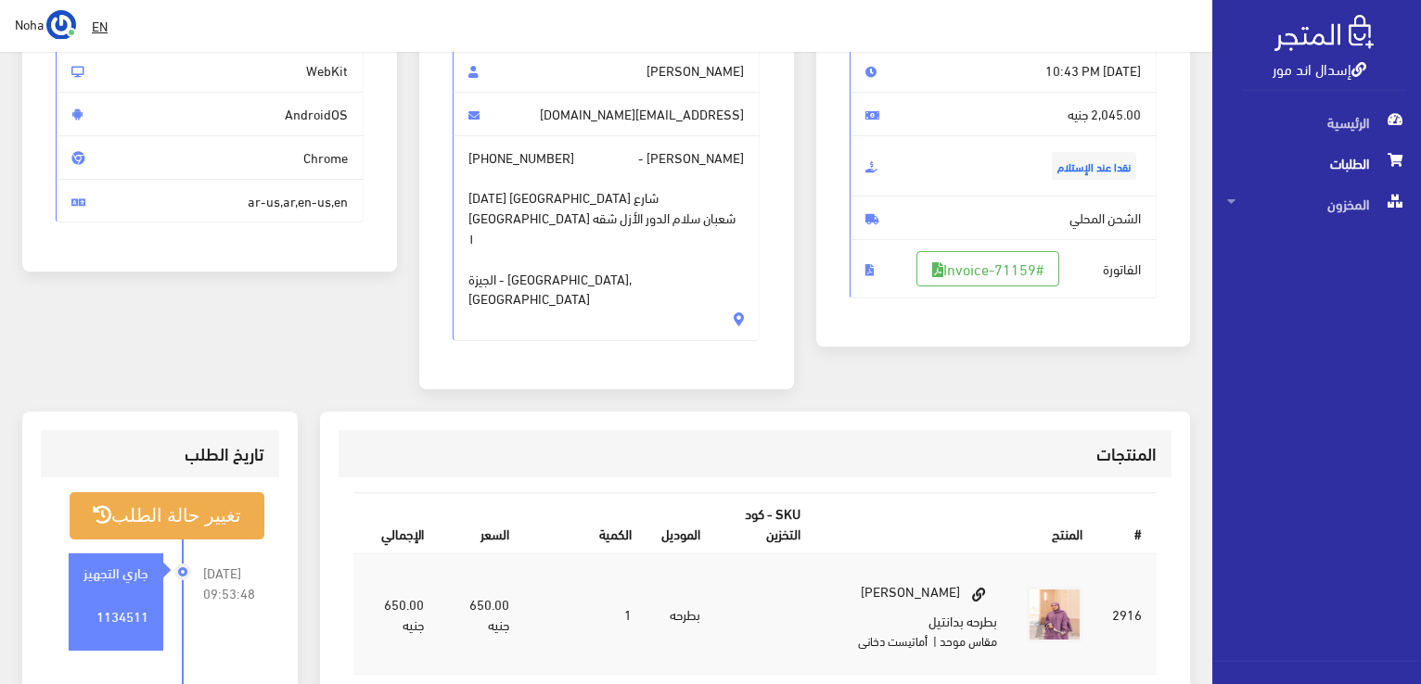
scroll to position [173, 0]
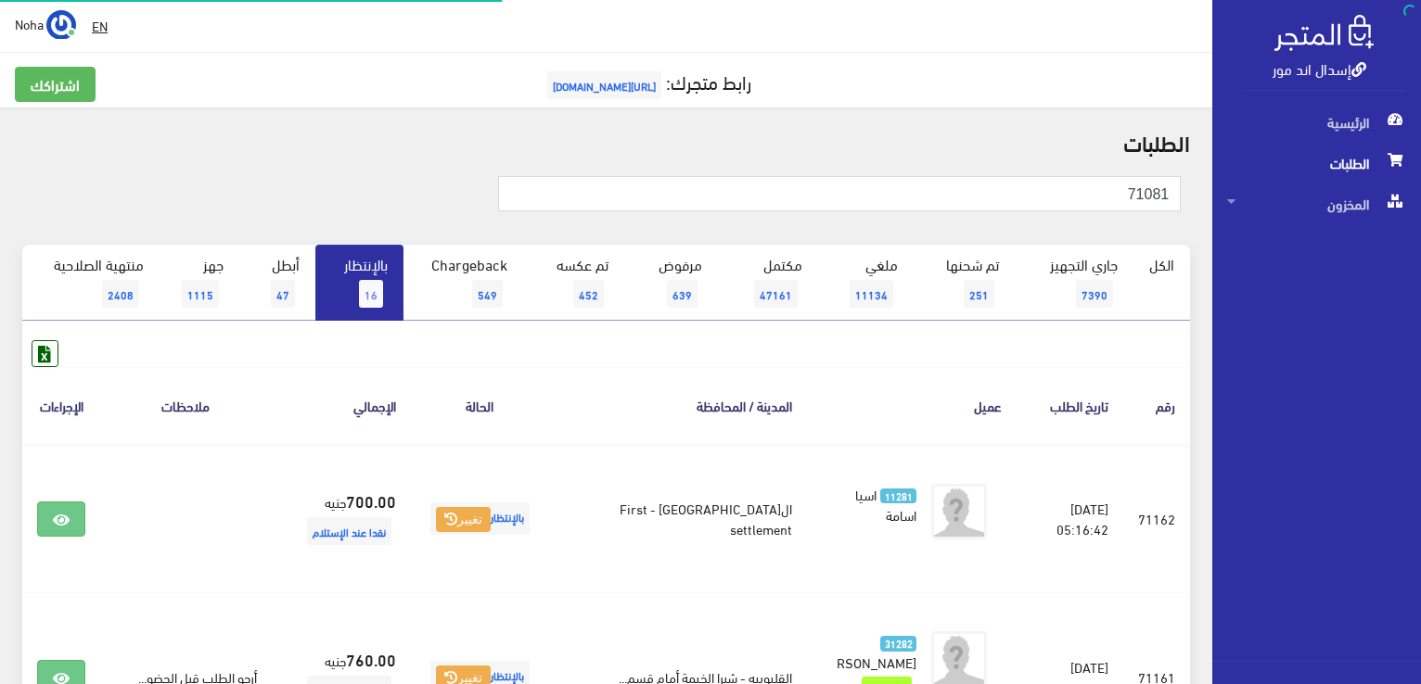
scroll to position [663, 0]
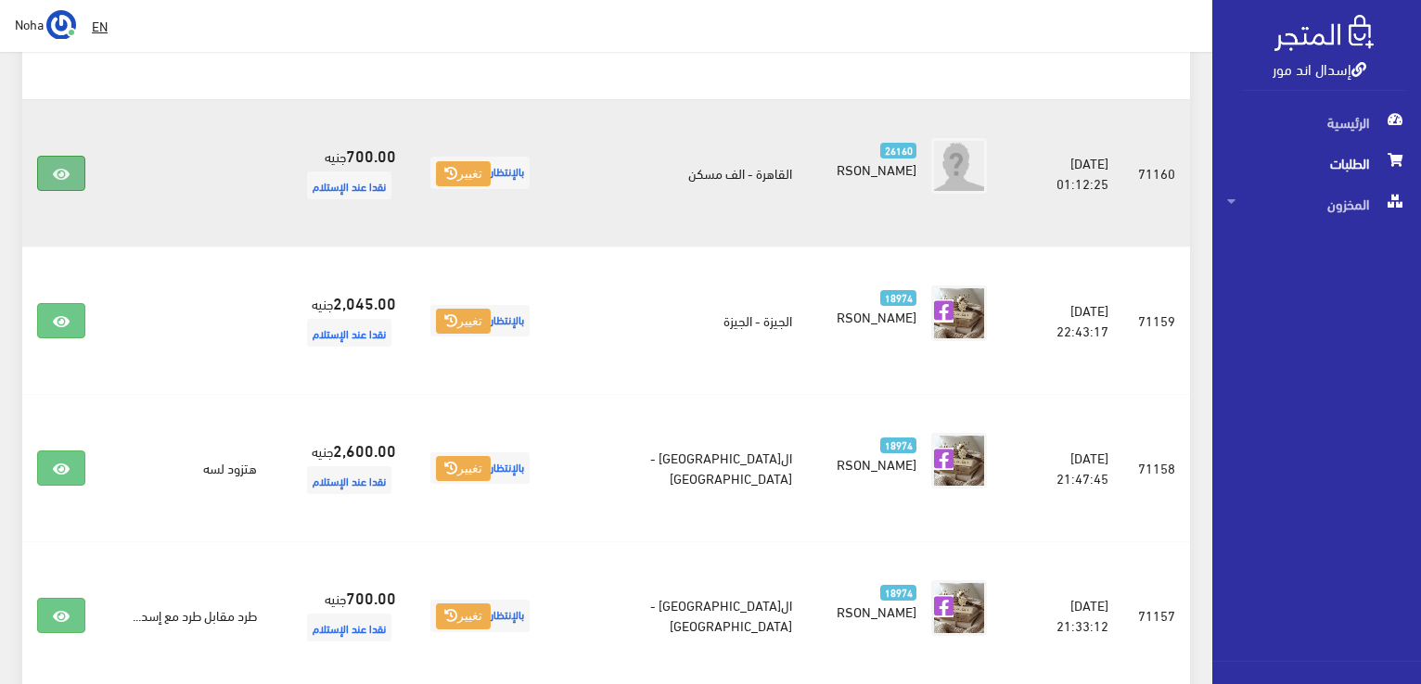
click at [55, 173] on icon at bounding box center [61, 174] width 17 height 15
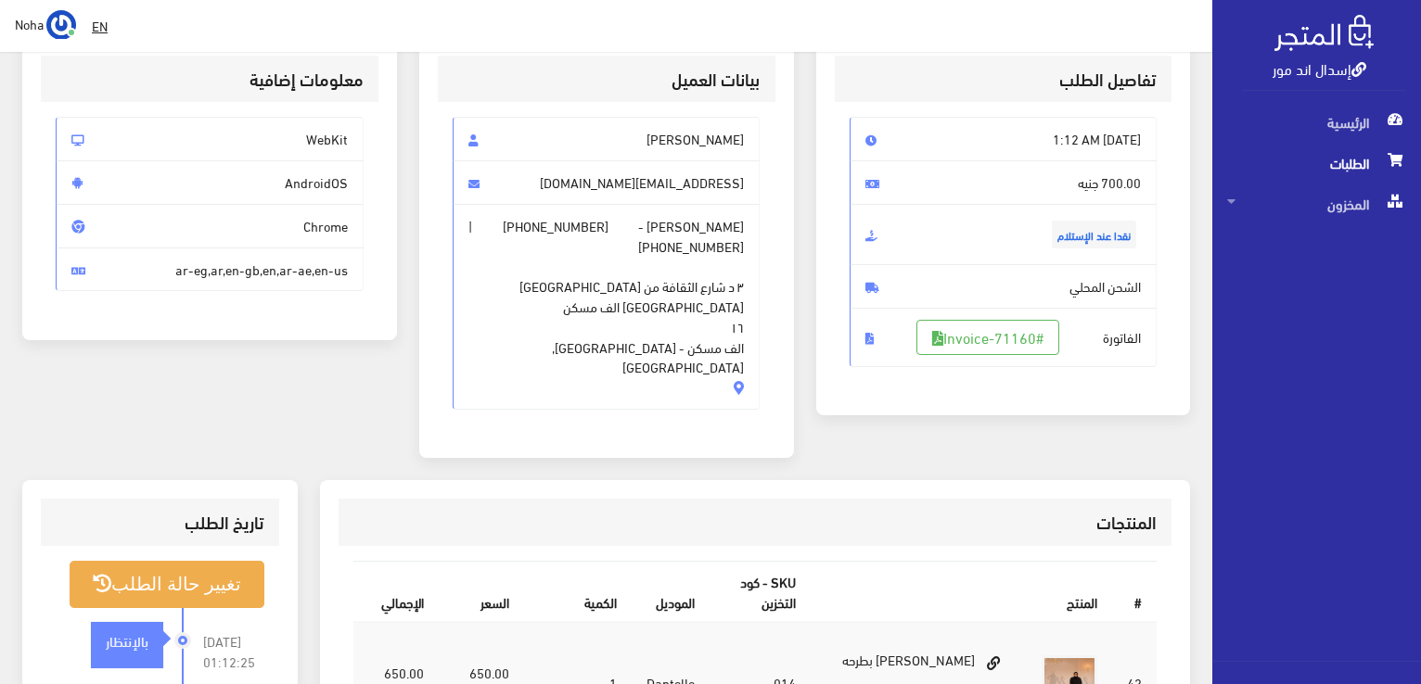
scroll to position [93, 0]
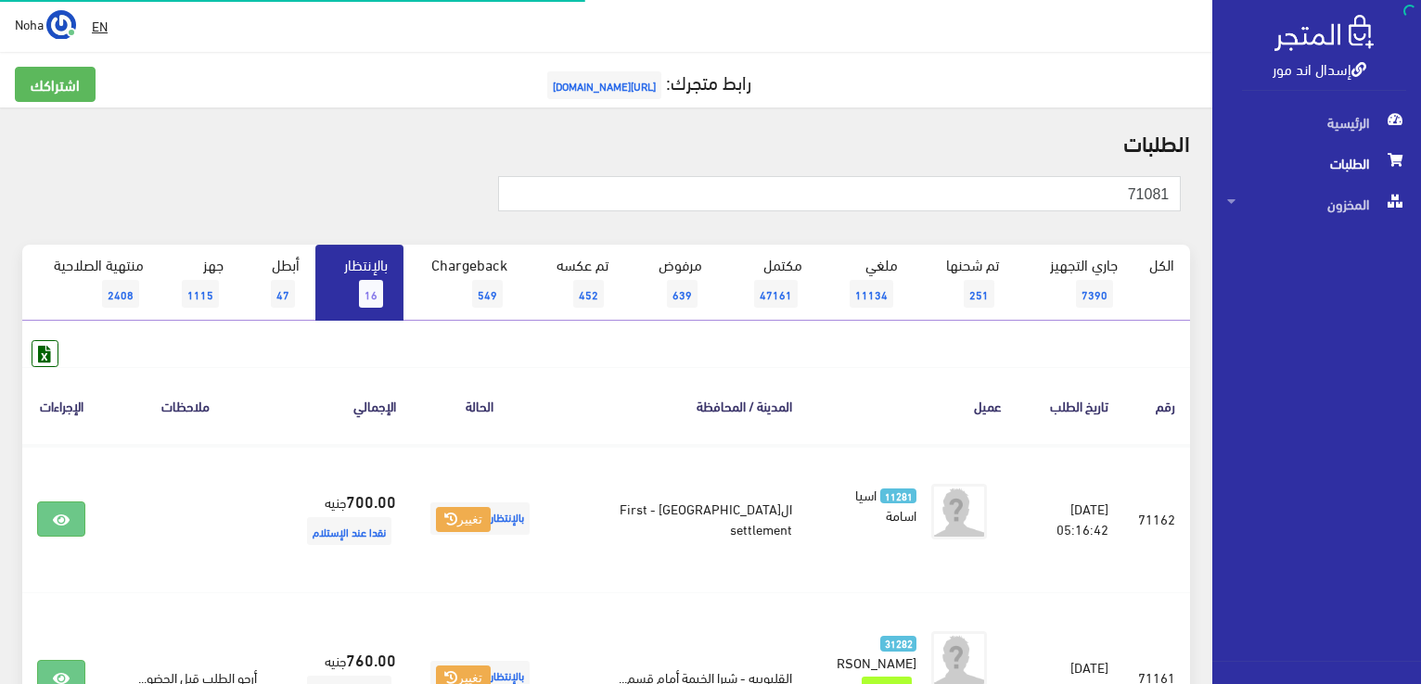
scroll to position [663, 0]
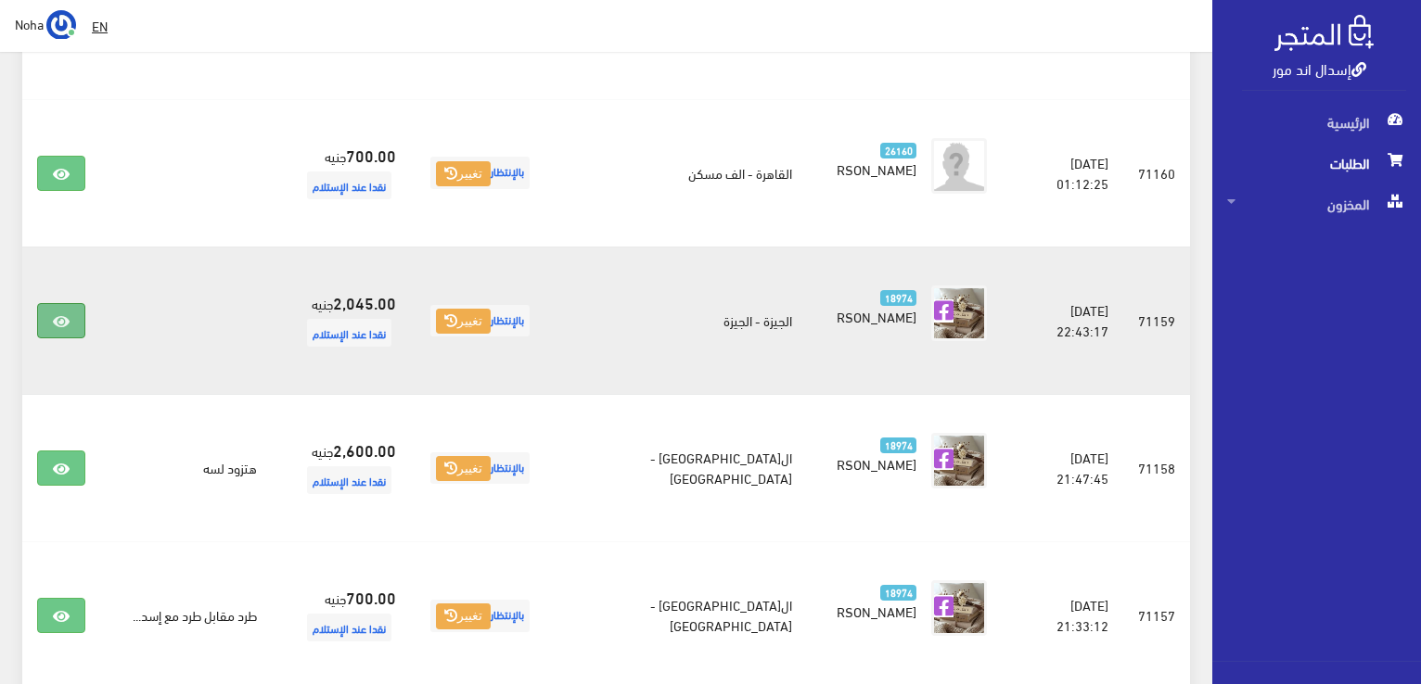
click at [57, 318] on icon at bounding box center [61, 321] width 17 height 15
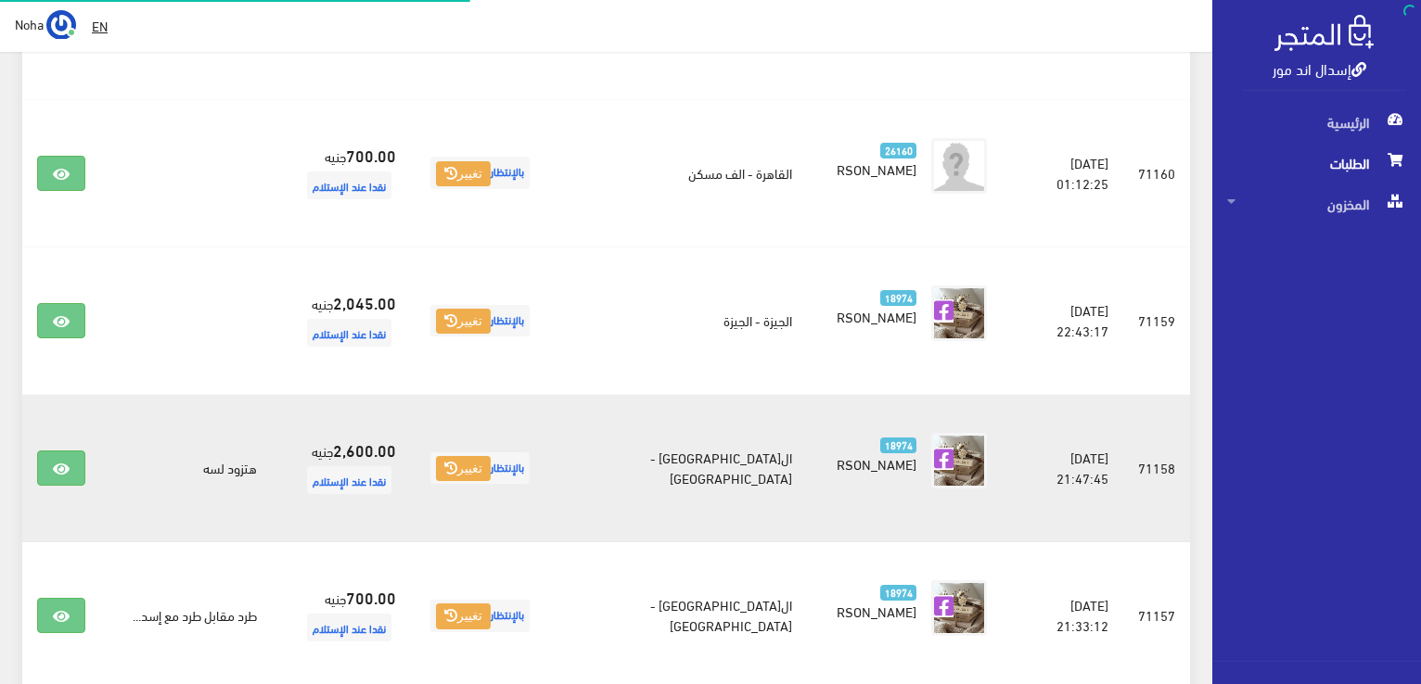
scroll to position [663, 0]
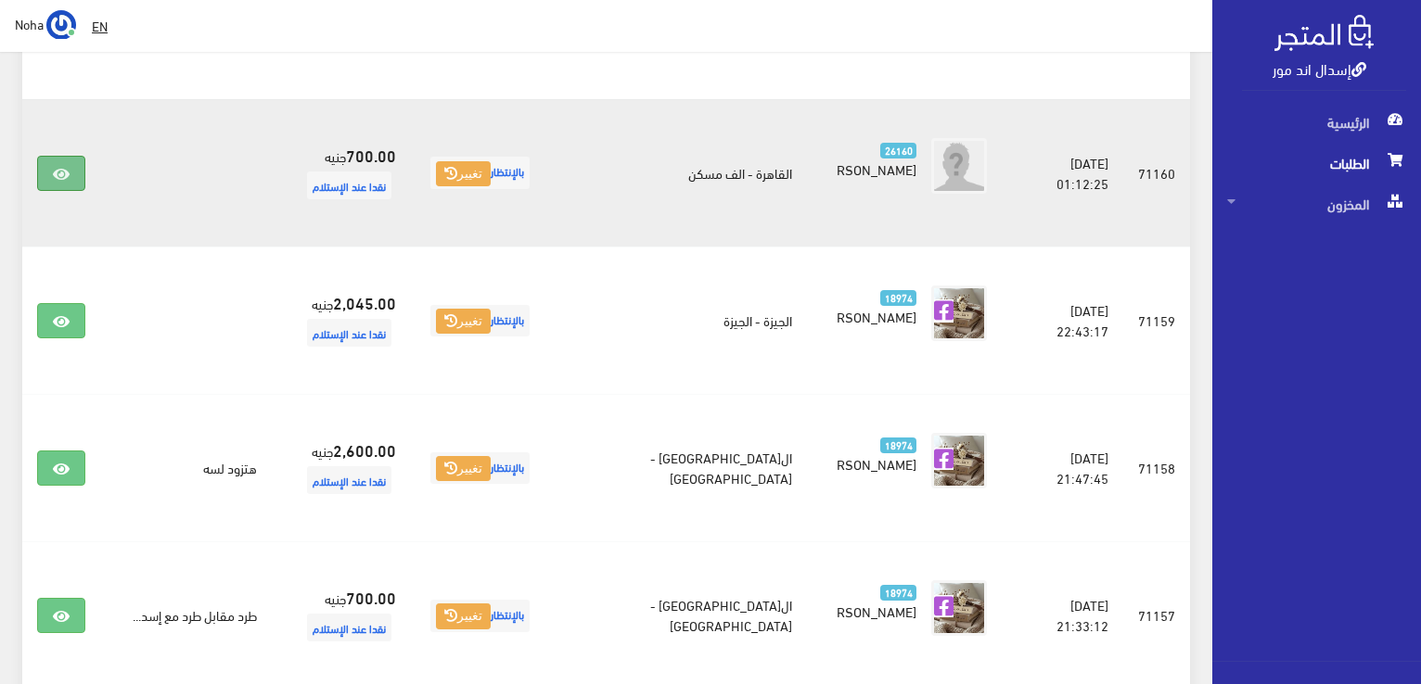
click at [60, 172] on icon at bounding box center [61, 174] width 17 height 15
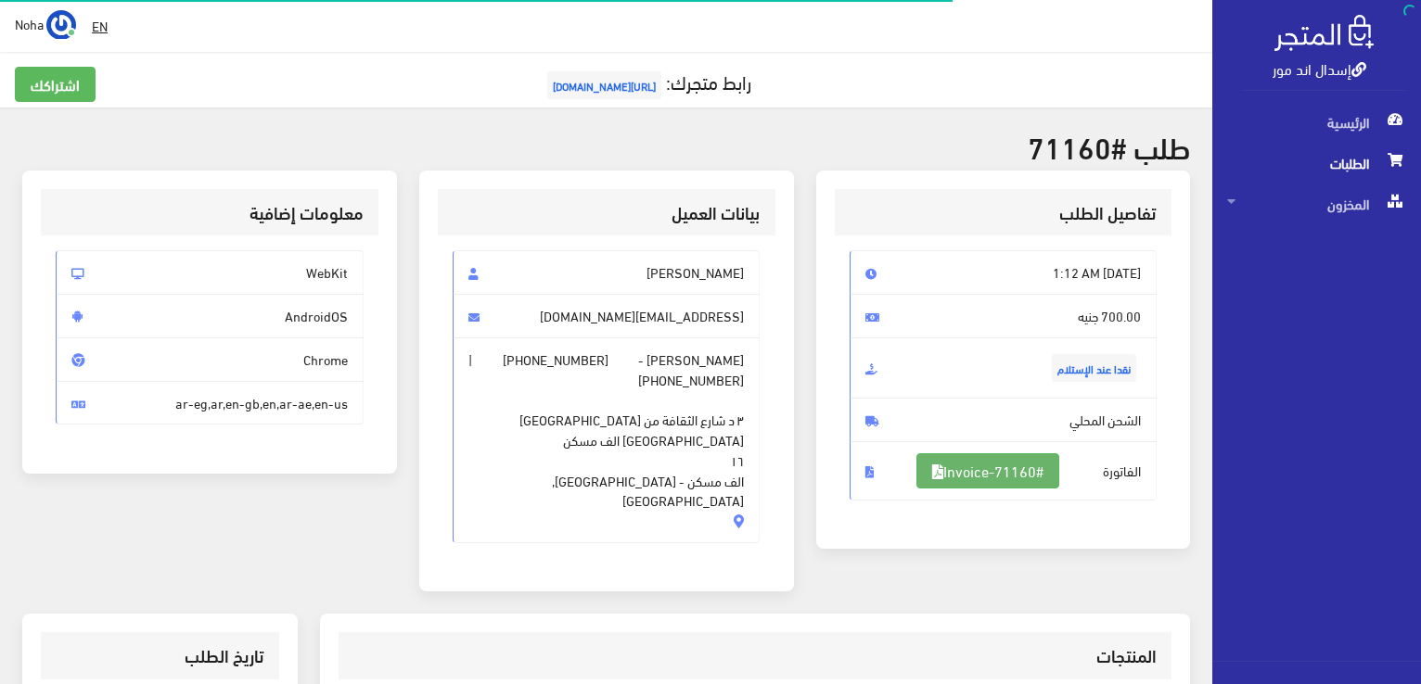
click at [1041, 470] on link "#Invoice-71160" at bounding box center [987, 470] width 143 height 35
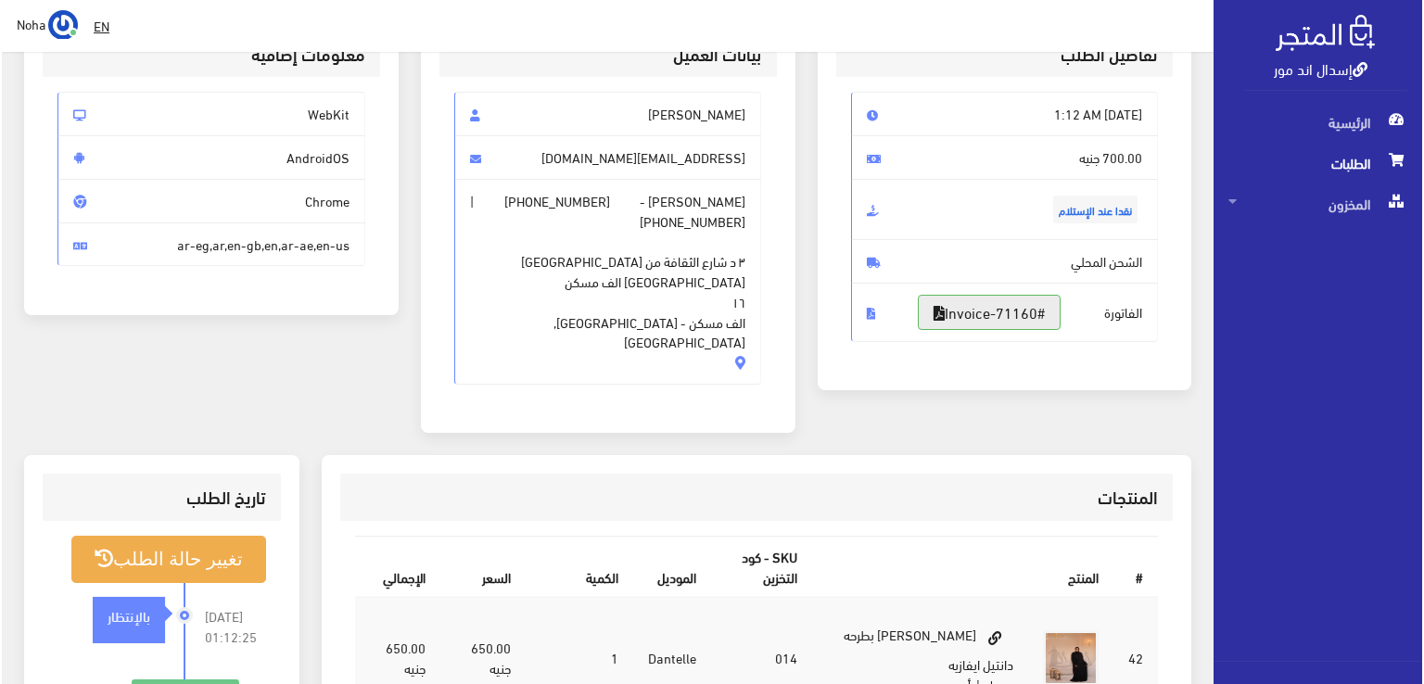
scroll to position [278, 0]
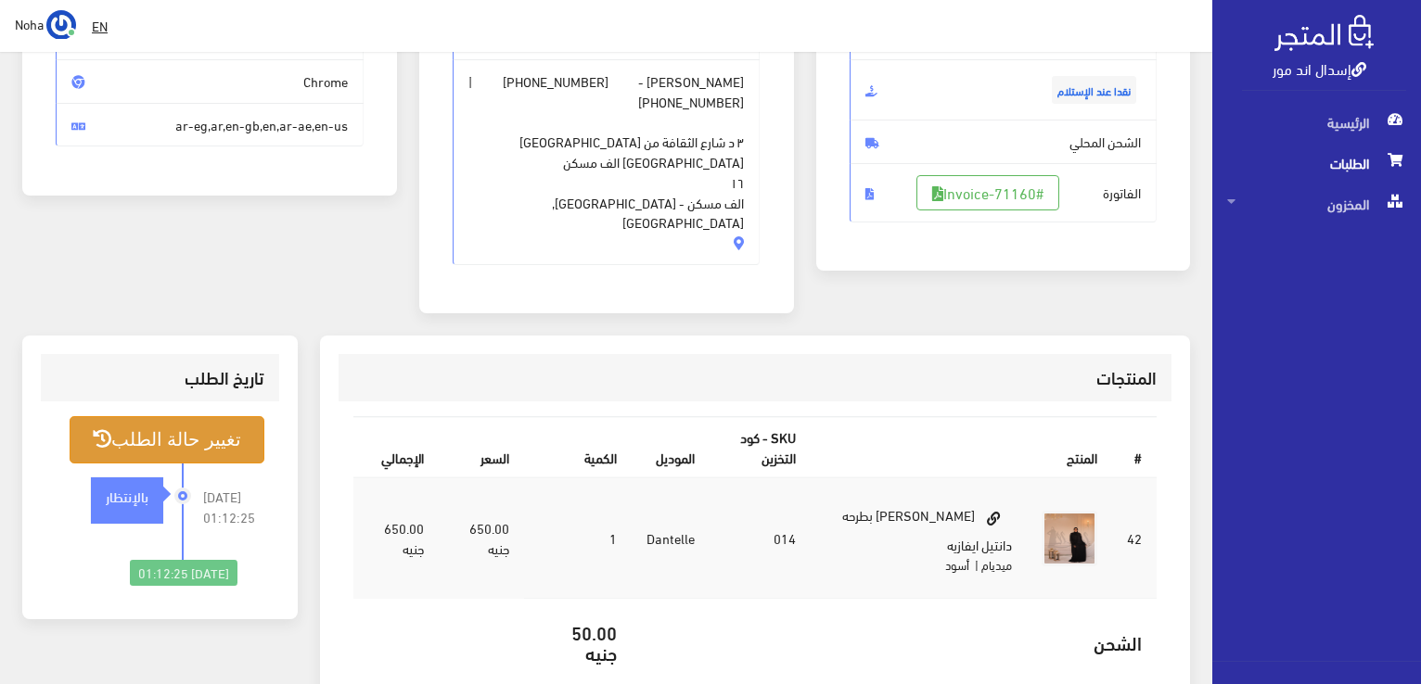
click at [200, 416] on button "تغيير حالة الطلب" at bounding box center [167, 439] width 195 height 47
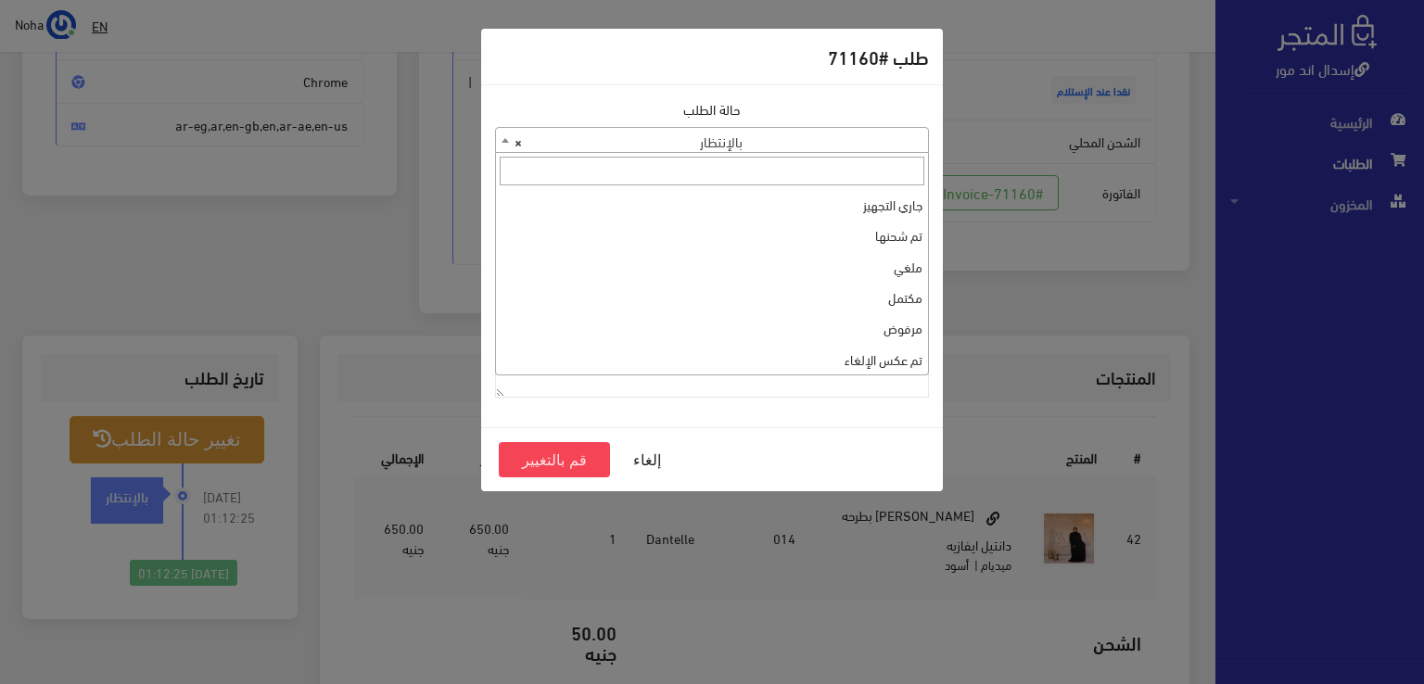
click at [504, 138] on b at bounding box center [505, 140] width 7 height 5
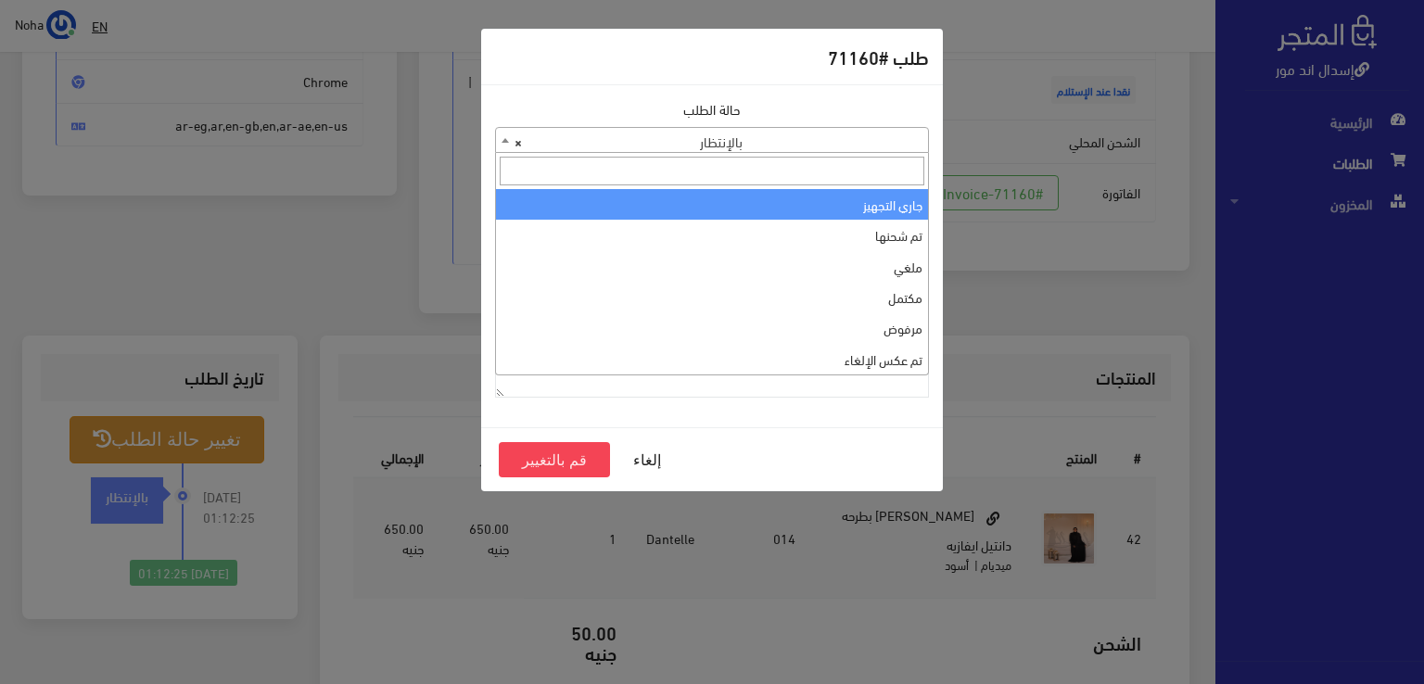
select select "1"
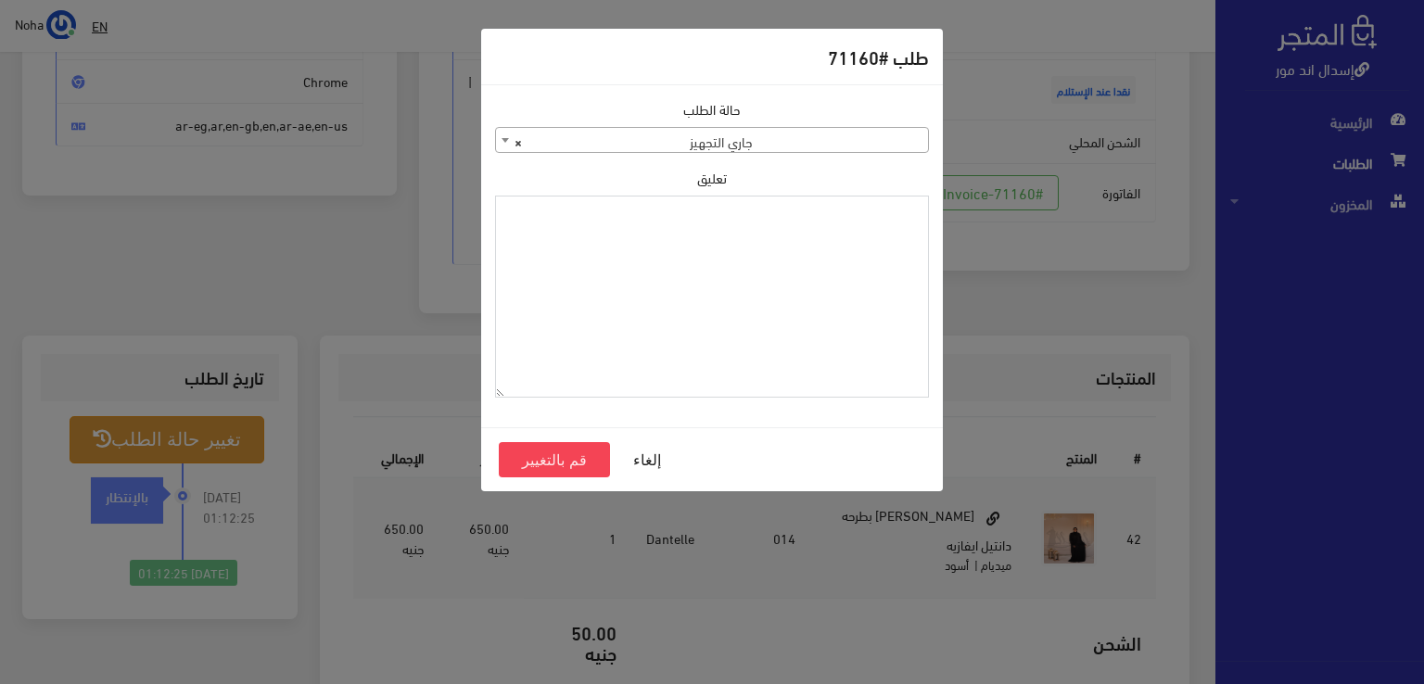
paste textarea "1134511"
type textarea "1134511"
click at [568, 458] on button "قم بالتغيير" at bounding box center [554, 459] width 111 height 35
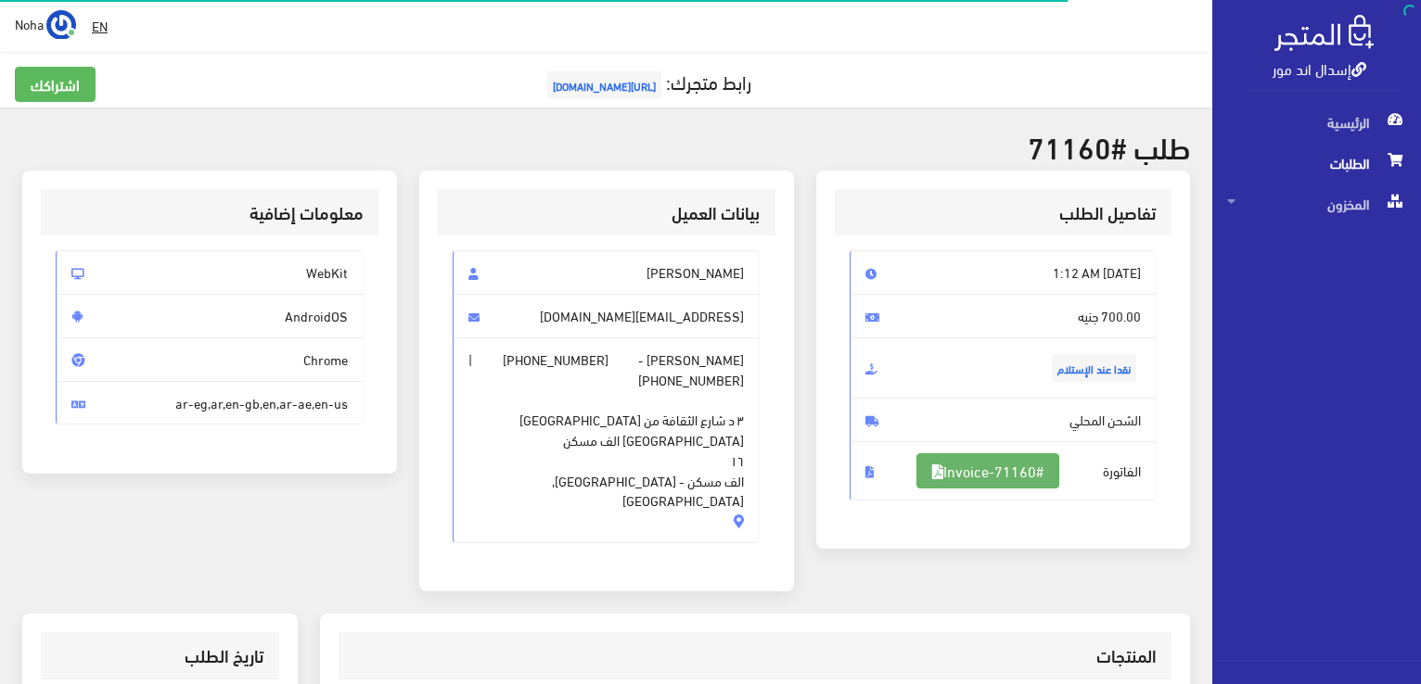
click at [1009, 466] on link "#Invoice-71160" at bounding box center [987, 470] width 143 height 35
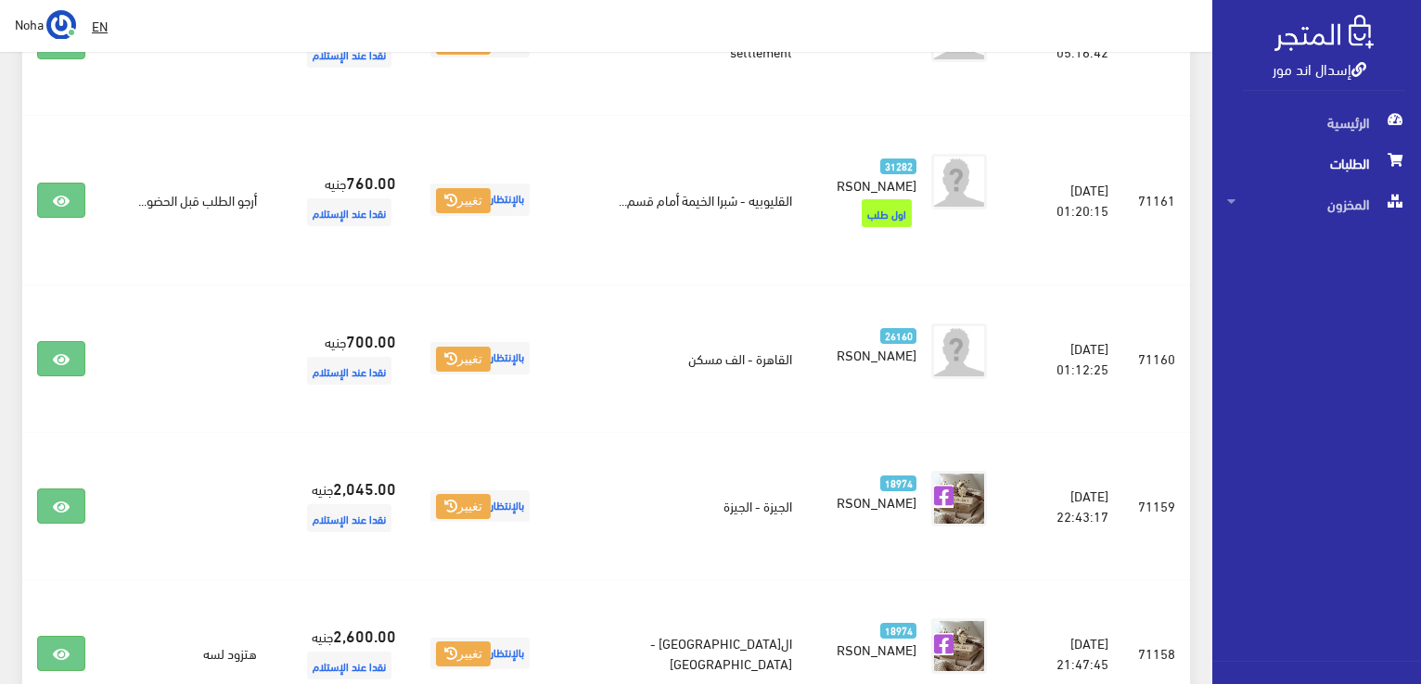
scroll to position [292, 0]
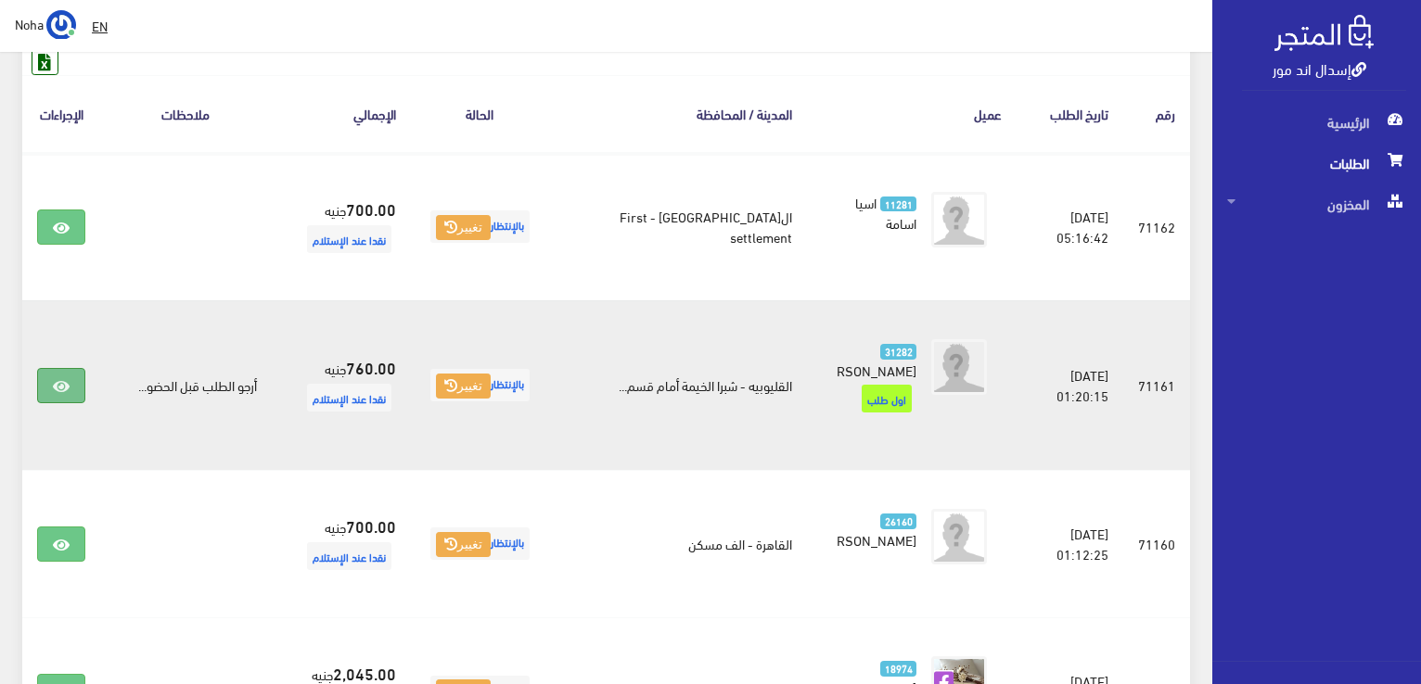
click at [67, 379] on icon at bounding box center [61, 386] width 17 height 15
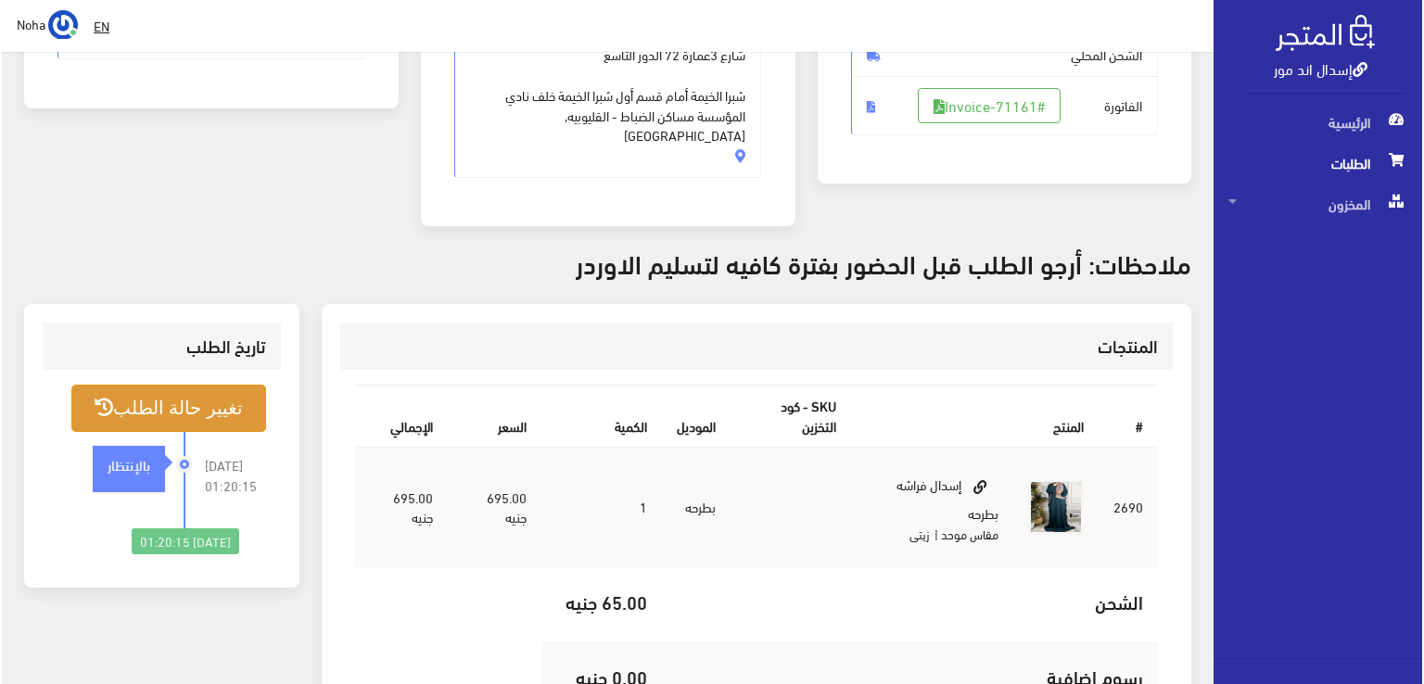
scroll to position [371, 0]
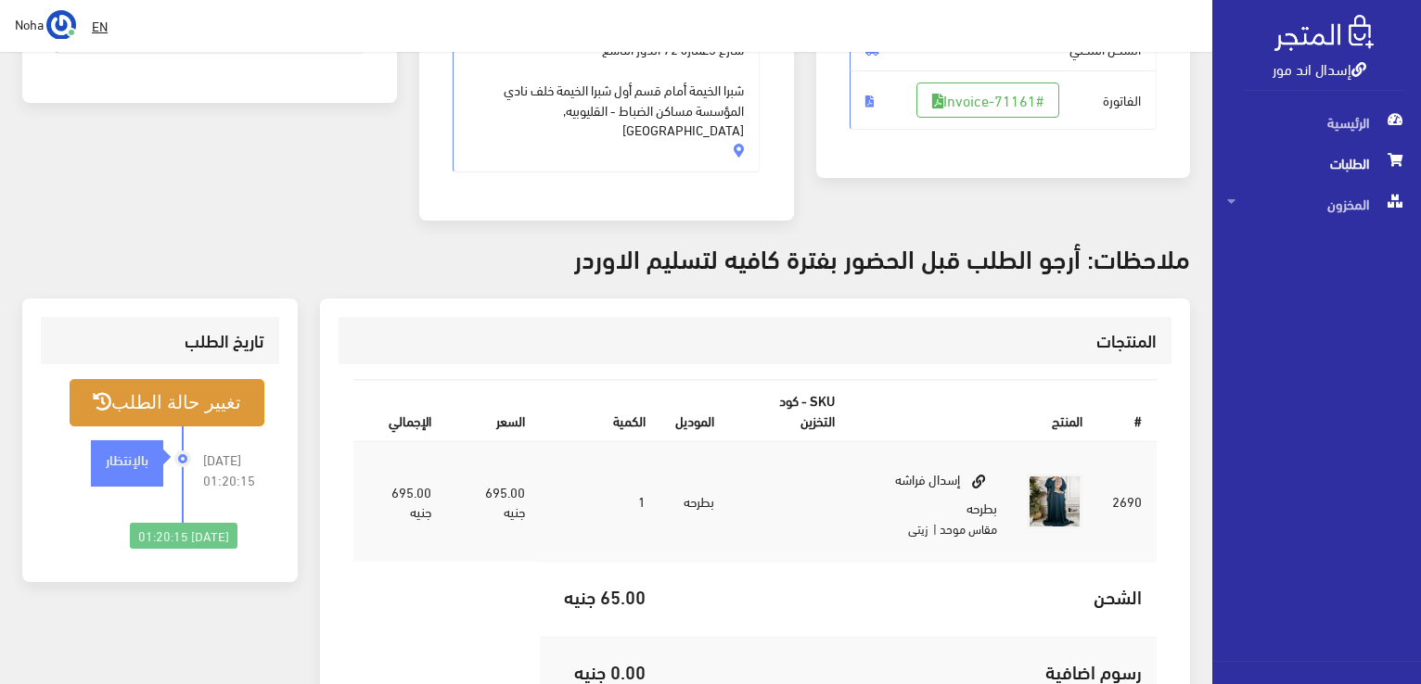
click at [167, 379] on button "تغيير حالة الطلب" at bounding box center [167, 402] width 195 height 47
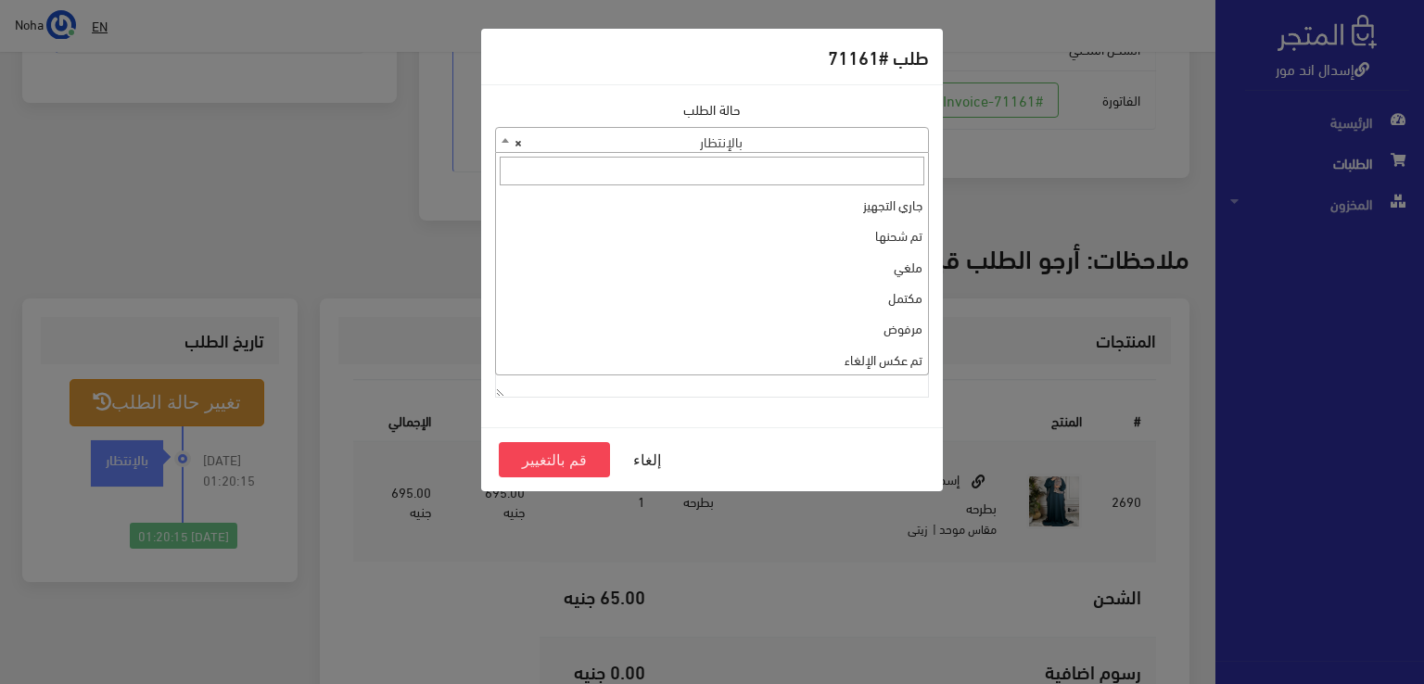
click at [504, 139] on b at bounding box center [505, 140] width 7 height 5
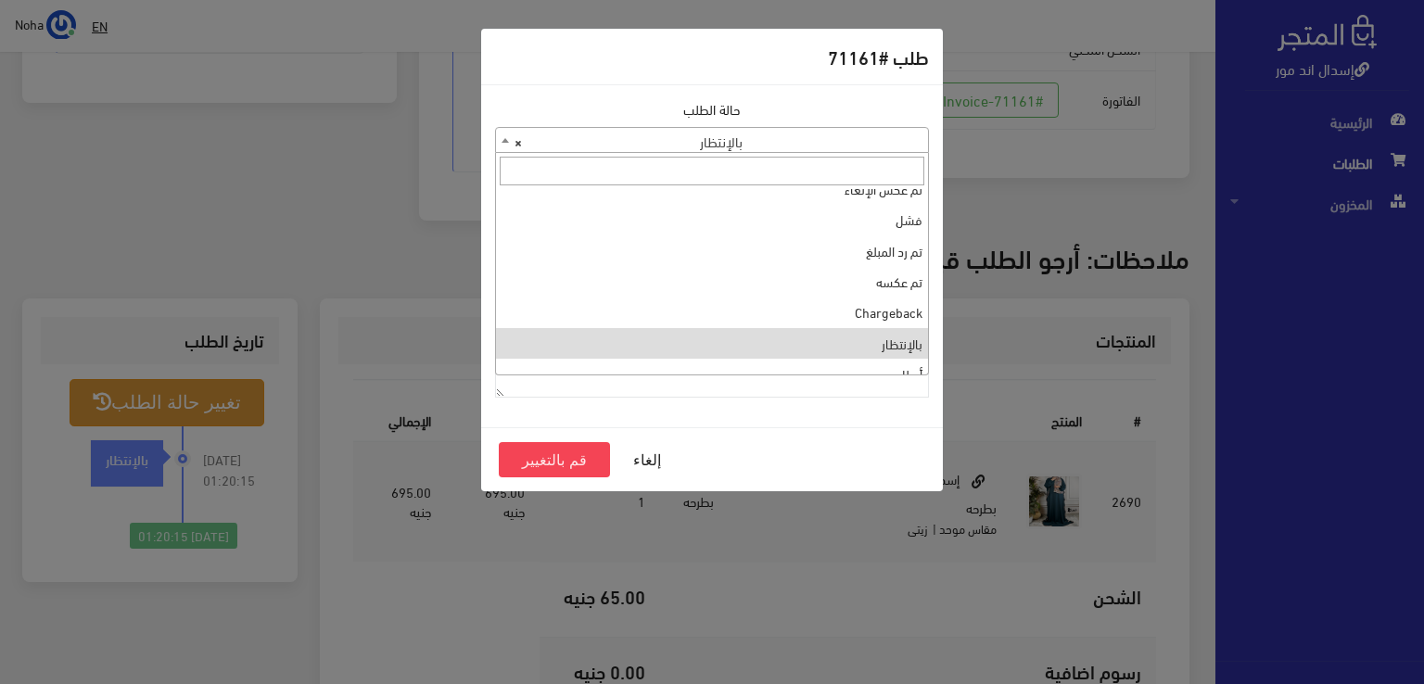
scroll to position [0, 0]
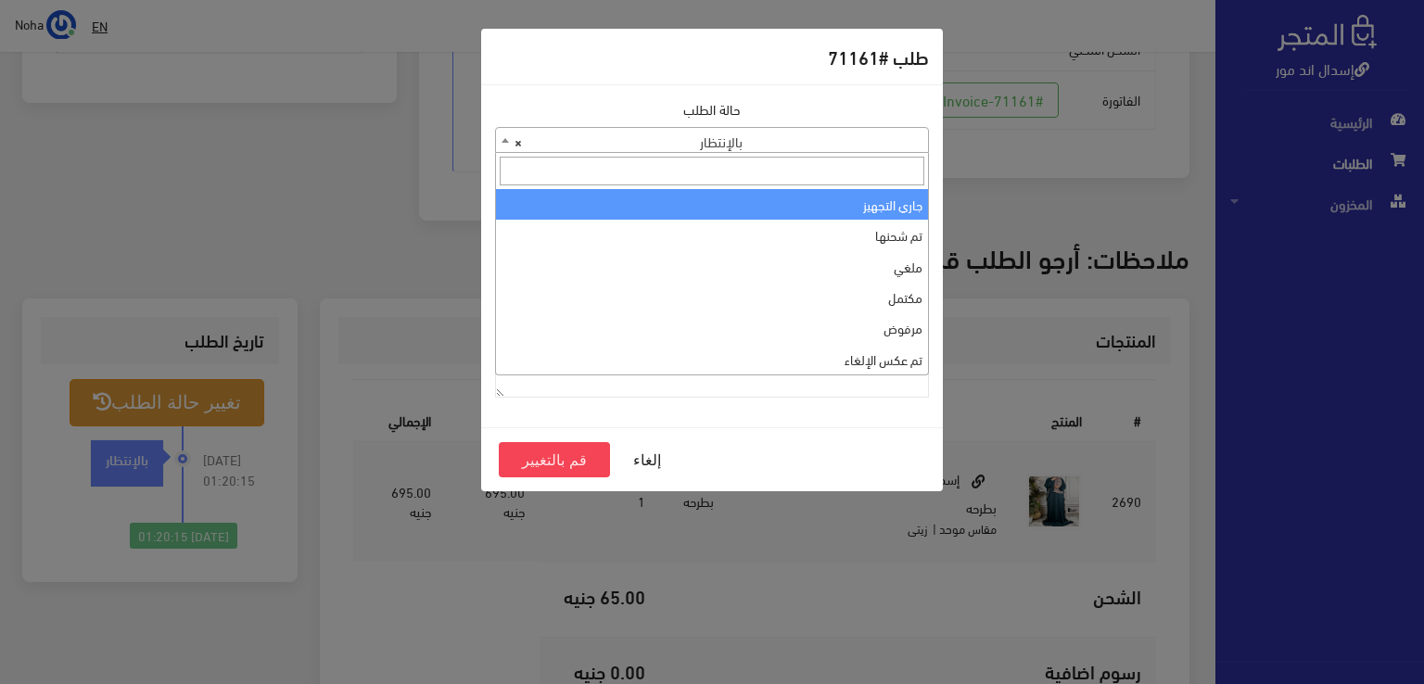
select select "1"
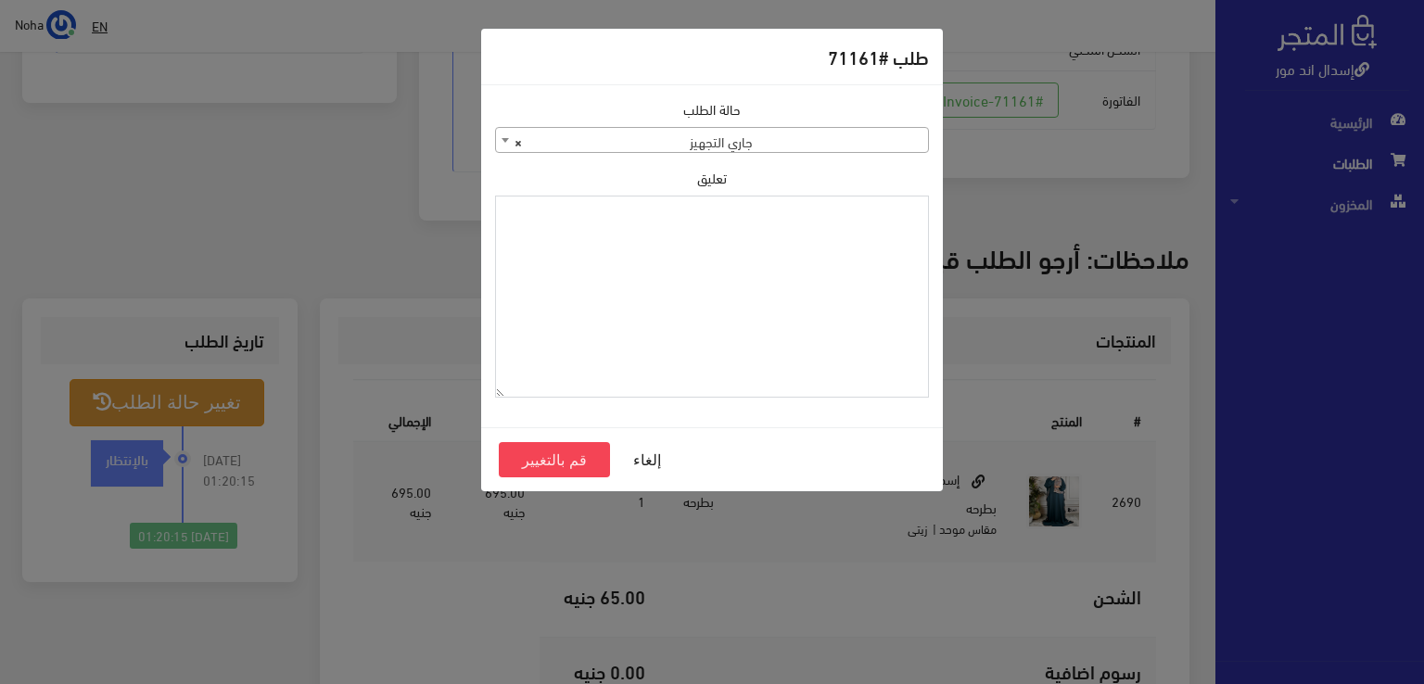
paste textarea "1134511"
type textarea "1134511"
click at [568, 454] on button "قم بالتغيير" at bounding box center [554, 459] width 111 height 35
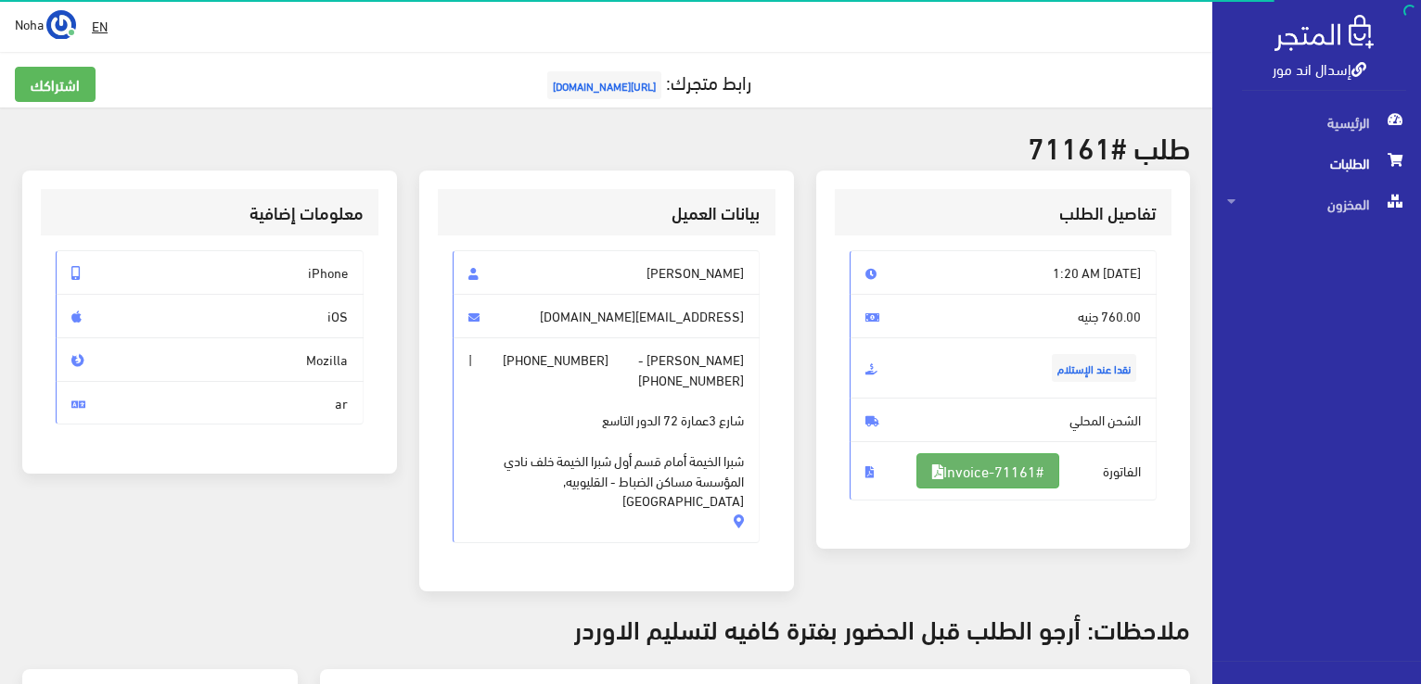
click at [1002, 478] on link "#Invoice-71161" at bounding box center [987, 470] width 143 height 35
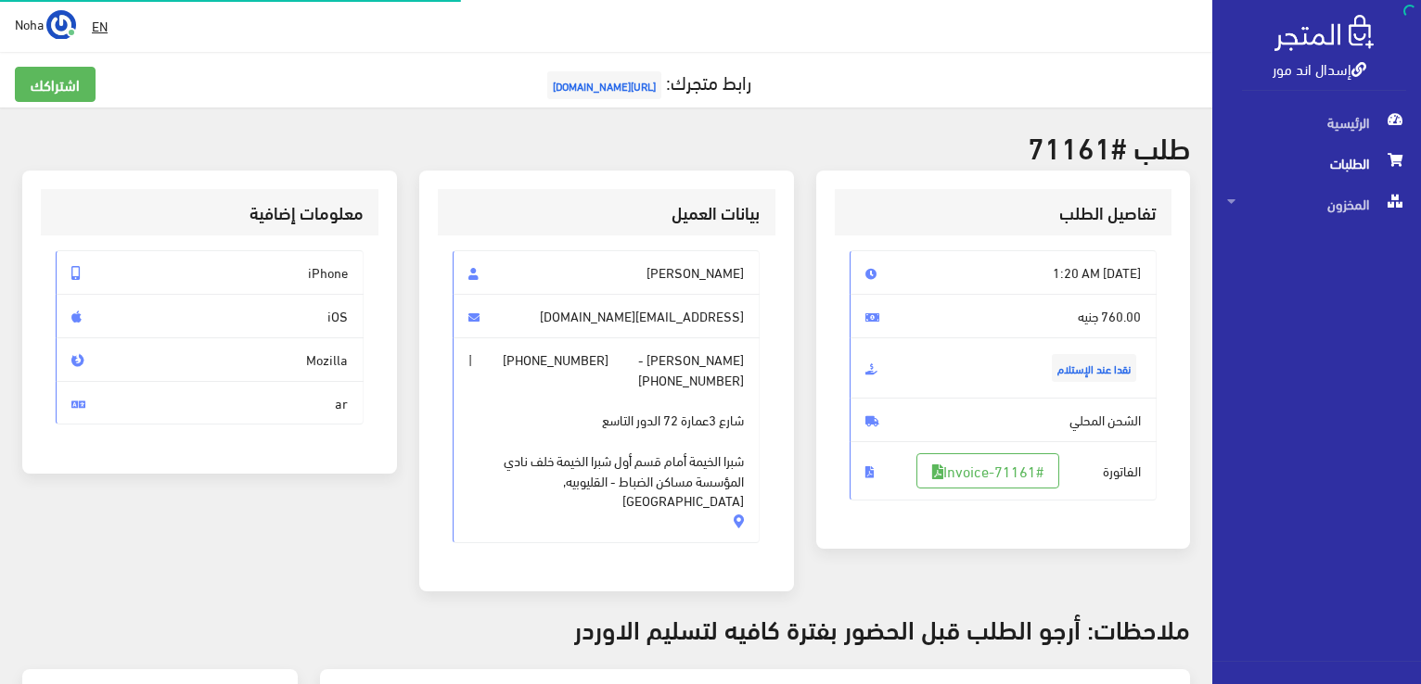
scroll to position [364, 0]
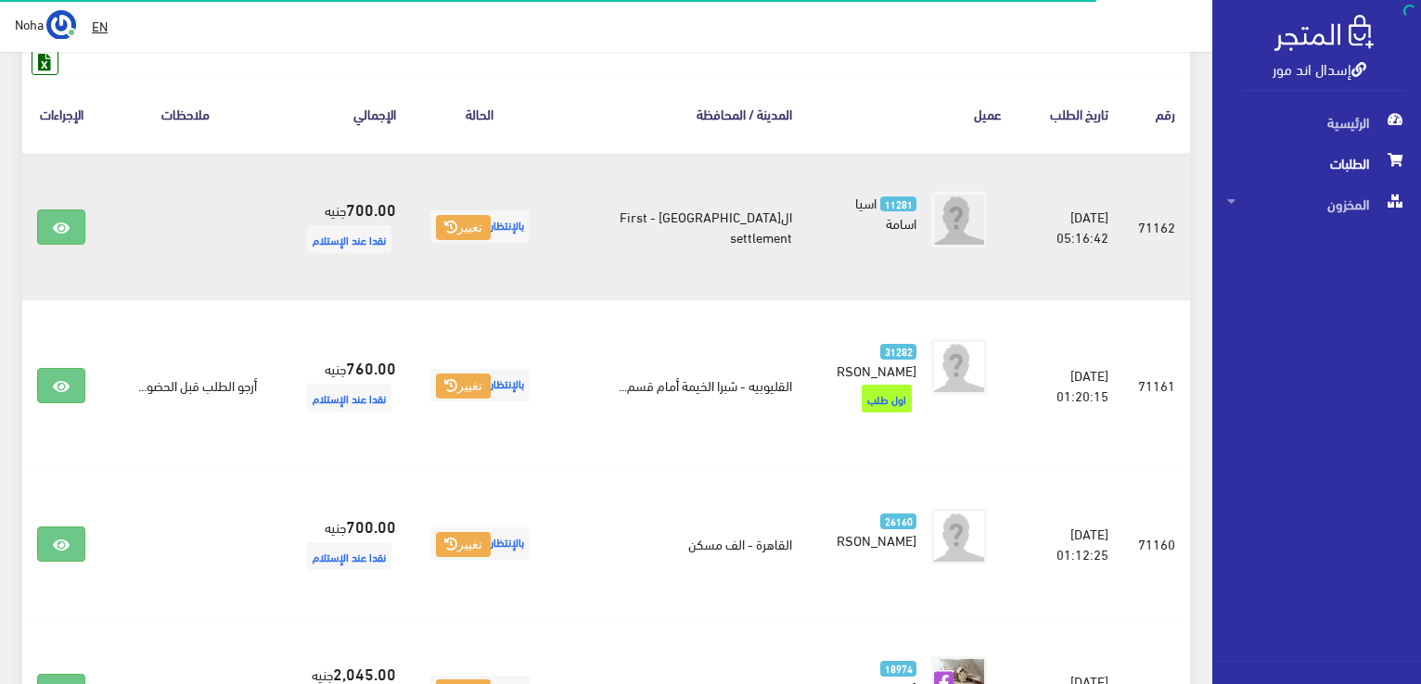
scroll to position [292, 0]
click at [48, 220] on link at bounding box center [61, 227] width 48 height 35
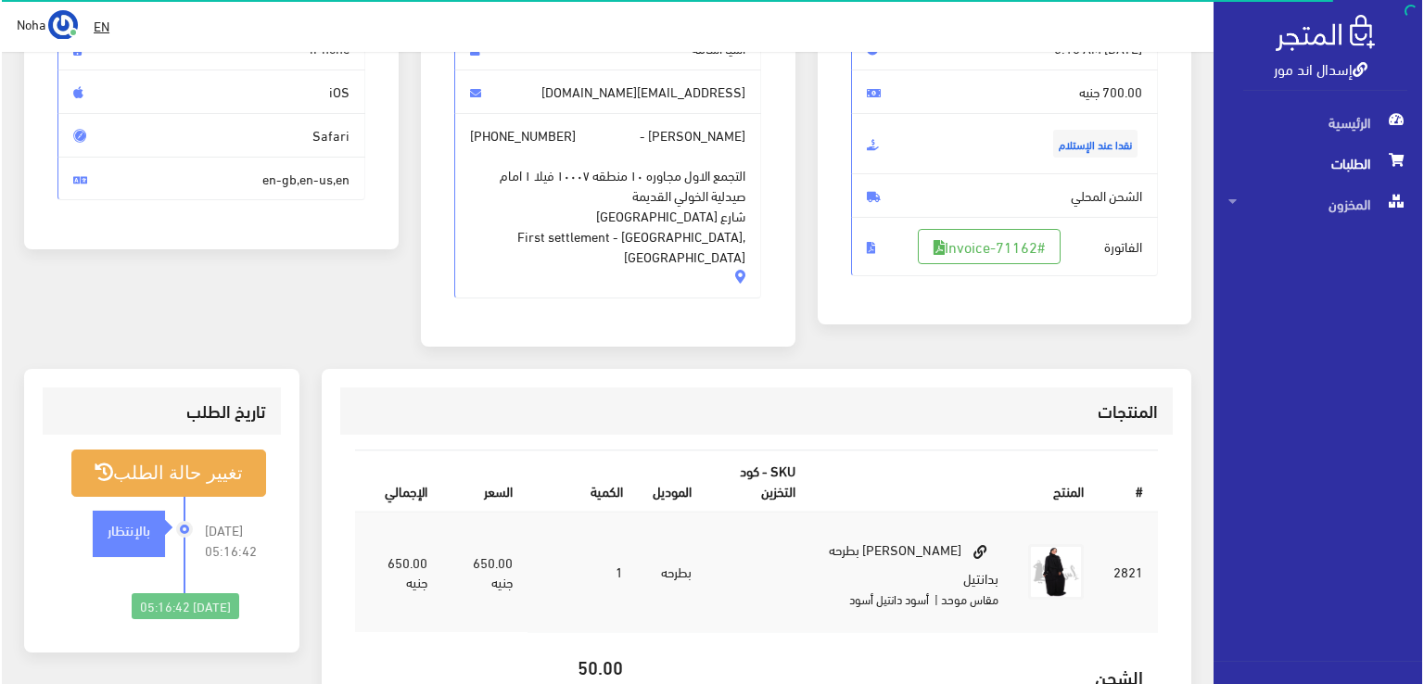
scroll to position [278, 0]
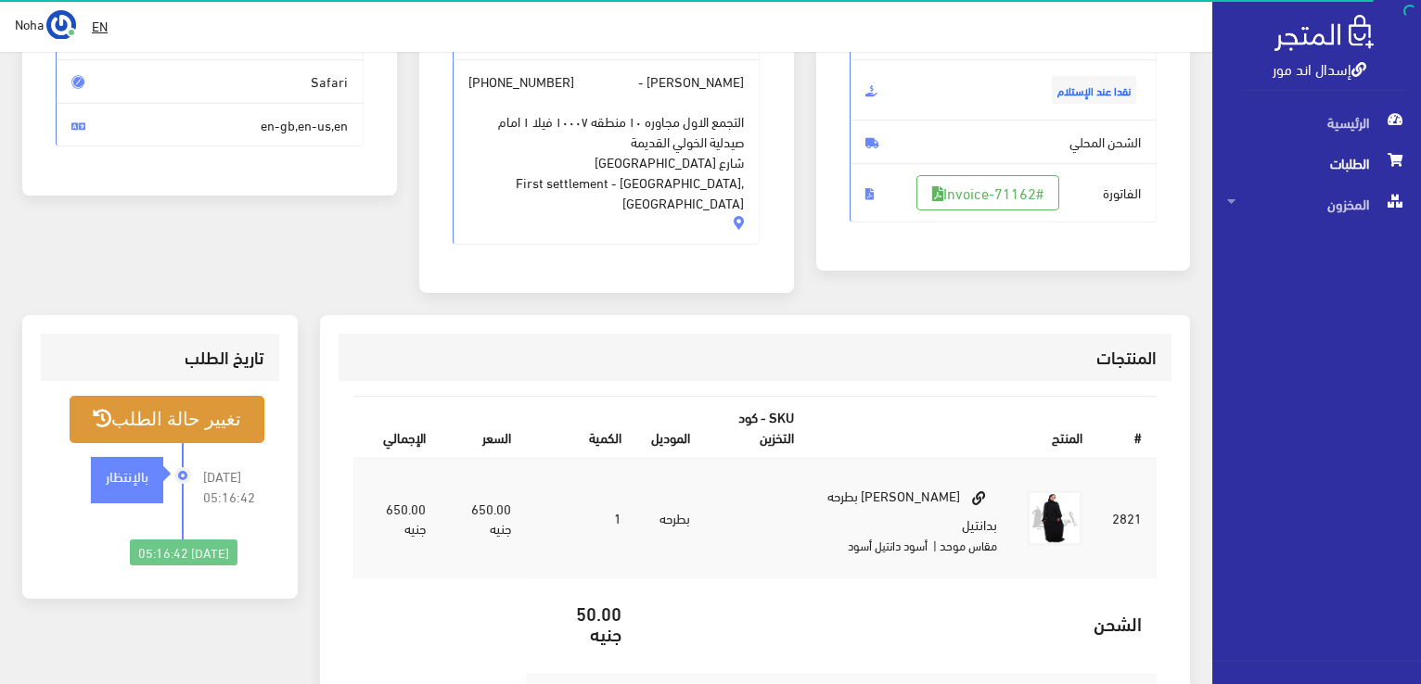
click at [172, 399] on button "تغيير حالة الطلب" at bounding box center [167, 419] width 195 height 47
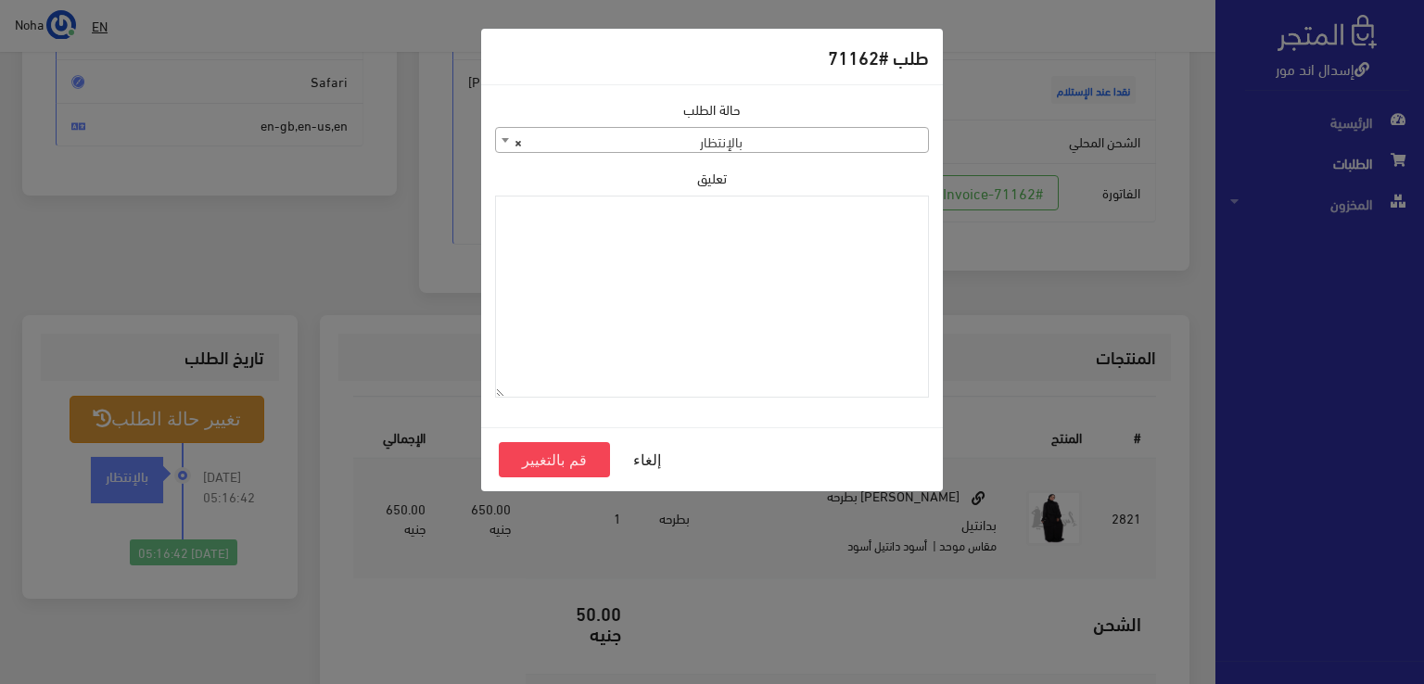
click at [508, 146] on span at bounding box center [505, 140] width 19 height 24
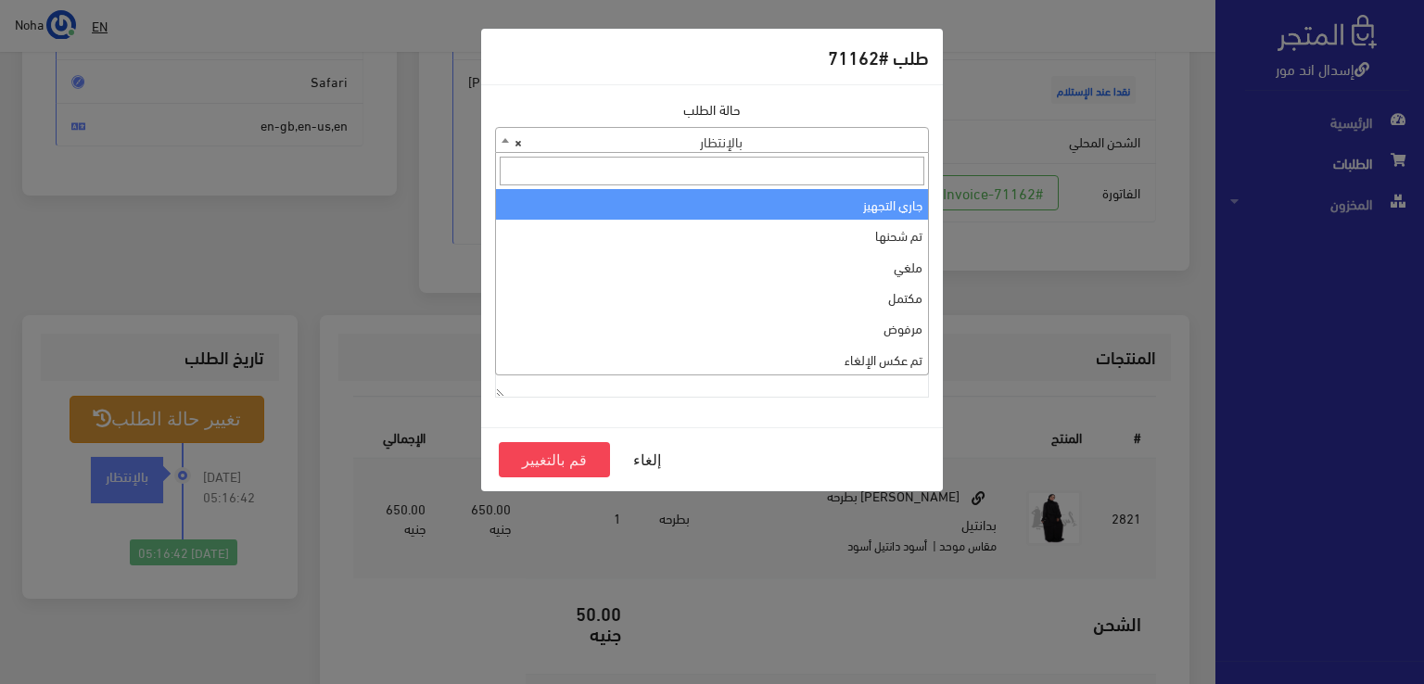
select select "1"
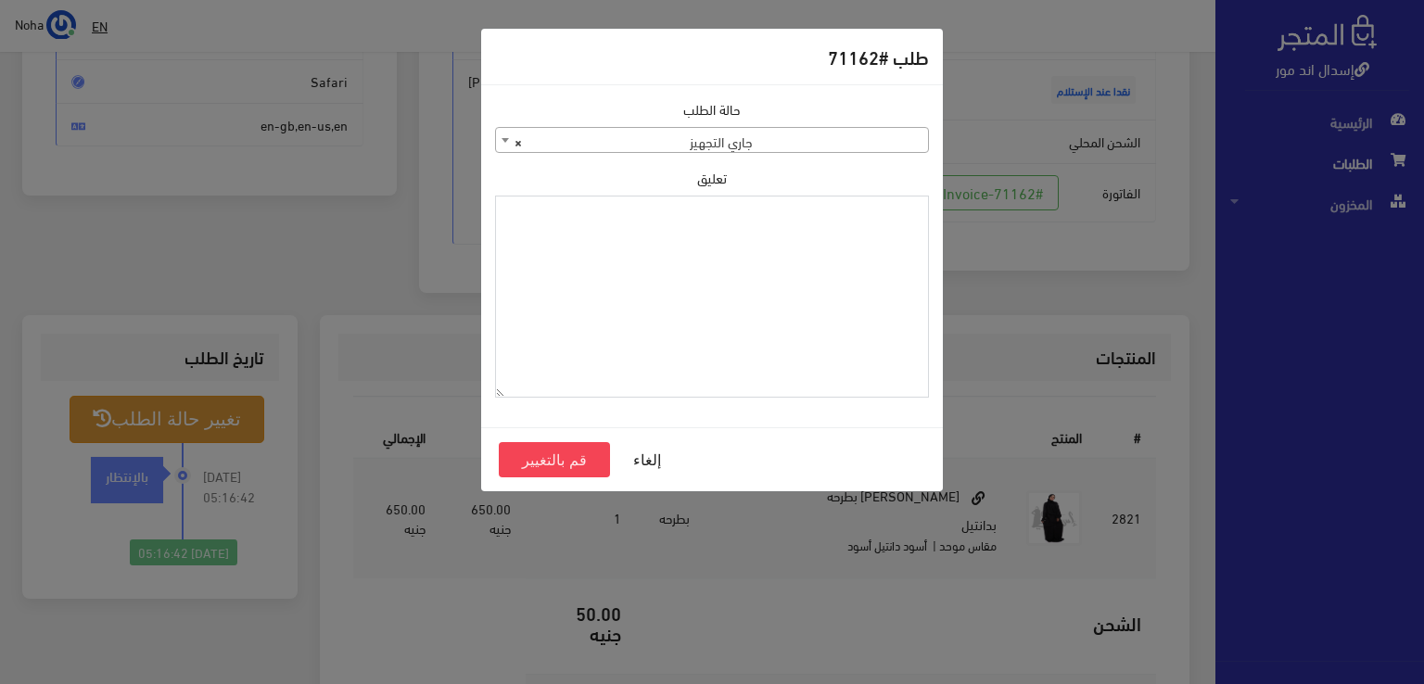
paste textarea "1134511"
type textarea "1134511"
click at [581, 453] on button "قم بالتغيير" at bounding box center [554, 459] width 111 height 35
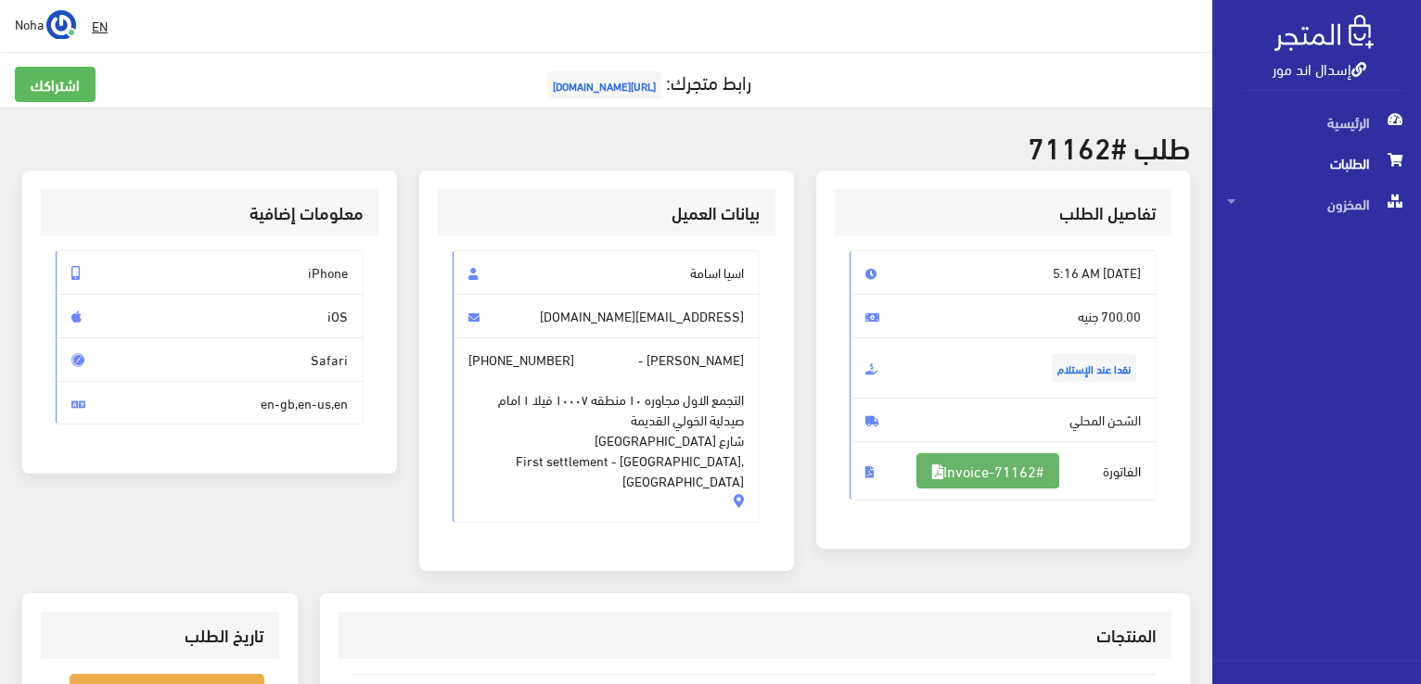
click at [1024, 469] on link "#Invoice-71162" at bounding box center [987, 470] width 143 height 35
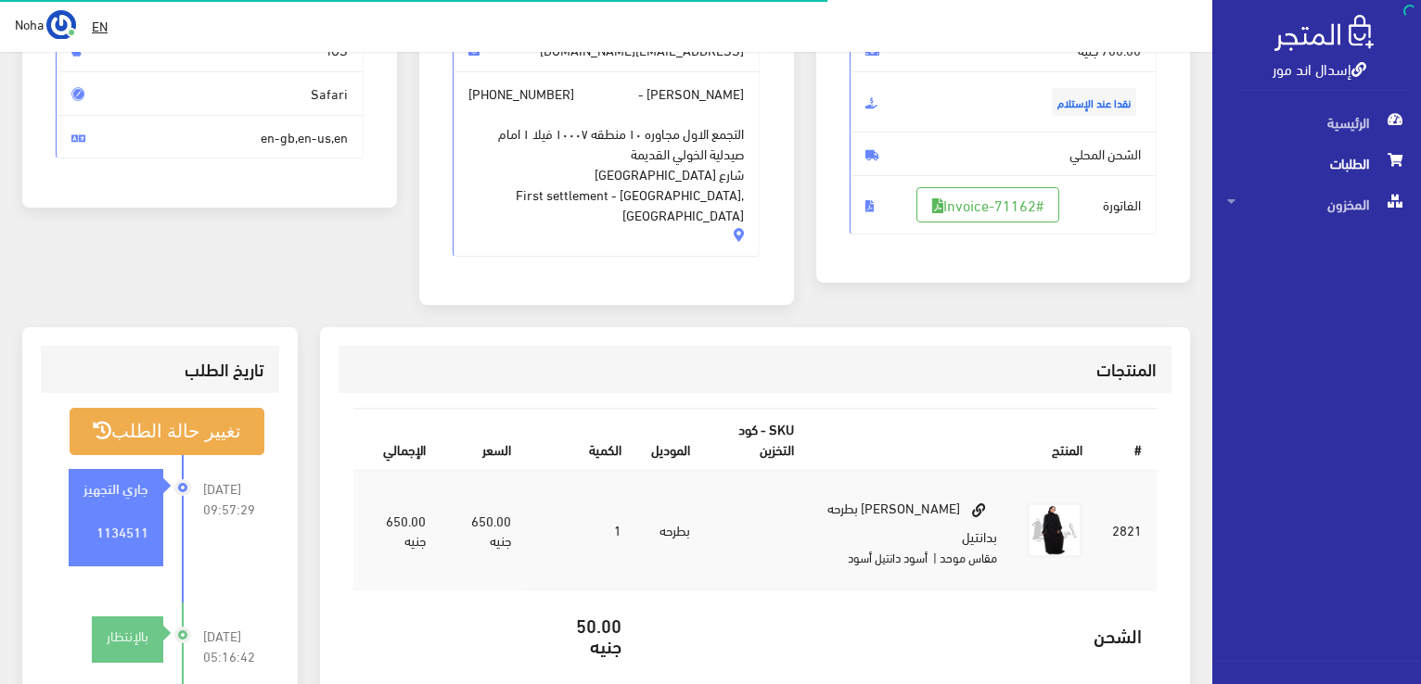
scroll to position [266, 0]
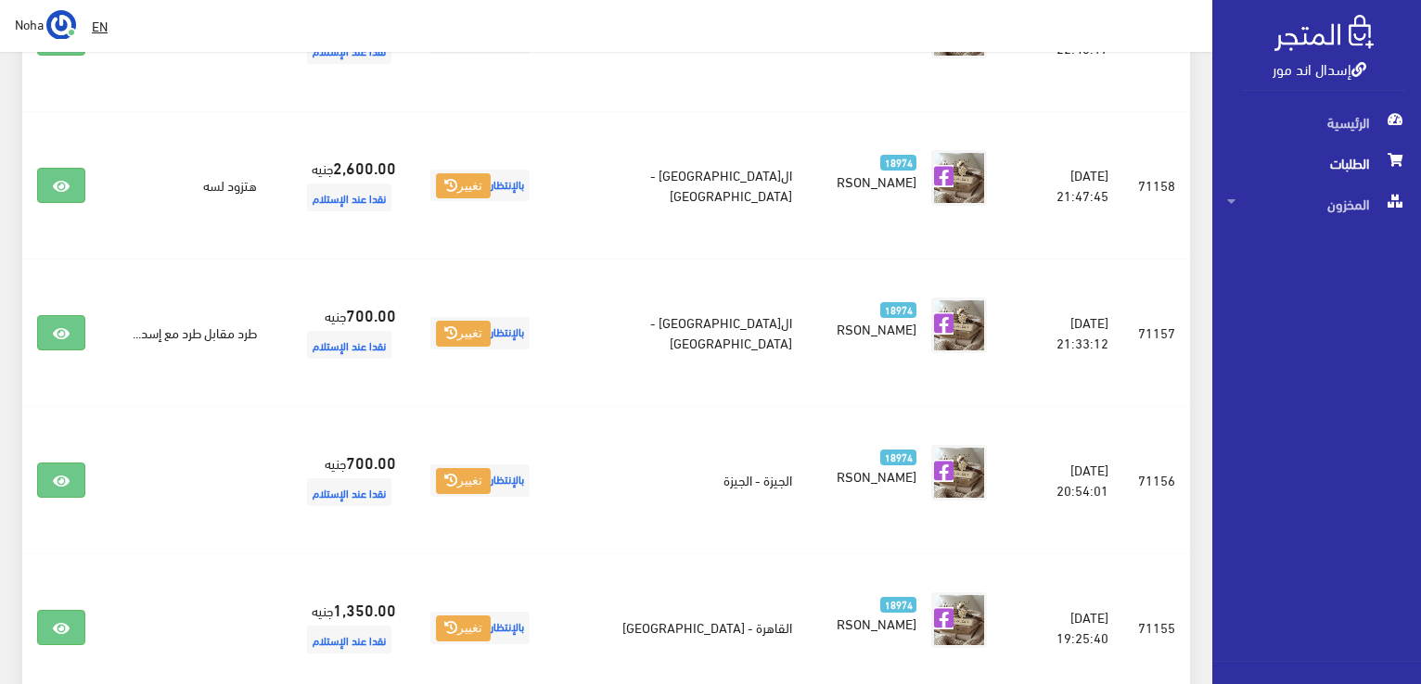
scroll to position [941, 0]
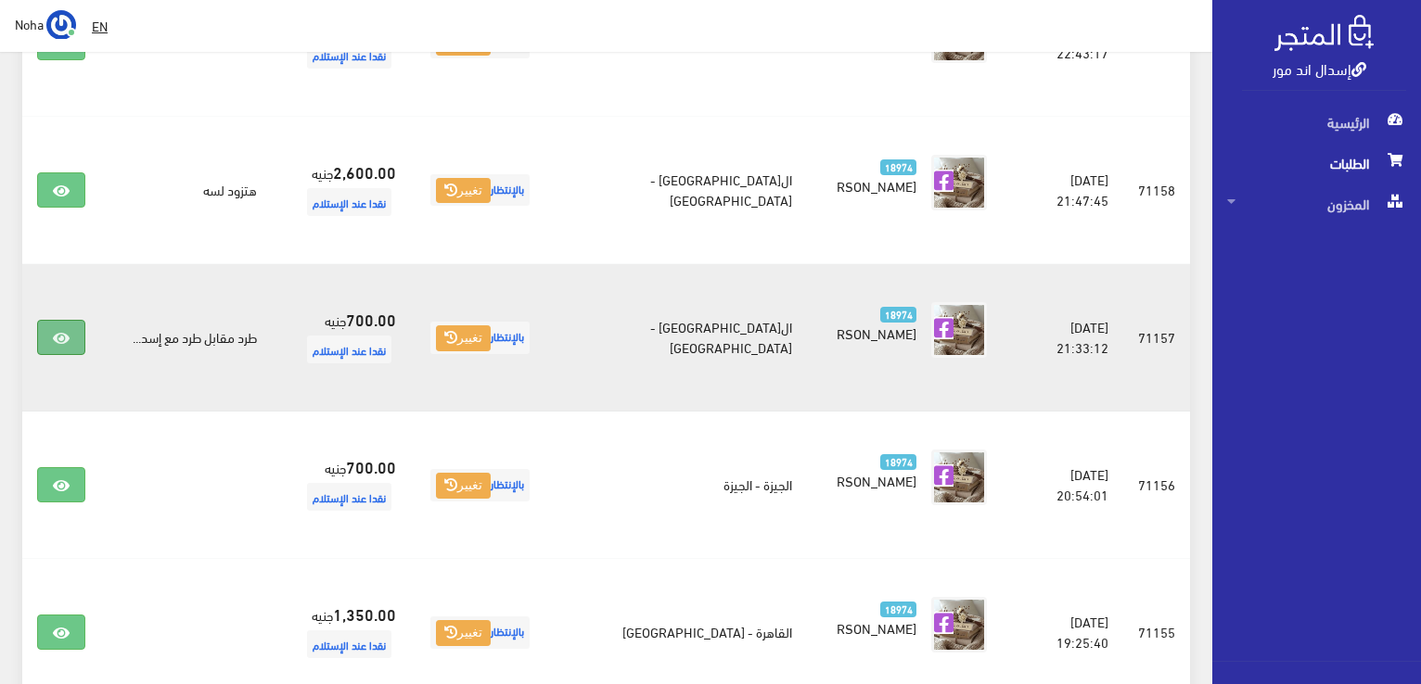
click at [50, 337] on link at bounding box center [61, 337] width 48 height 35
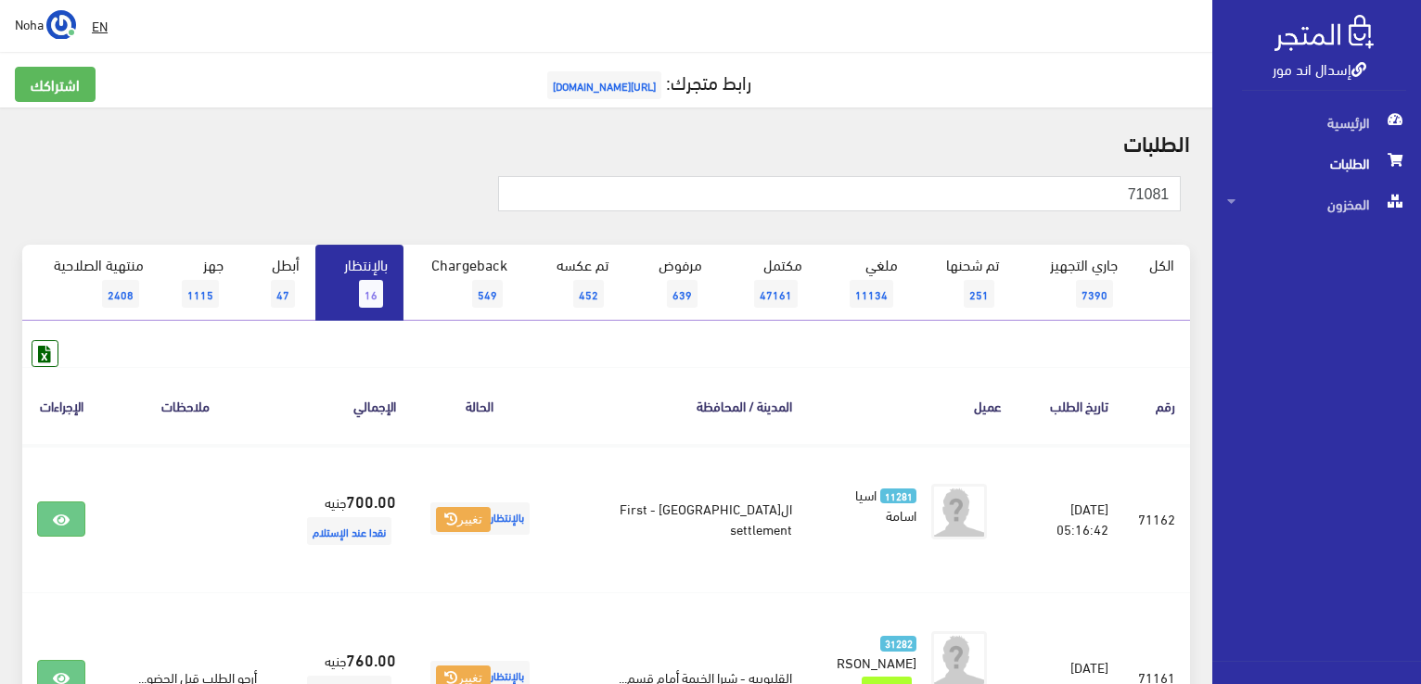
click at [361, 288] on span "16" at bounding box center [371, 294] width 24 height 28
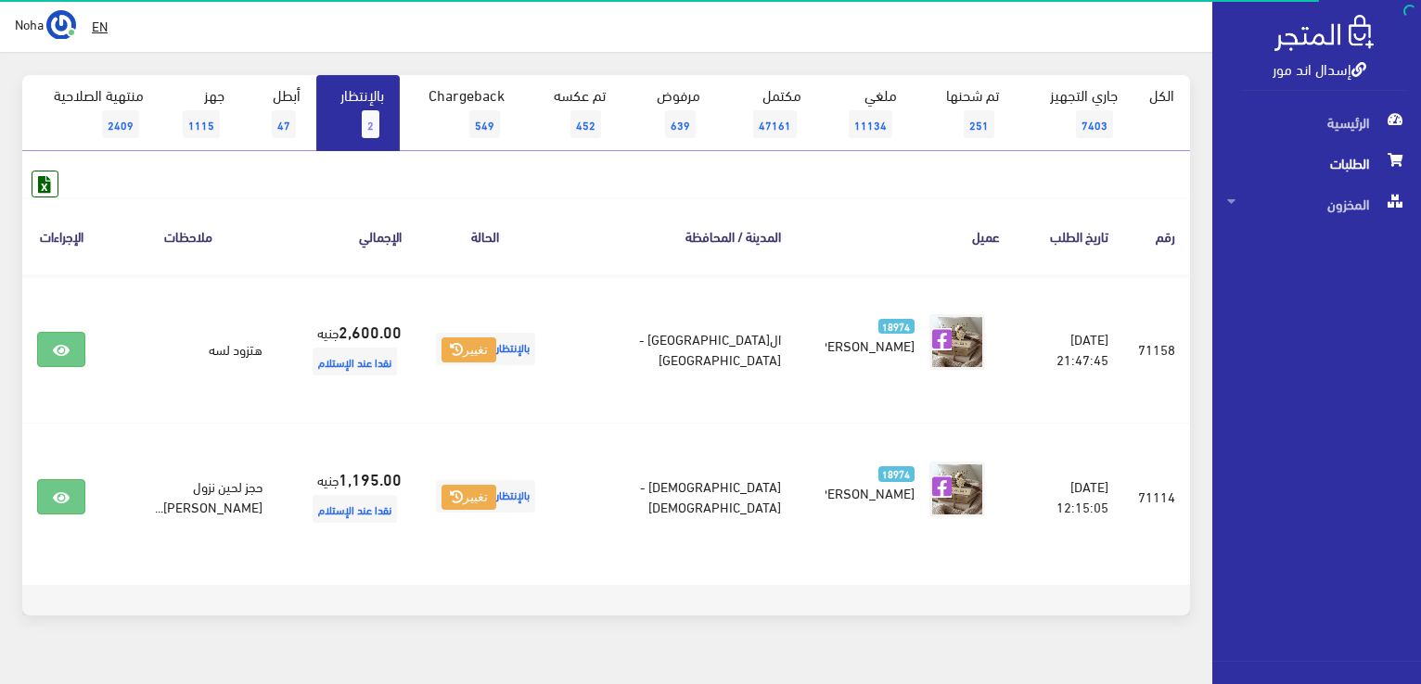
scroll to position [203, 0]
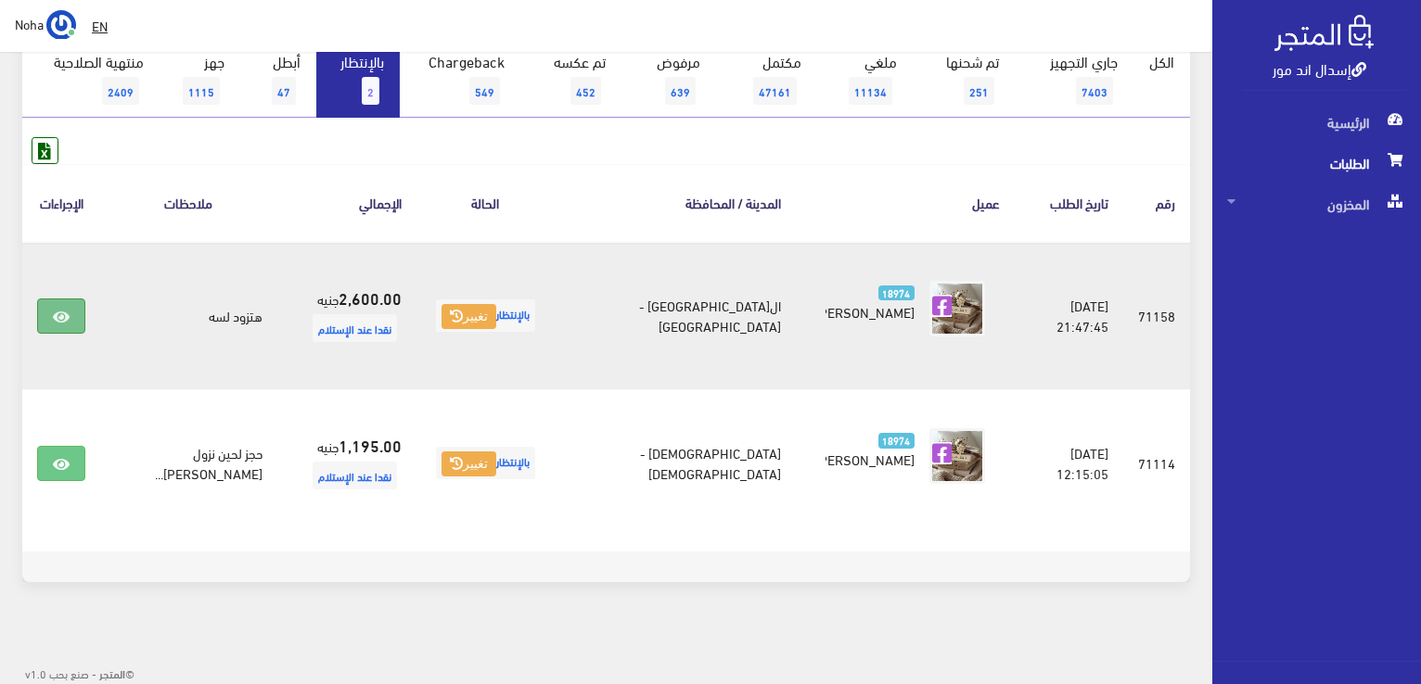
click at [63, 313] on icon at bounding box center [61, 317] width 17 height 15
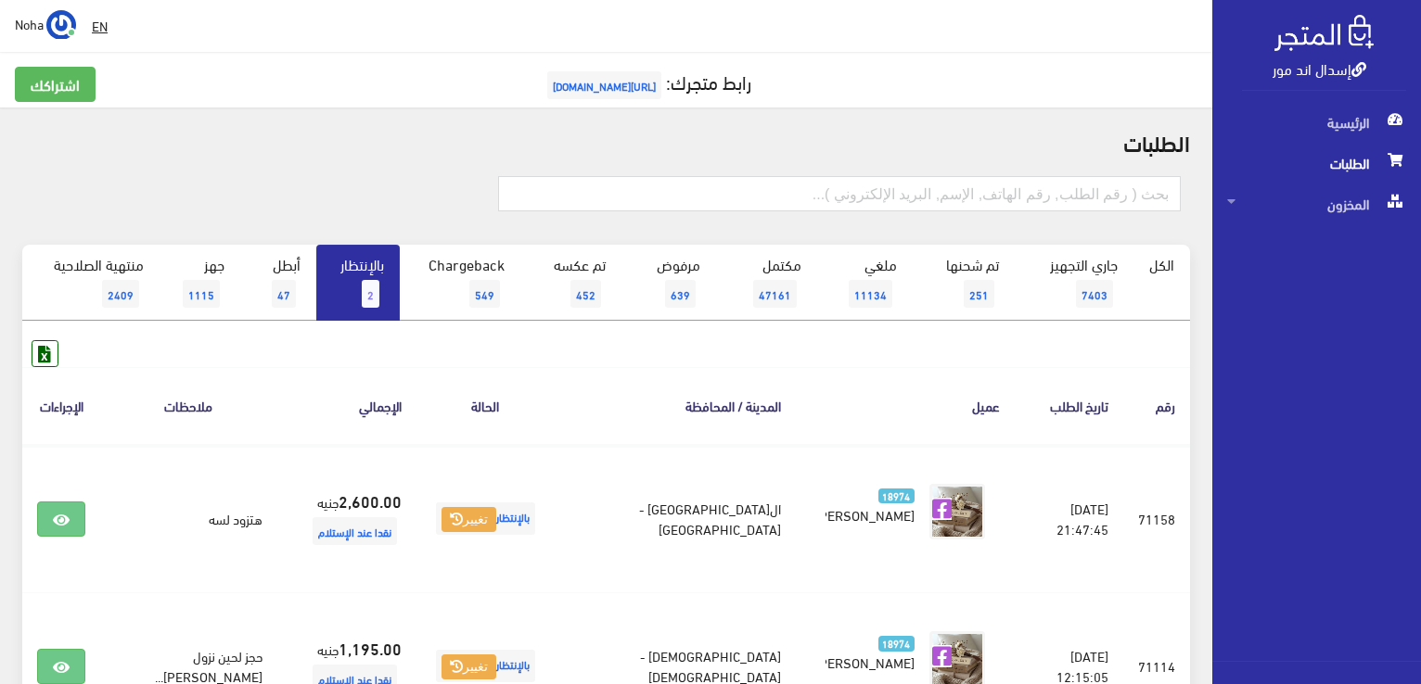
click at [365, 294] on span "2" at bounding box center [371, 294] width 18 height 28
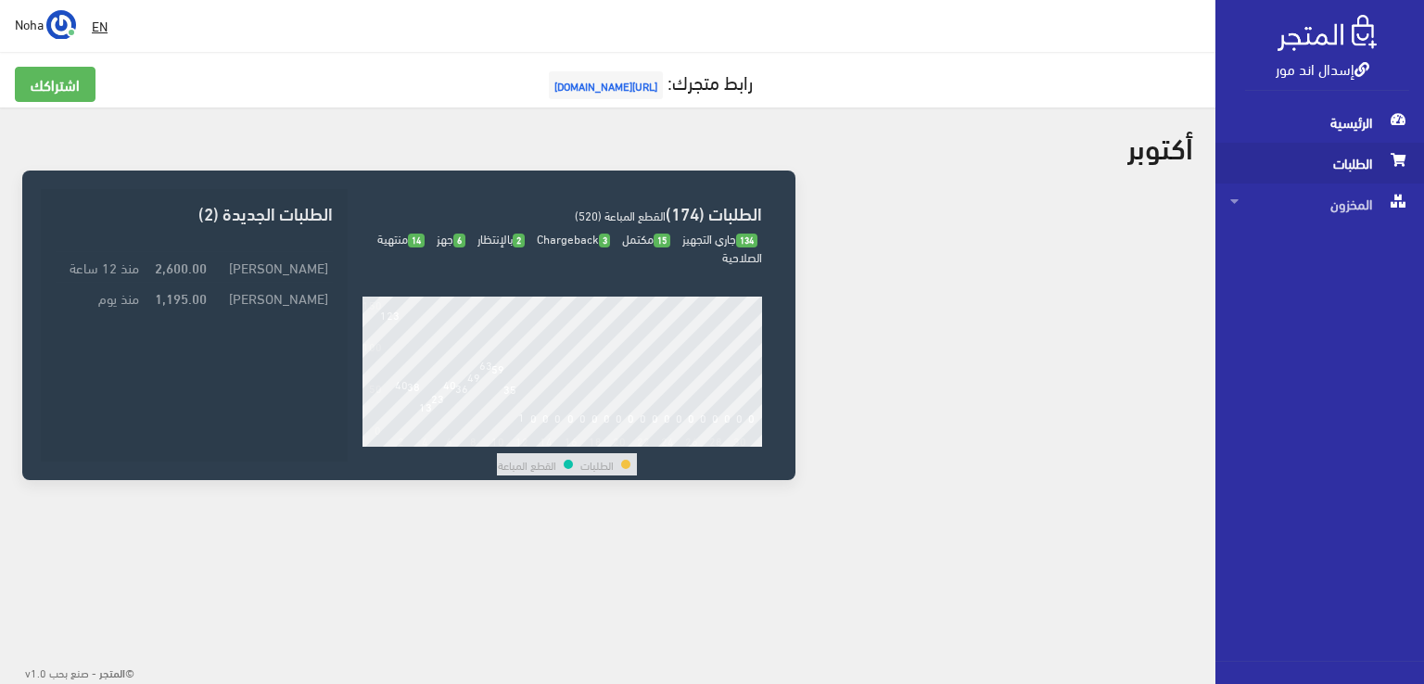
click at [1346, 161] on span "الطلبات" at bounding box center [1320, 163] width 179 height 41
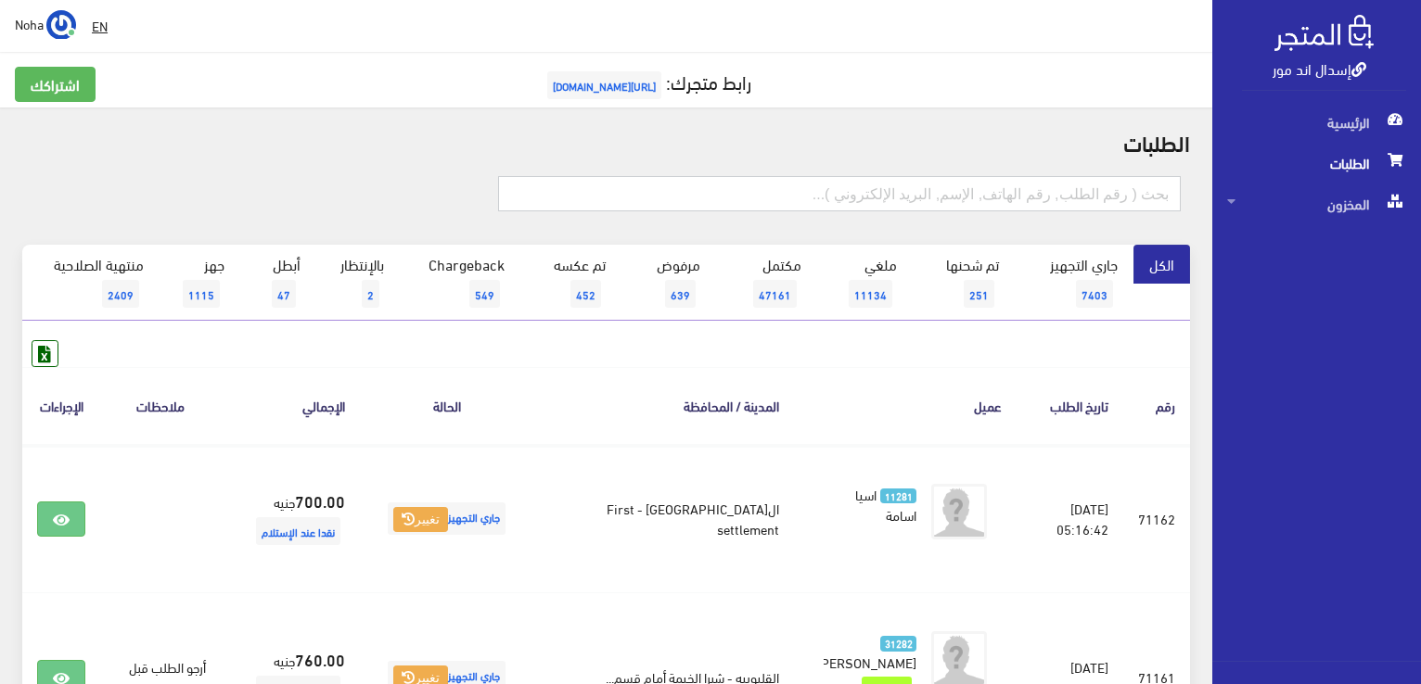
click at [911, 194] on input "text" at bounding box center [839, 193] width 683 height 35
click at [910, 197] on input "text" at bounding box center [839, 193] width 683 height 35
type input "71115"
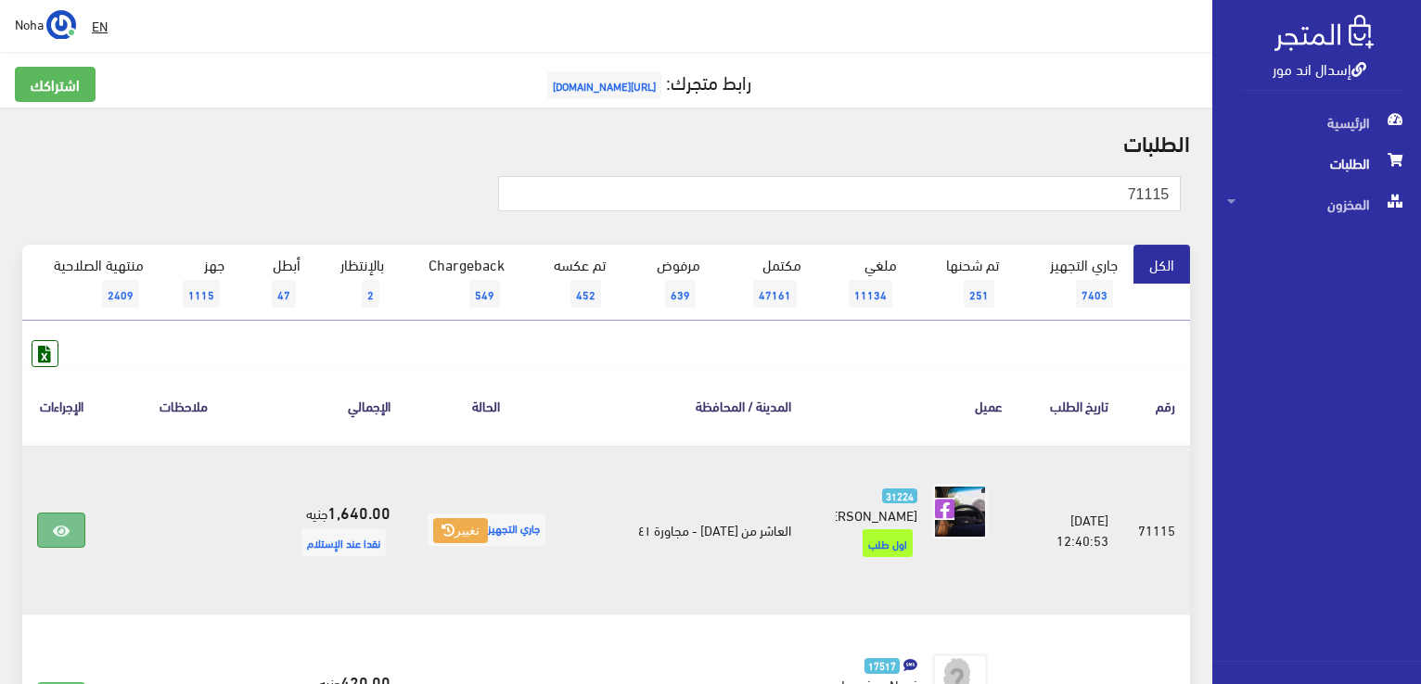
click at [66, 530] on icon at bounding box center [61, 531] width 17 height 15
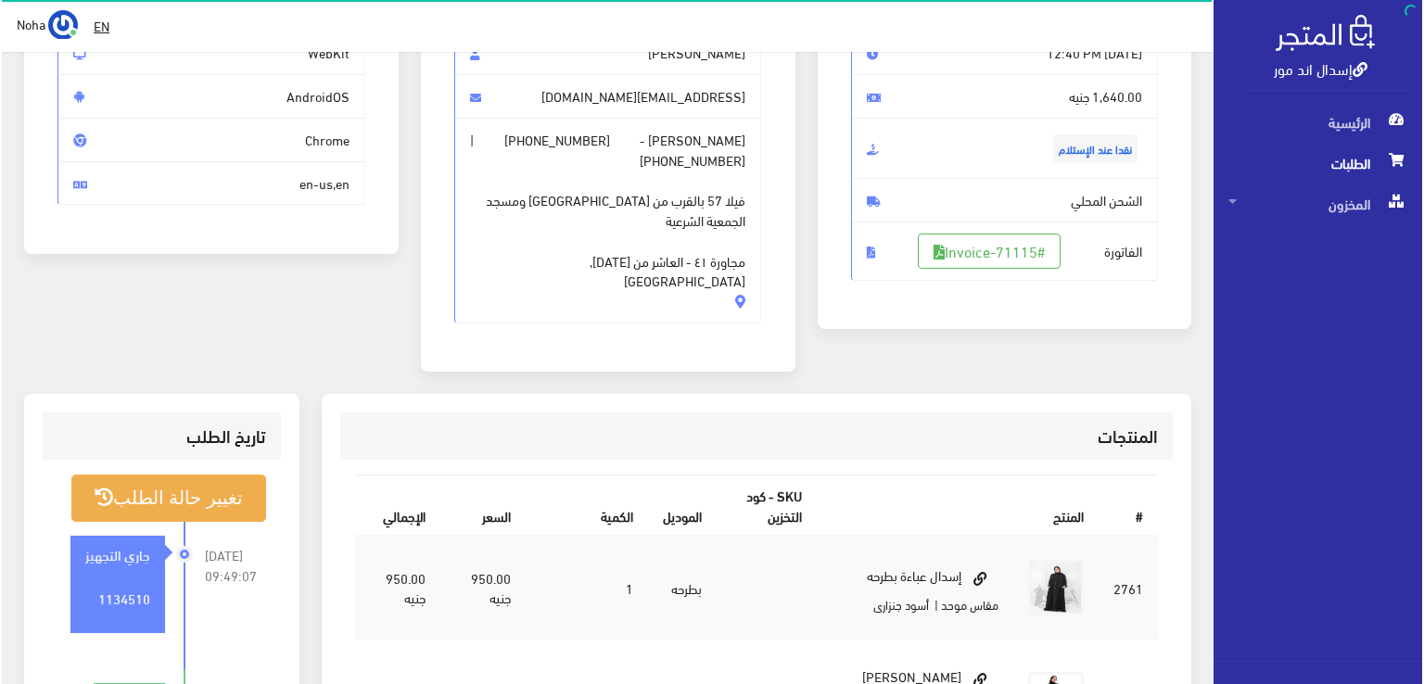
scroll to position [278, 0]
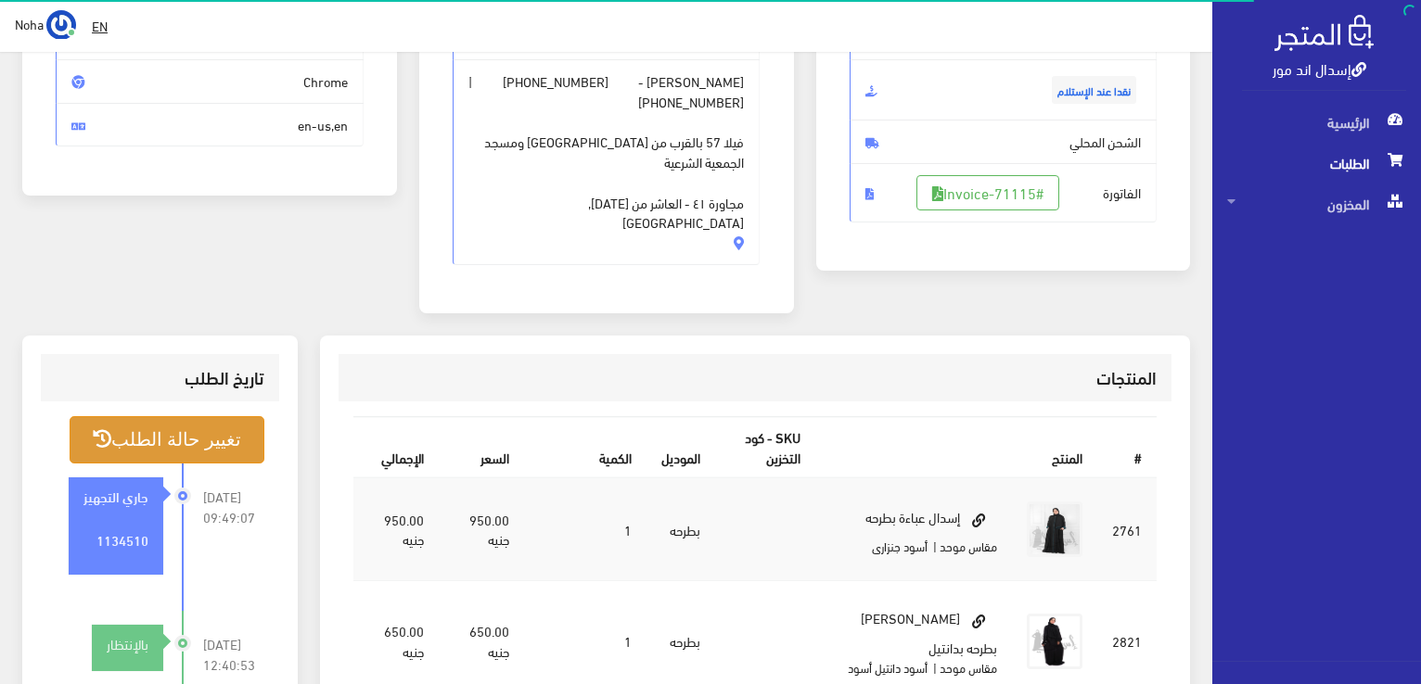
click at [214, 418] on button "تغيير حالة الطلب" at bounding box center [167, 439] width 195 height 47
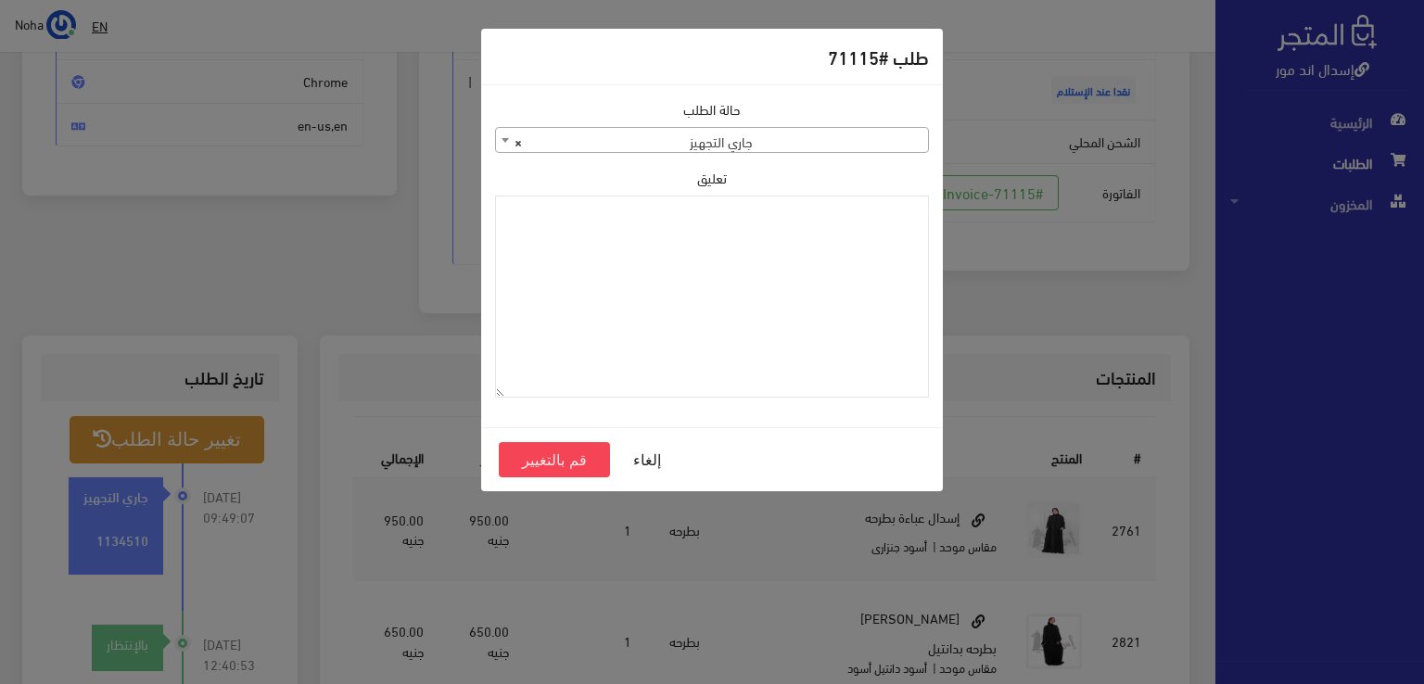
click at [504, 141] on b at bounding box center [505, 140] width 7 height 5
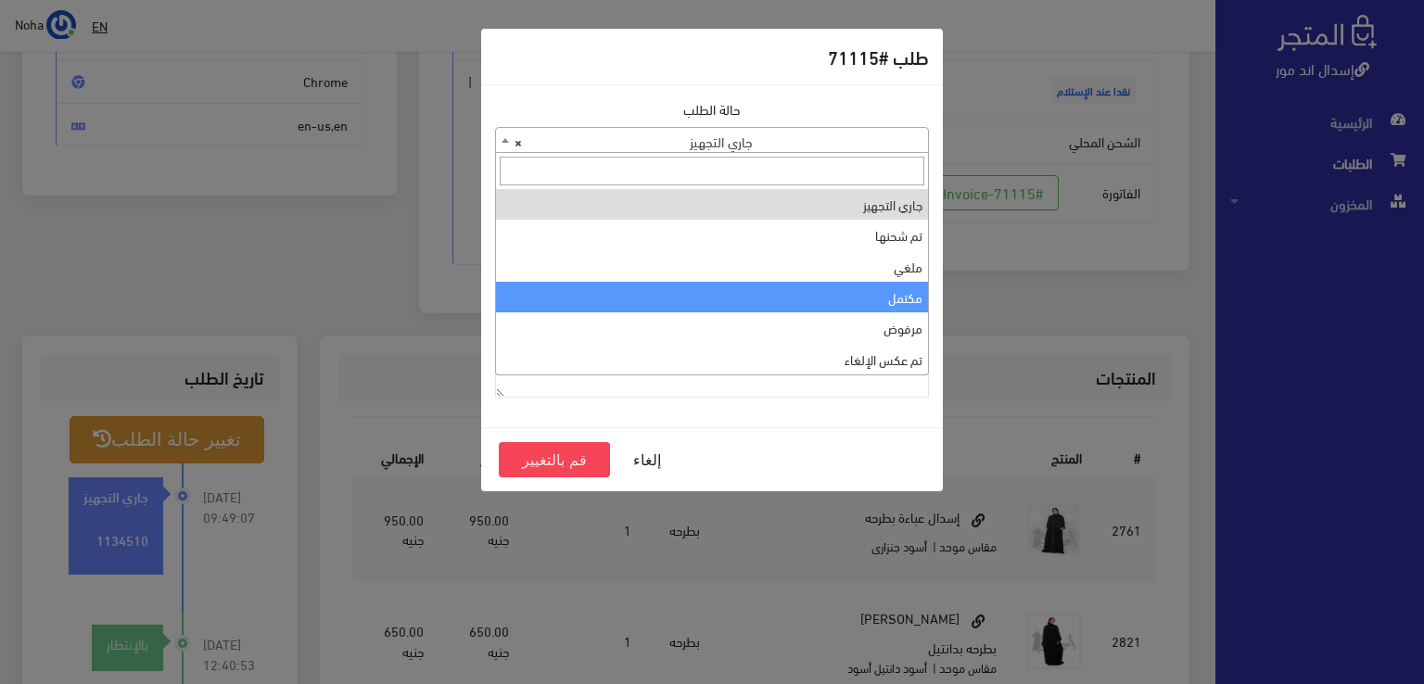
select select "4"
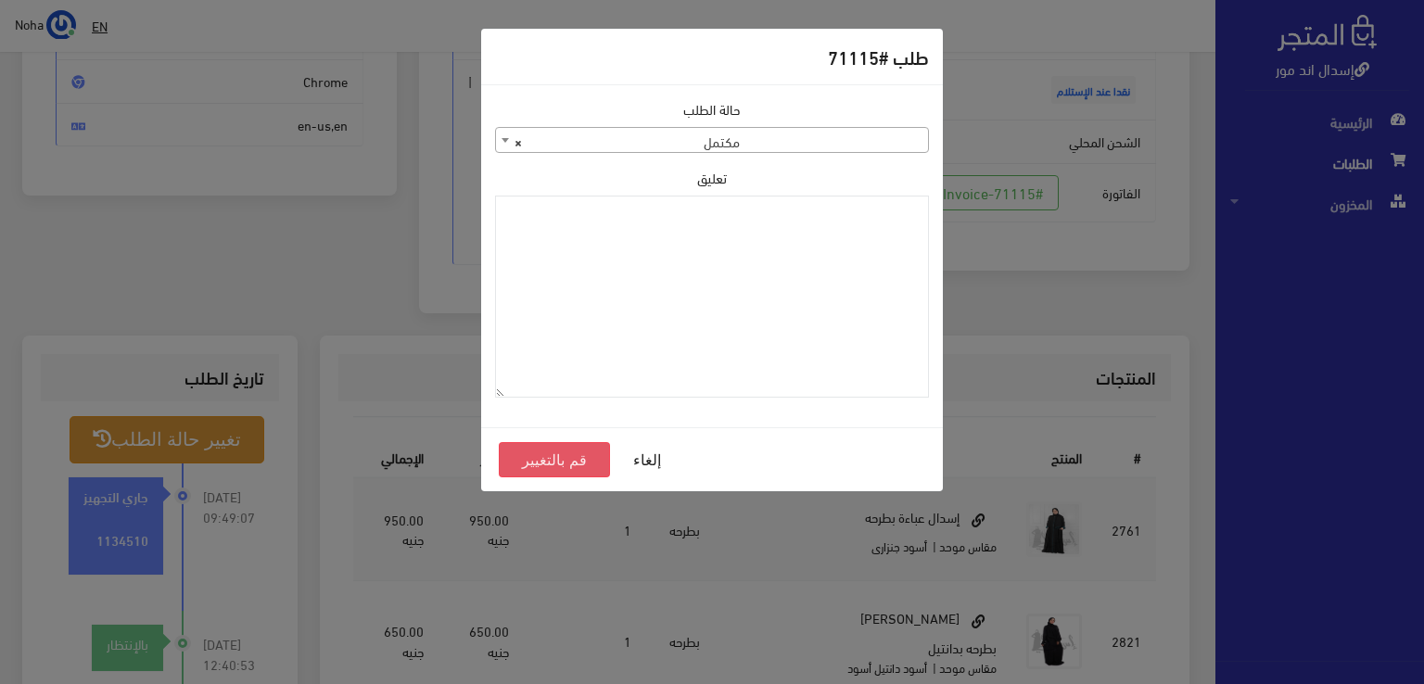
click at [562, 455] on button "قم بالتغيير" at bounding box center [554, 459] width 111 height 35
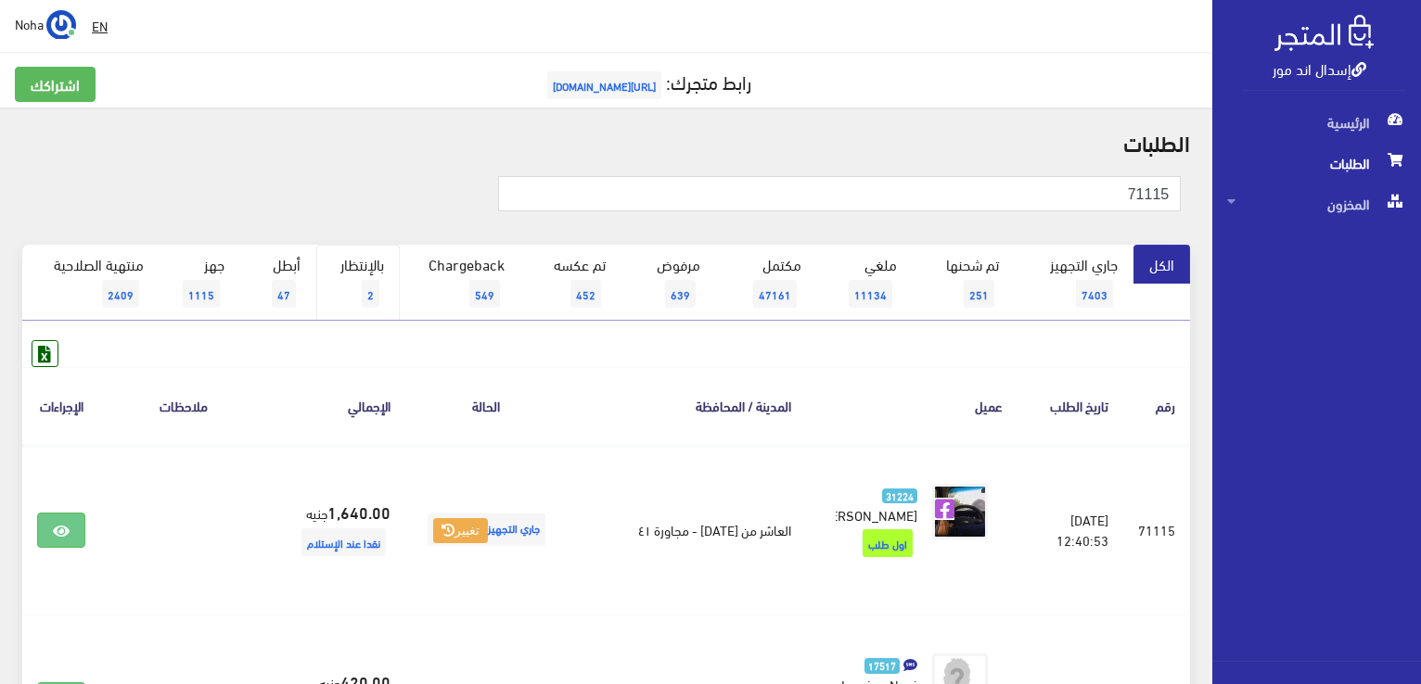
click at [367, 275] on link "بالإنتظار 2" at bounding box center [357, 283] width 83 height 76
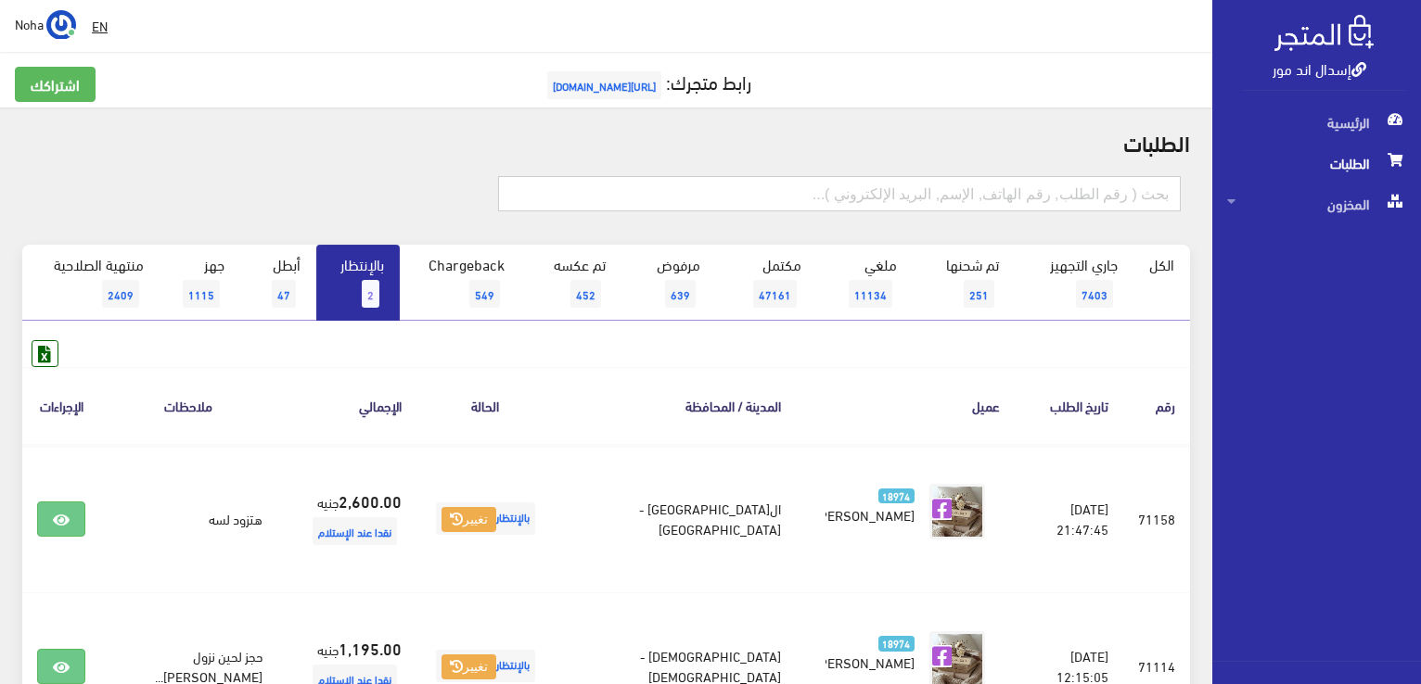
click at [912, 190] on input "text" at bounding box center [839, 193] width 683 height 35
type input "71159"
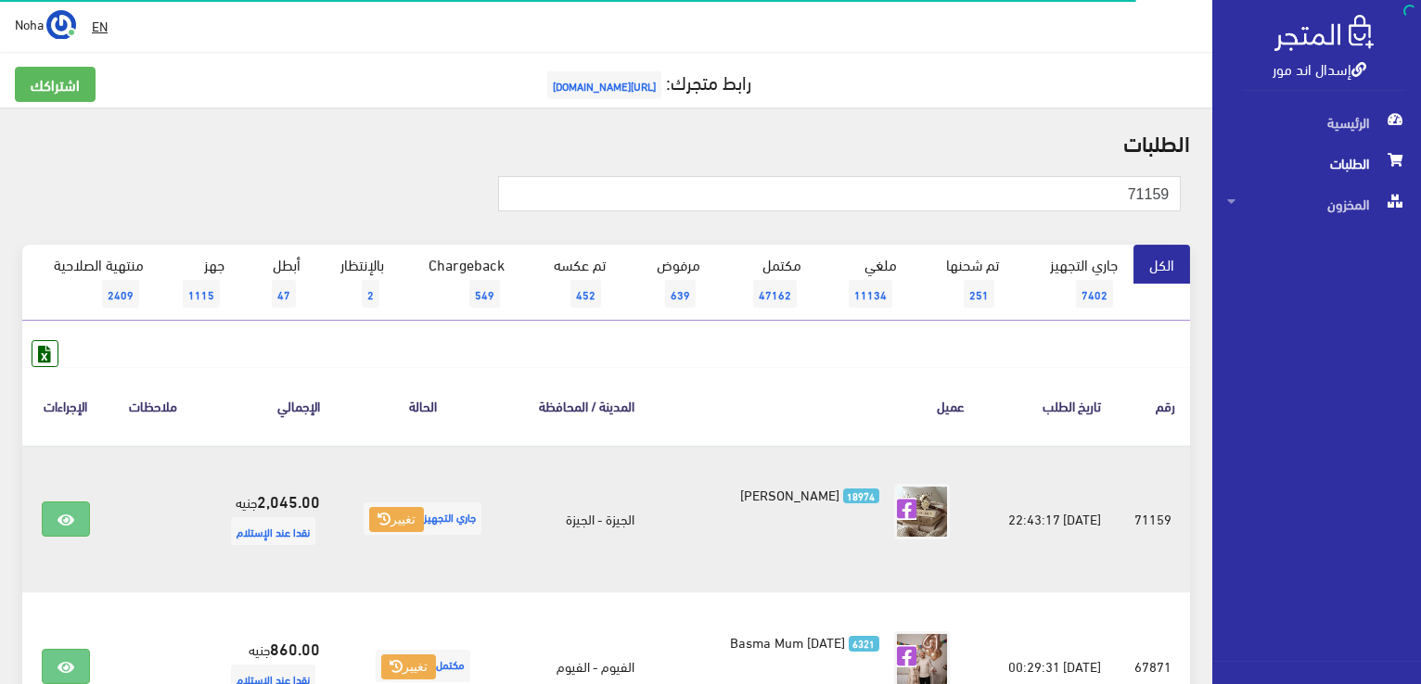
scroll to position [93, 0]
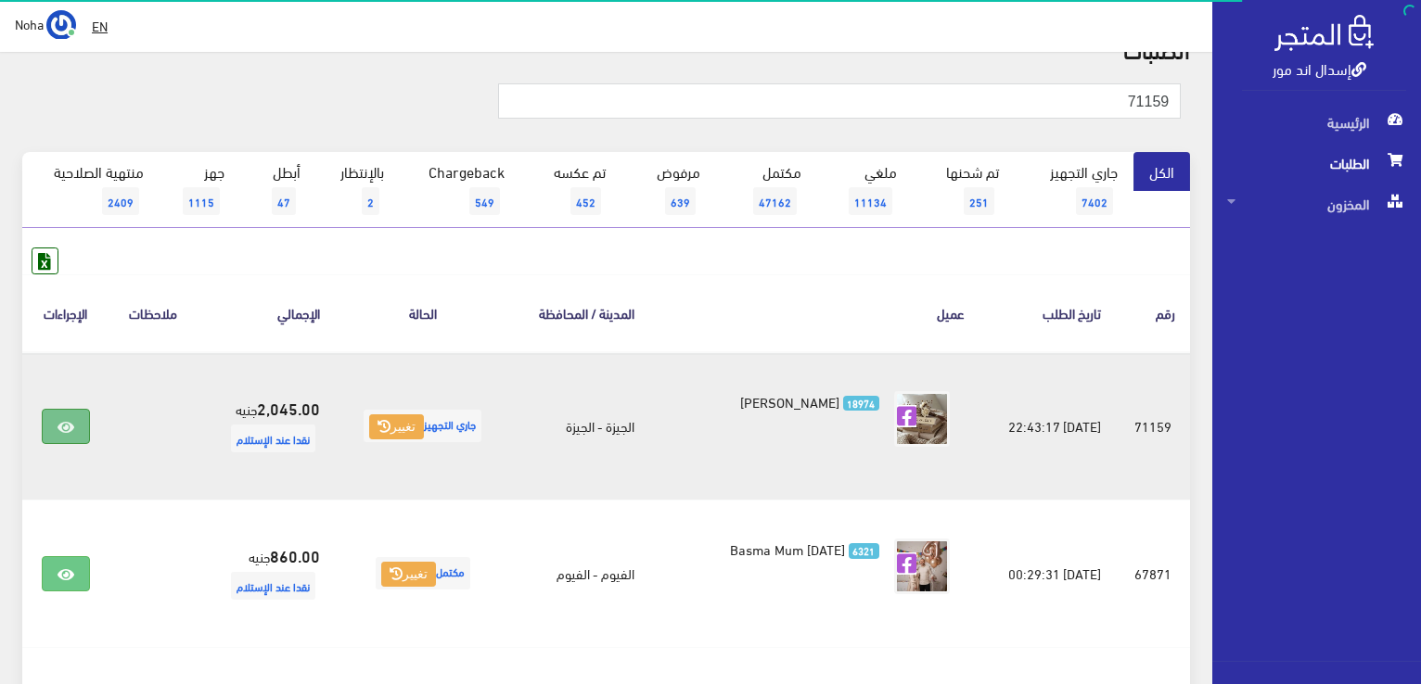
click at [59, 426] on icon at bounding box center [65, 427] width 17 height 15
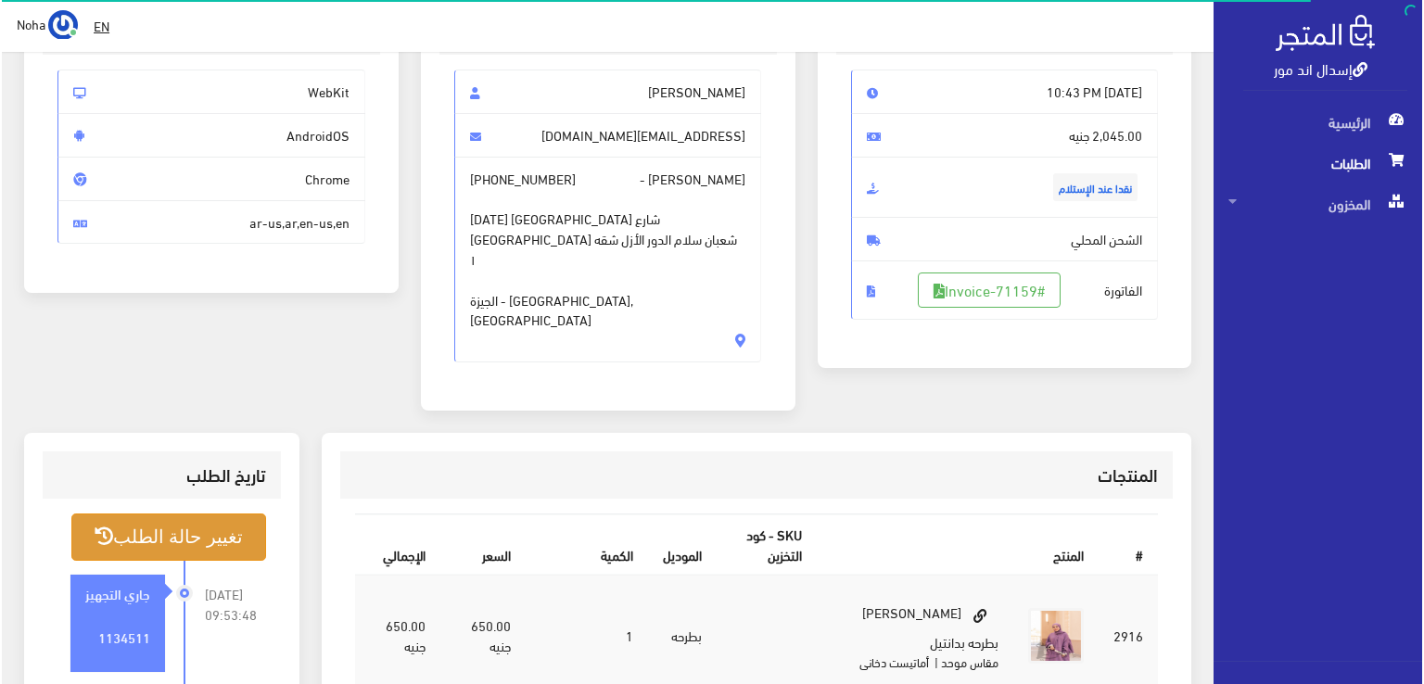
scroll to position [278, 0]
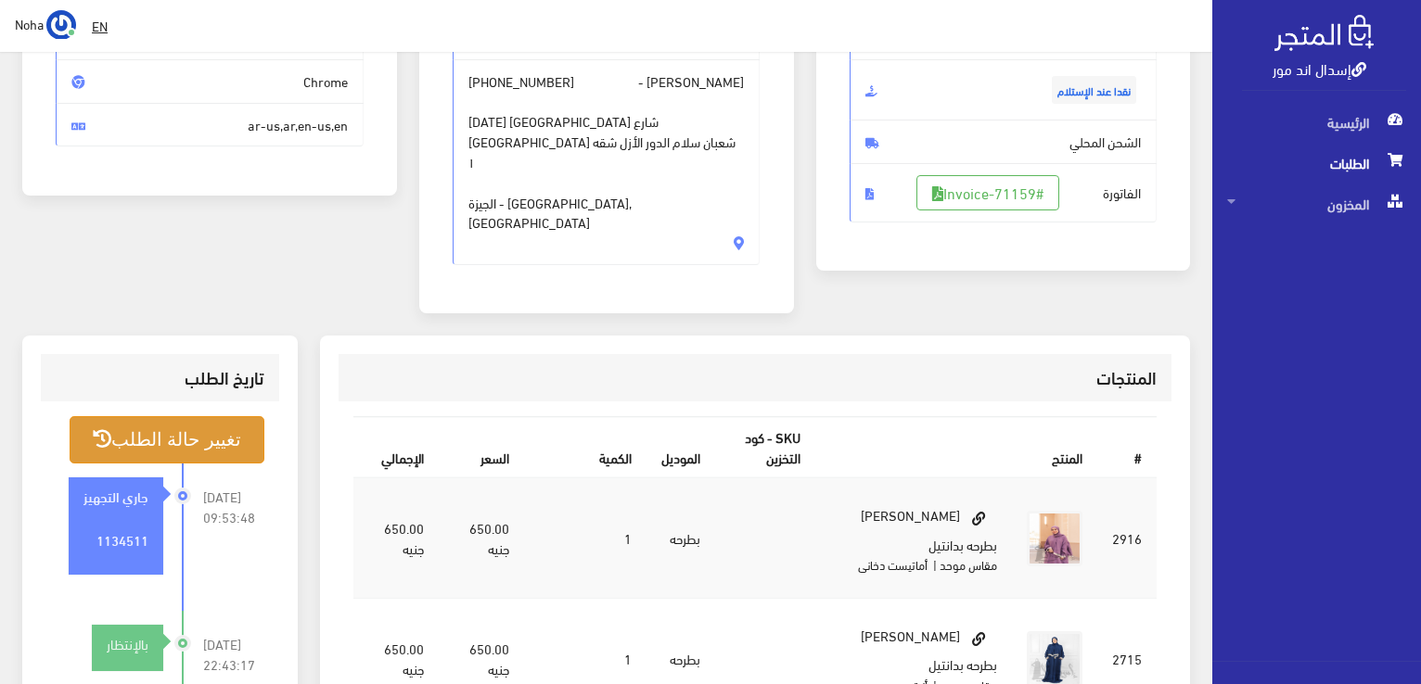
click at [207, 416] on button "تغيير حالة الطلب" at bounding box center [167, 439] width 195 height 47
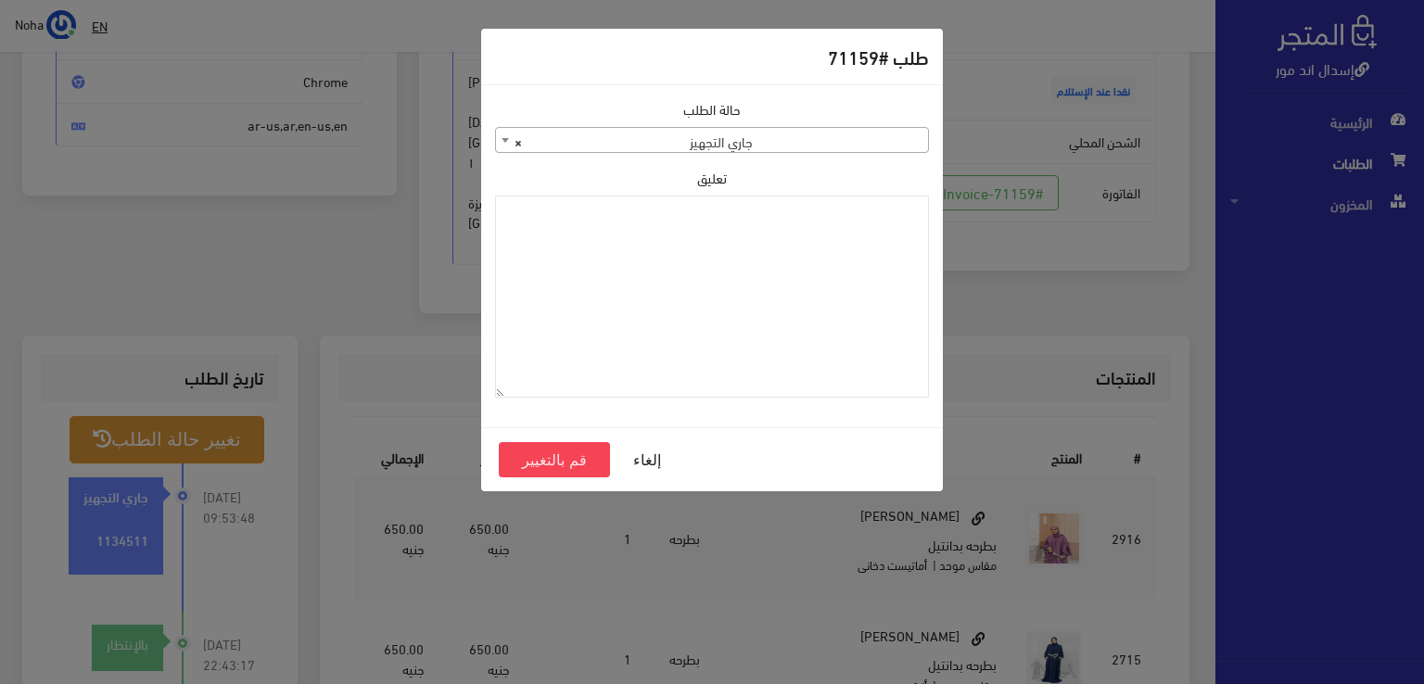
click at [508, 141] on span at bounding box center [505, 140] width 19 height 24
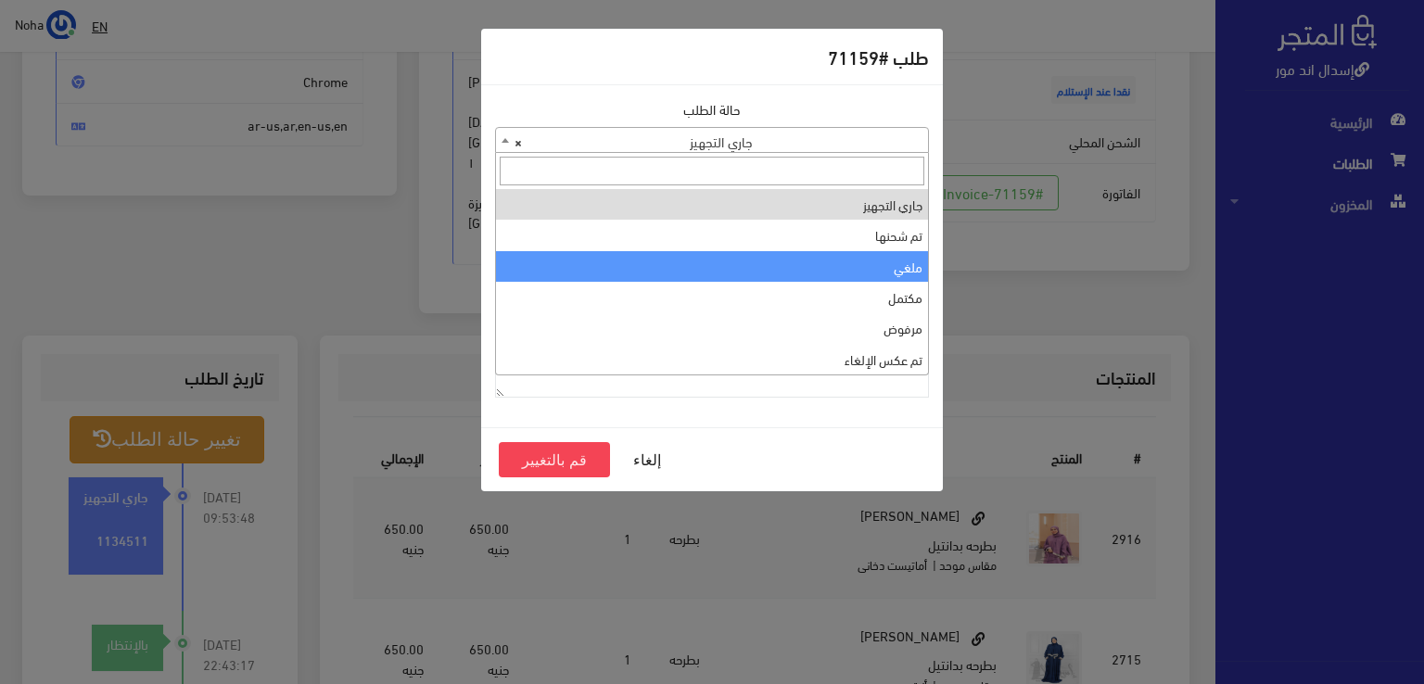
select select "3"
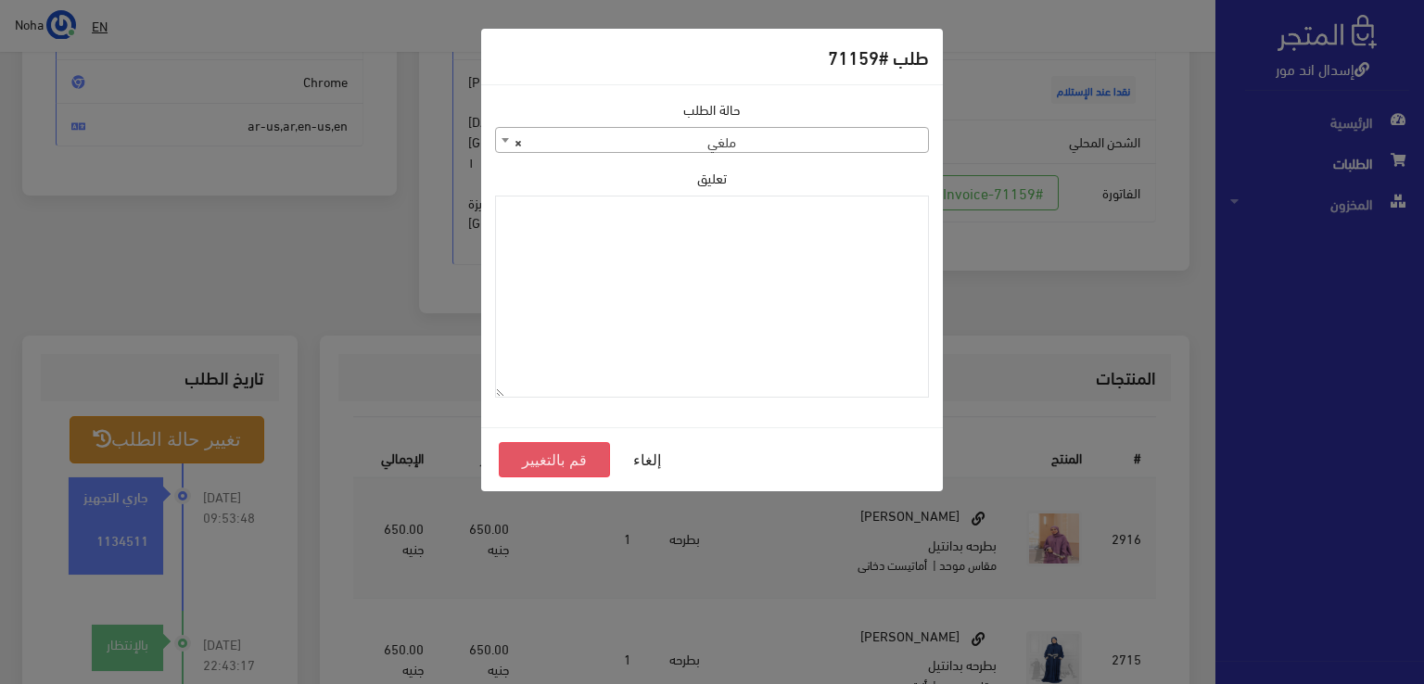
click at [563, 457] on button "قم بالتغيير" at bounding box center [554, 459] width 111 height 35
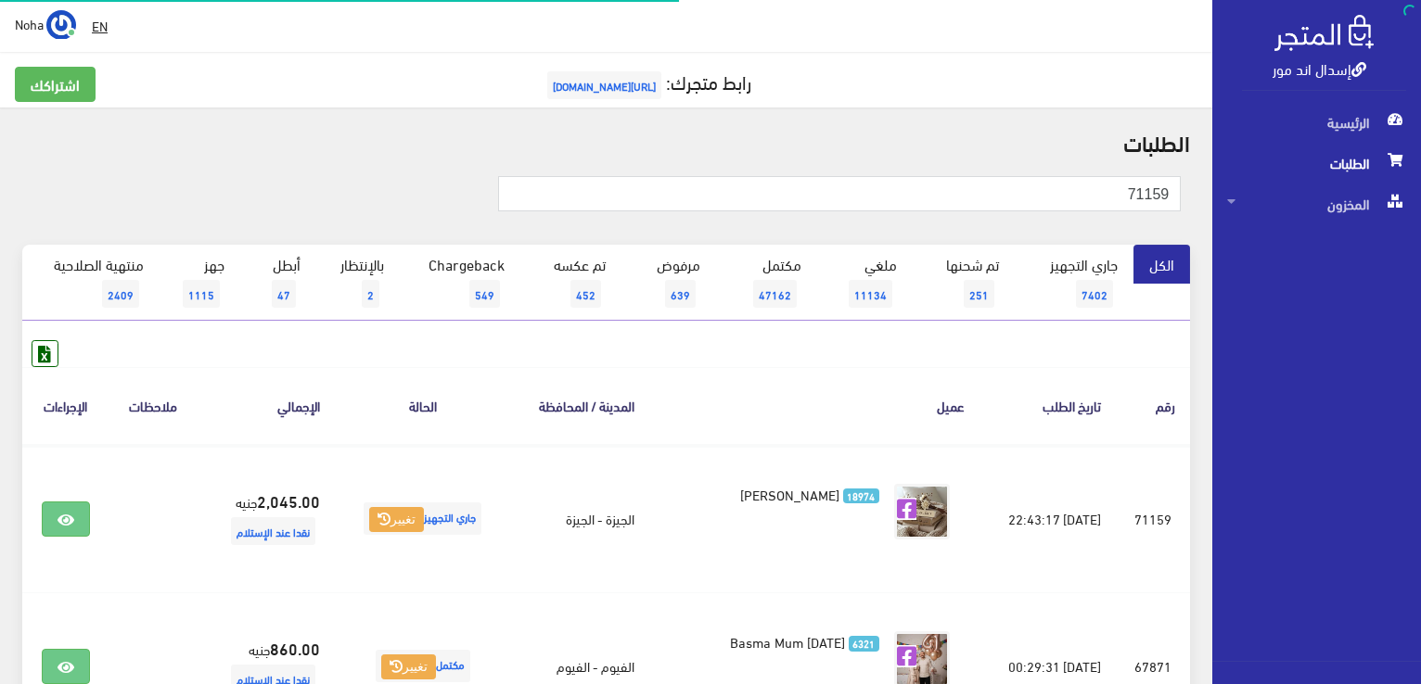
scroll to position [93, 0]
